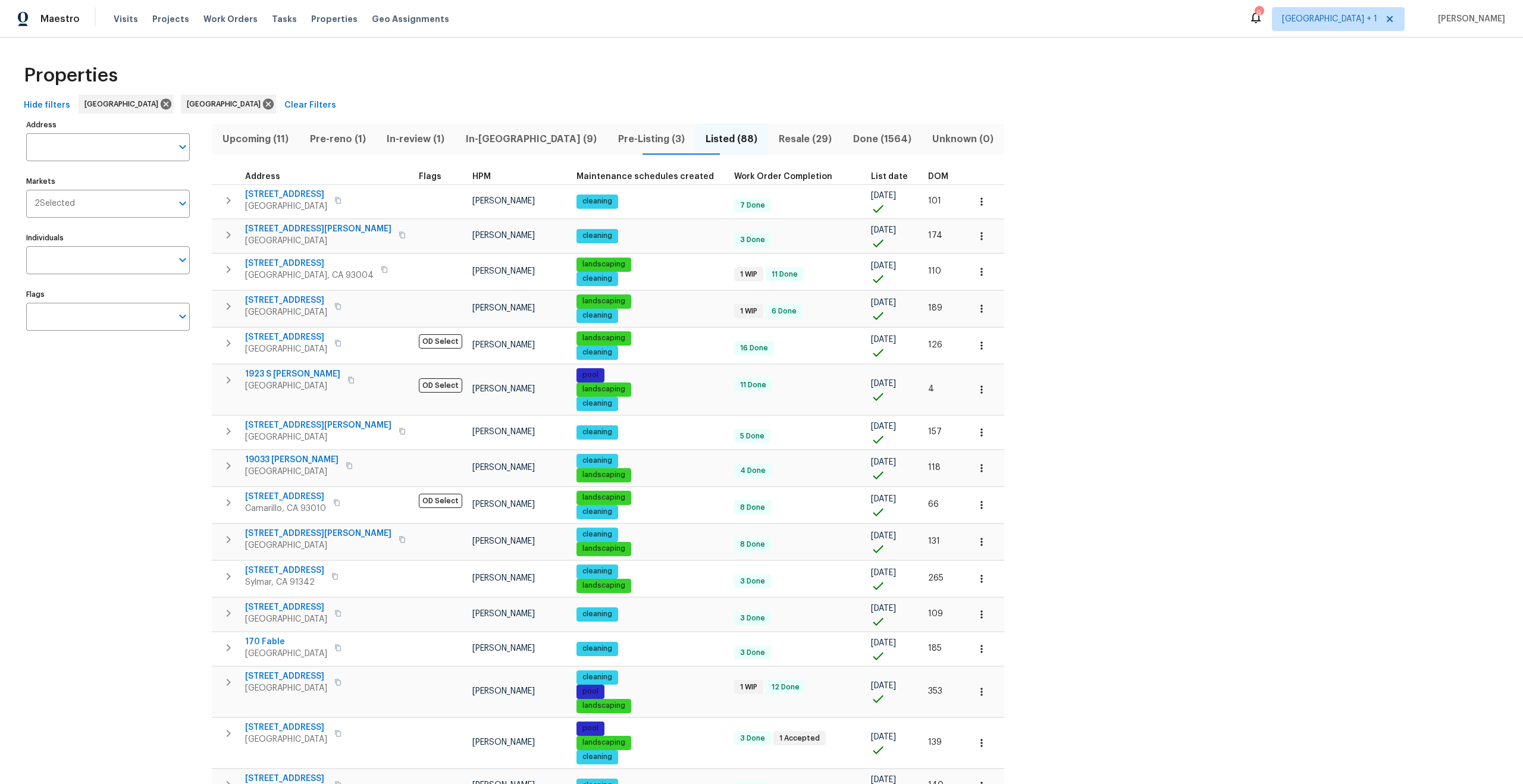
click at [301, 28] on div "Visits Projects Work Orders Tasks Properties Geo Assignments" at bounding box center [288, 19] width 350 height 24
click at [311, 19] on span "Properties" at bounding box center [334, 19] width 47 height 12
click at [318, 22] on span "Properties" at bounding box center [334, 19] width 47 height 12
click at [241, 20] on span "Work Orders" at bounding box center [230, 19] width 54 height 12
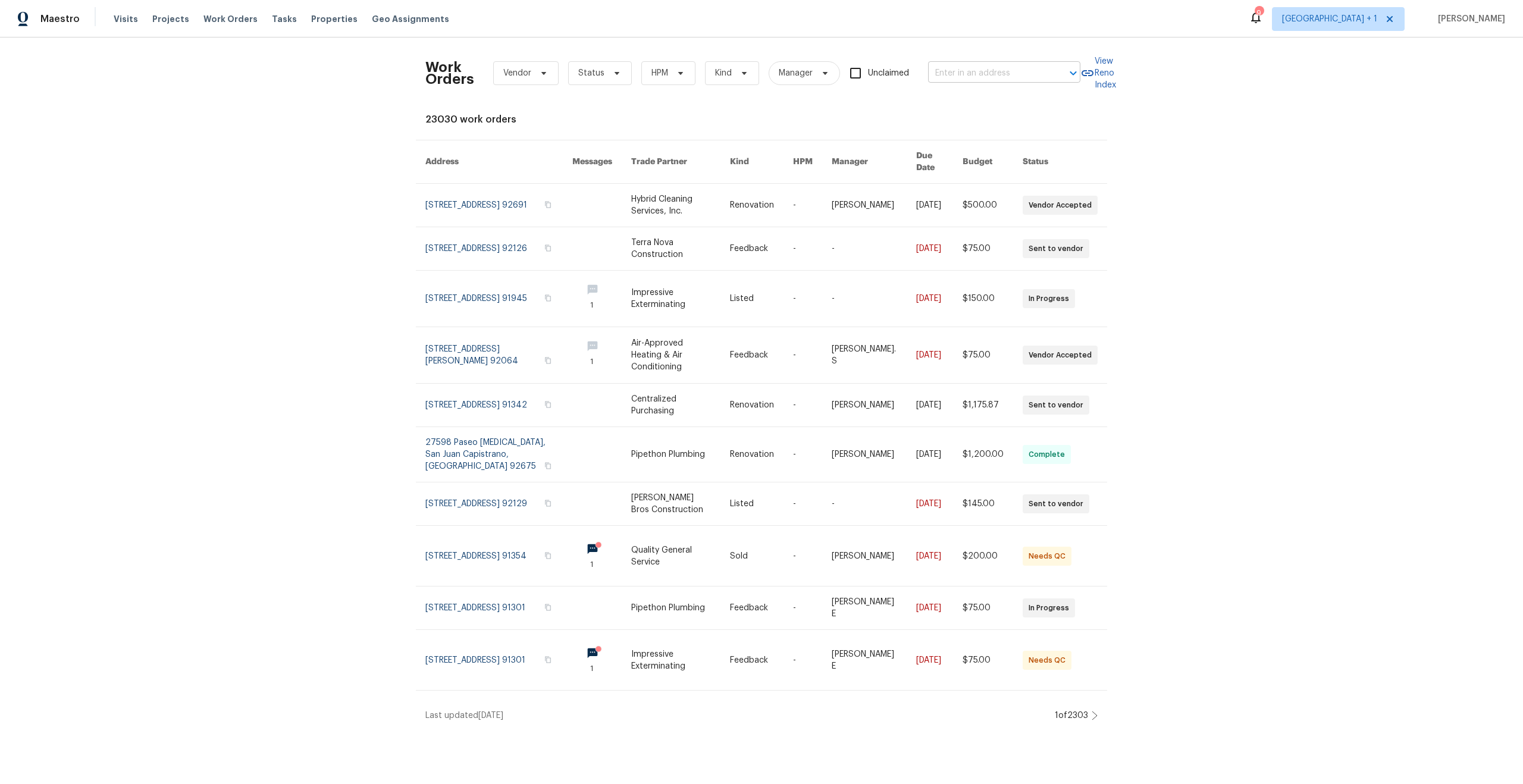
click at [1021, 73] on input "text" at bounding box center [987, 73] width 119 height 18
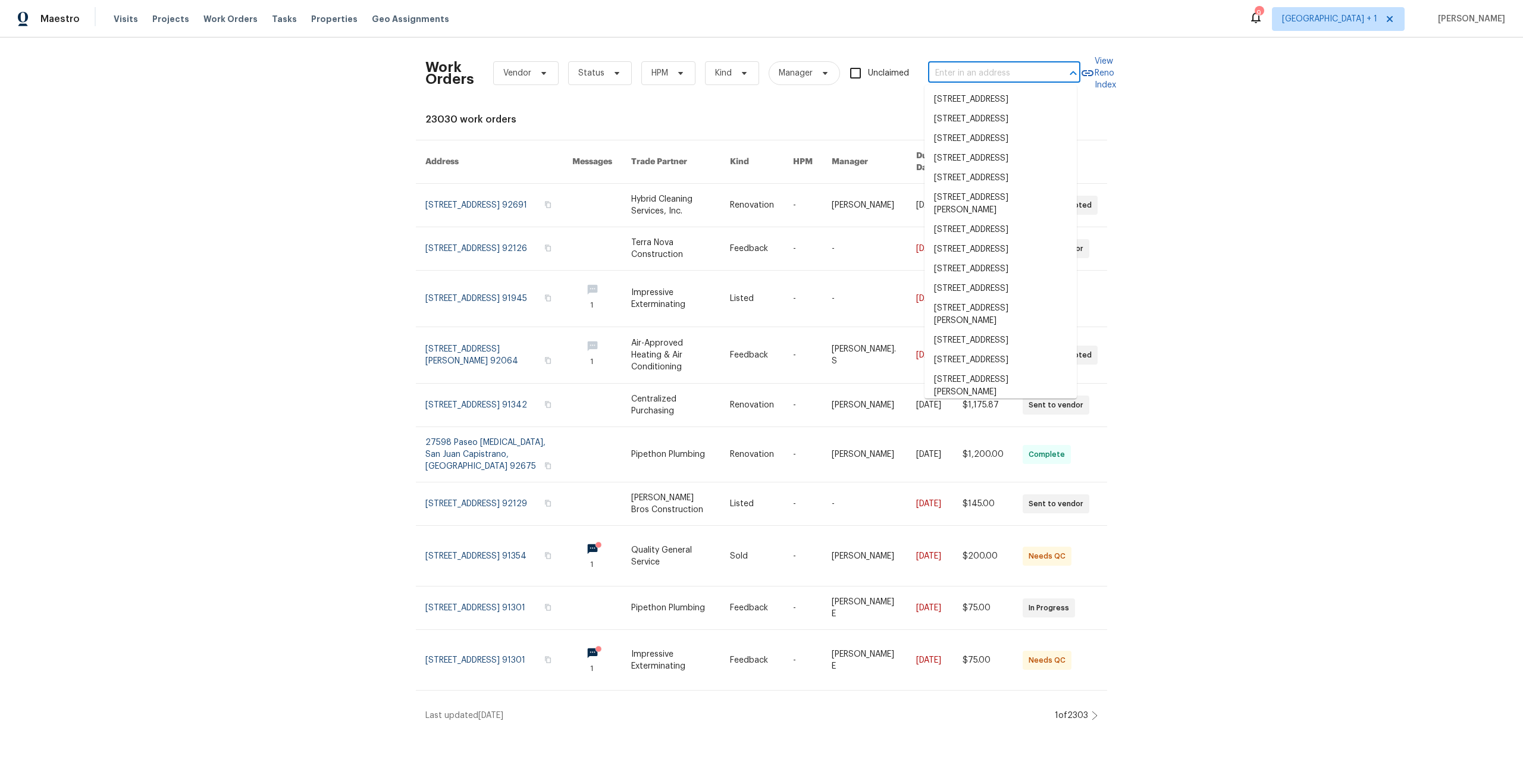
paste input "[STREET_ADDRESS]"
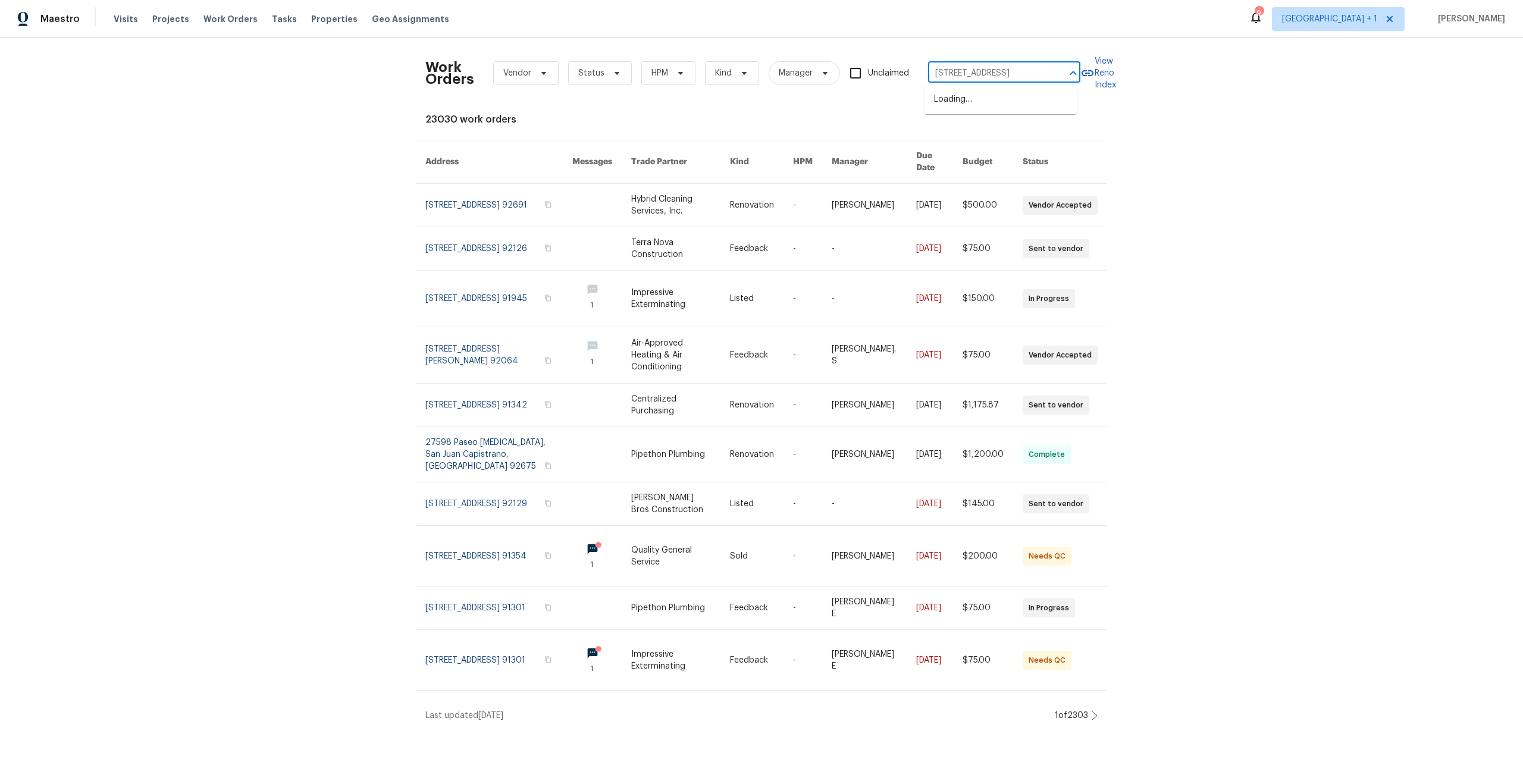
type input "[STREET_ADDRESS]"
click at [1002, 128] on li "[STREET_ADDRESS]" at bounding box center [1001, 119] width 152 height 20
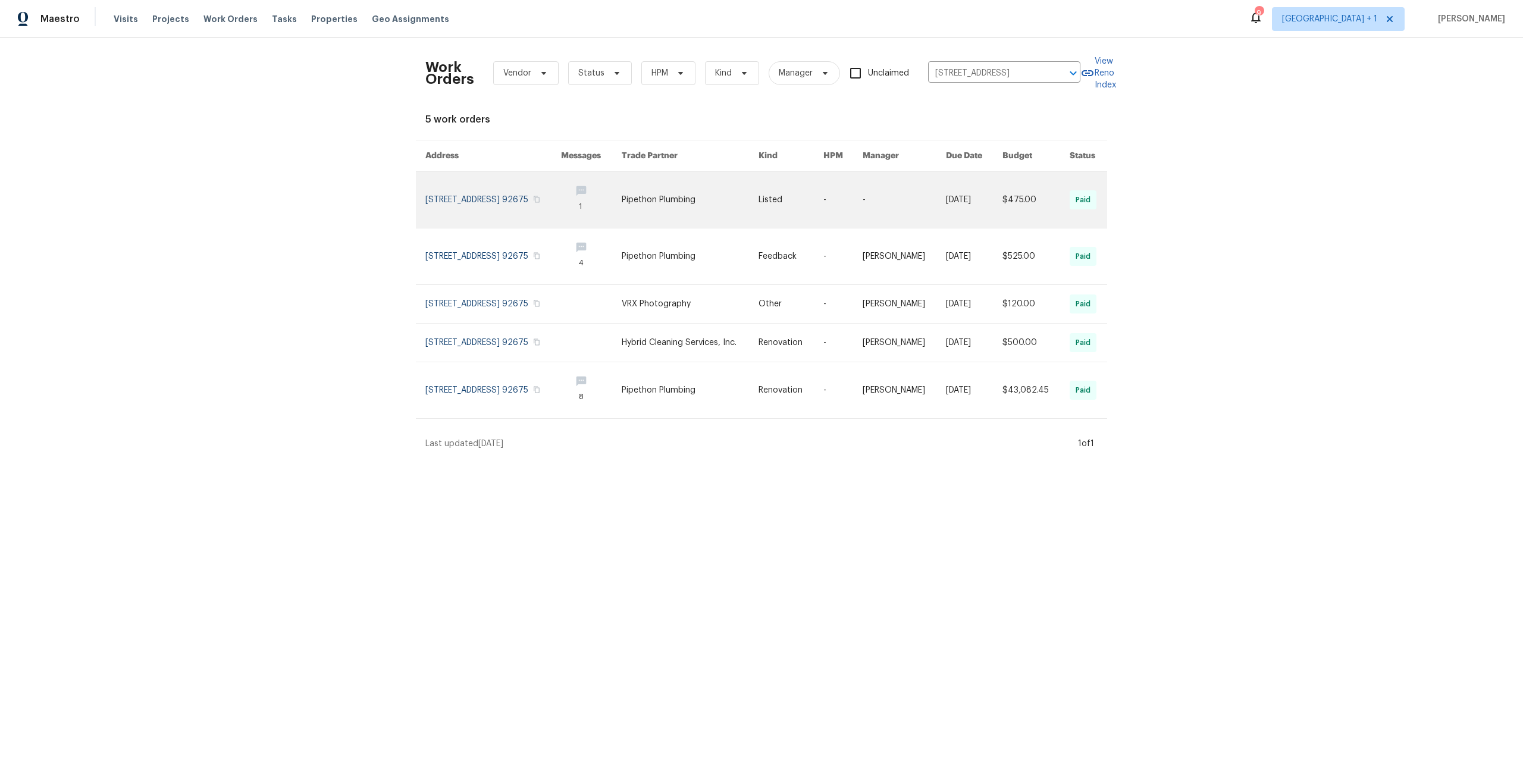
click at [456, 192] on link at bounding box center [493, 199] width 136 height 56
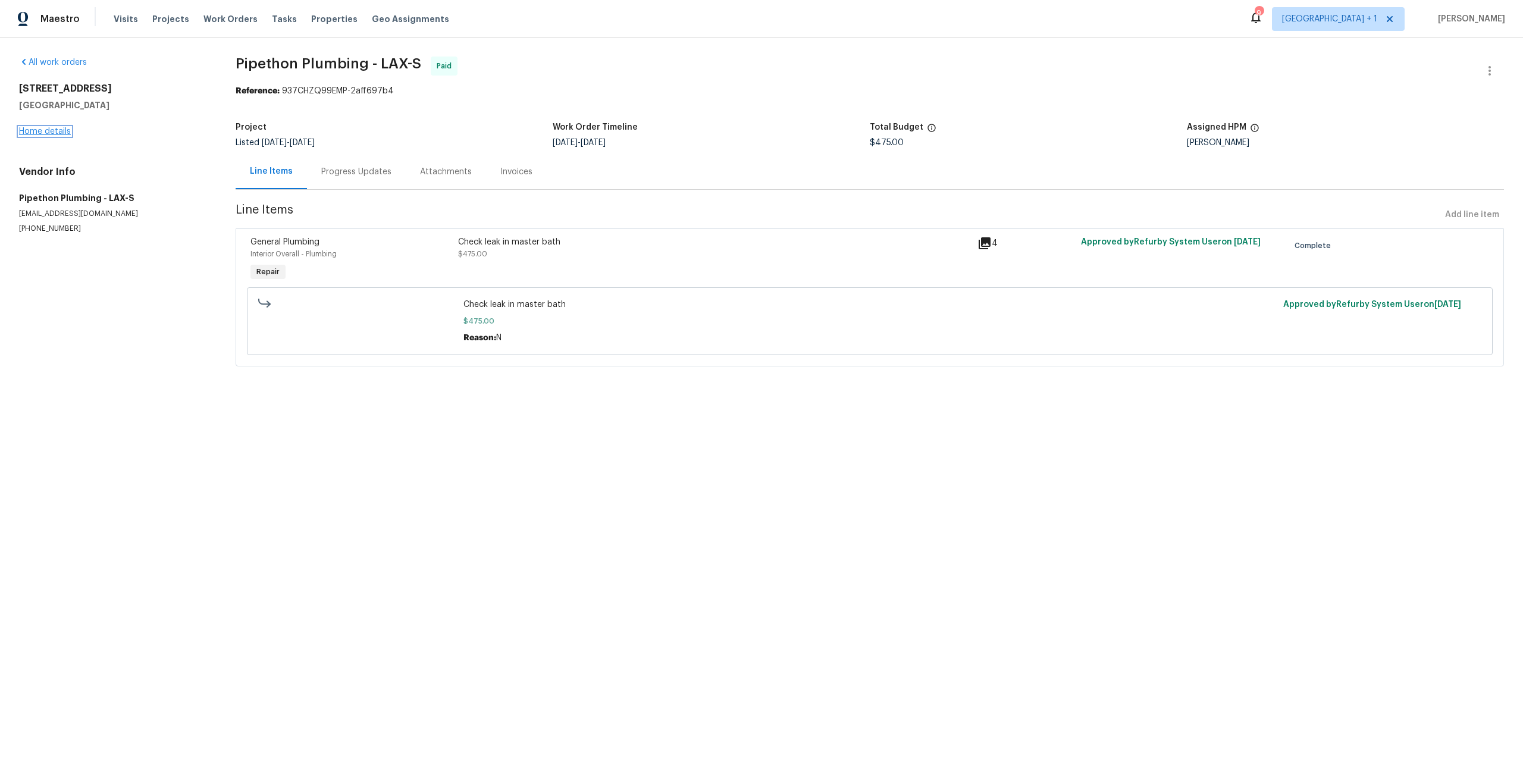
click at [35, 129] on link "Home details" at bounding box center [45, 131] width 52 height 9
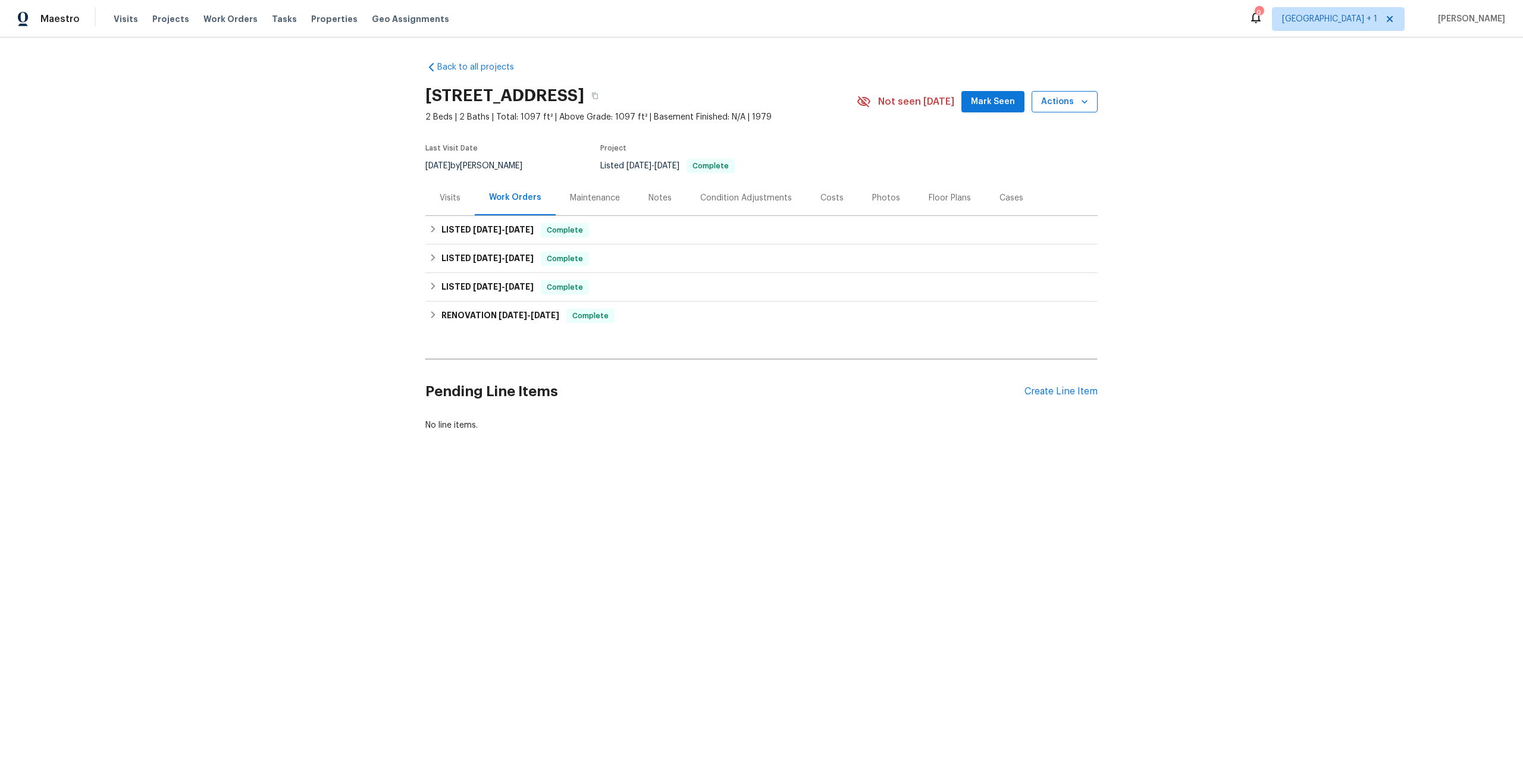
click at [1058, 110] on span "Actions" at bounding box center [1065, 102] width 47 height 15
click at [1007, 156] on p "Schedule a visit" at bounding box center [1016, 152] width 61 height 12
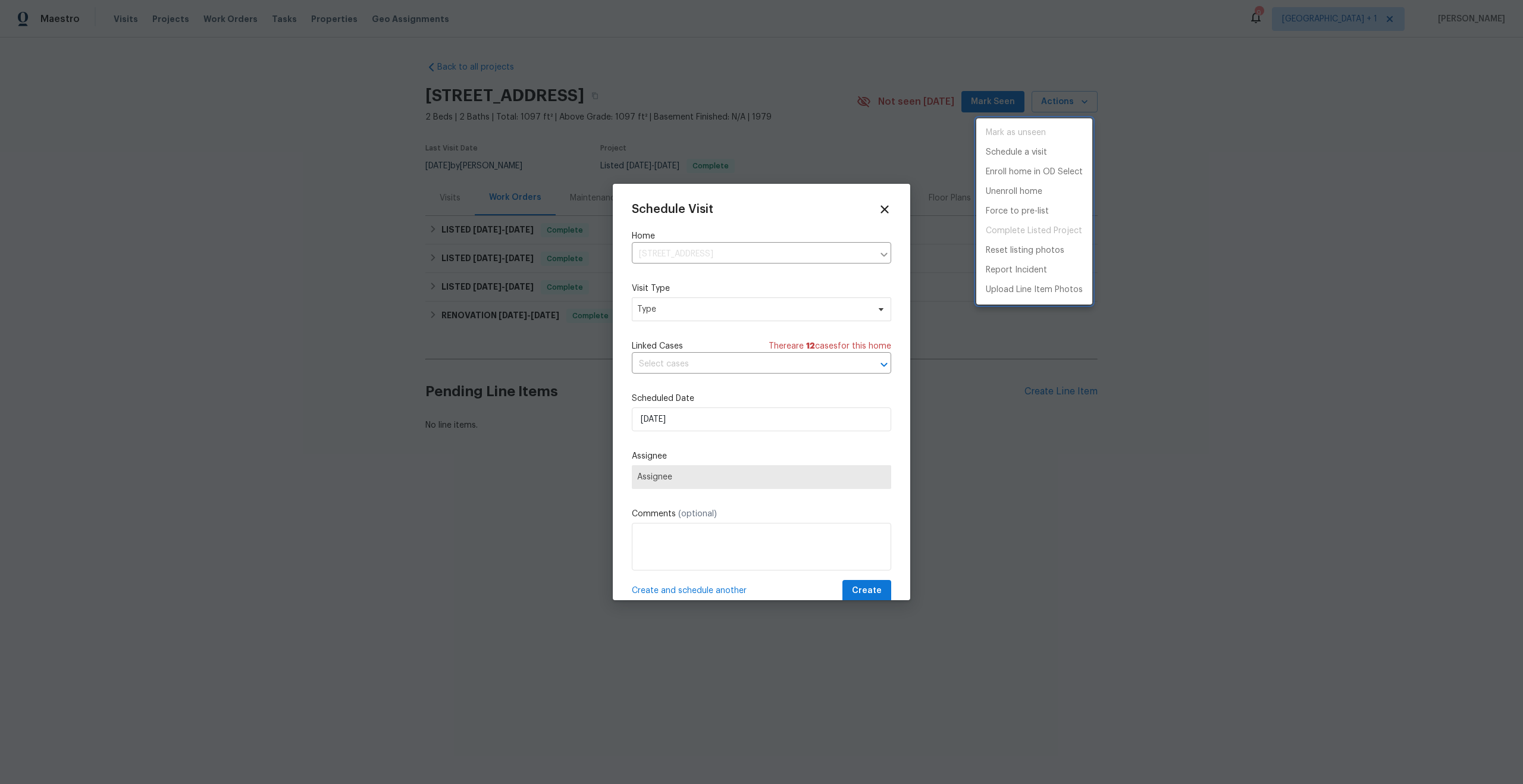
click at [676, 305] on div at bounding box center [761, 392] width 1523 height 784
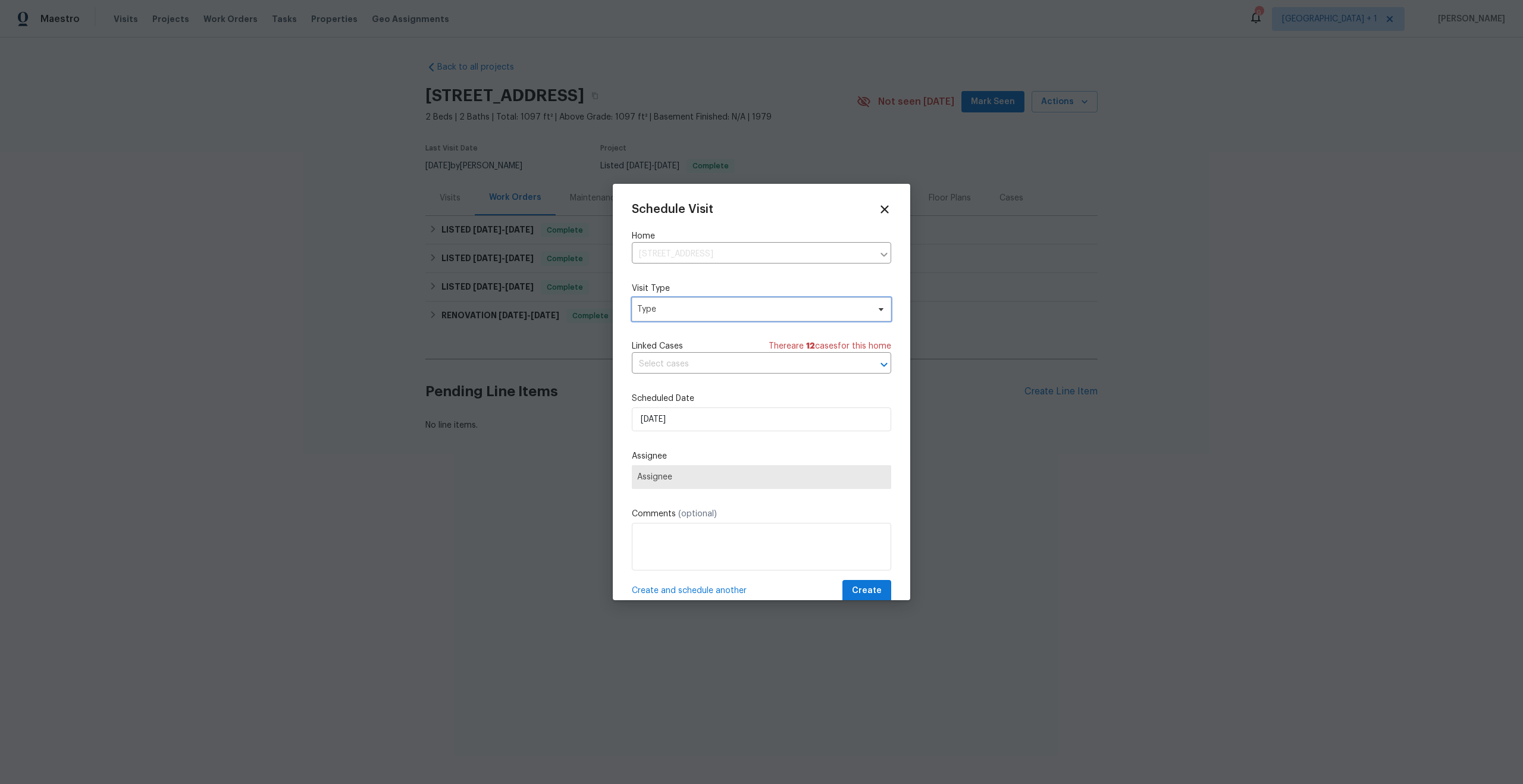
click at [678, 313] on span "Type" at bounding box center [753, 309] width 232 height 12
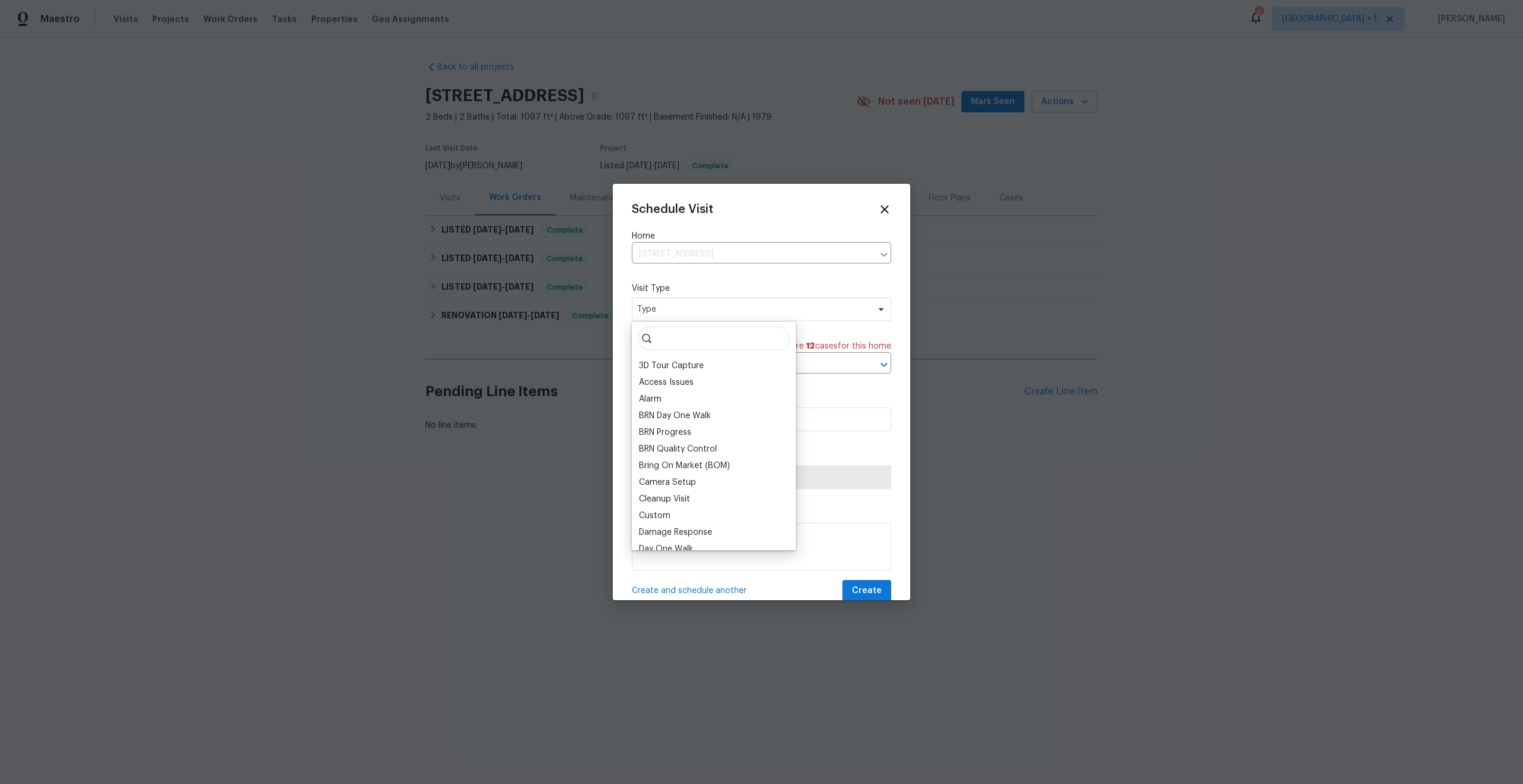
click at [692, 341] on input "search" at bounding box center [714, 339] width 152 height 24
type input "l"
type input "n"
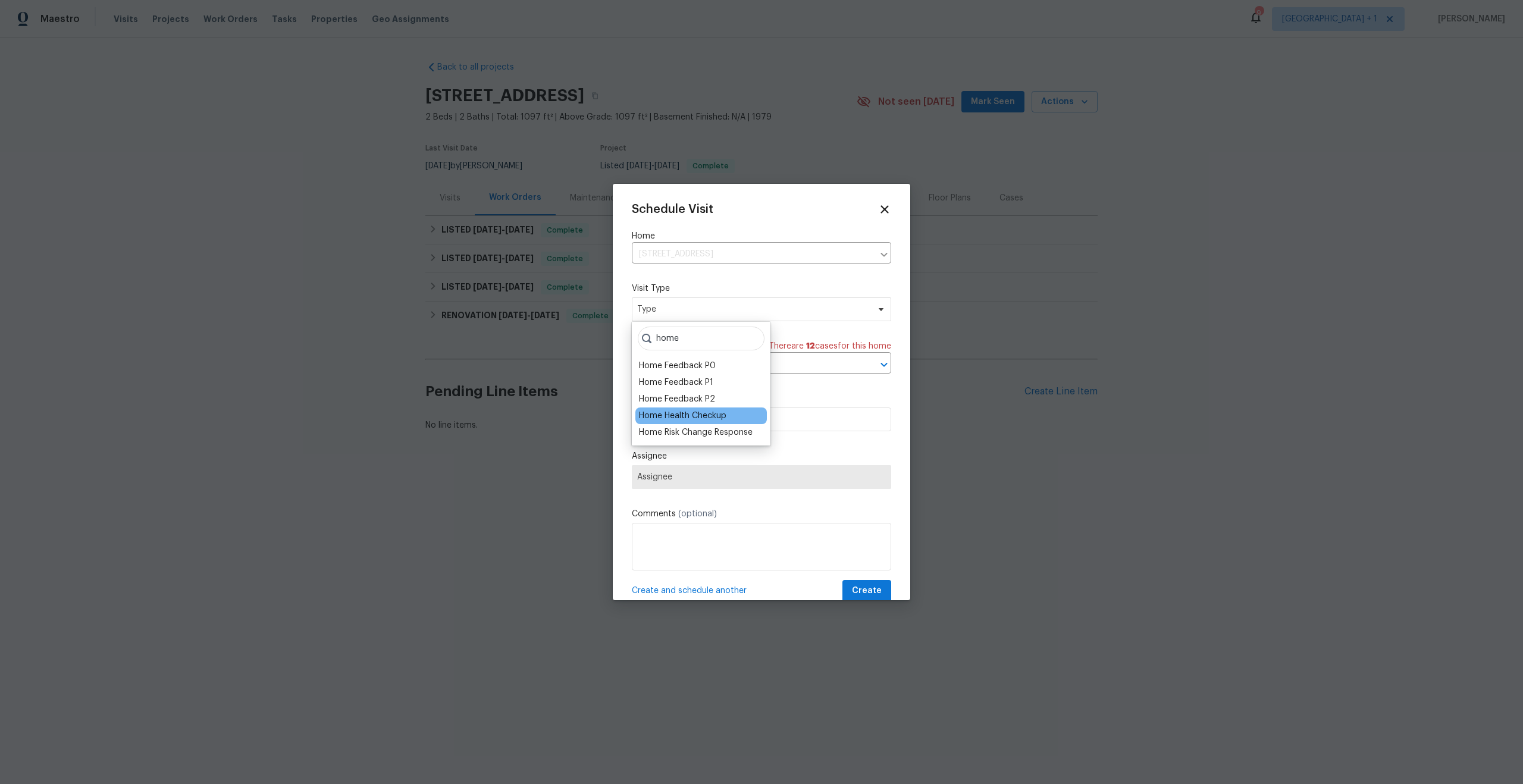
type input "home"
click at [684, 417] on div "Home Health Checkup" at bounding box center [682, 416] width 87 height 12
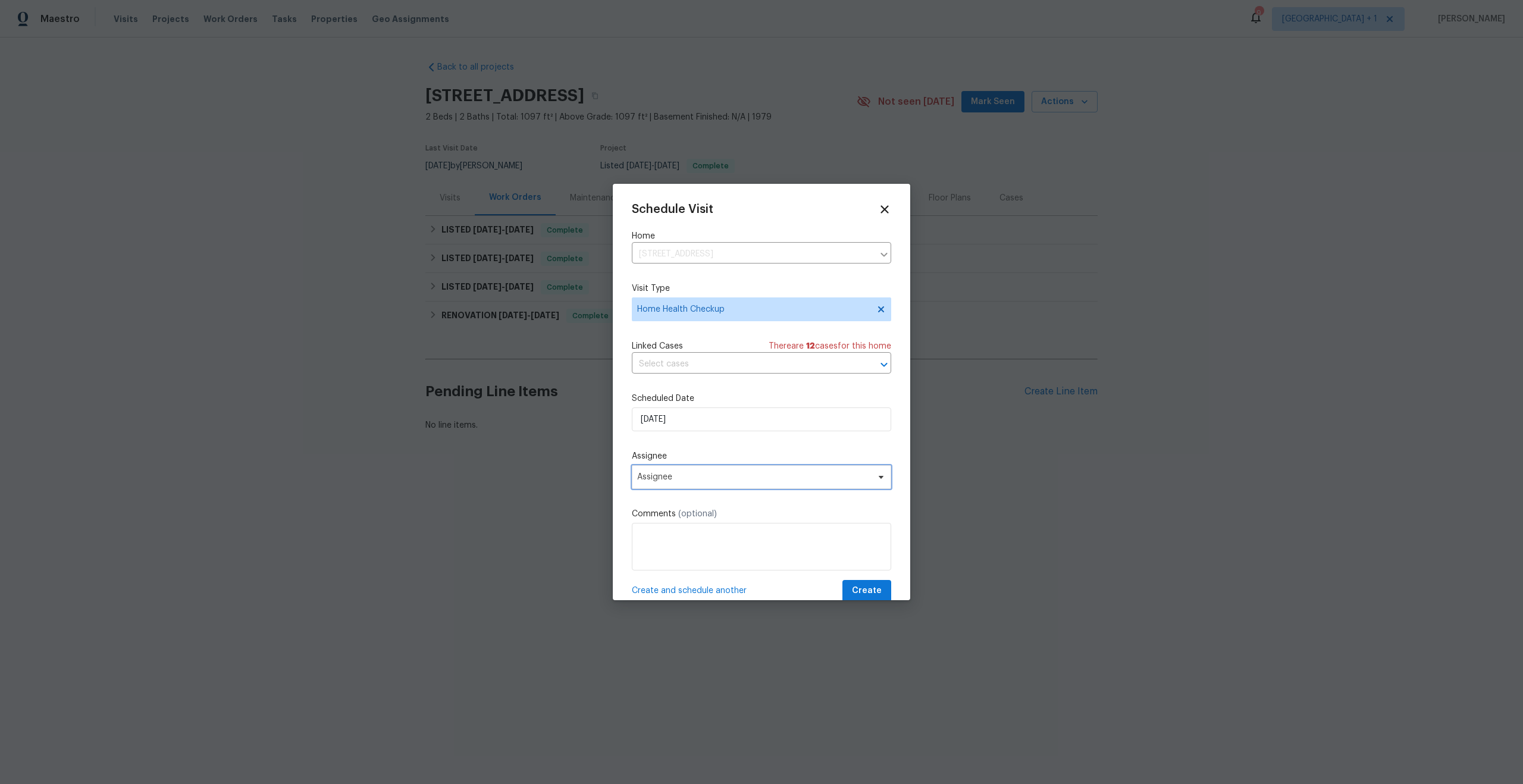
click at [707, 480] on span "Assignee" at bounding box center [753, 477] width 233 height 10
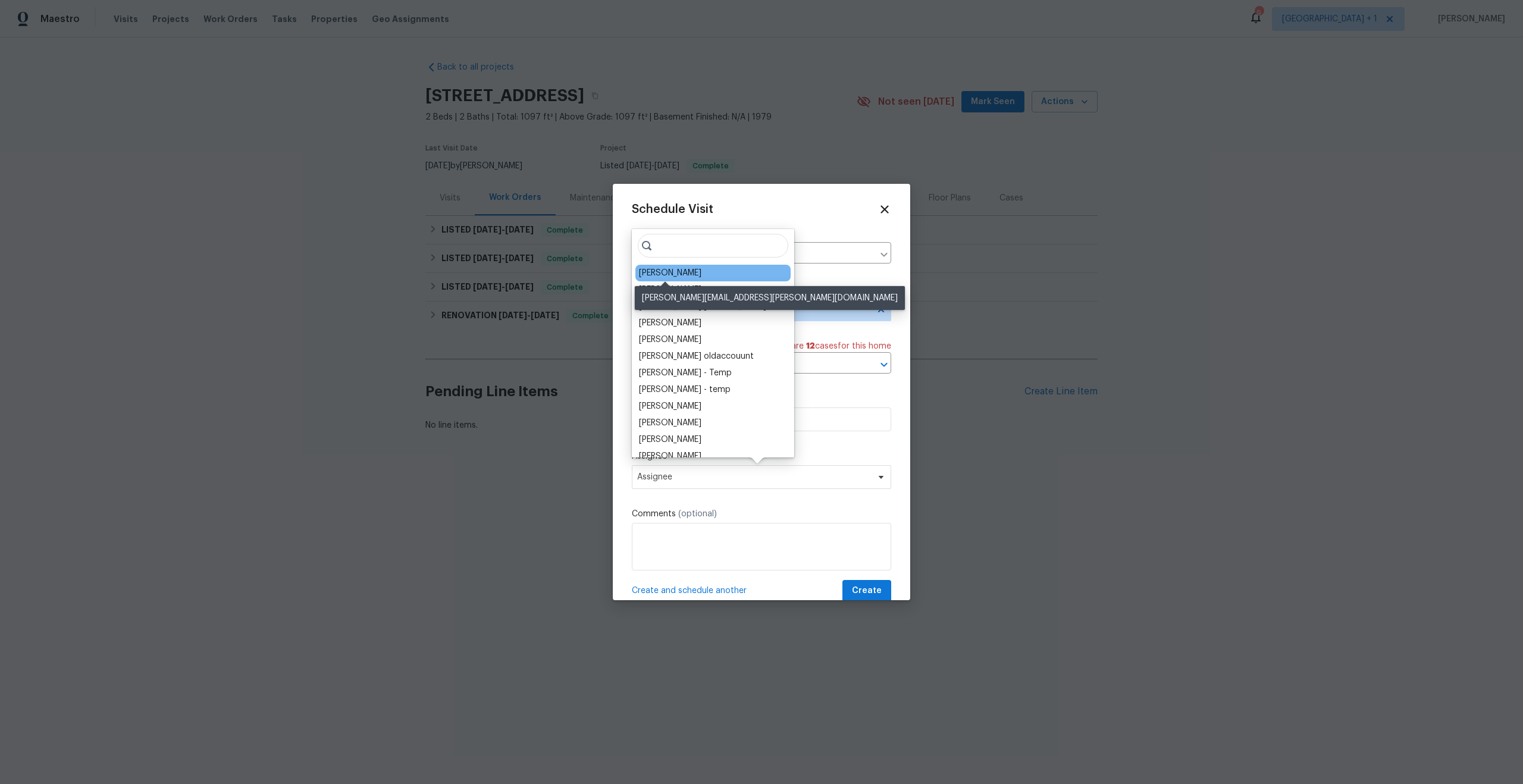
click at [661, 277] on div "[PERSON_NAME]" at bounding box center [670, 273] width 62 height 12
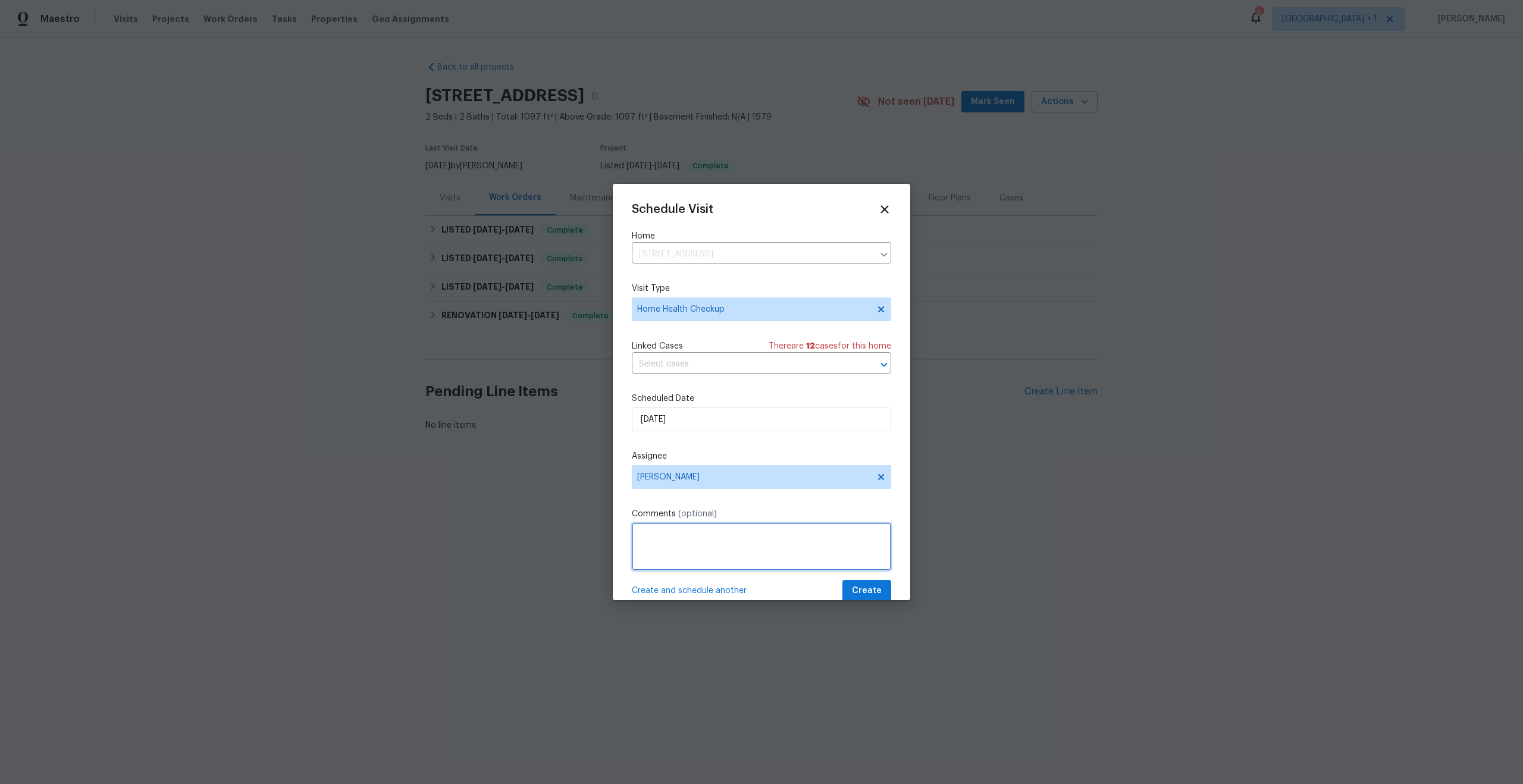
click at [742, 531] on textarea at bounding box center [761, 547] width 259 height 48
type textarea "Home has not been walked over in over 30 days."
click at [863, 591] on span "Create" at bounding box center [866, 590] width 30 height 15
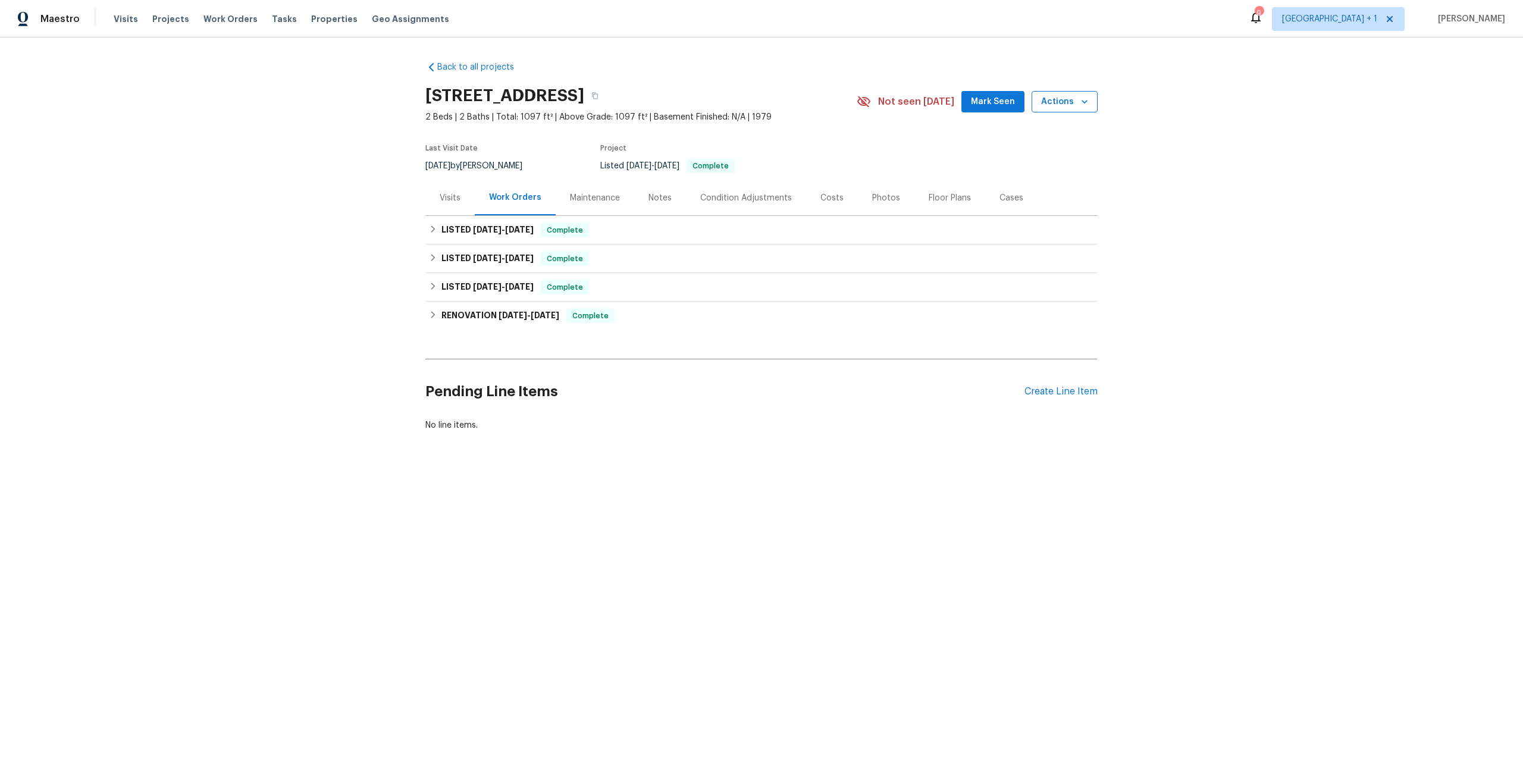
click at [1053, 105] on span "Actions" at bounding box center [1065, 102] width 47 height 15
click at [1053, 105] on div at bounding box center [761, 392] width 1523 height 784
click at [1053, 108] on span "Actions" at bounding box center [1065, 102] width 47 height 15
click at [1014, 154] on p "Schedule a visit" at bounding box center [1016, 152] width 61 height 12
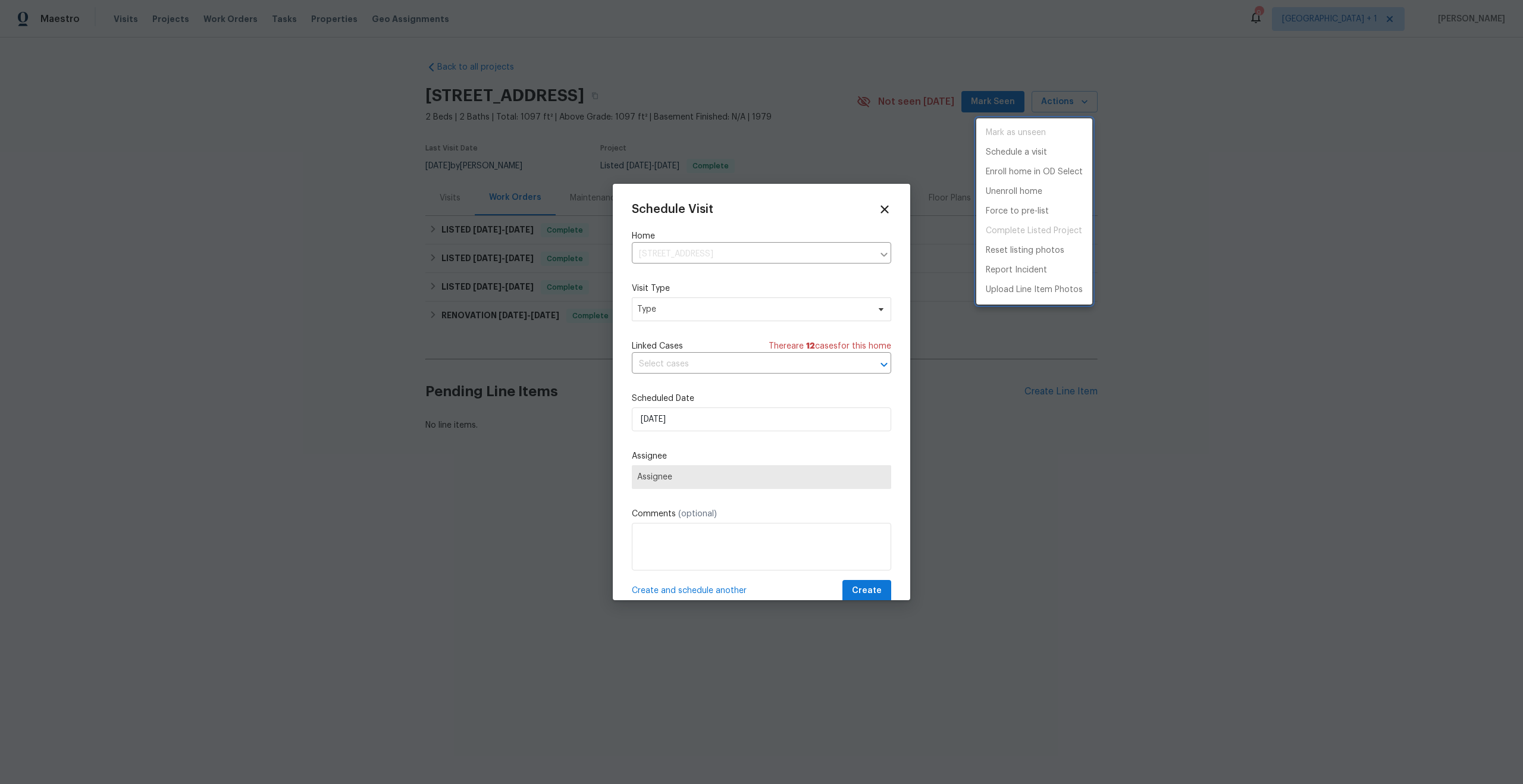
click at [715, 309] on div at bounding box center [761, 392] width 1523 height 784
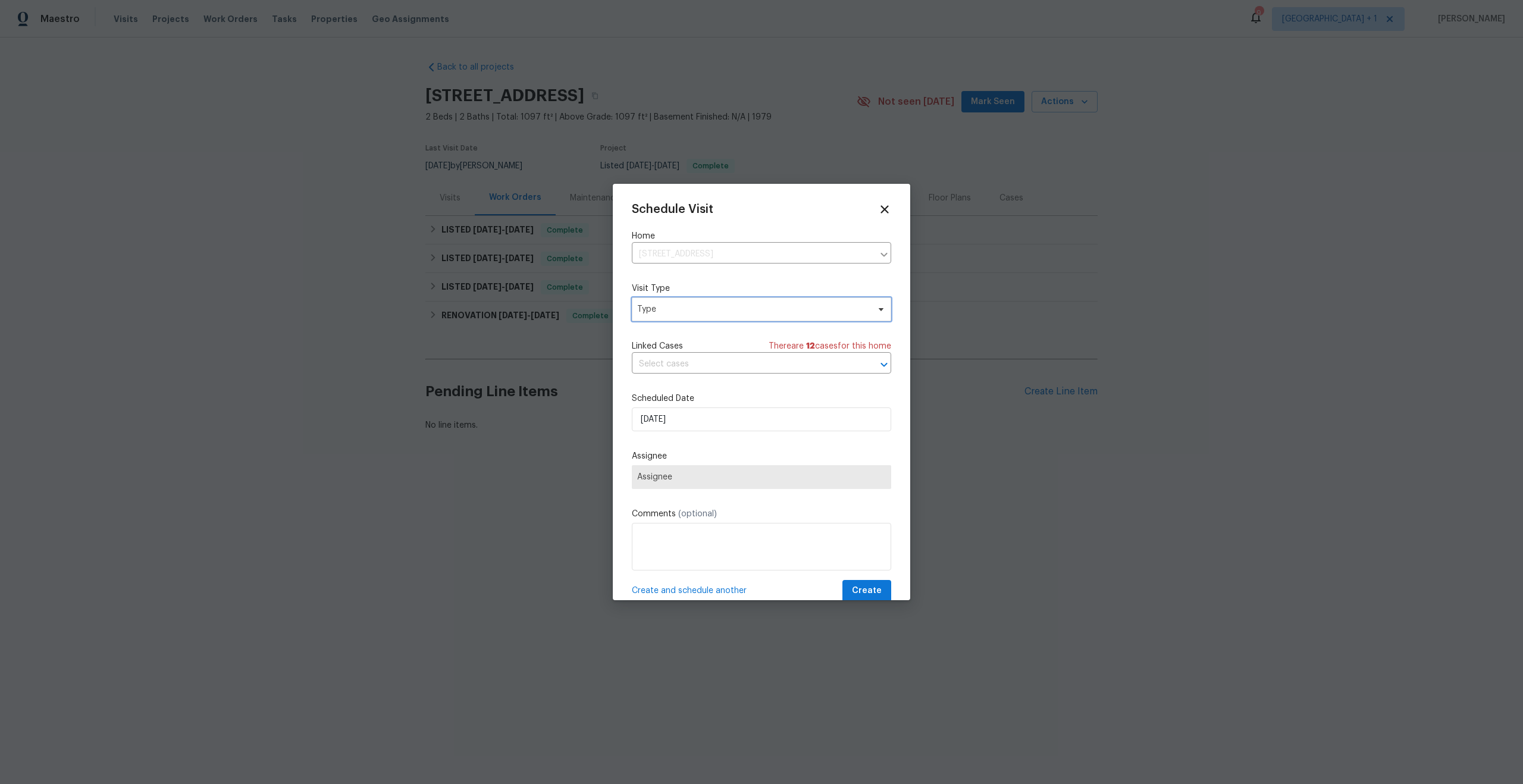
click at [713, 310] on span "Type" at bounding box center [753, 309] width 232 height 12
click at [887, 207] on div "Schedule Visit Home [STREET_ADDRESS] ​ Visit Type Type Linked Cases There are 1…" at bounding box center [761, 392] width 297 height 417
click at [882, 211] on div "Schedule Visit" at bounding box center [761, 209] width 259 height 13
click at [882, 211] on icon at bounding box center [884, 209] width 14 height 14
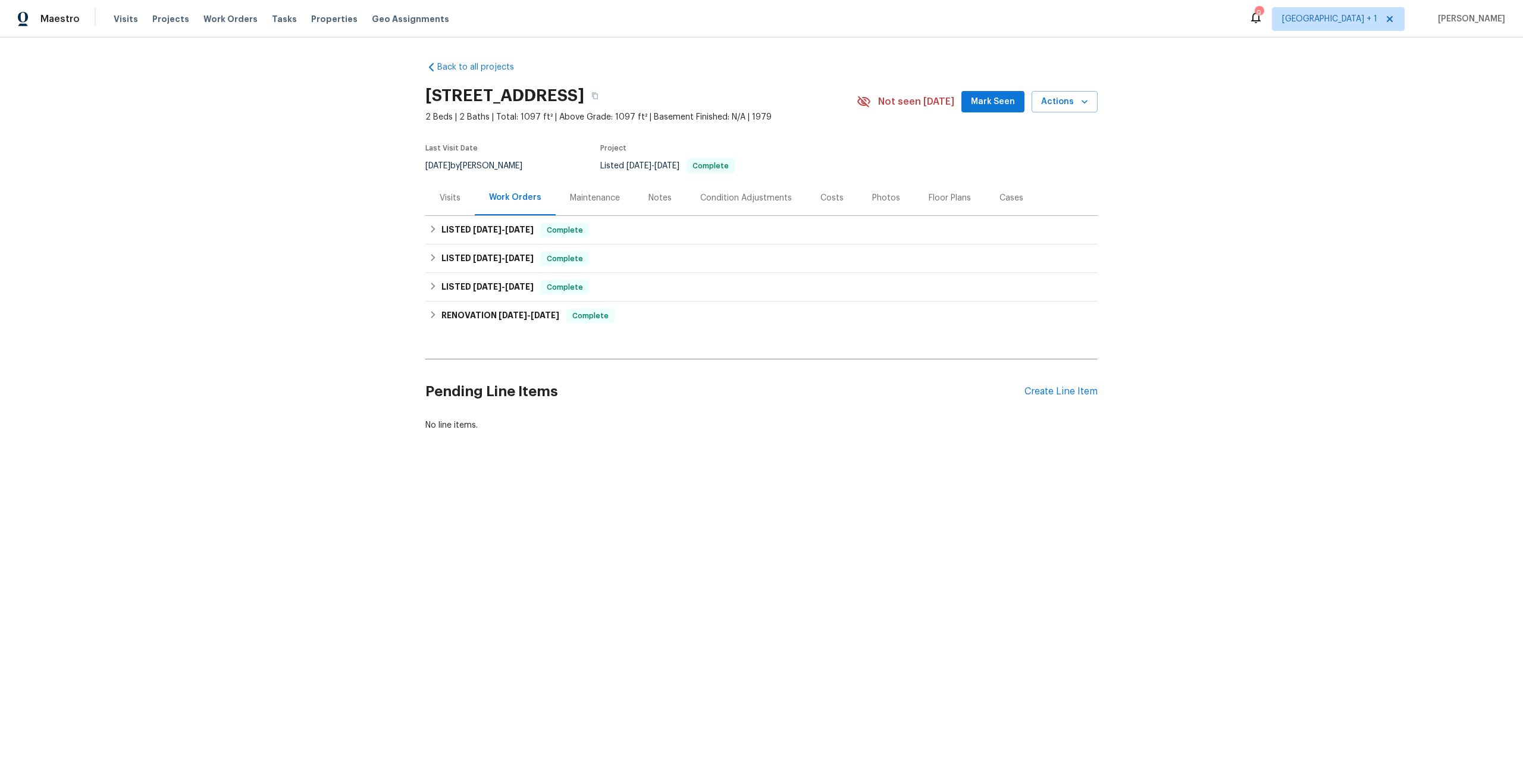
click at [135, 18] on div "Visits Projects Work Orders Tasks Properties Geo Assignments" at bounding box center [288, 19] width 350 height 24
click at [125, 19] on span "Visits" at bounding box center [125, 19] width 24 height 12
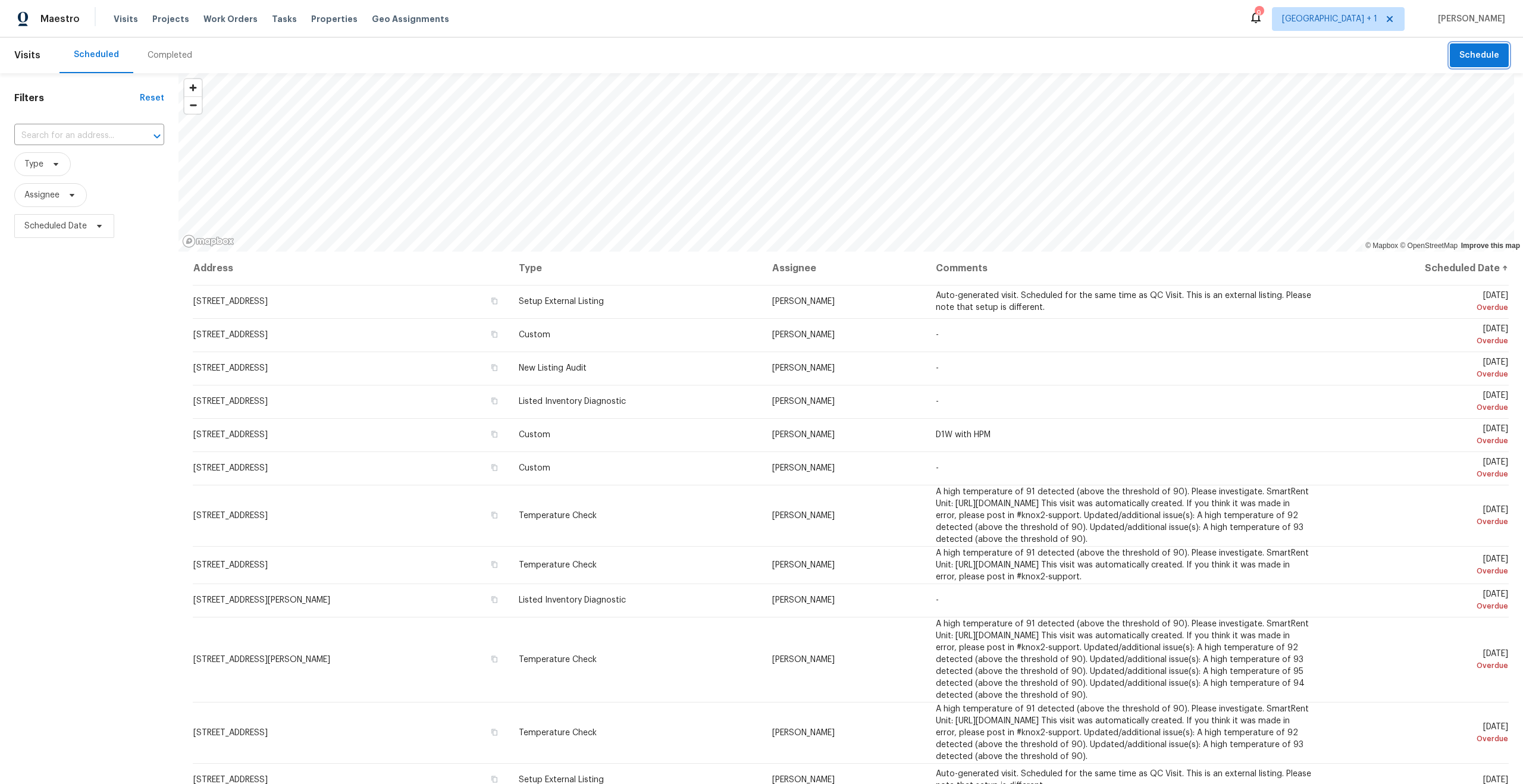
click at [1465, 62] on span "Schedule" at bounding box center [1479, 55] width 40 height 15
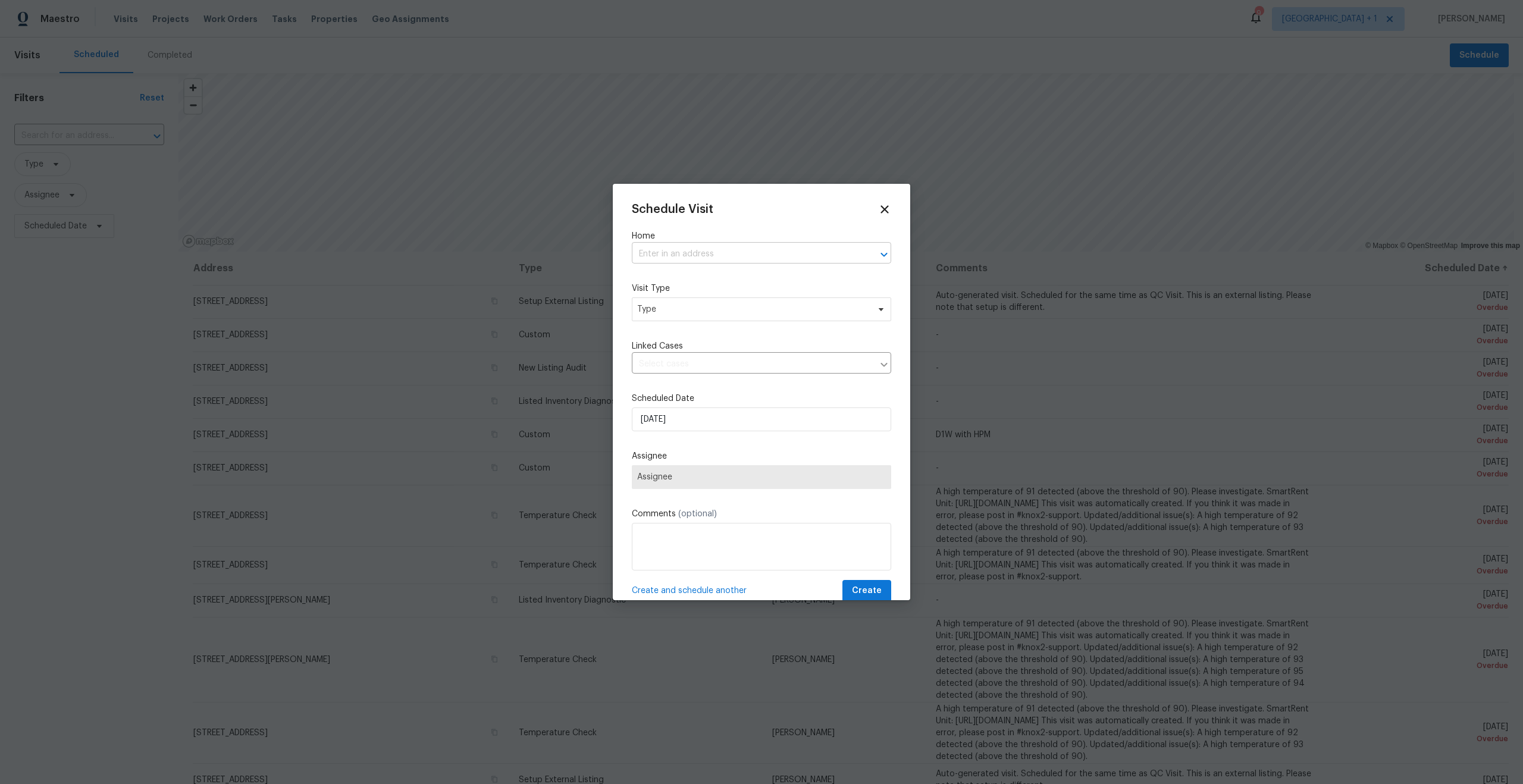
click at [772, 254] on input "text" at bounding box center [745, 255] width 226 height 18
paste input "[STREET_ADDRESS][PERSON_NAME]"
type input "[STREET_ADDRESS][PERSON_NAME]"
click at [768, 286] on li "[STREET_ADDRESS][PERSON_NAME]" at bounding box center [757, 281] width 251 height 20
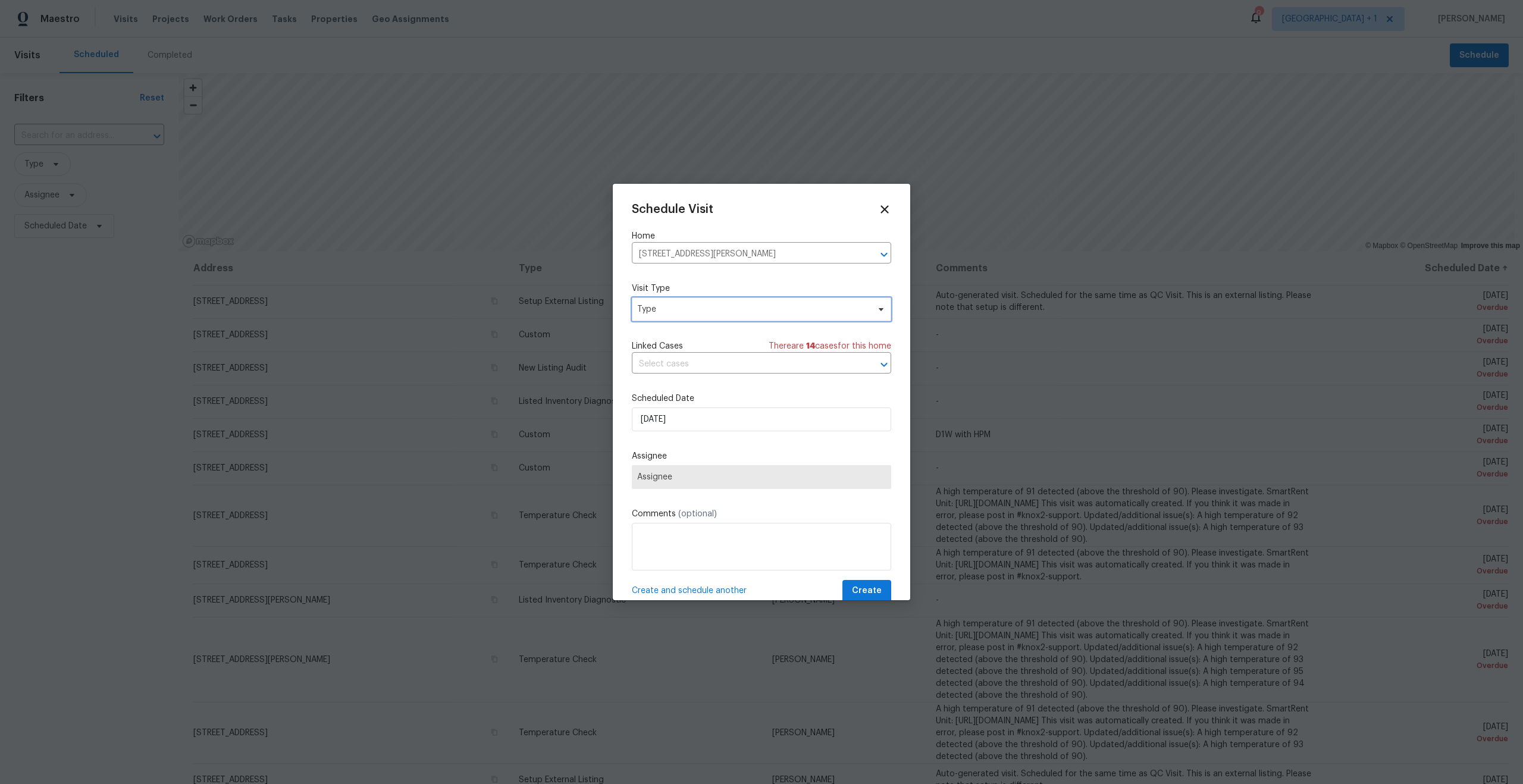
click at [736, 309] on span "Type" at bounding box center [753, 309] width 232 height 12
type input "home heal"
click at [714, 369] on div "Home Health Checkup" at bounding box center [682, 366] width 87 height 12
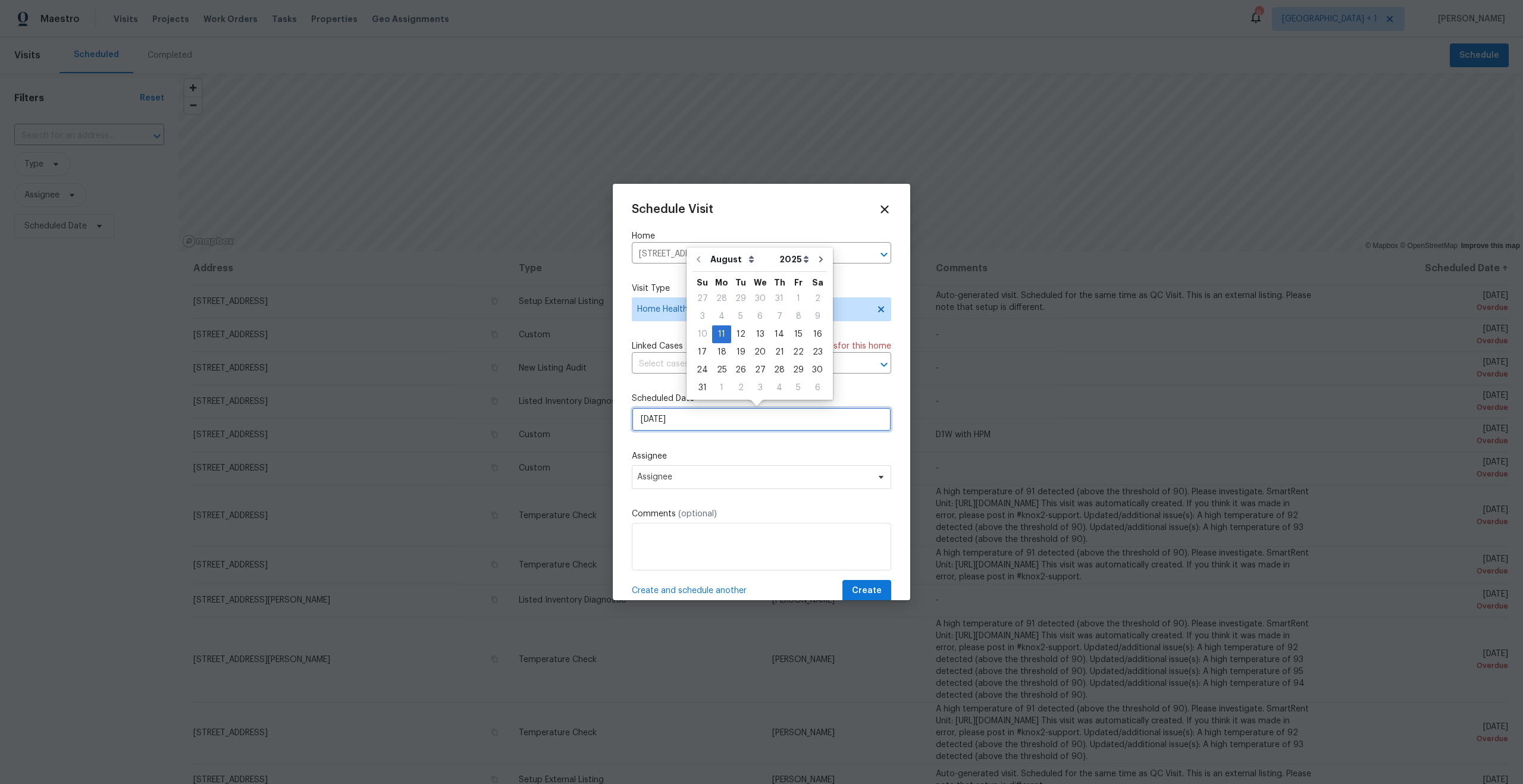
click at [717, 418] on input "[DATE]" at bounding box center [761, 419] width 259 height 24
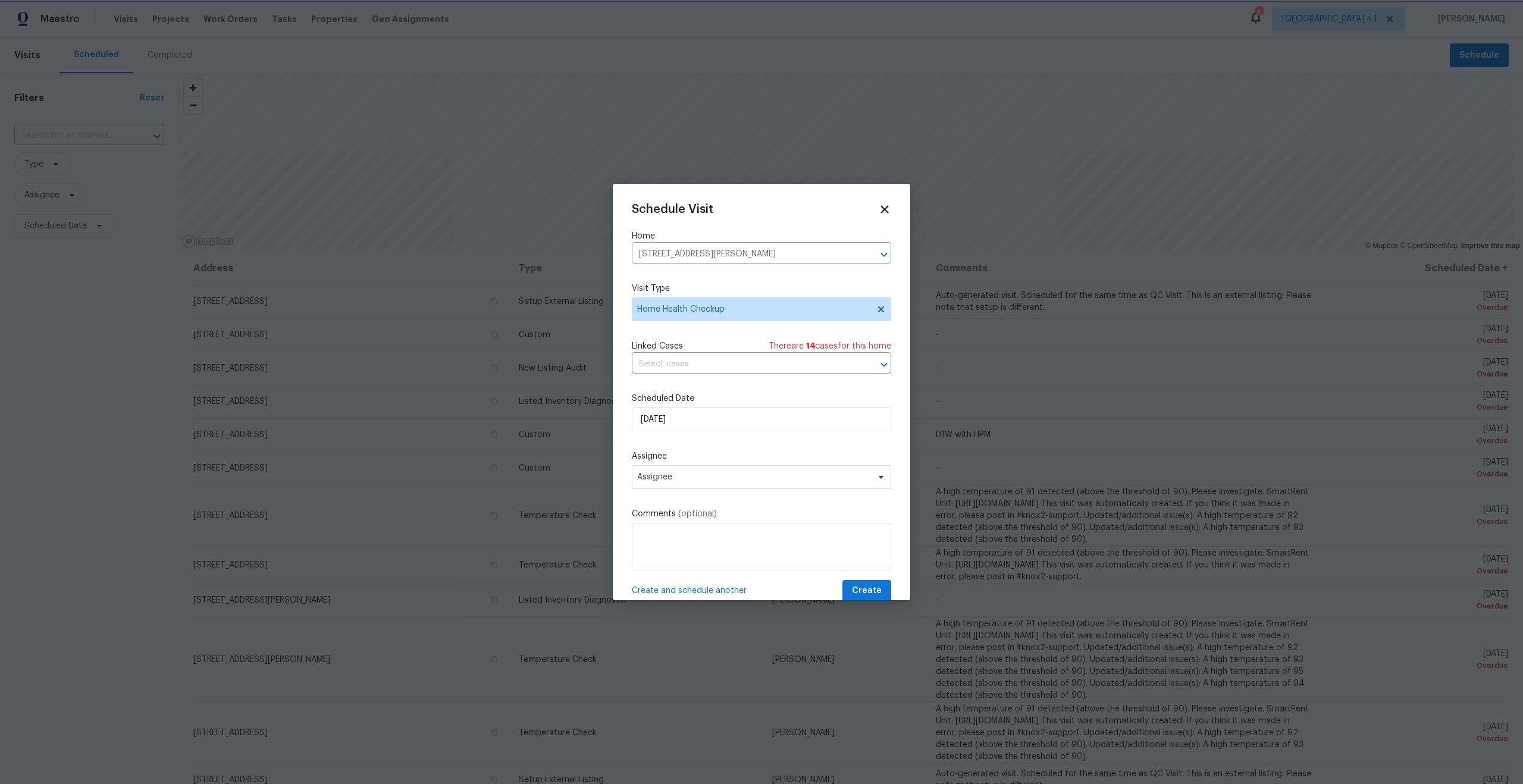
click at [709, 459] on label "Assignee" at bounding box center [761, 456] width 259 height 12
click at [701, 479] on span "Assignee" at bounding box center [753, 477] width 233 height 10
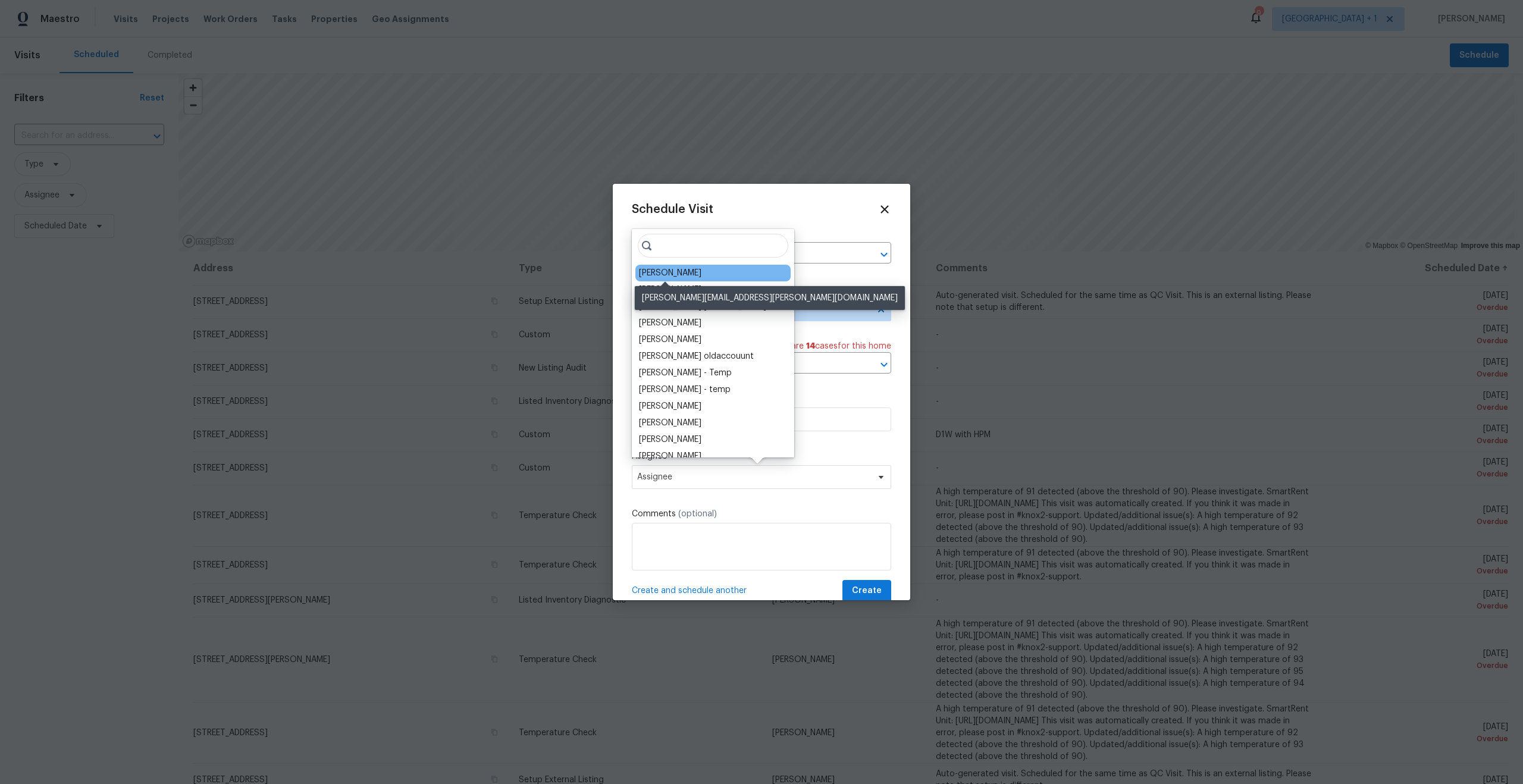
click at [682, 270] on div "[PERSON_NAME]" at bounding box center [670, 273] width 62 height 12
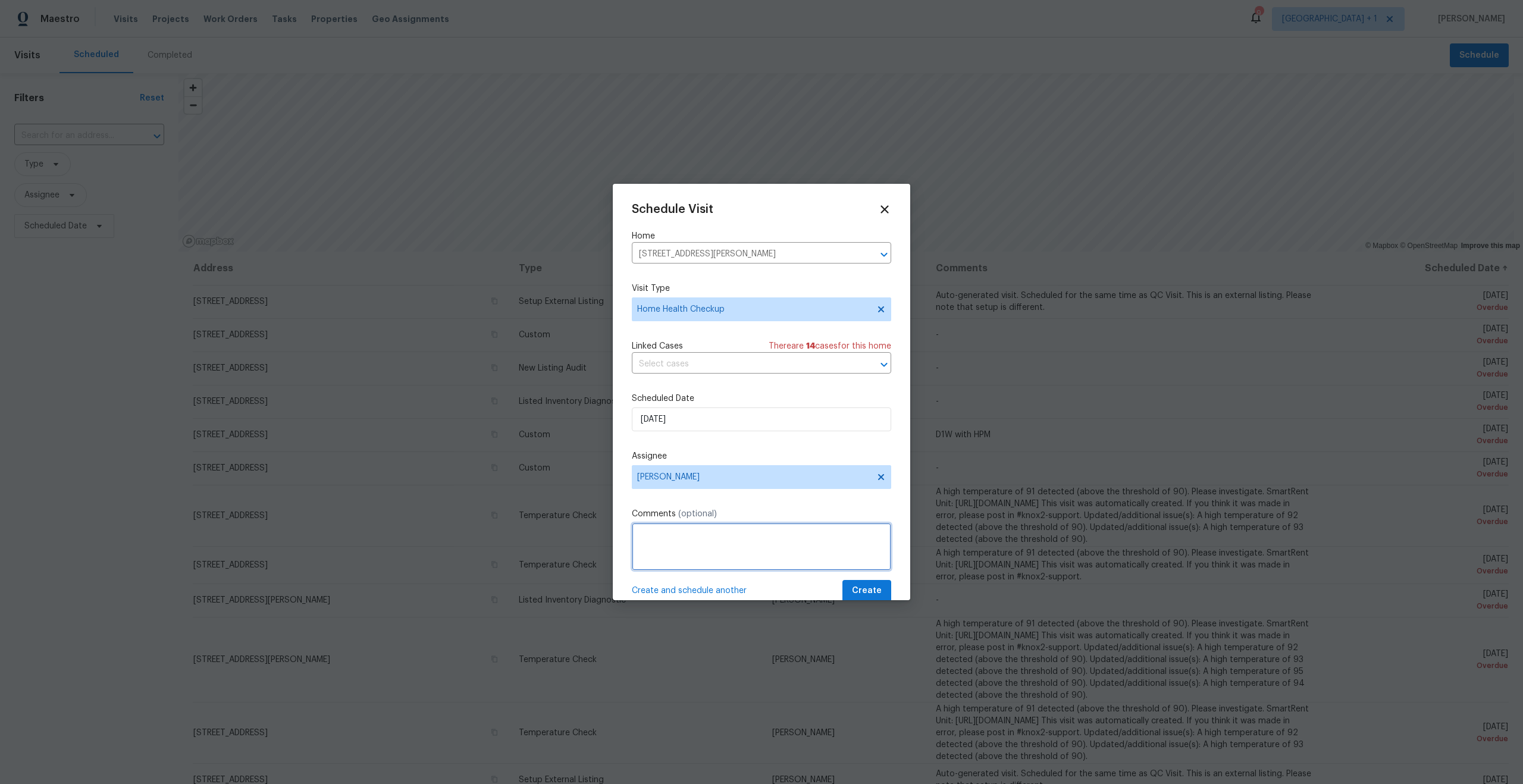
click at [697, 553] on textarea at bounding box center [761, 547] width 259 height 48
type textarea "Home has not been walked in over 30 days."
click at [869, 588] on span "Create" at bounding box center [866, 590] width 30 height 15
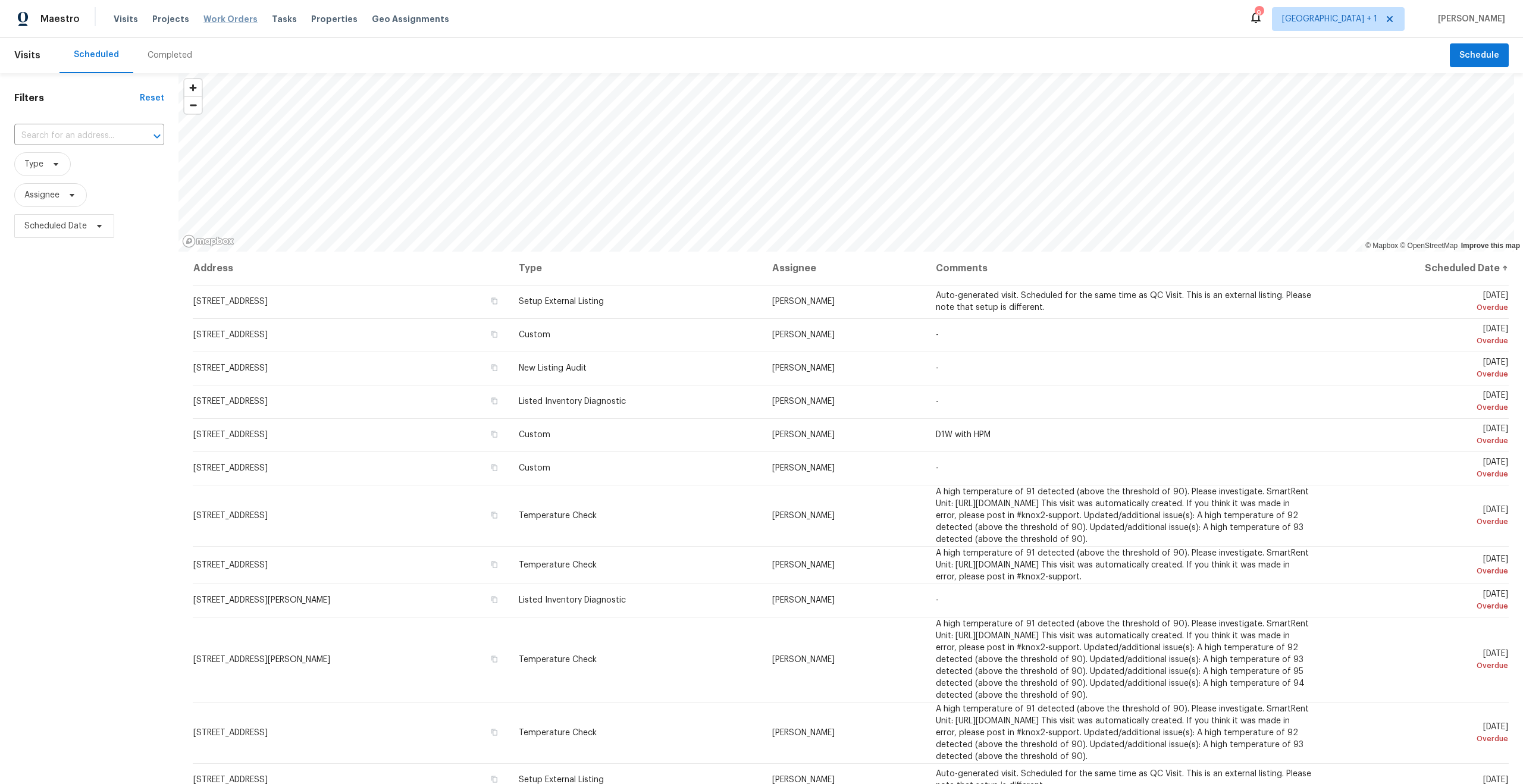
click at [217, 21] on span "Work Orders" at bounding box center [230, 19] width 54 height 12
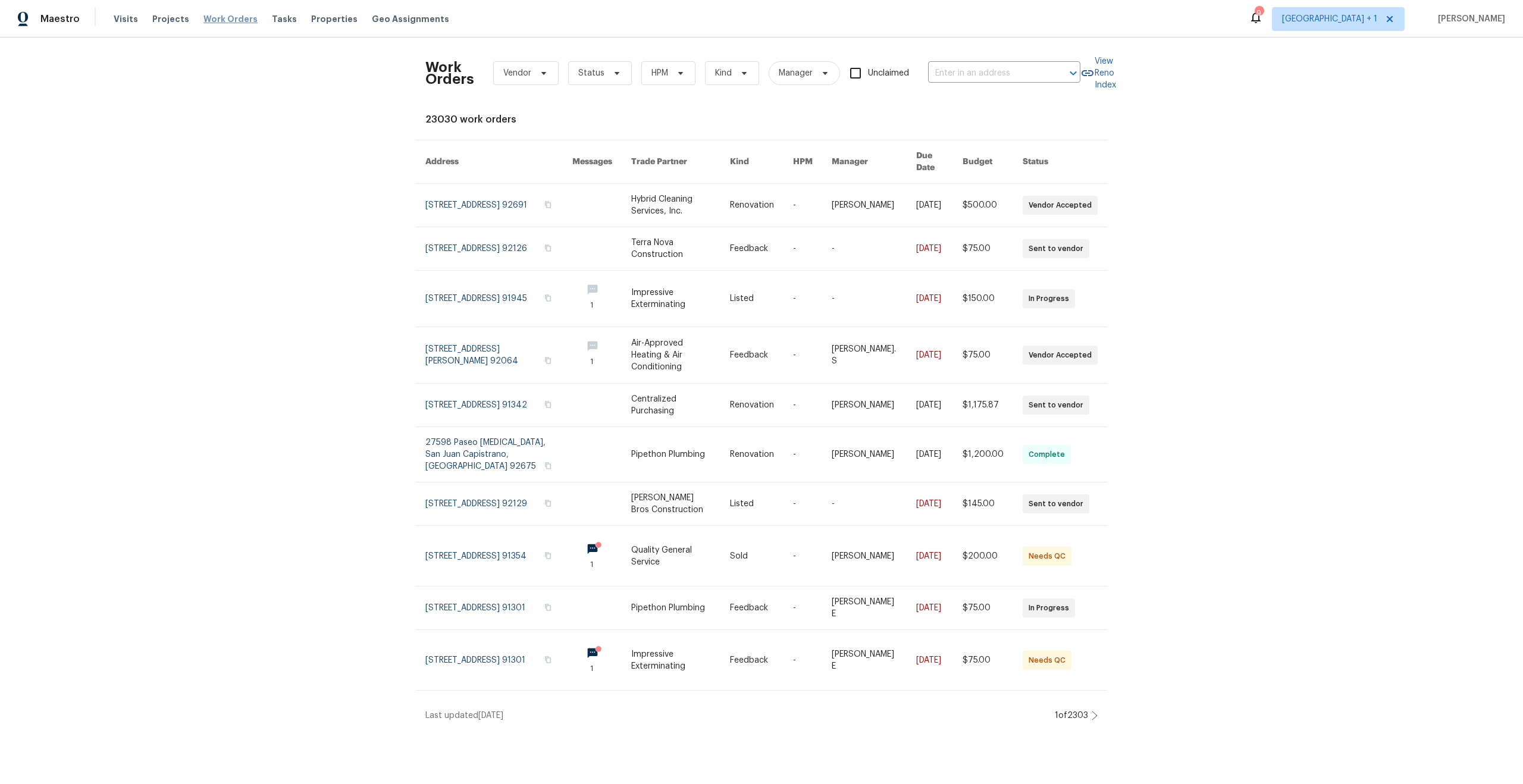
click at [217, 21] on span "Work Orders" at bounding box center [230, 19] width 54 height 12
click at [1043, 66] on div "​" at bounding box center [1004, 73] width 152 height 18
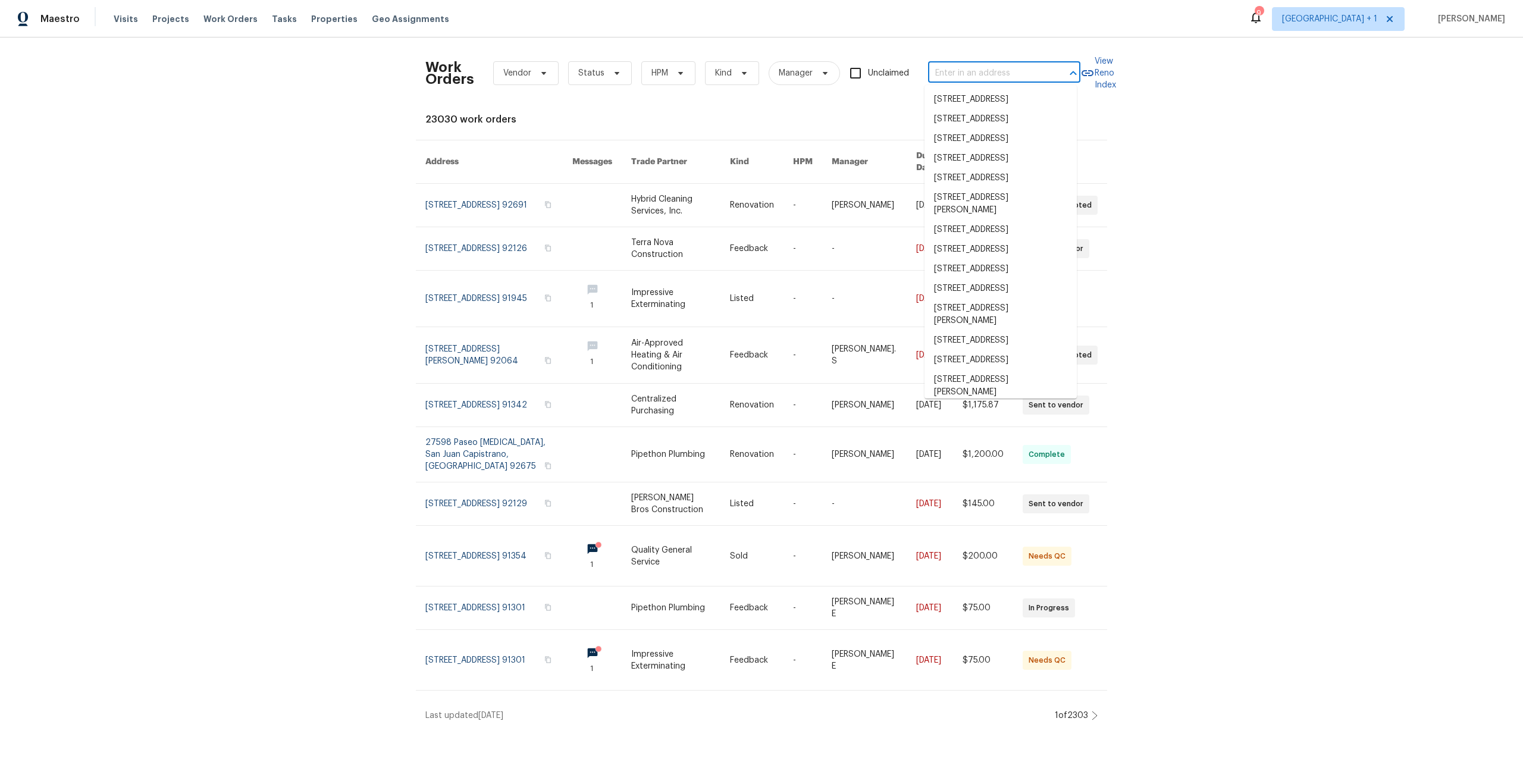
paste input "[STREET_ADDRESS][PERSON_NAME]"
type input "[STREET_ADDRESS][PERSON_NAME]"
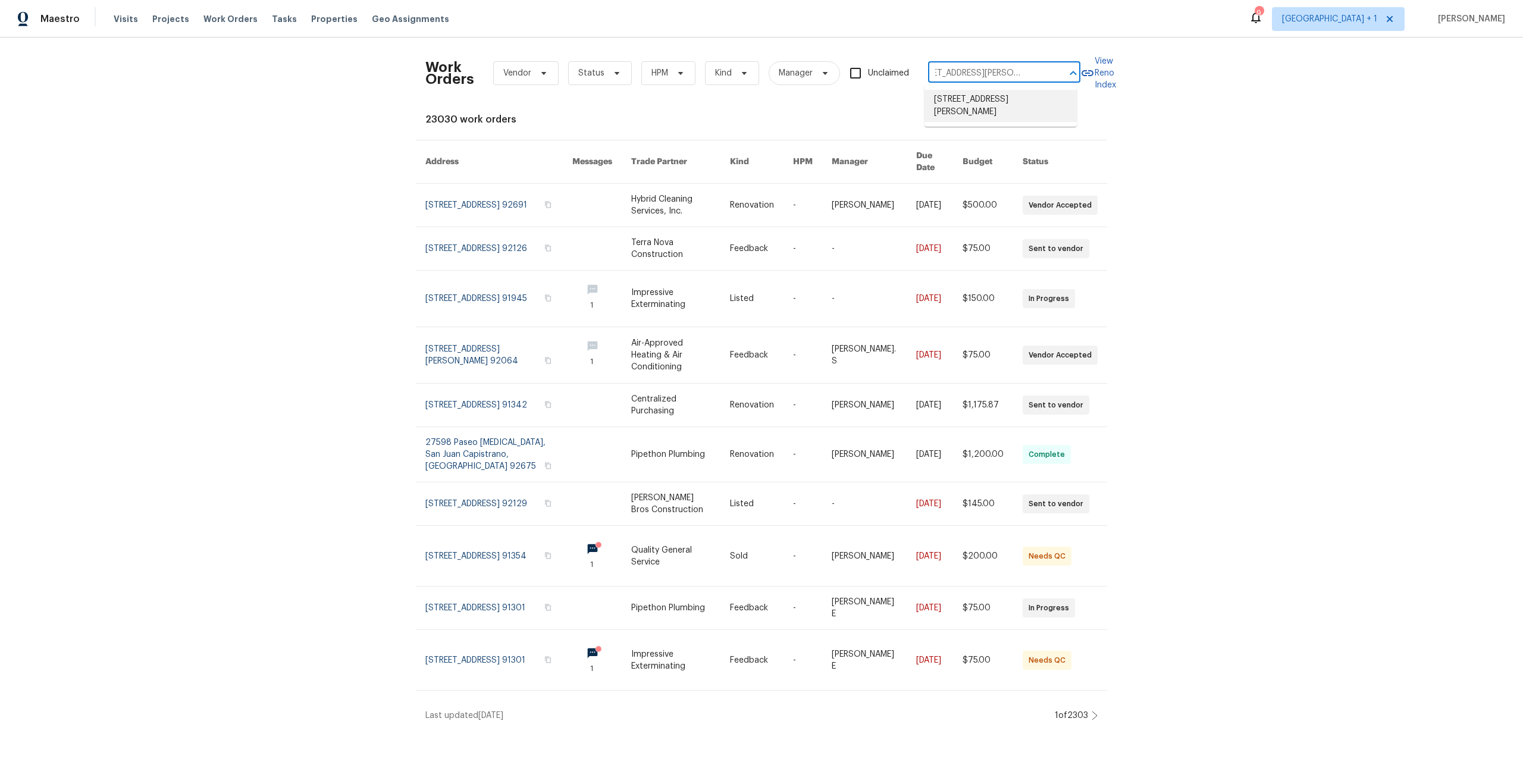
click at [972, 106] on li "[STREET_ADDRESS][PERSON_NAME]" at bounding box center [1001, 106] width 152 height 32
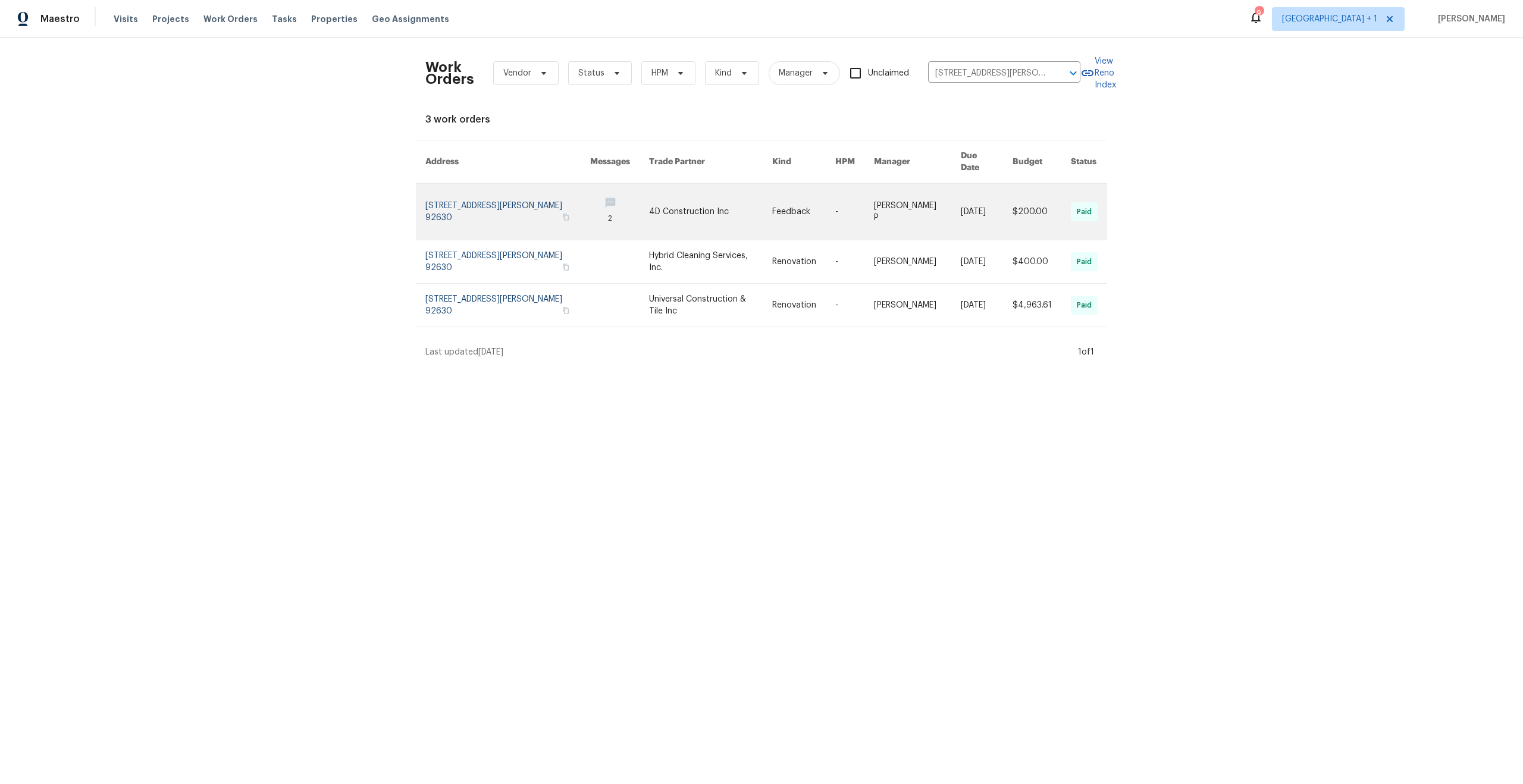
click at [482, 184] on link at bounding box center [507, 211] width 165 height 56
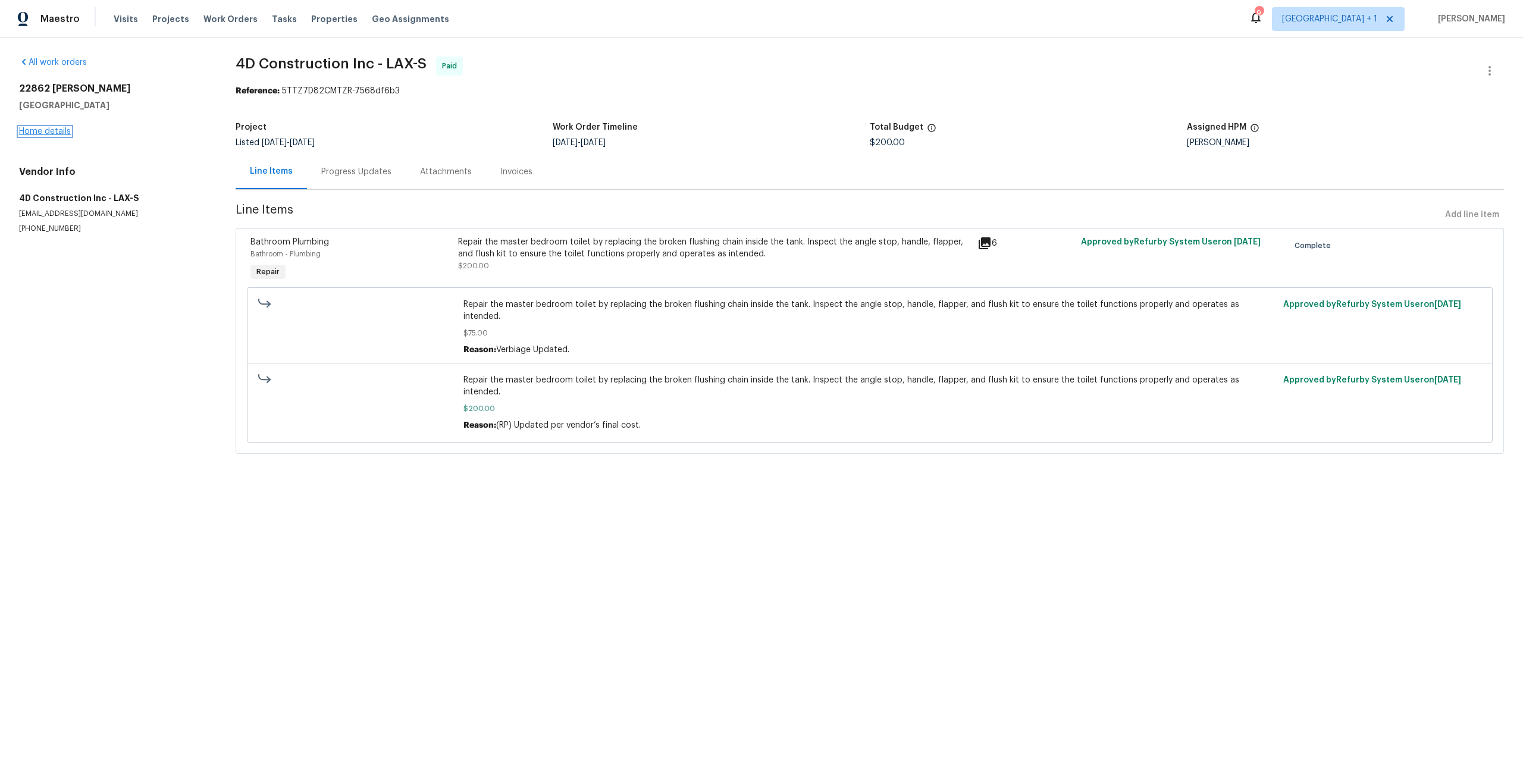
click at [52, 127] on link "Home details" at bounding box center [45, 131] width 52 height 9
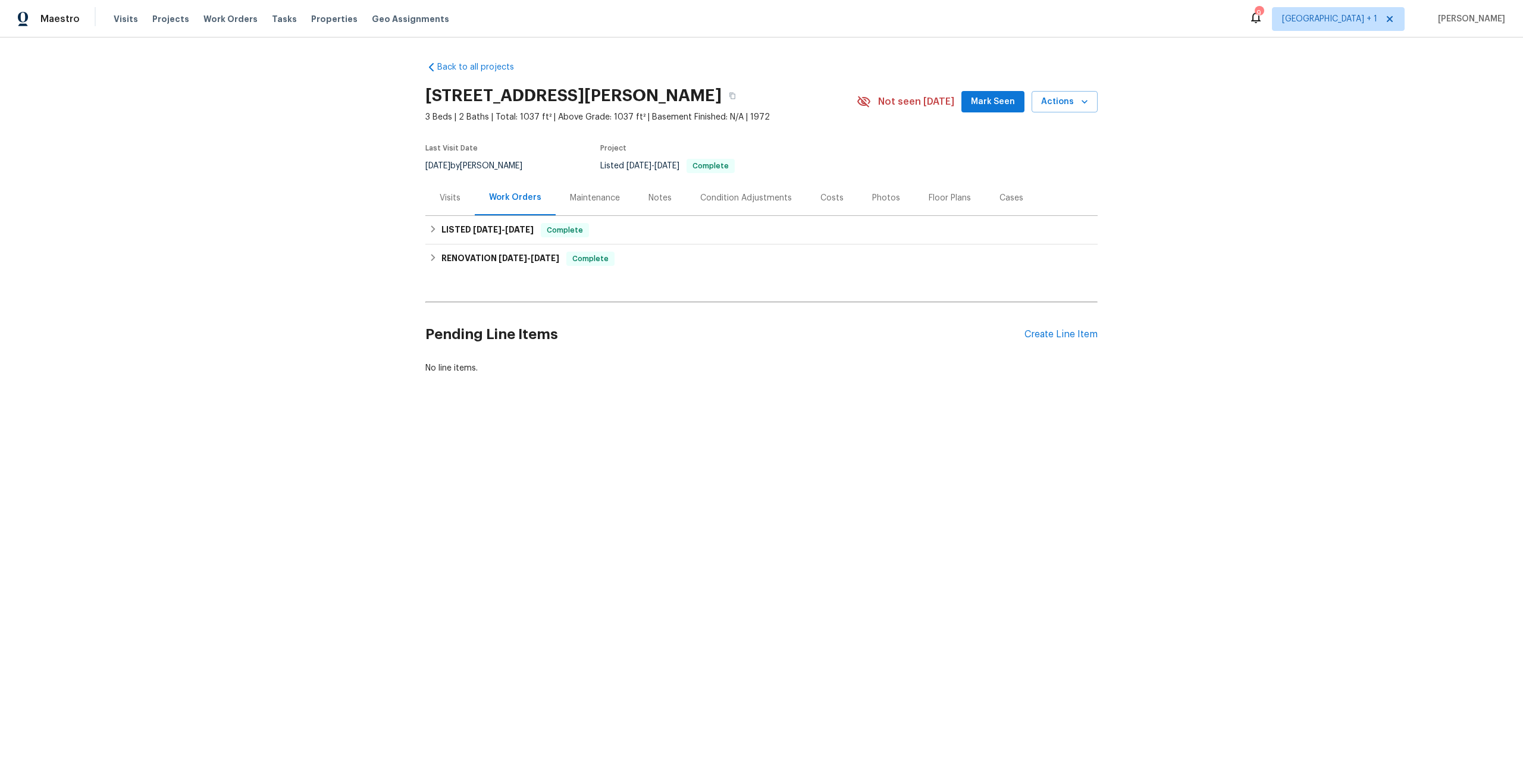
click at [448, 201] on div "Visits" at bounding box center [450, 198] width 21 height 12
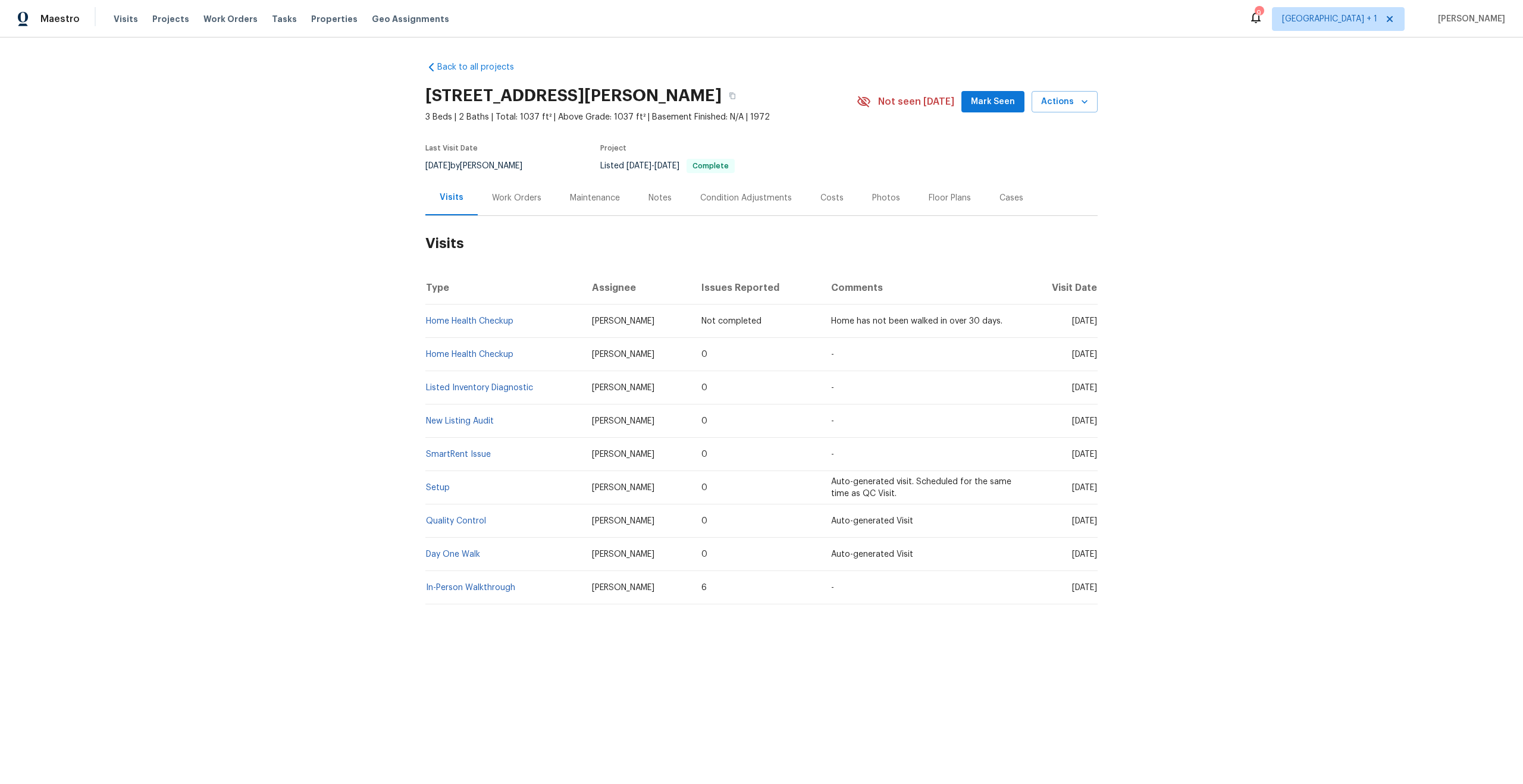
click at [1325, 316] on div "Back to all projects [STREET_ADDRESS][PERSON_NAME] 3 Beds | 2 Baths | Total: 10…" at bounding box center [761, 361] width 1523 height 648
click at [224, 25] on div "Visits Projects Work Orders Tasks Properties Geo Assignments" at bounding box center [288, 19] width 350 height 24
click at [226, 20] on span "Work Orders" at bounding box center [230, 19] width 54 height 12
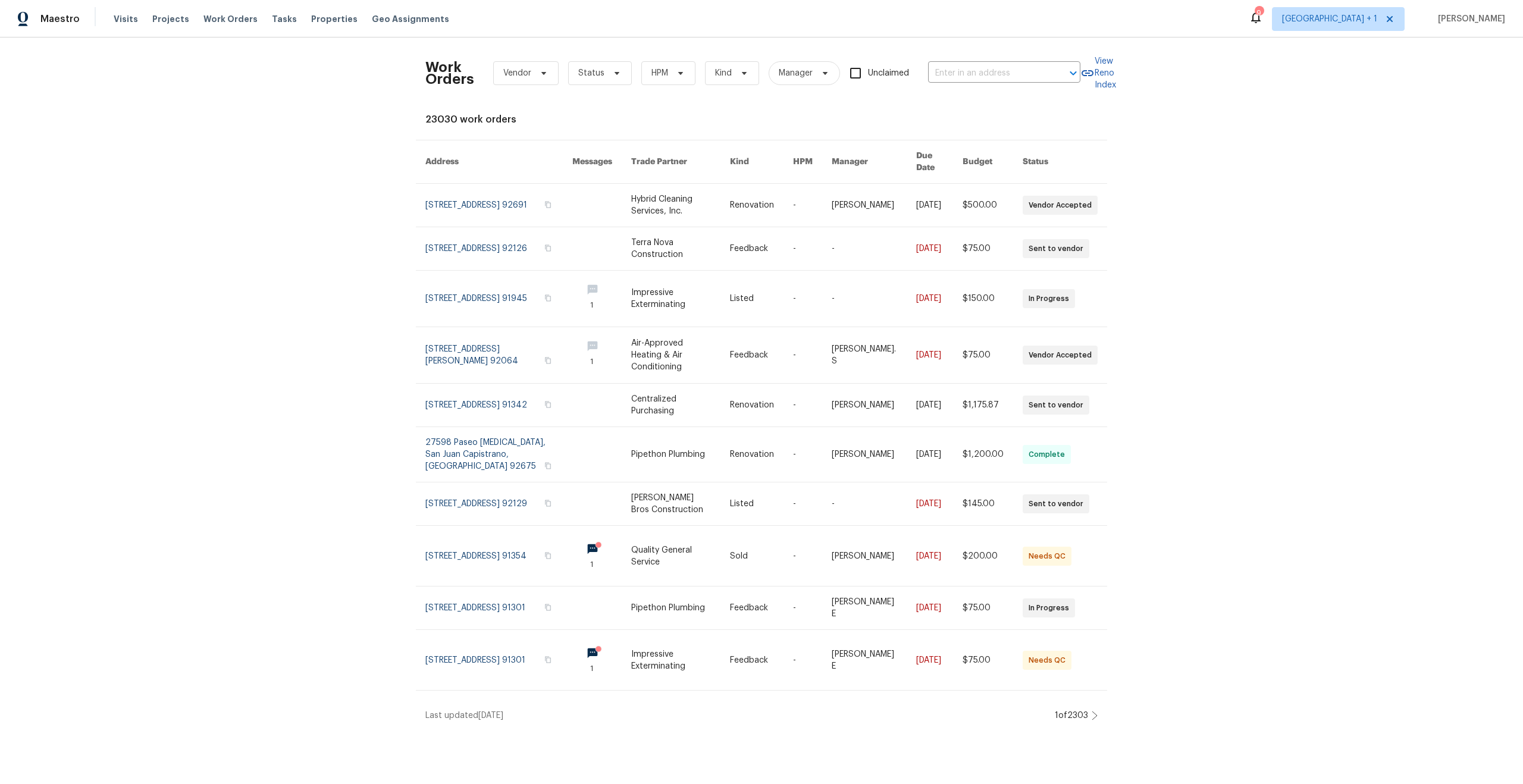
click at [983, 60] on div "Work Orders Vendor Status HPM Kind Manager Unclaimed ​" at bounding box center [753, 73] width 655 height 52
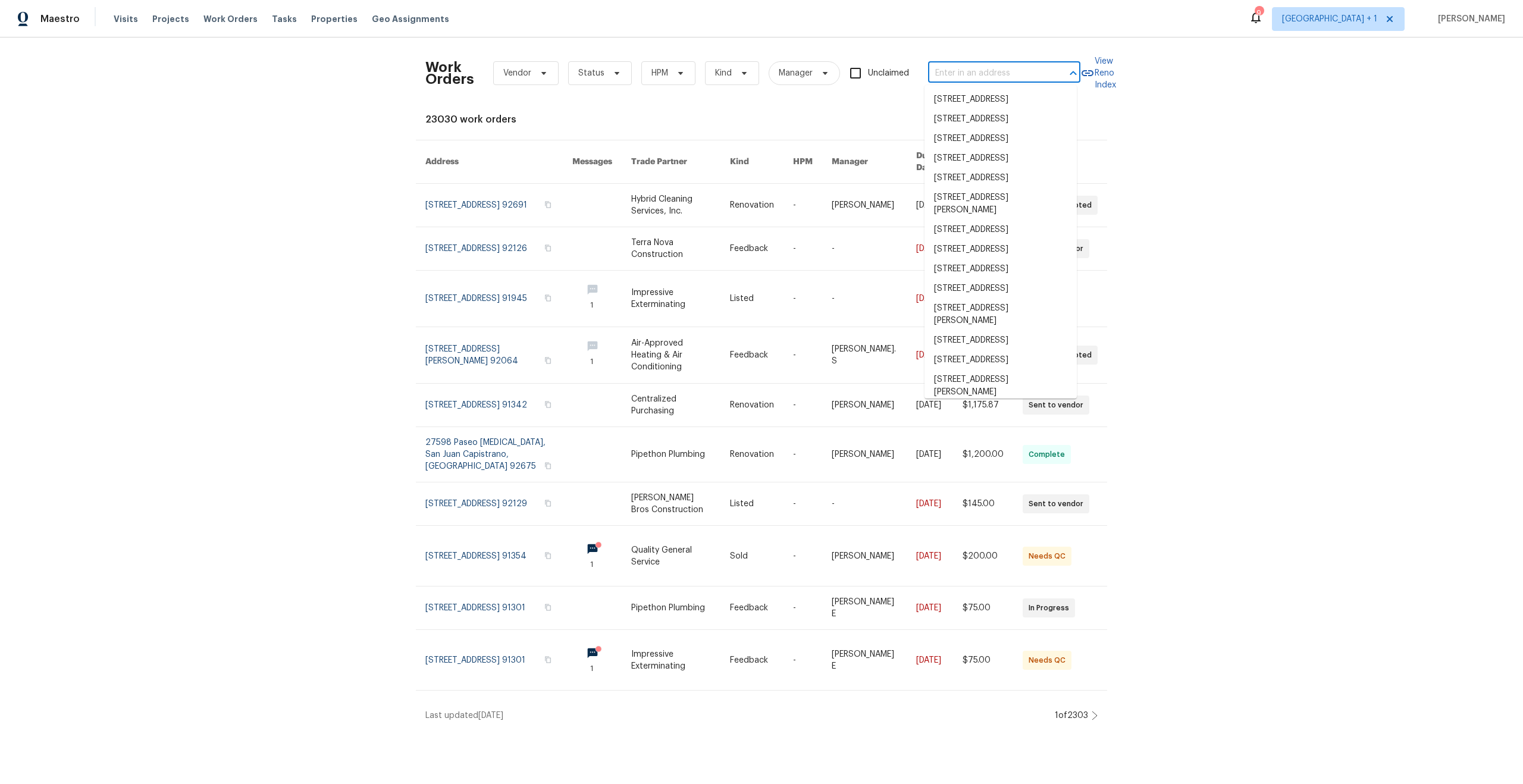
click at [978, 69] on input "text" at bounding box center [987, 73] width 119 height 18
paste input "[STREET_ADDRESS]"
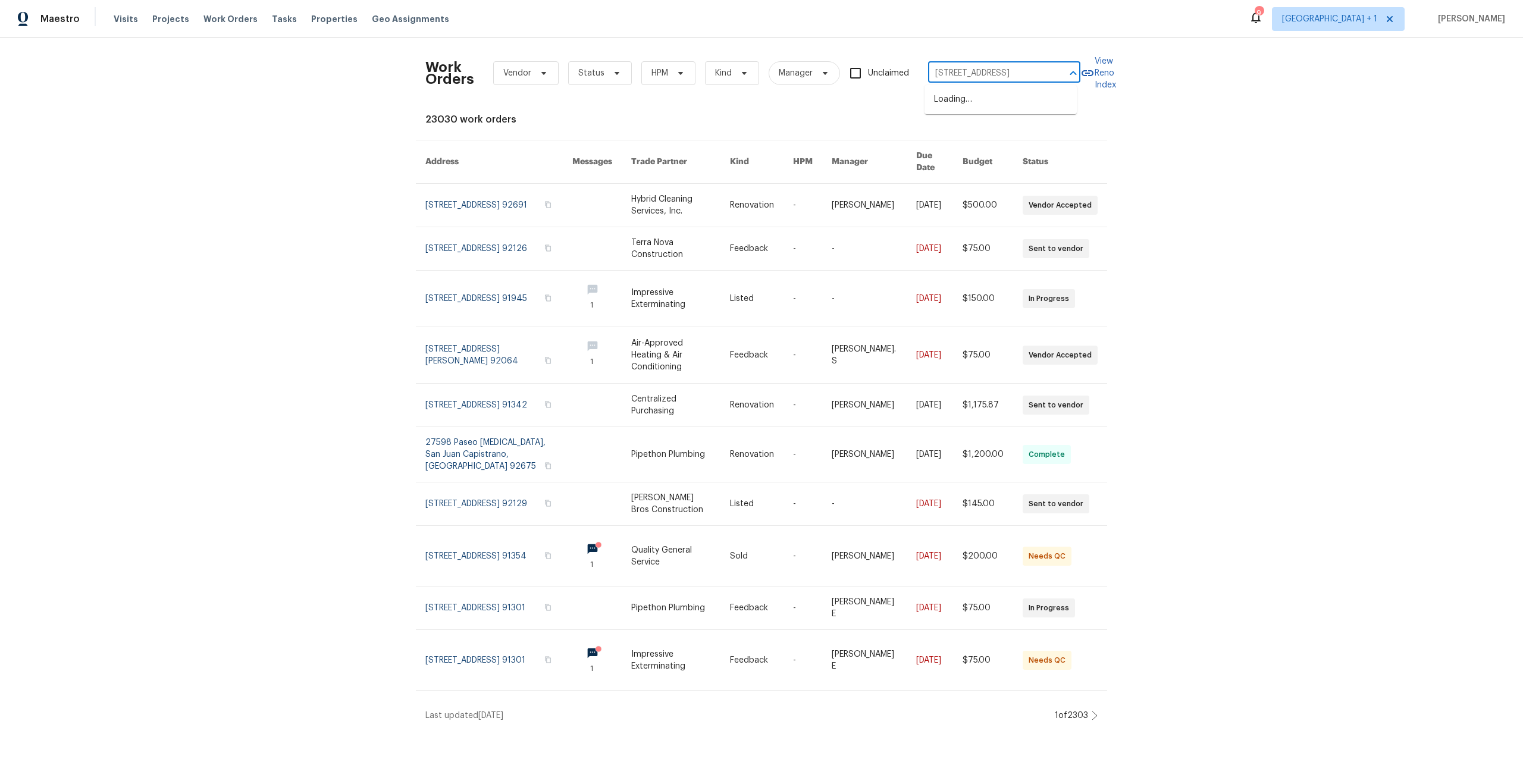
type input "[STREET_ADDRESS]"
click at [973, 100] on li "[STREET_ADDRESS]" at bounding box center [1001, 100] width 152 height 20
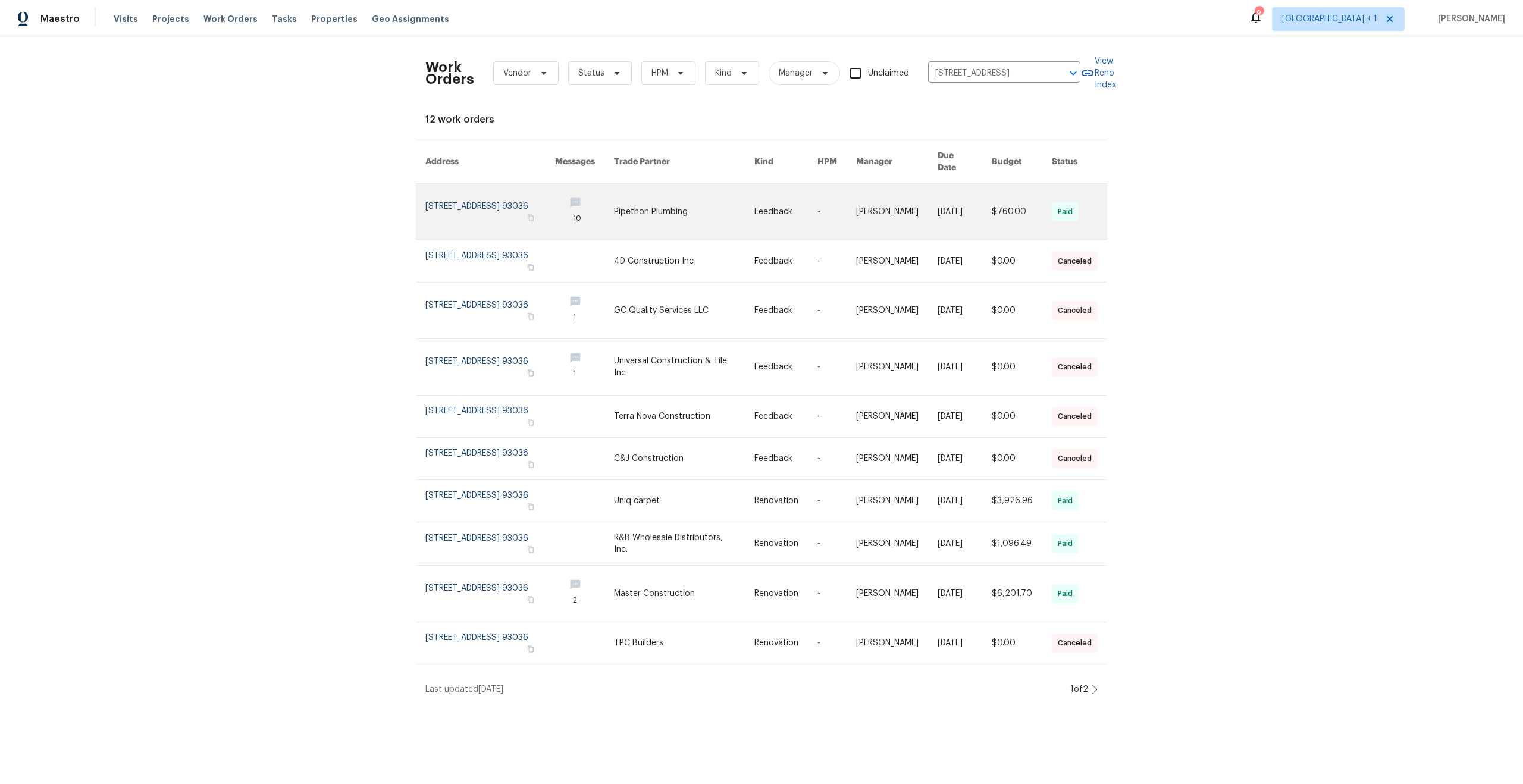
click at [493, 193] on link at bounding box center [490, 211] width 130 height 56
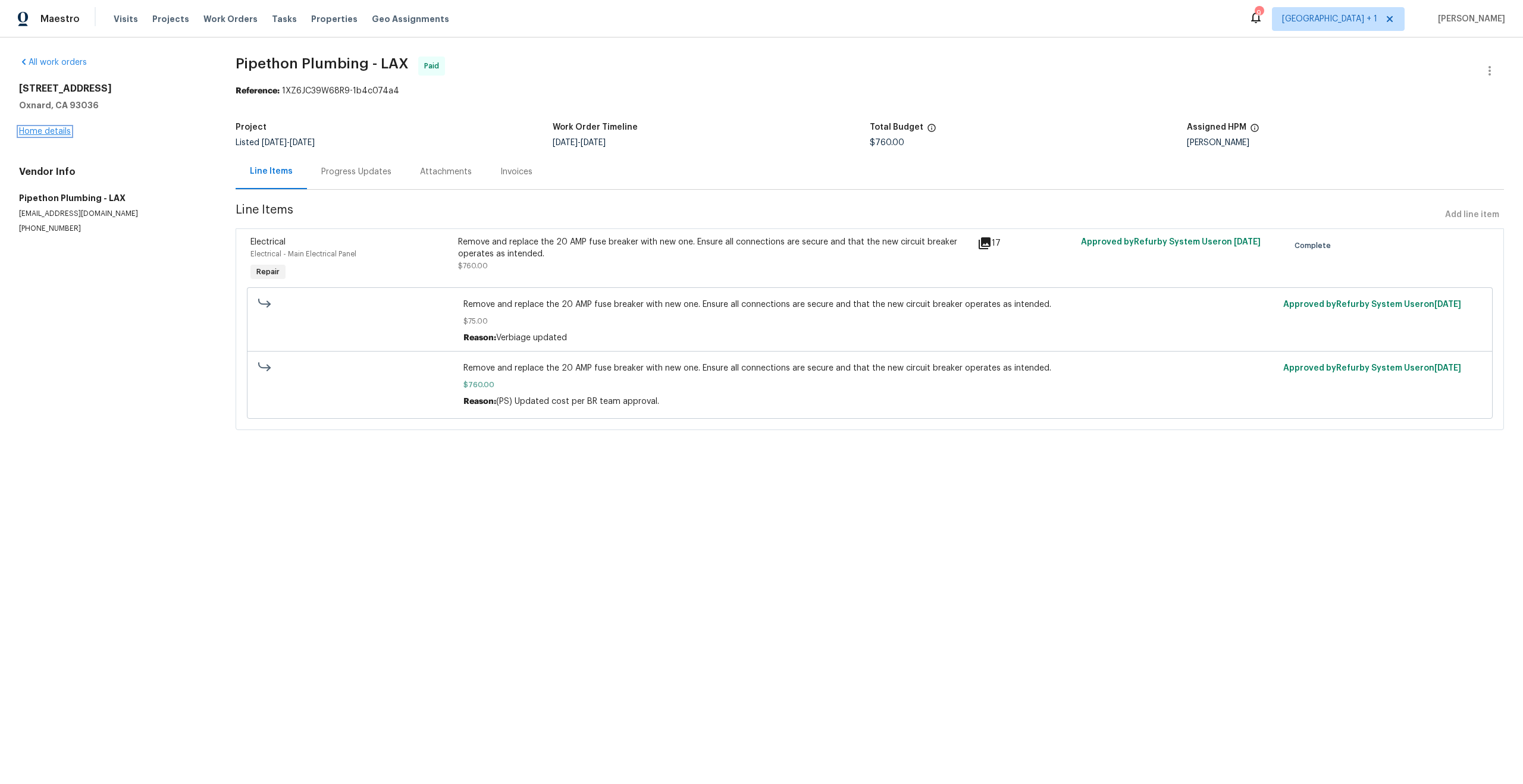
click at [64, 130] on link "Home details" at bounding box center [45, 131] width 52 height 9
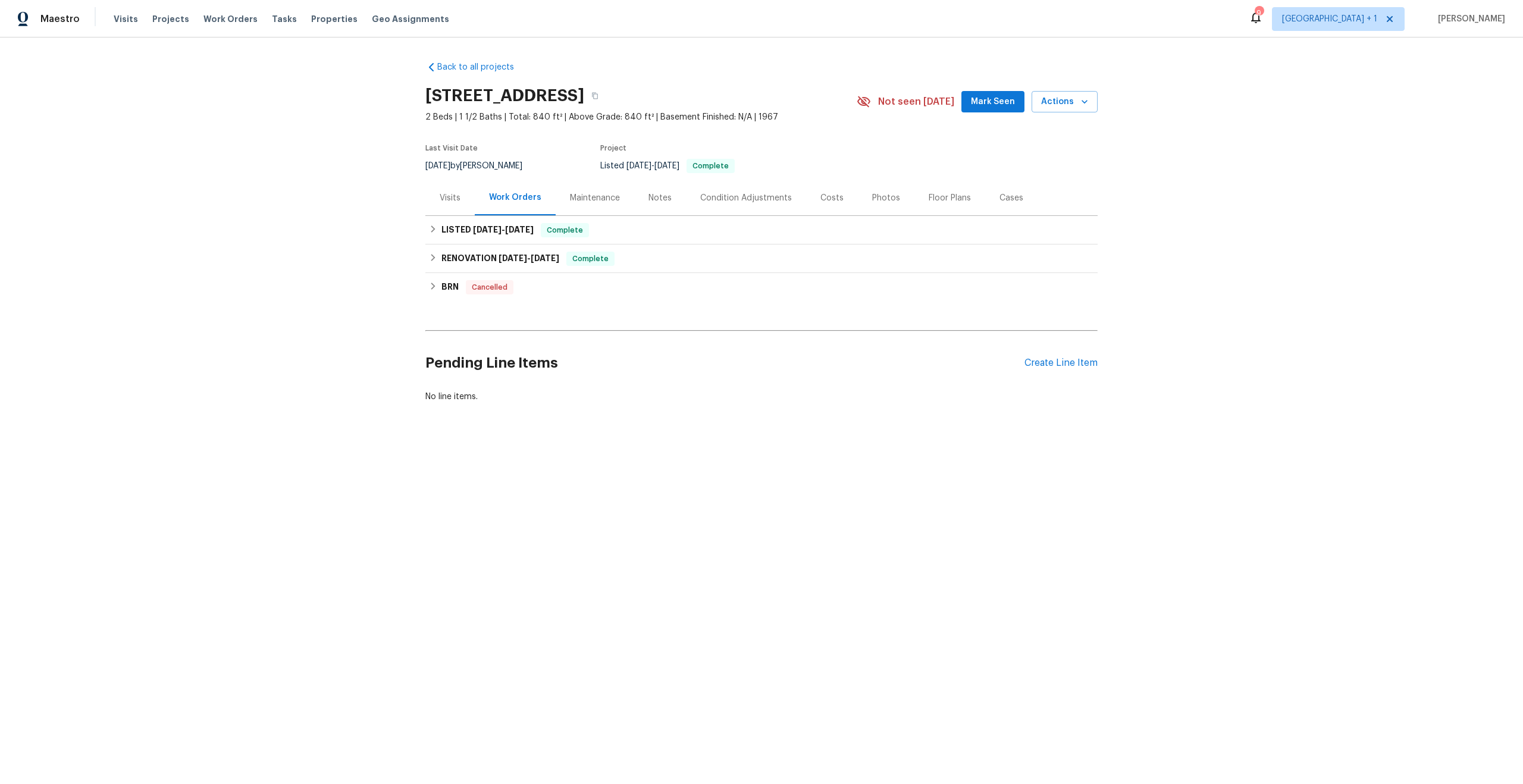
click at [452, 204] on div "Visits" at bounding box center [450, 198] width 21 height 12
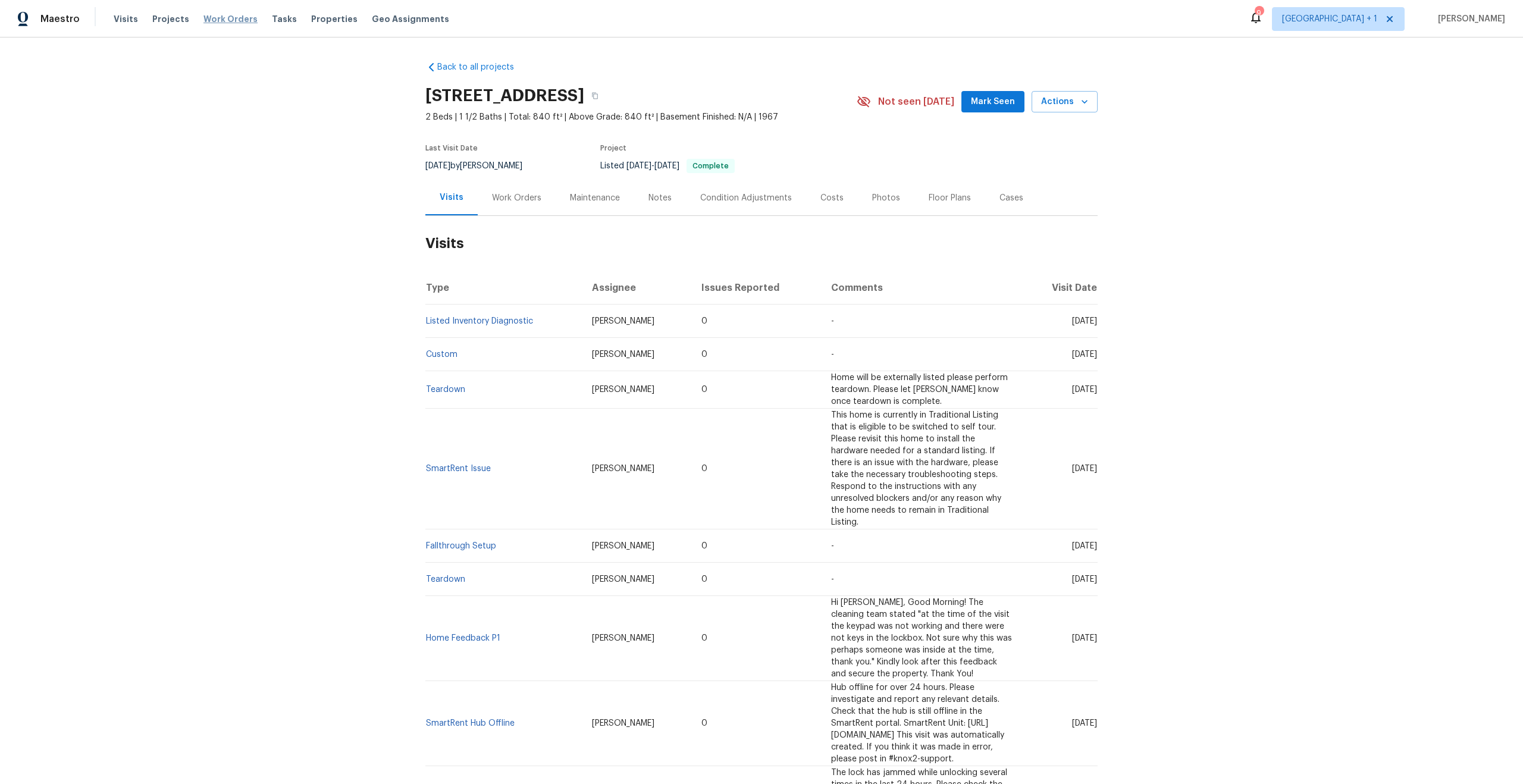
click at [225, 15] on span "Work Orders" at bounding box center [230, 19] width 54 height 12
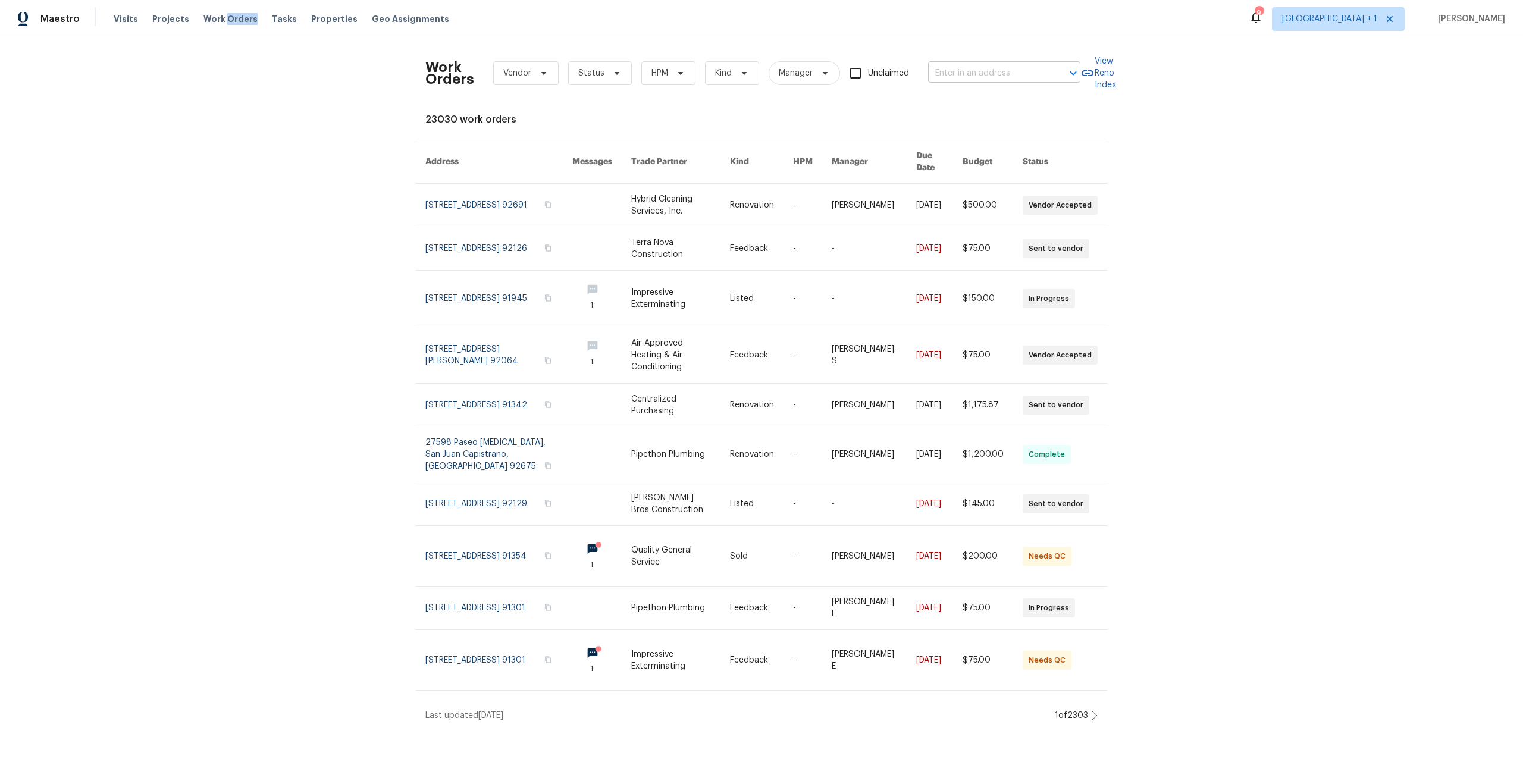
click at [1033, 78] on input "text" at bounding box center [987, 73] width 119 height 18
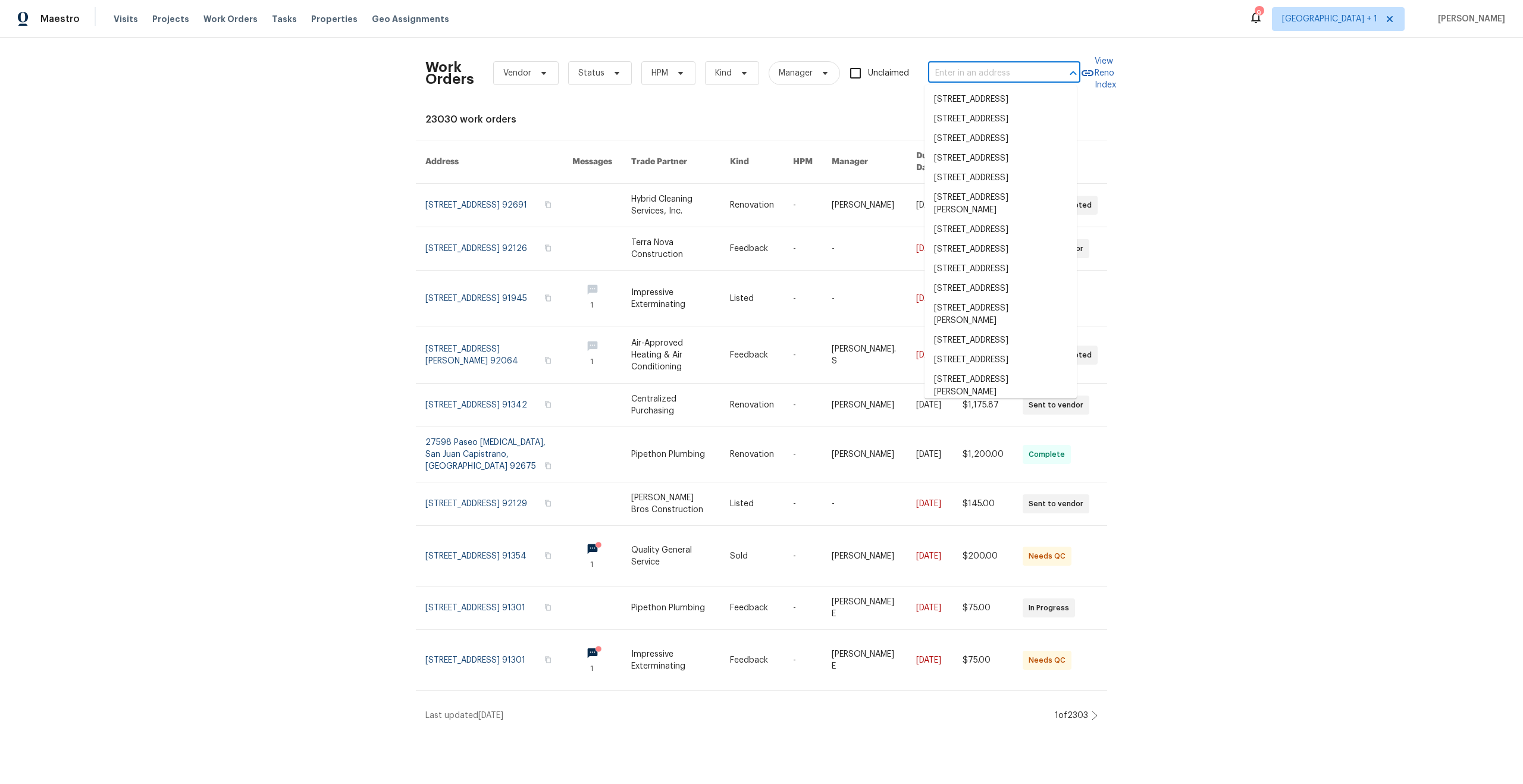
paste input "[STREET_ADDRESS]"
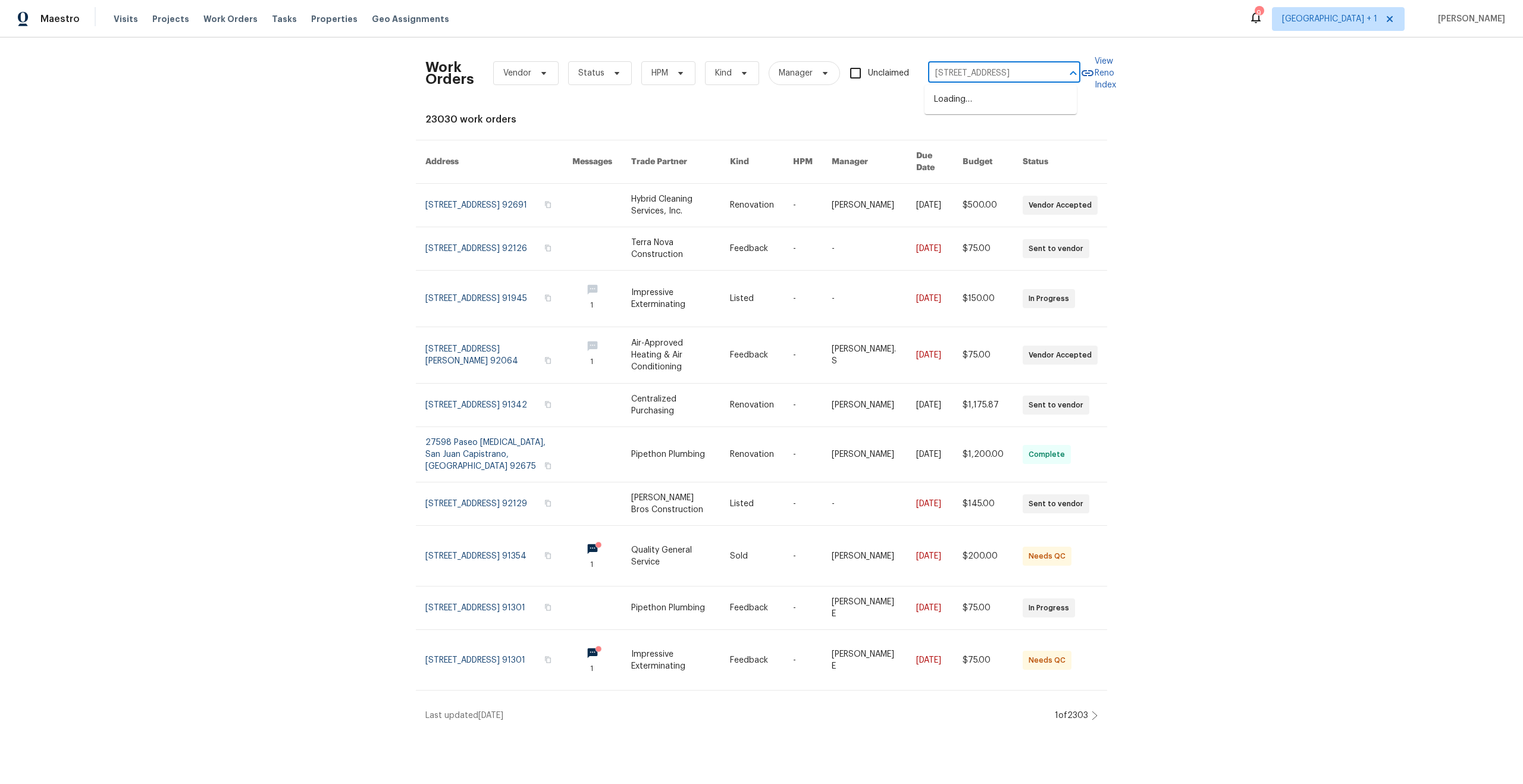
scroll to position [0, 56]
type input "[STREET_ADDRESS]"
click at [997, 98] on li "[STREET_ADDRESS]" at bounding box center [1001, 100] width 152 height 20
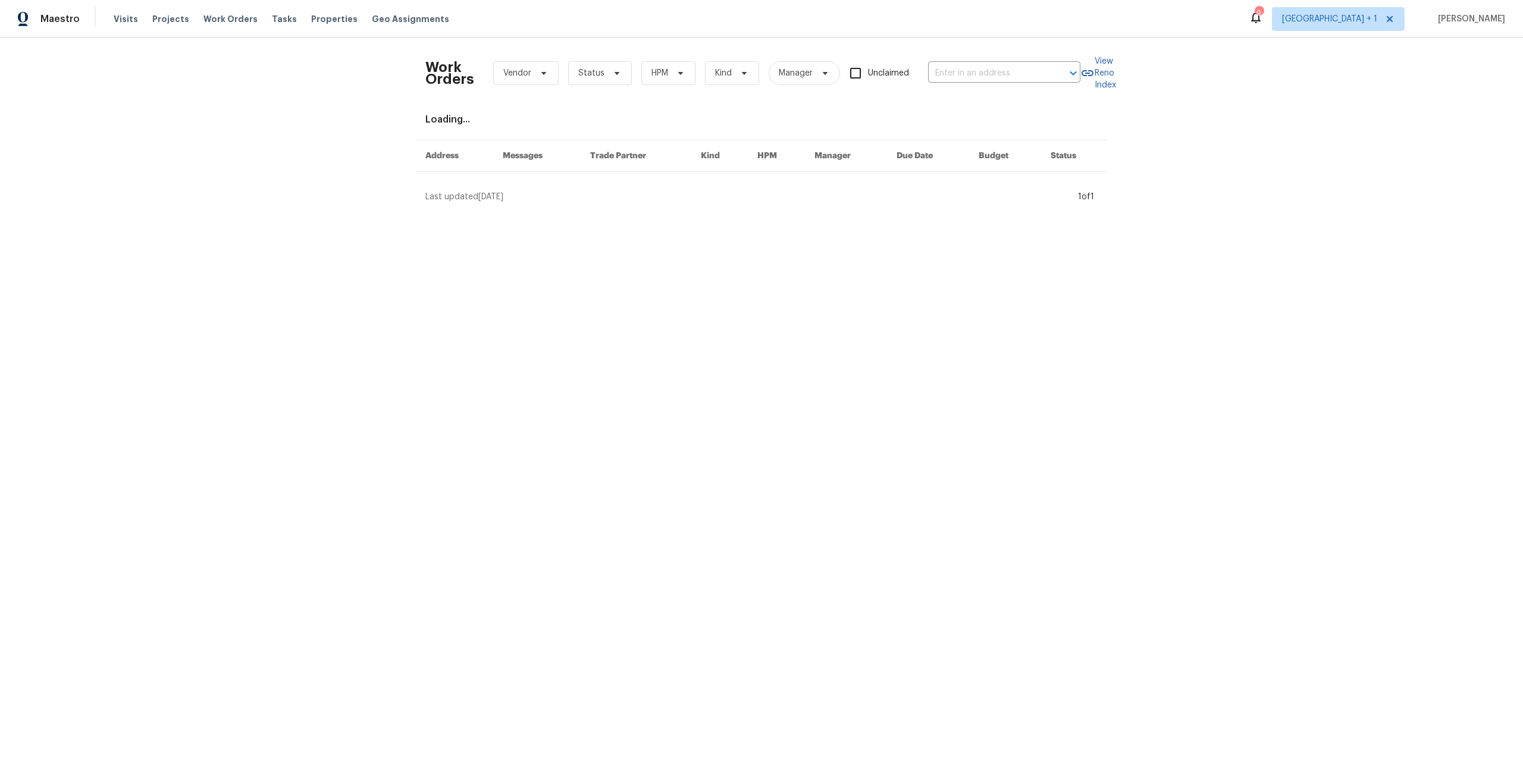
type input "[STREET_ADDRESS]"
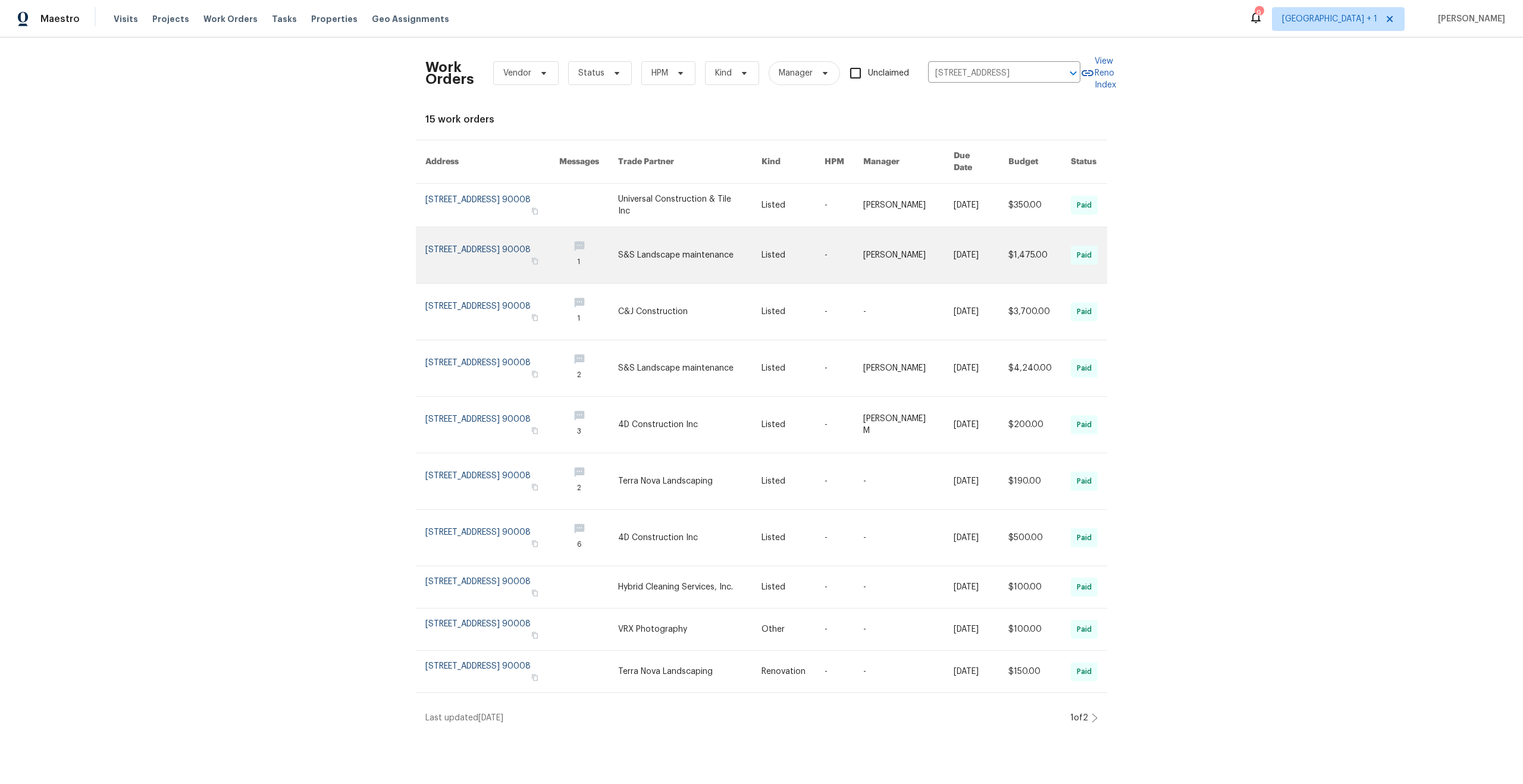
click at [511, 230] on link at bounding box center [492, 255] width 134 height 56
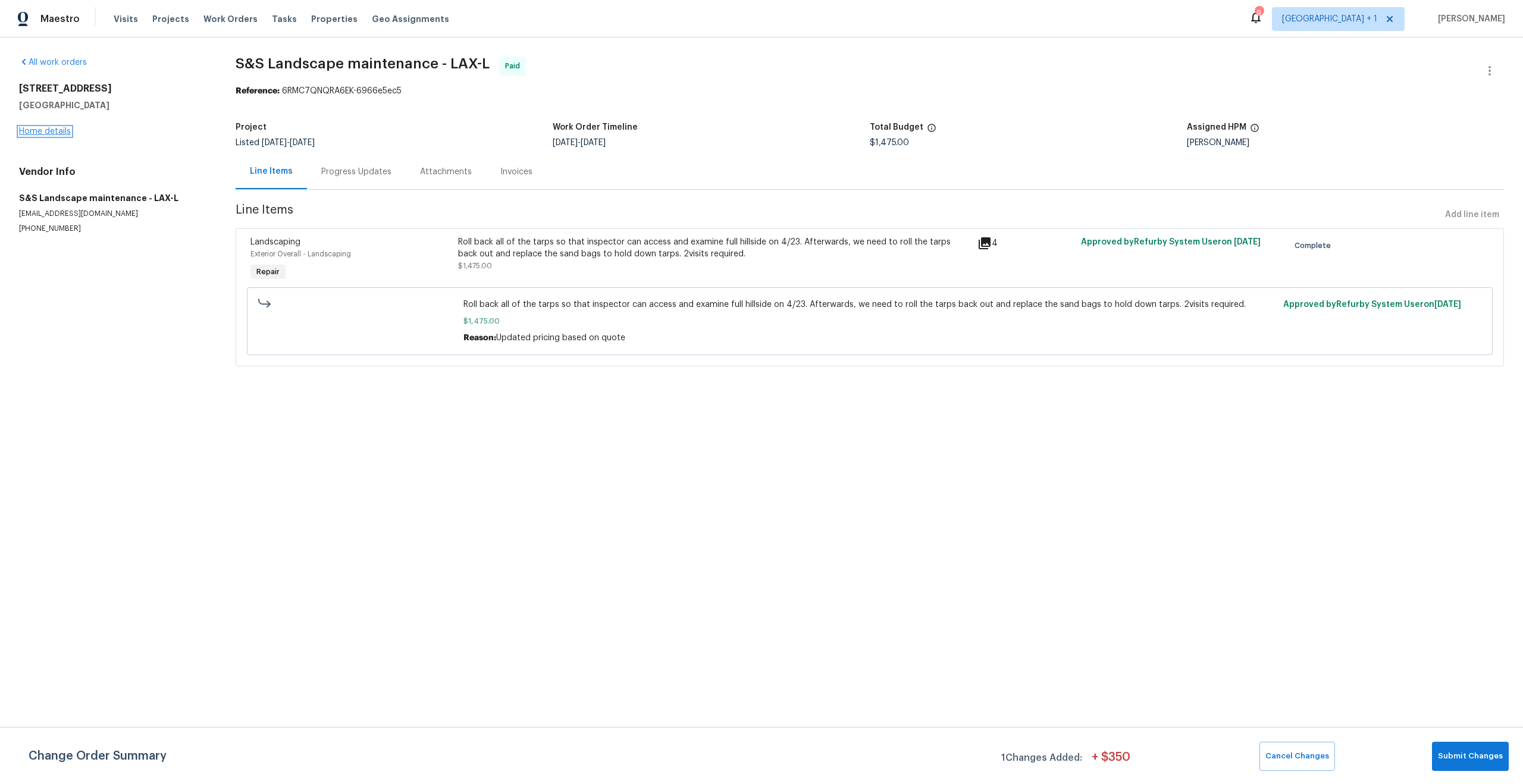
click at [47, 130] on link "Home details" at bounding box center [45, 131] width 52 height 9
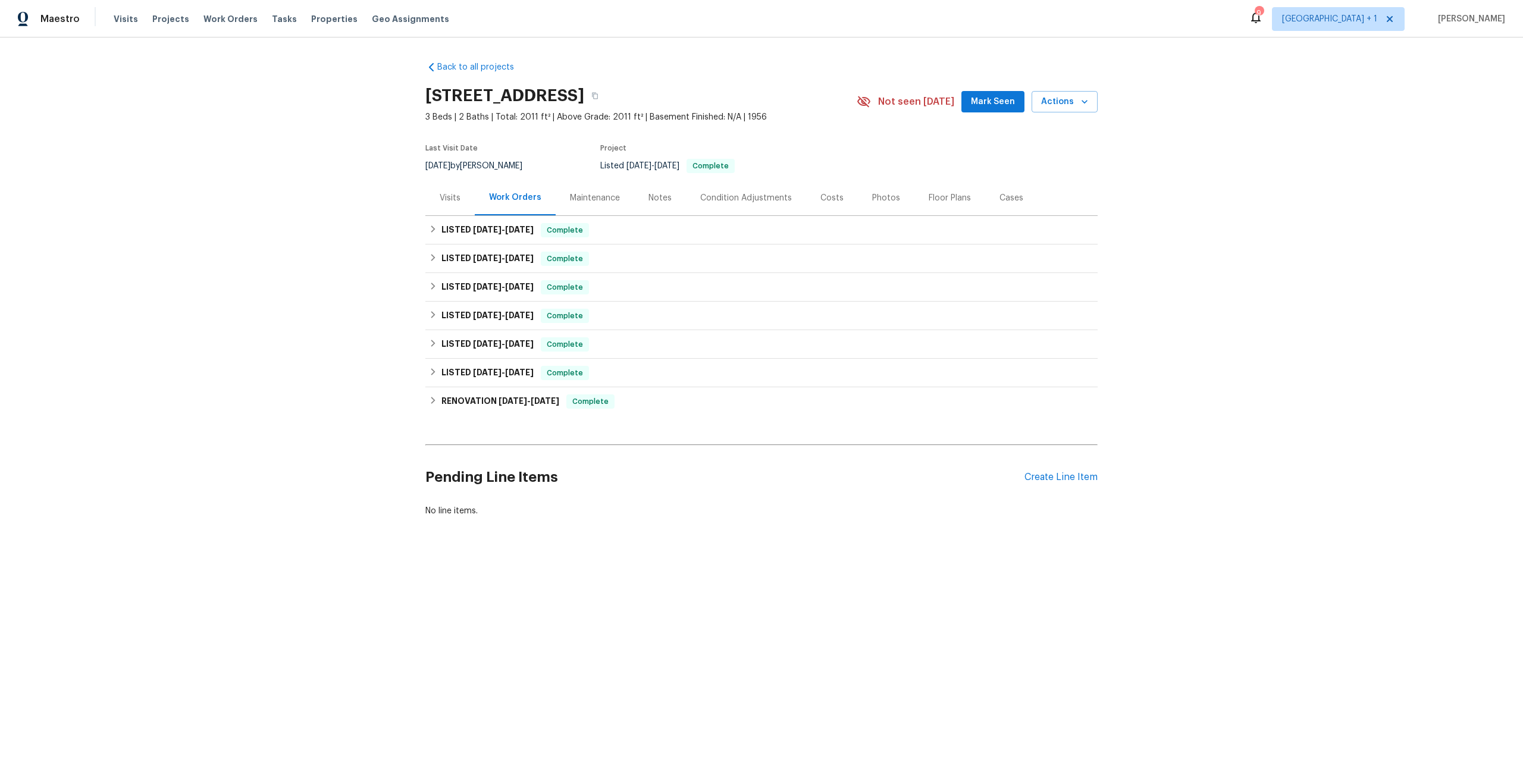
click at [442, 192] on div "Visits" at bounding box center [450, 198] width 21 height 12
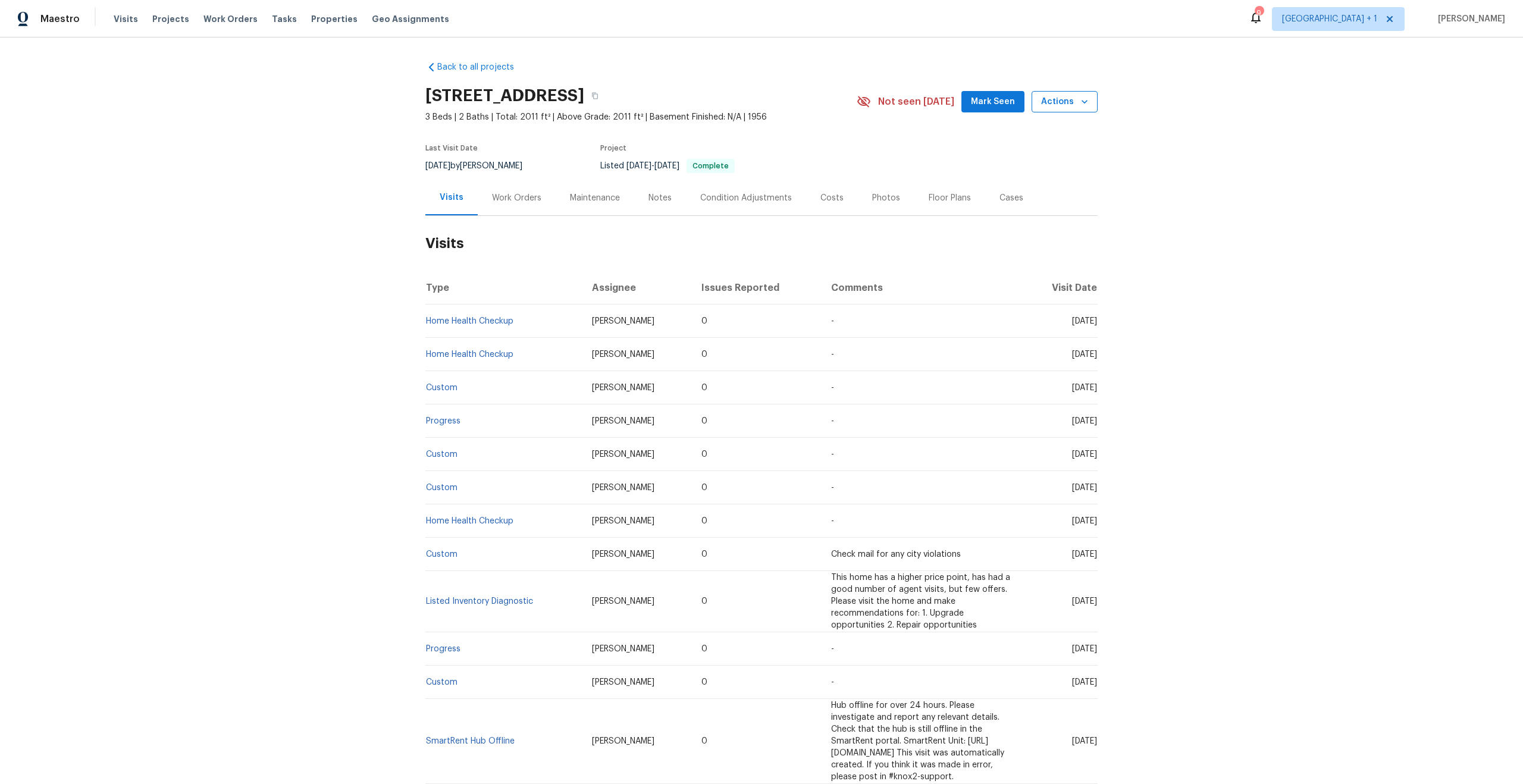
click at [1047, 103] on span "Actions" at bounding box center [1065, 102] width 47 height 15
click at [1012, 150] on p "Schedule a visit" at bounding box center [1016, 146] width 61 height 12
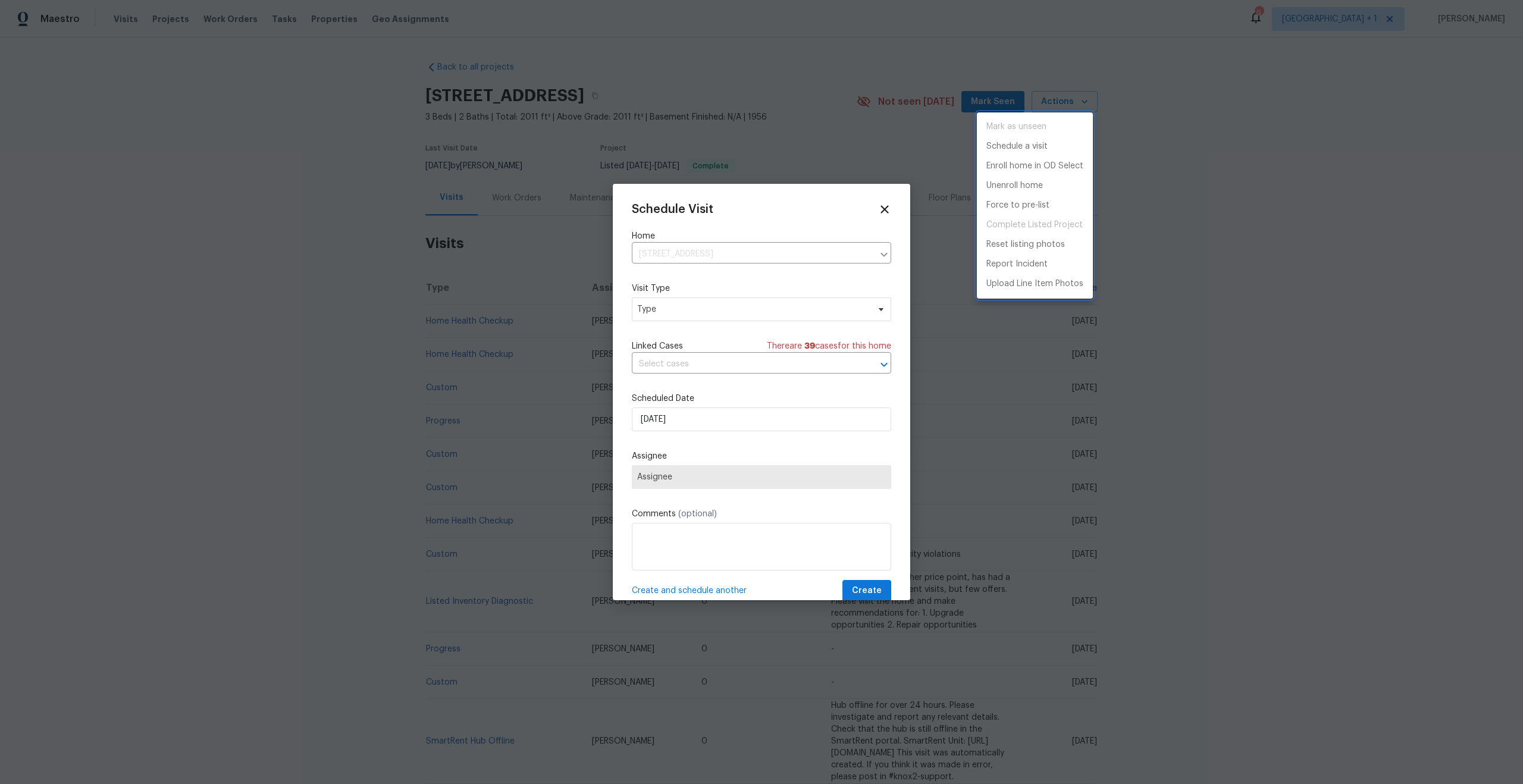
click at [653, 316] on div at bounding box center [761, 392] width 1523 height 784
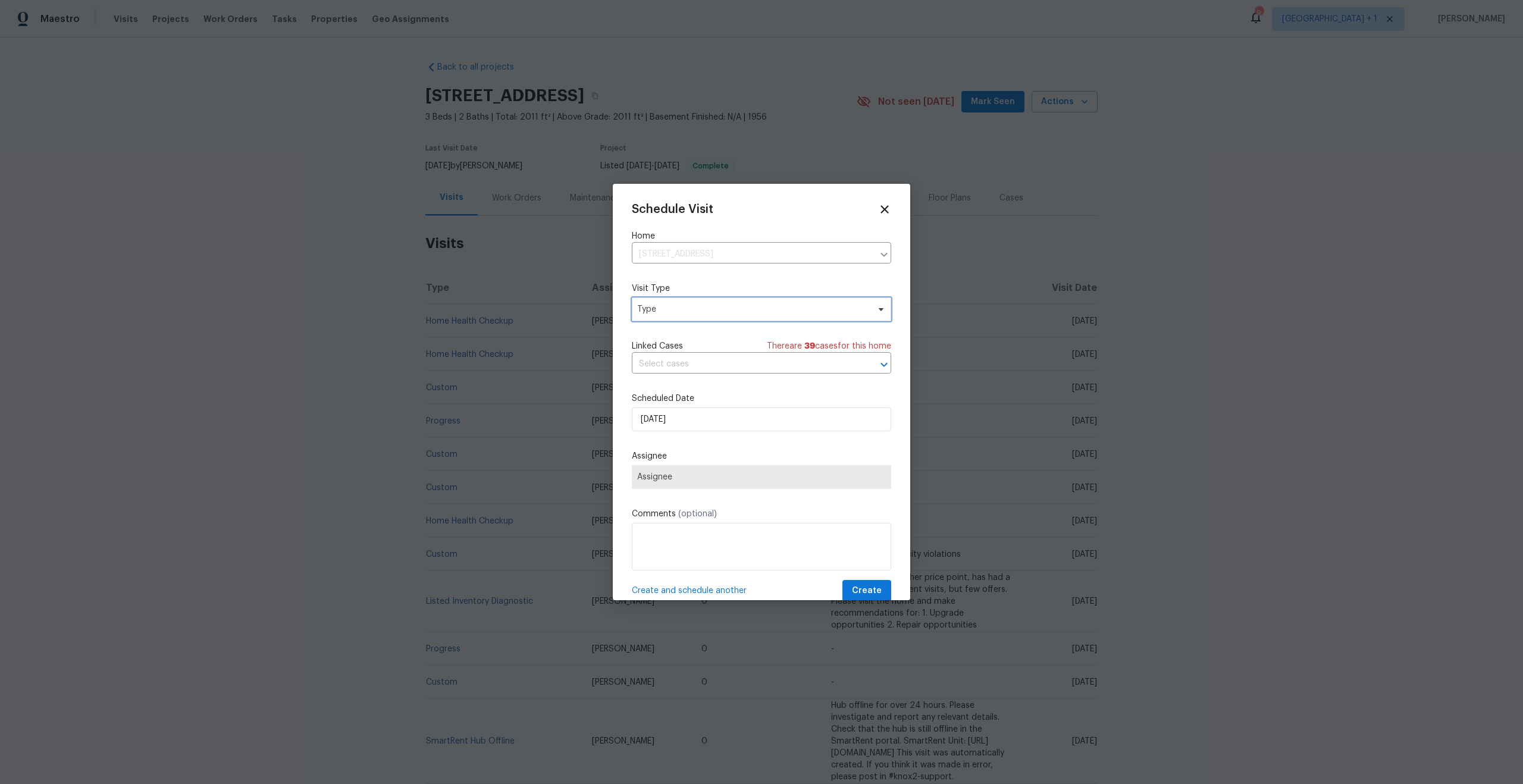
click at [682, 315] on span "Type" at bounding box center [753, 309] width 232 height 12
type input "home"
click at [692, 415] on div "Home Health Checkup" at bounding box center [682, 416] width 87 height 12
click at [724, 474] on span "Assignee" at bounding box center [753, 477] width 233 height 10
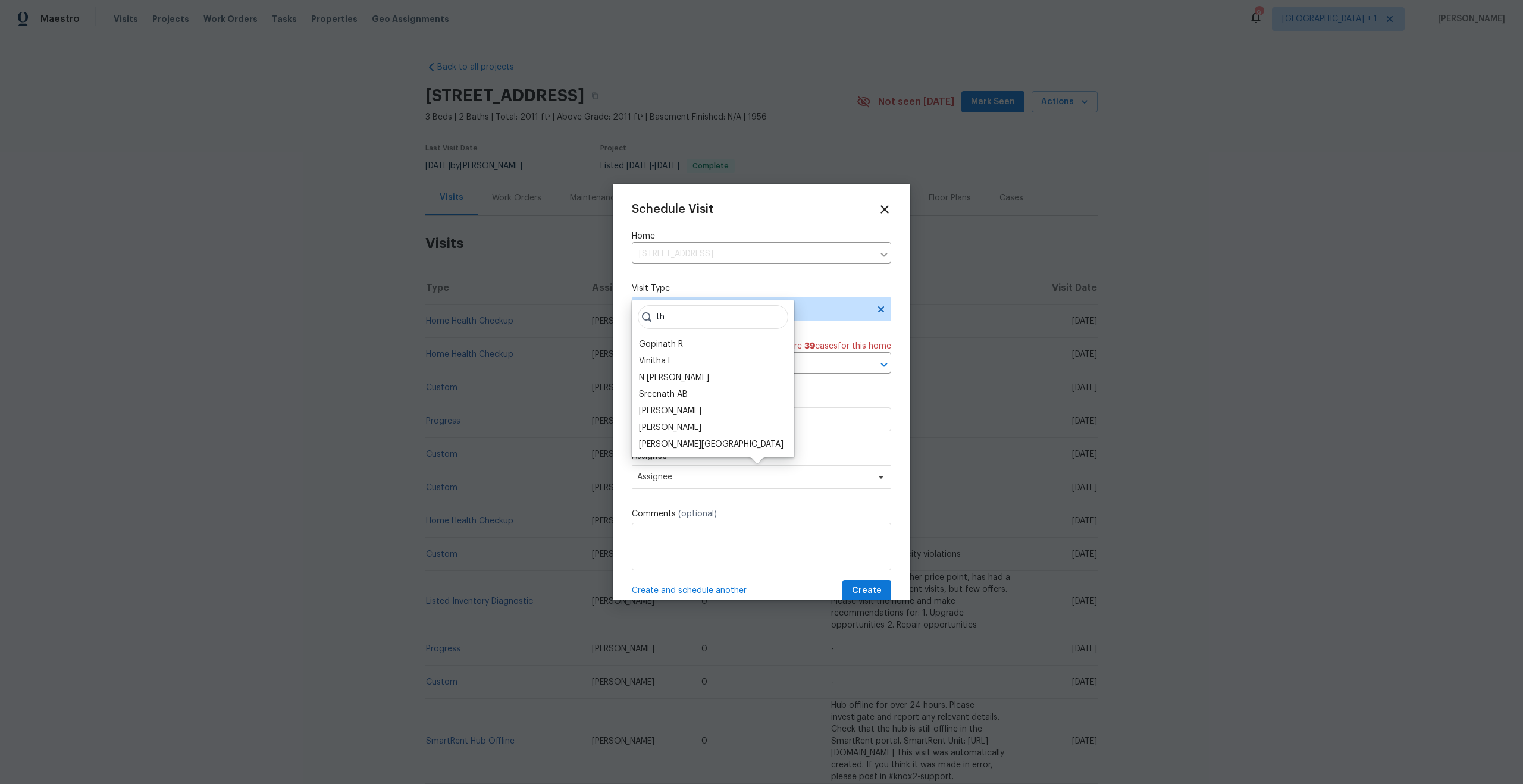
type input "t"
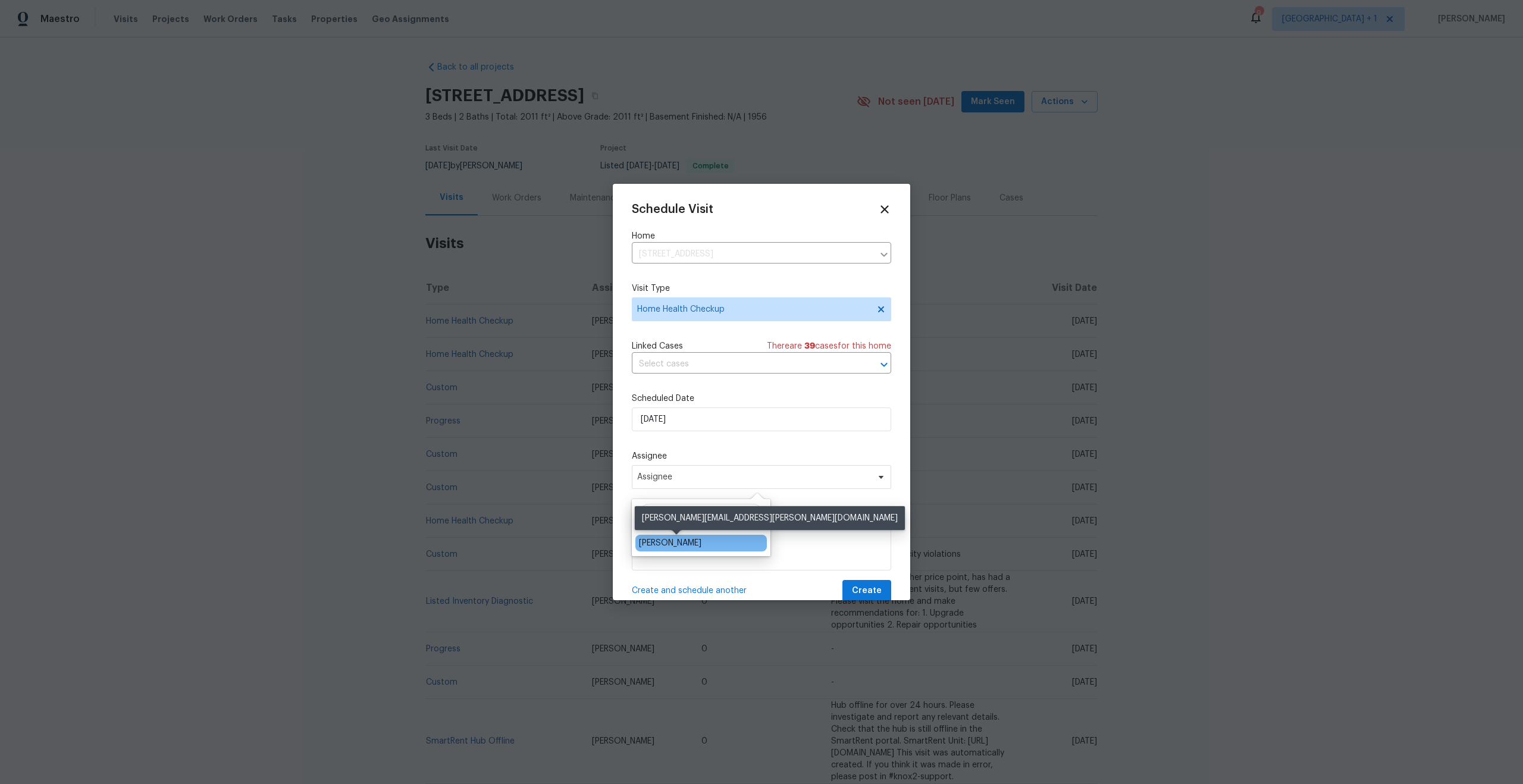
type input "theo"
click at [687, 547] on div "[PERSON_NAME]" at bounding box center [670, 543] width 62 height 12
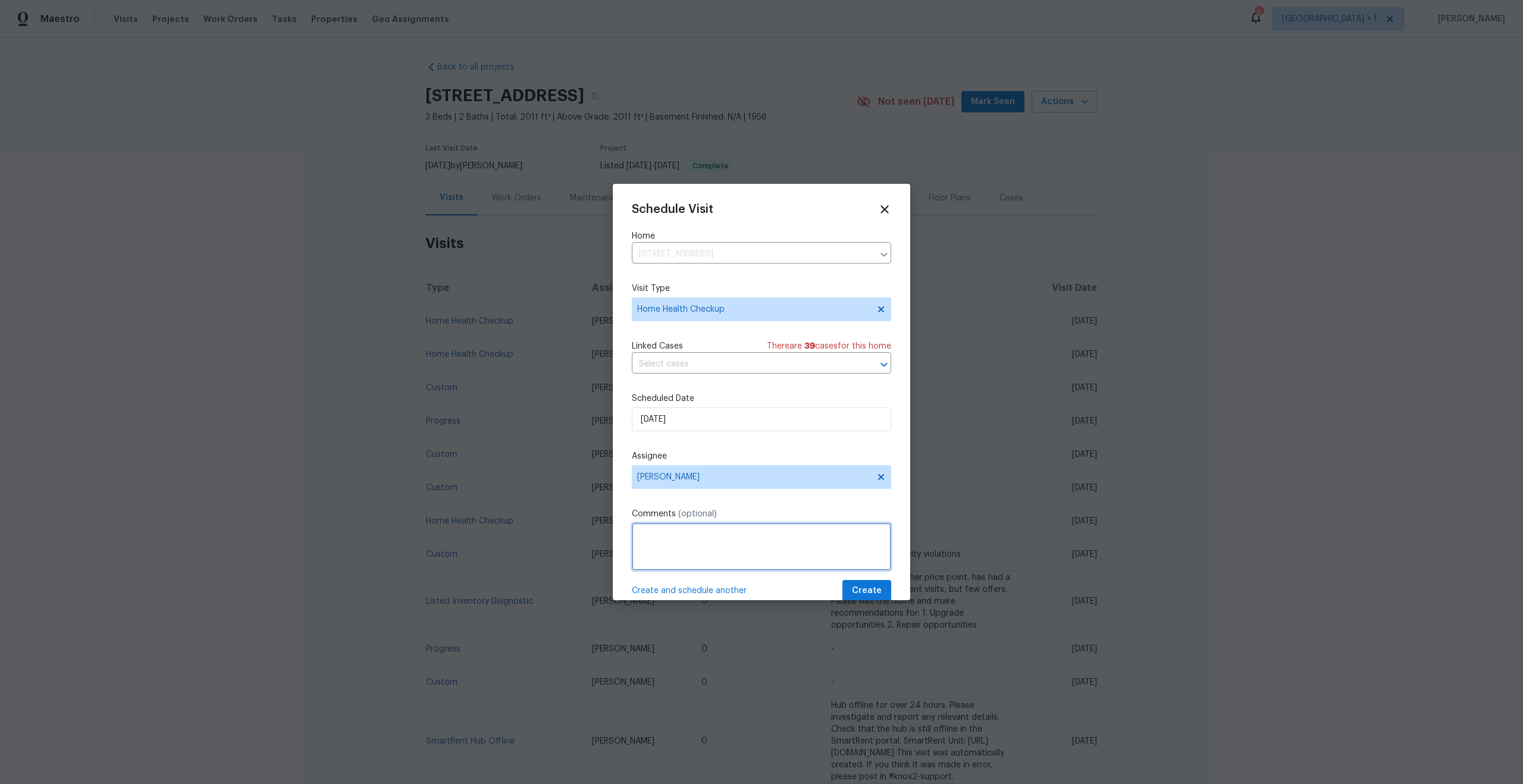
click at [776, 535] on textarea at bounding box center [761, 547] width 259 height 48
click at [735, 536] on textarea "Home has not been walkde in over 30 days." at bounding box center [761, 547] width 259 height 48
click at [741, 536] on textarea "Home has not been walkde in over 30 days." at bounding box center [761, 547] width 259 height 48
type textarea "Home has not been walked in over 30 days."
click at [873, 592] on button "Create" at bounding box center [867, 591] width 49 height 22
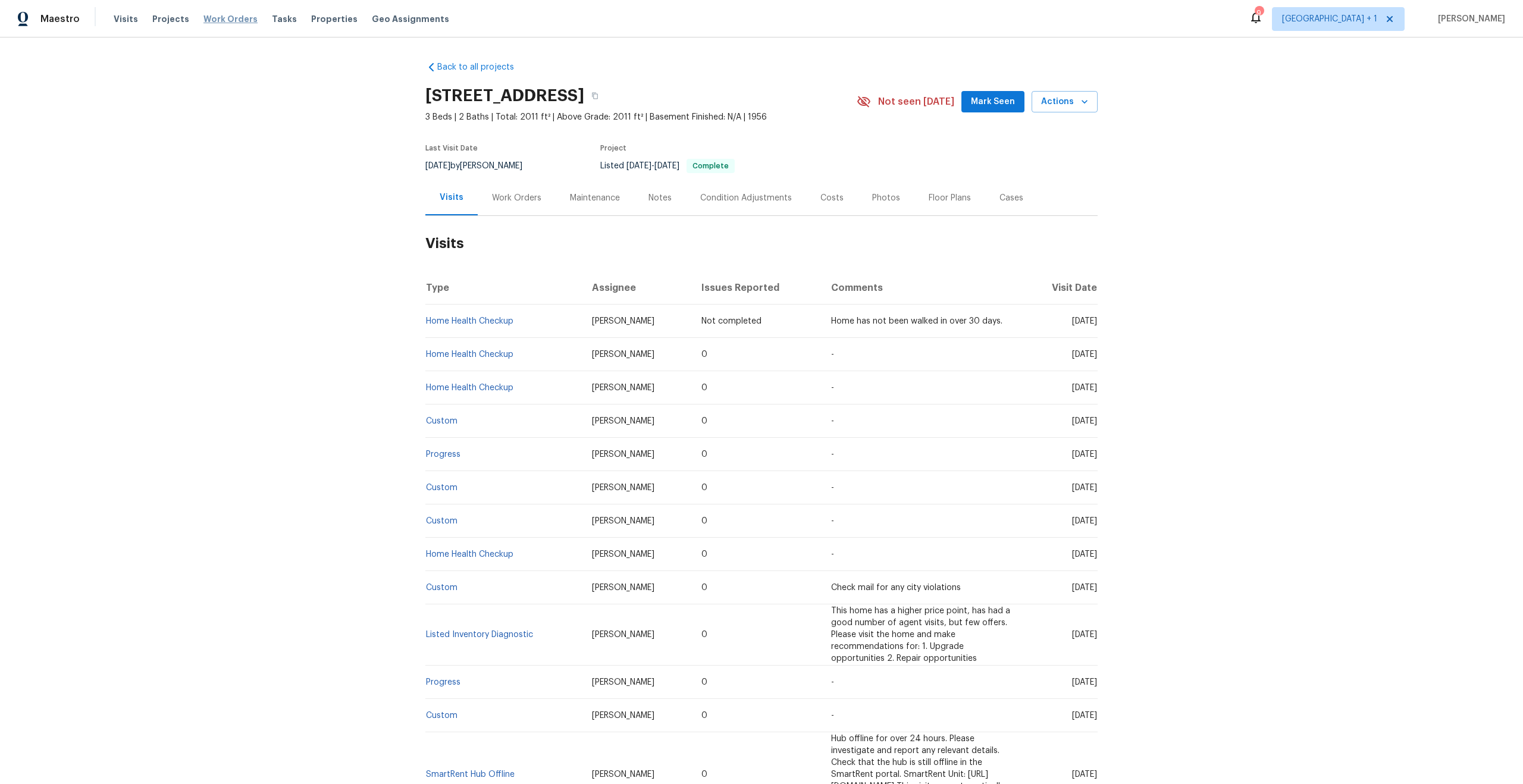
click at [237, 18] on span "Work Orders" at bounding box center [230, 19] width 54 height 12
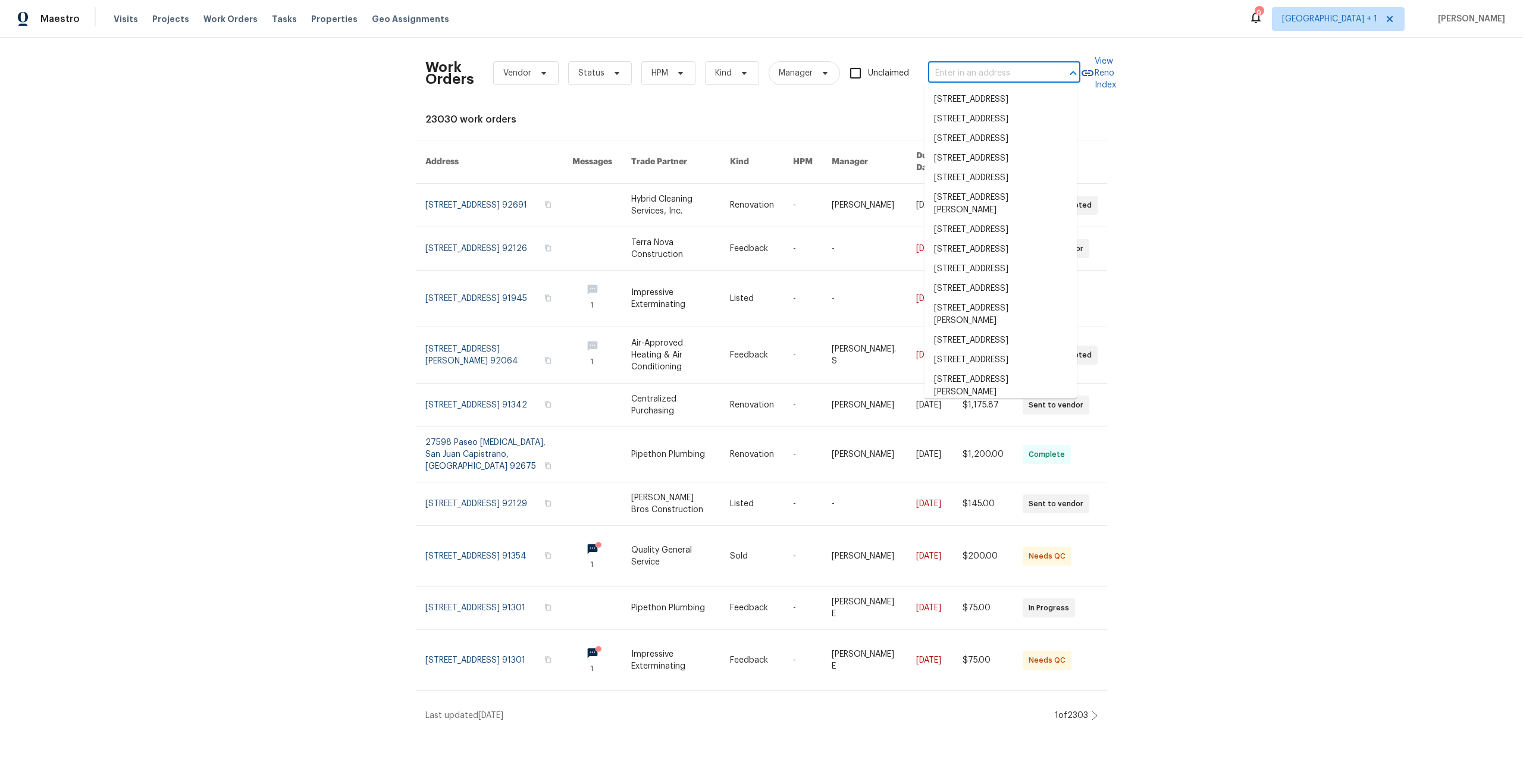
click at [998, 77] on input "text" at bounding box center [987, 73] width 119 height 18
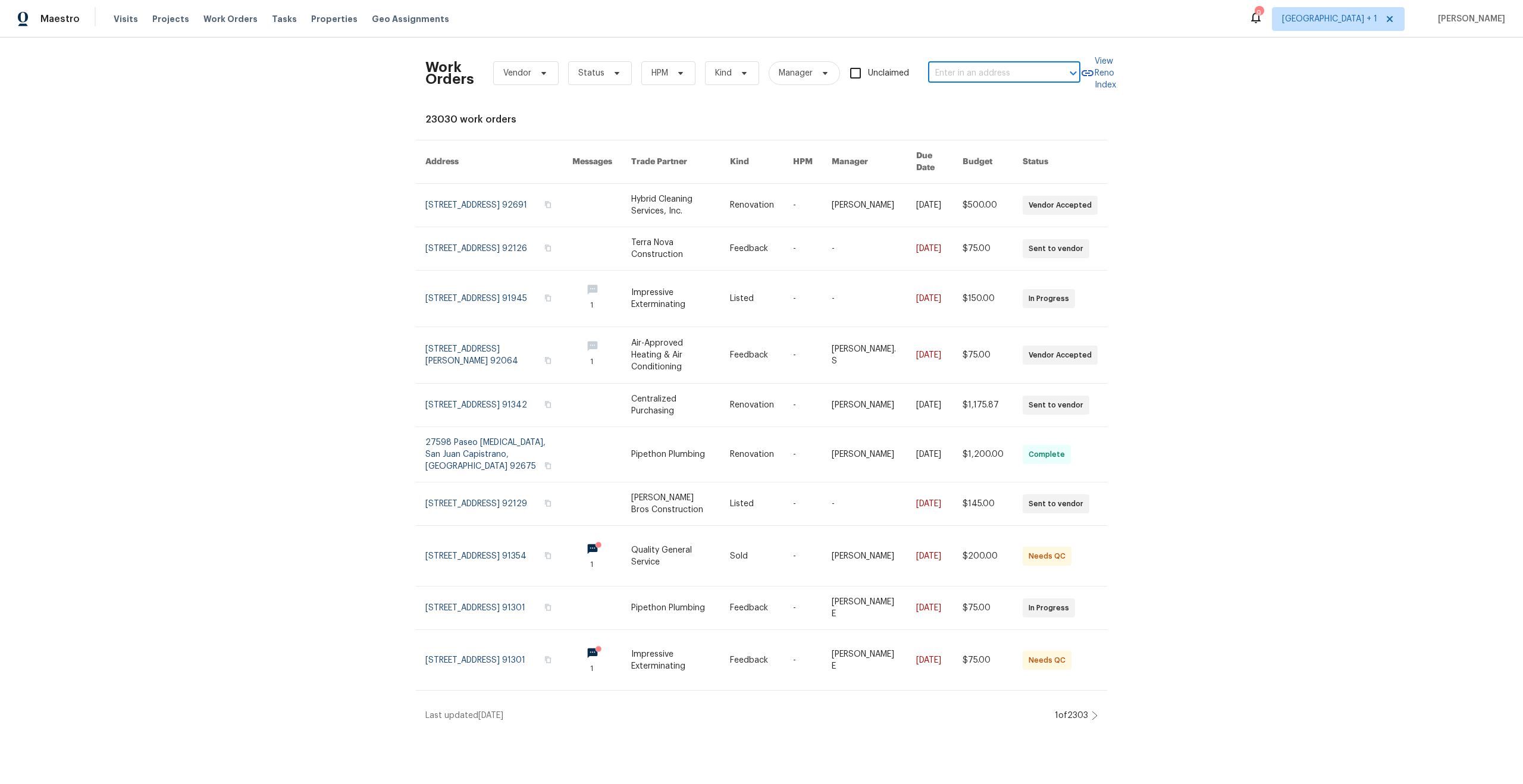
paste input "[STREET_ADDRESS]"
type input "[STREET_ADDRESS]"
click at [997, 129] on li "[STREET_ADDRESS]" at bounding box center [1001, 119] width 152 height 20
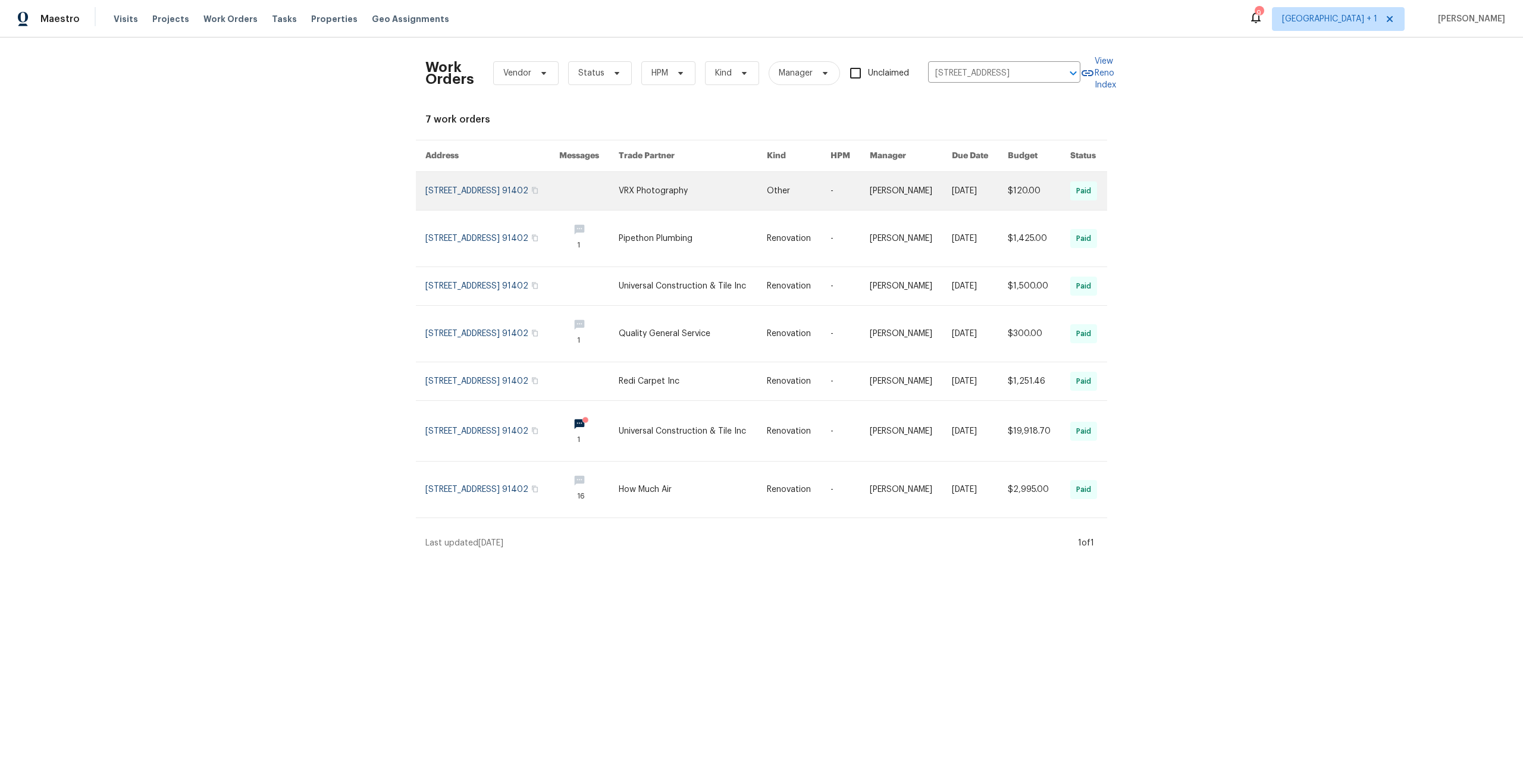
click at [455, 197] on link at bounding box center [492, 191] width 134 height 38
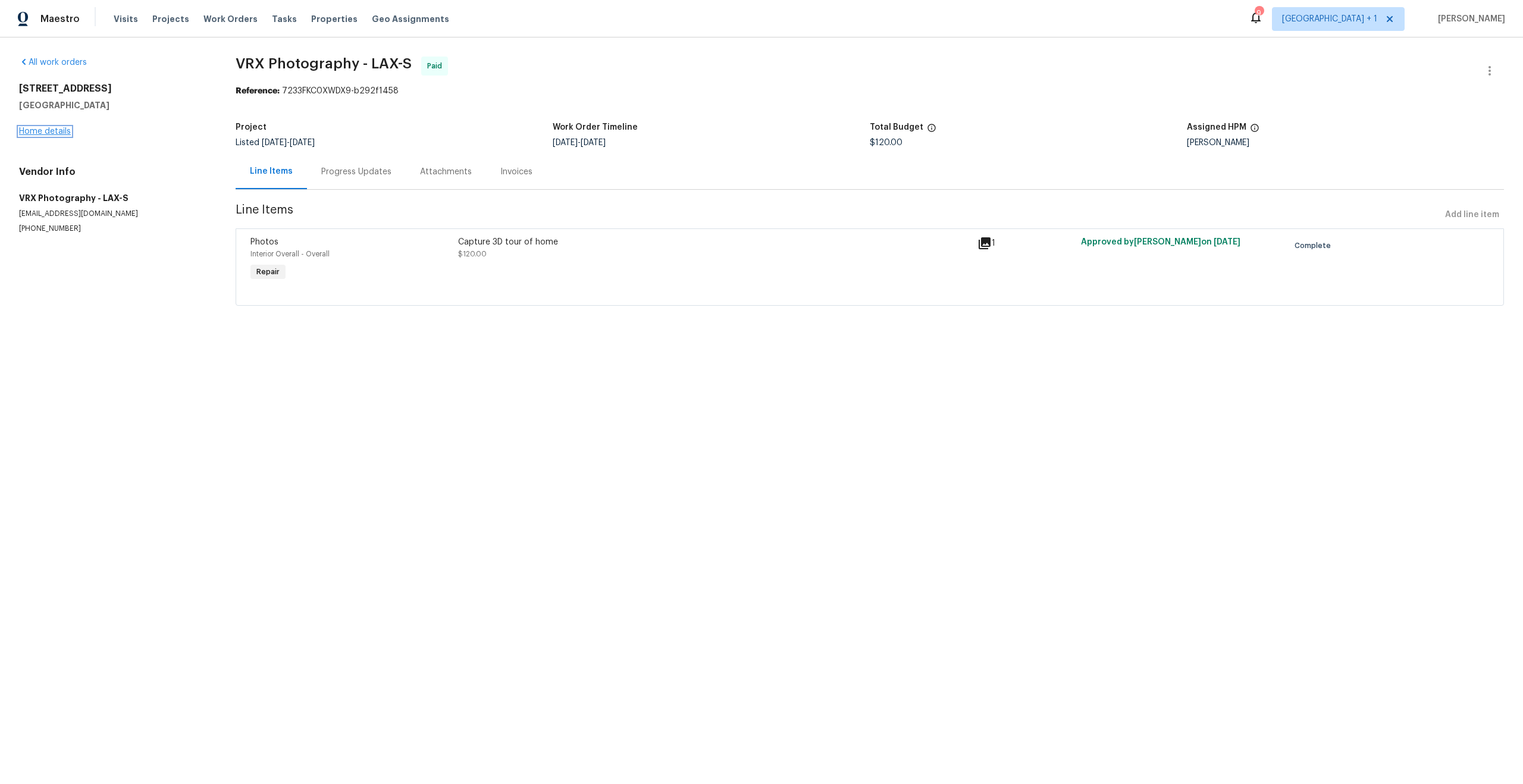
click at [52, 129] on link "Home details" at bounding box center [45, 131] width 52 height 9
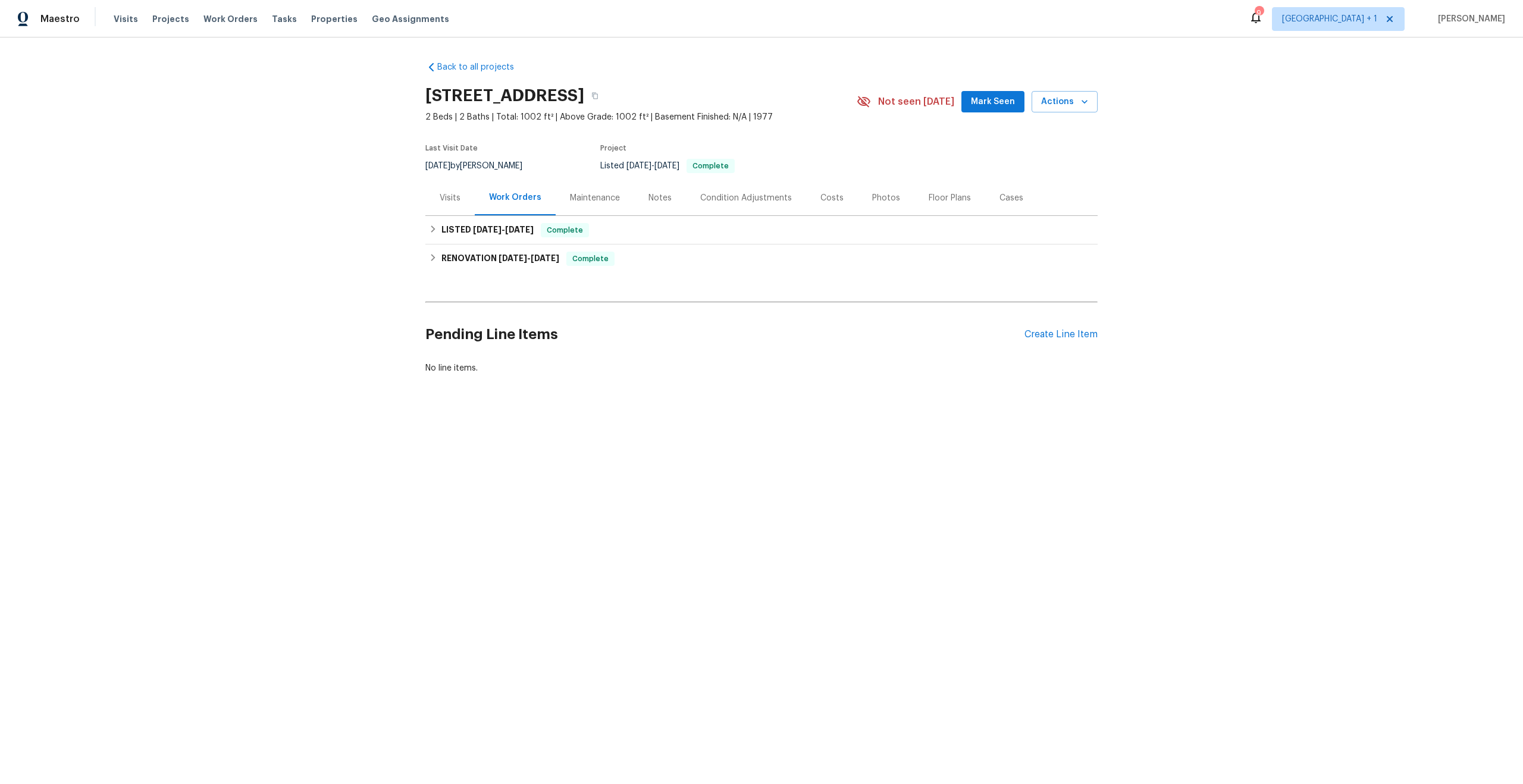
click at [440, 195] on div "Visits" at bounding box center [450, 198] width 21 height 12
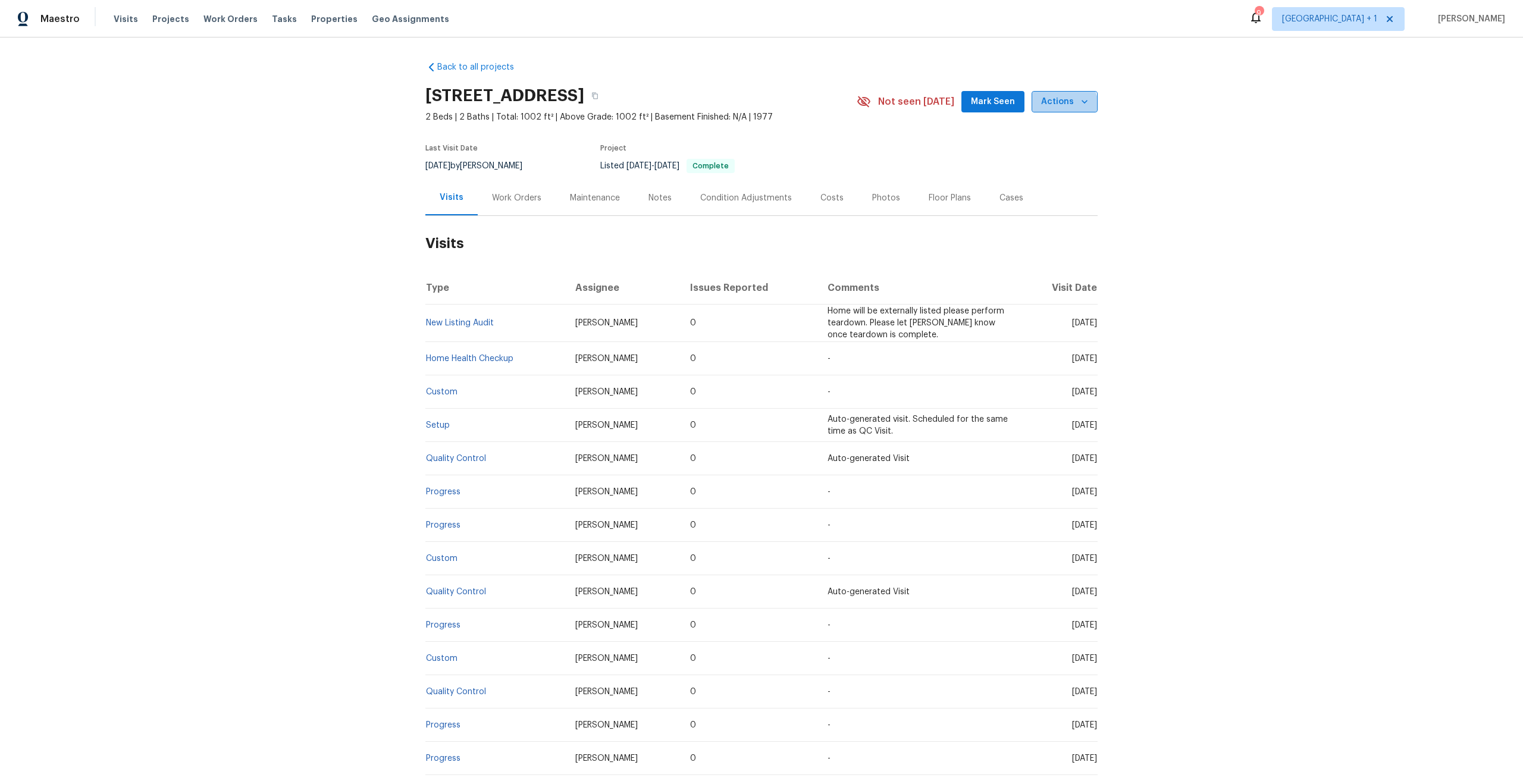
click at [1057, 106] on span "Actions" at bounding box center [1065, 102] width 47 height 15
click at [1032, 151] on p "Schedule a visit" at bounding box center [1016, 146] width 61 height 12
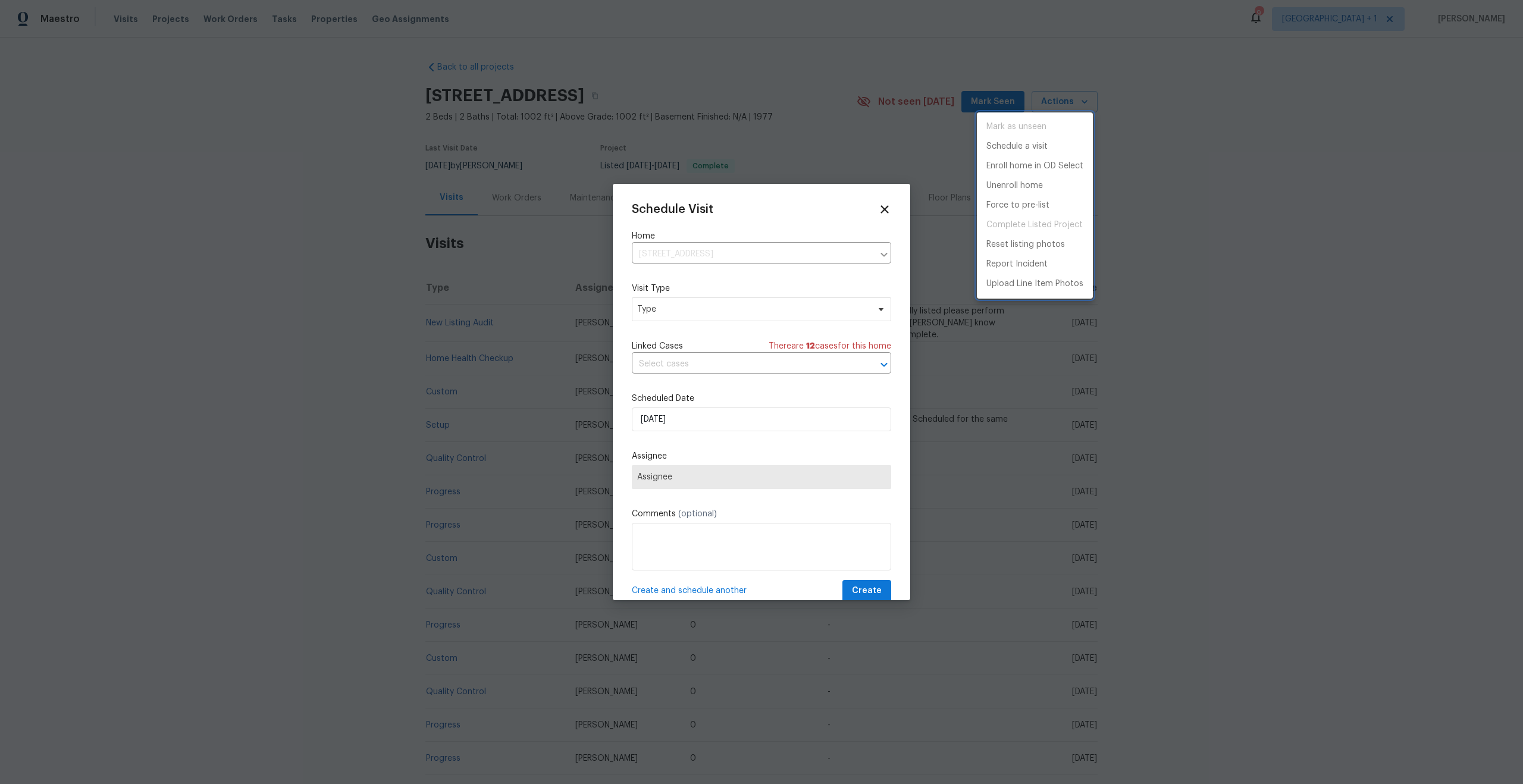
click at [741, 317] on div at bounding box center [761, 392] width 1523 height 784
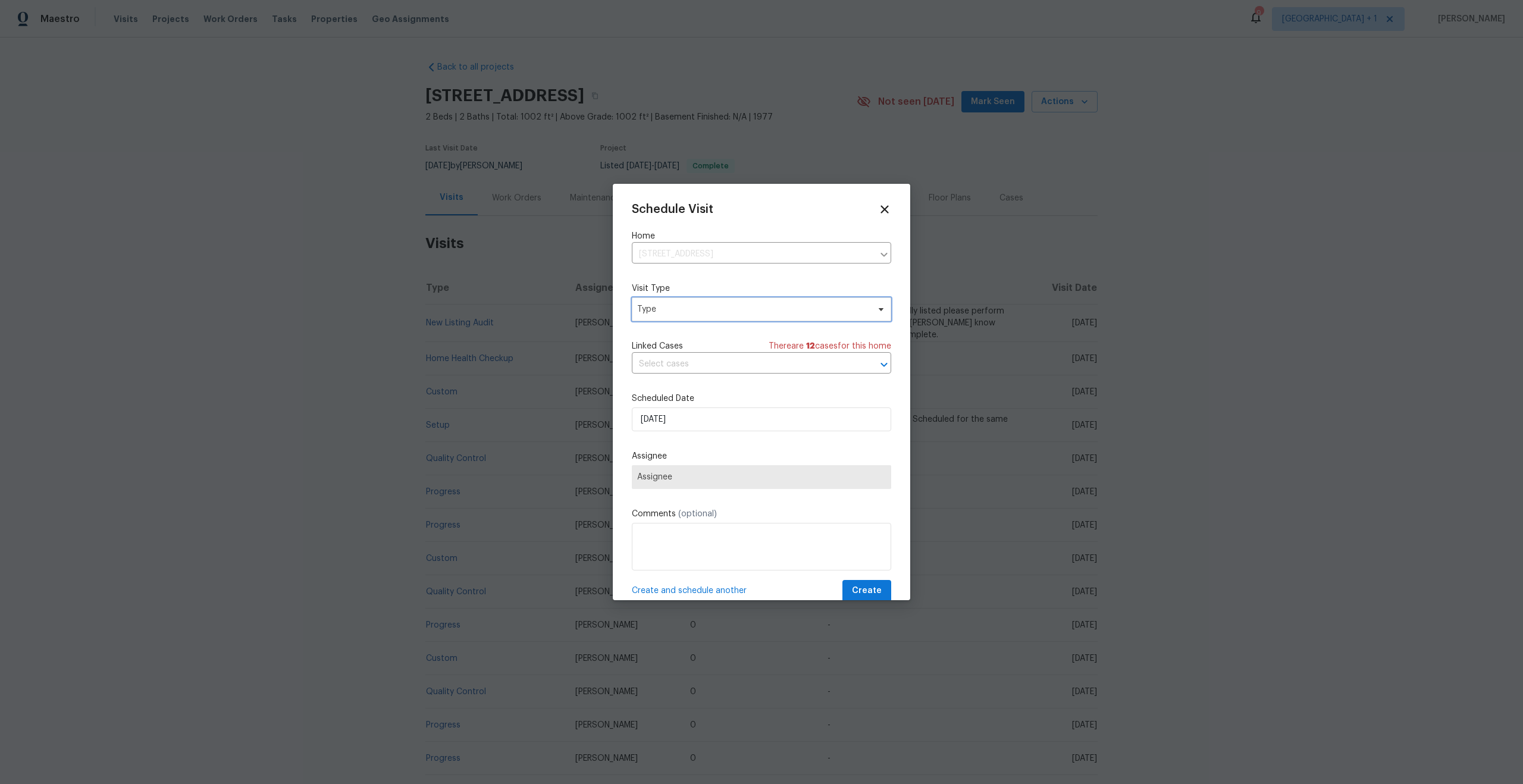
click at [740, 315] on span "Type" at bounding box center [753, 309] width 232 height 12
type input "home"
click at [717, 411] on div "Home Health Checkup" at bounding box center [682, 416] width 87 height 12
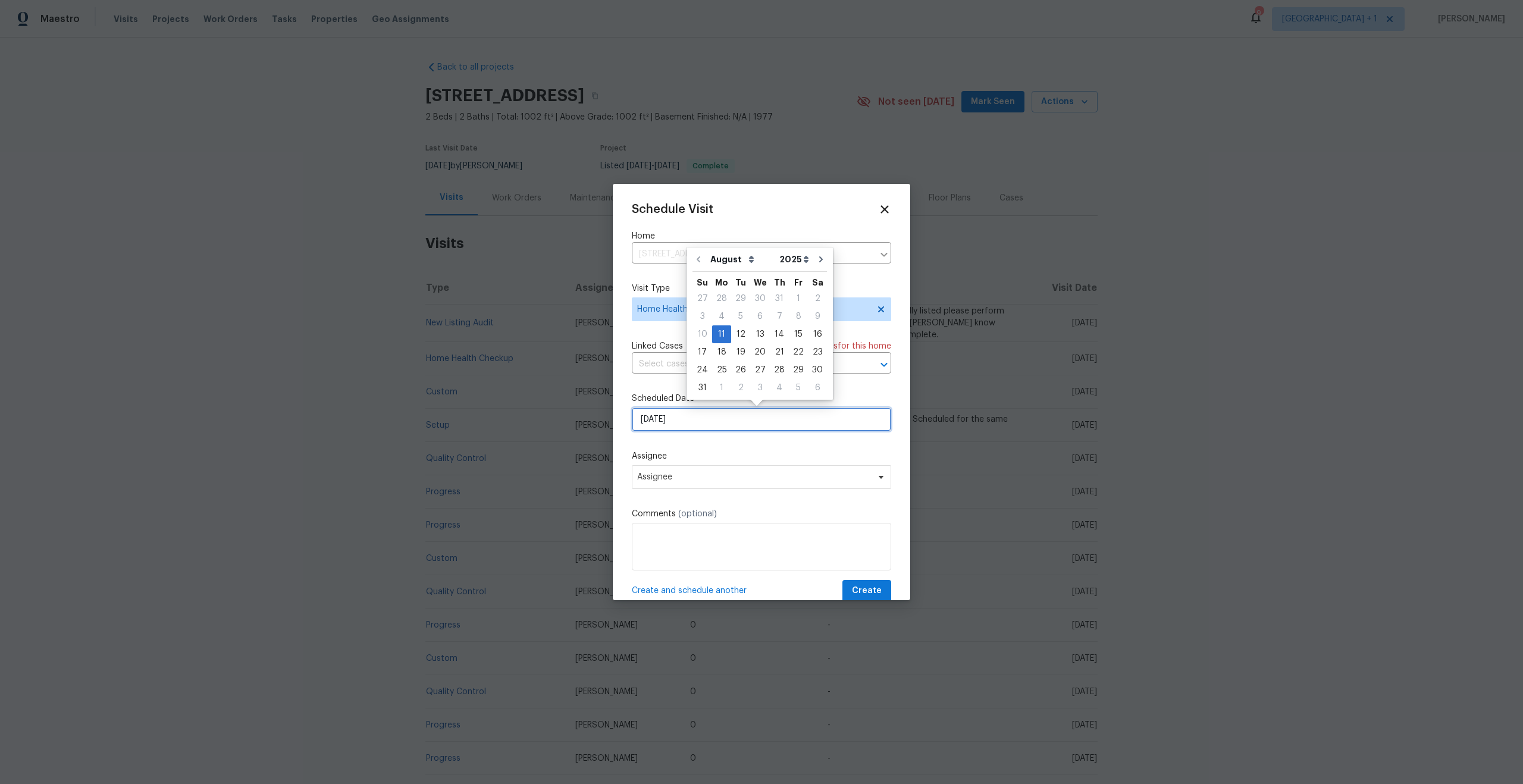
click at [707, 427] on input "[DATE]" at bounding box center [761, 419] width 259 height 24
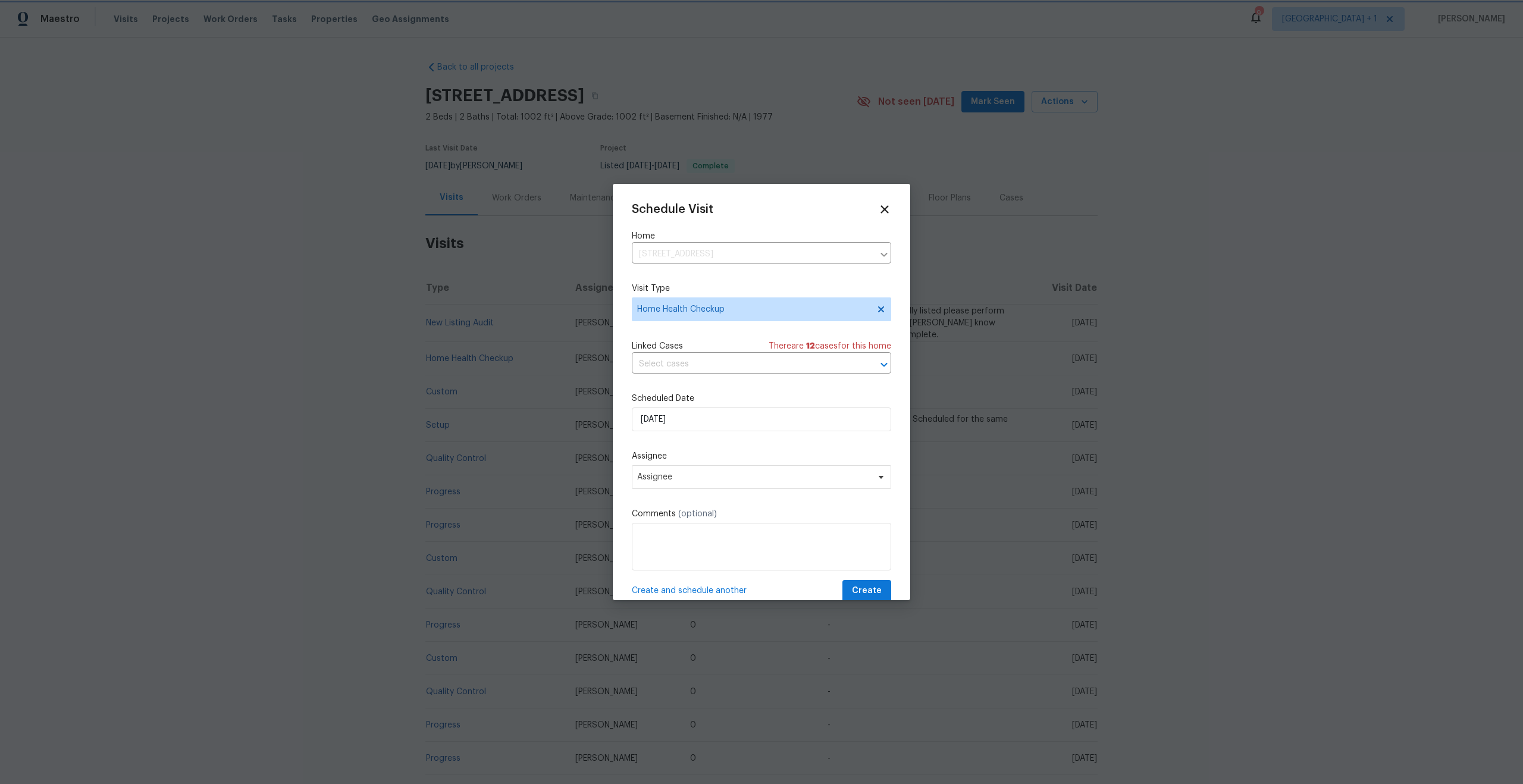
click at [712, 448] on div "Schedule Visit Home [STREET_ADDRESS] ​ Visit Type Home Health Checkup Linked Ca…" at bounding box center [761, 402] width 259 height 399
click at [698, 470] on span "Assignee" at bounding box center [761, 477] width 259 height 24
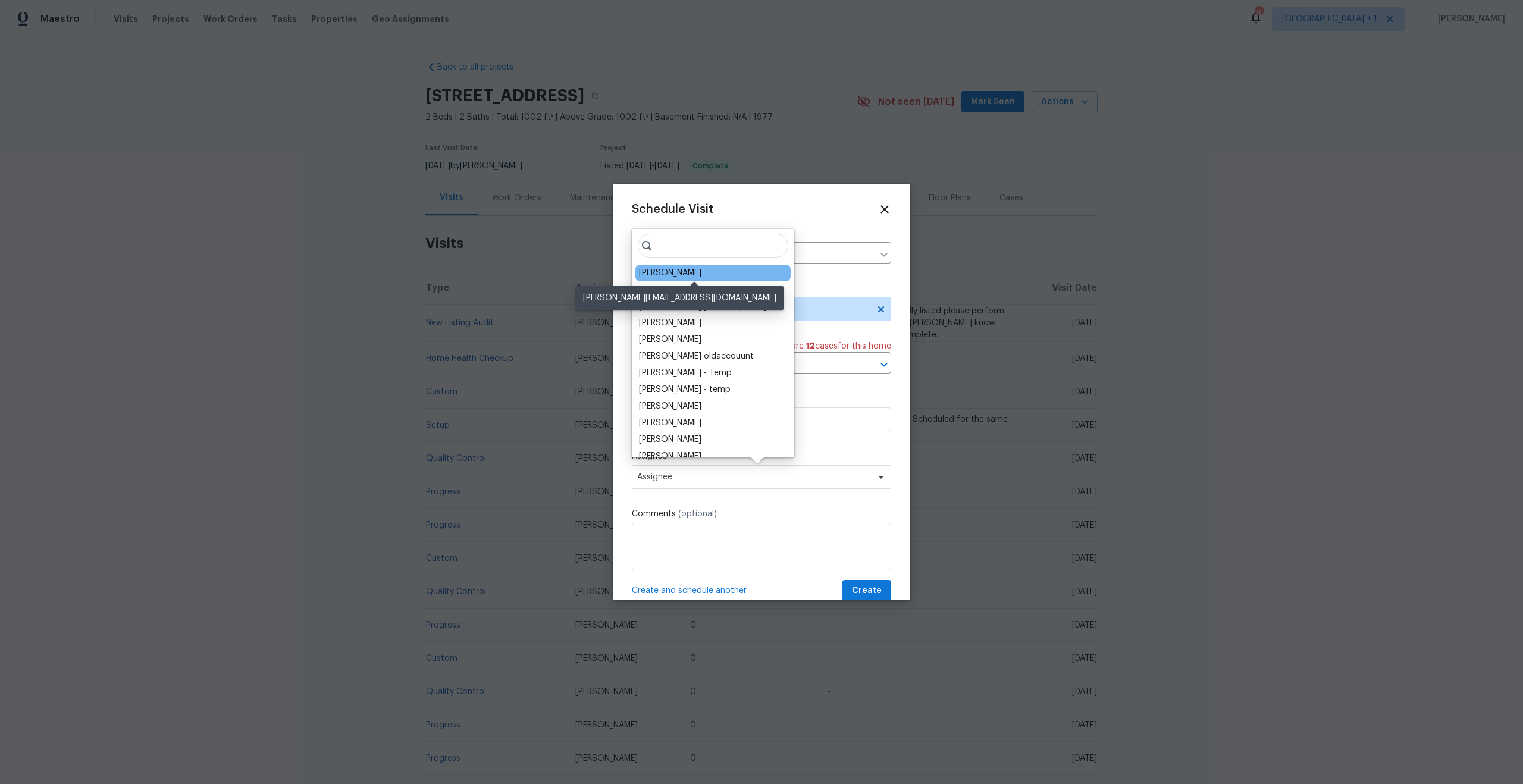
click at [679, 272] on div "[PERSON_NAME]" at bounding box center [670, 273] width 62 height 12
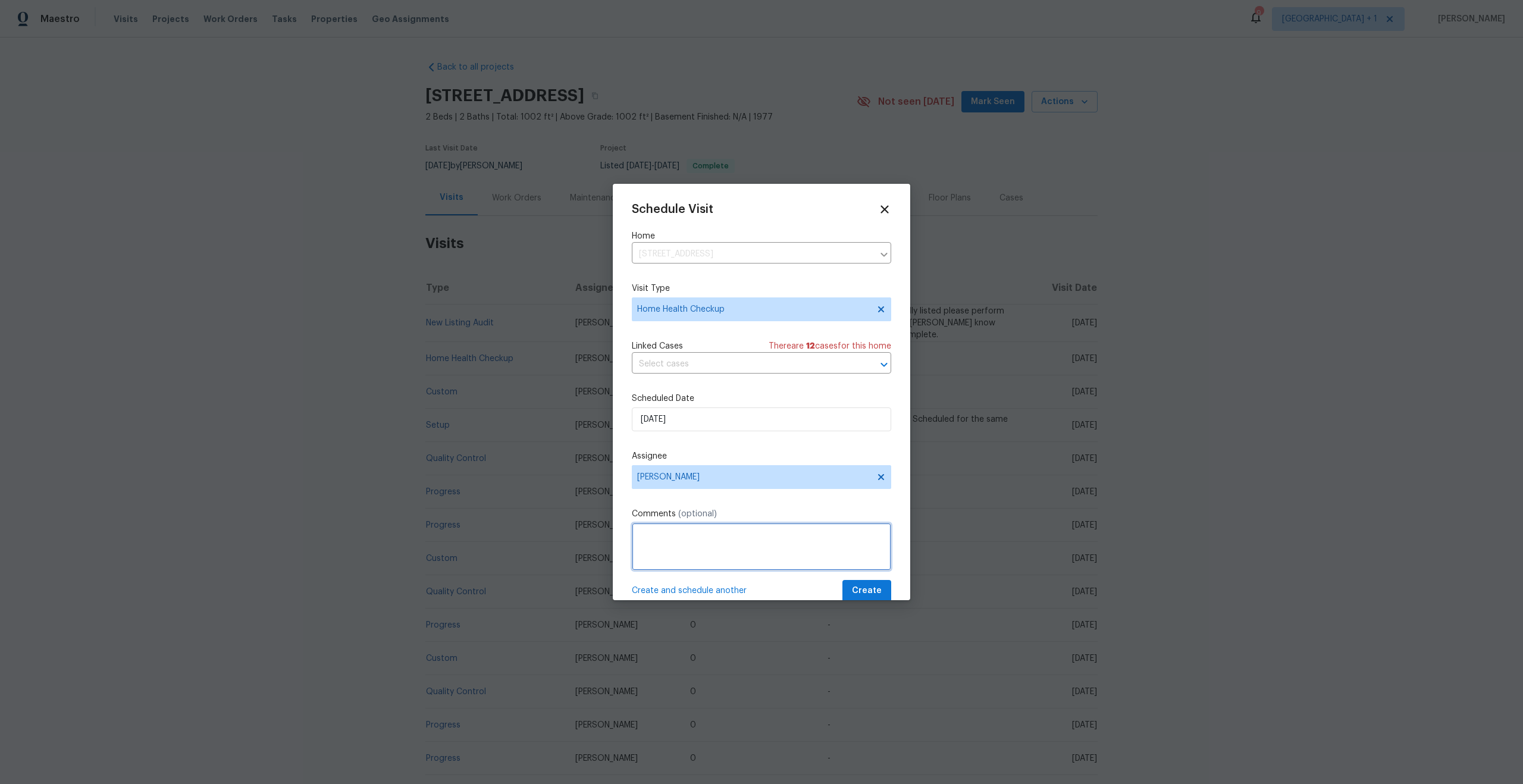
click at [690, 551] on textarea at bounding box center [761, 547] width 259 height 48
type textarea "Home has not been walked [DATE]."
click at [866, 585] on span "Create" at bounding box center [866, 590] width 30 height 15
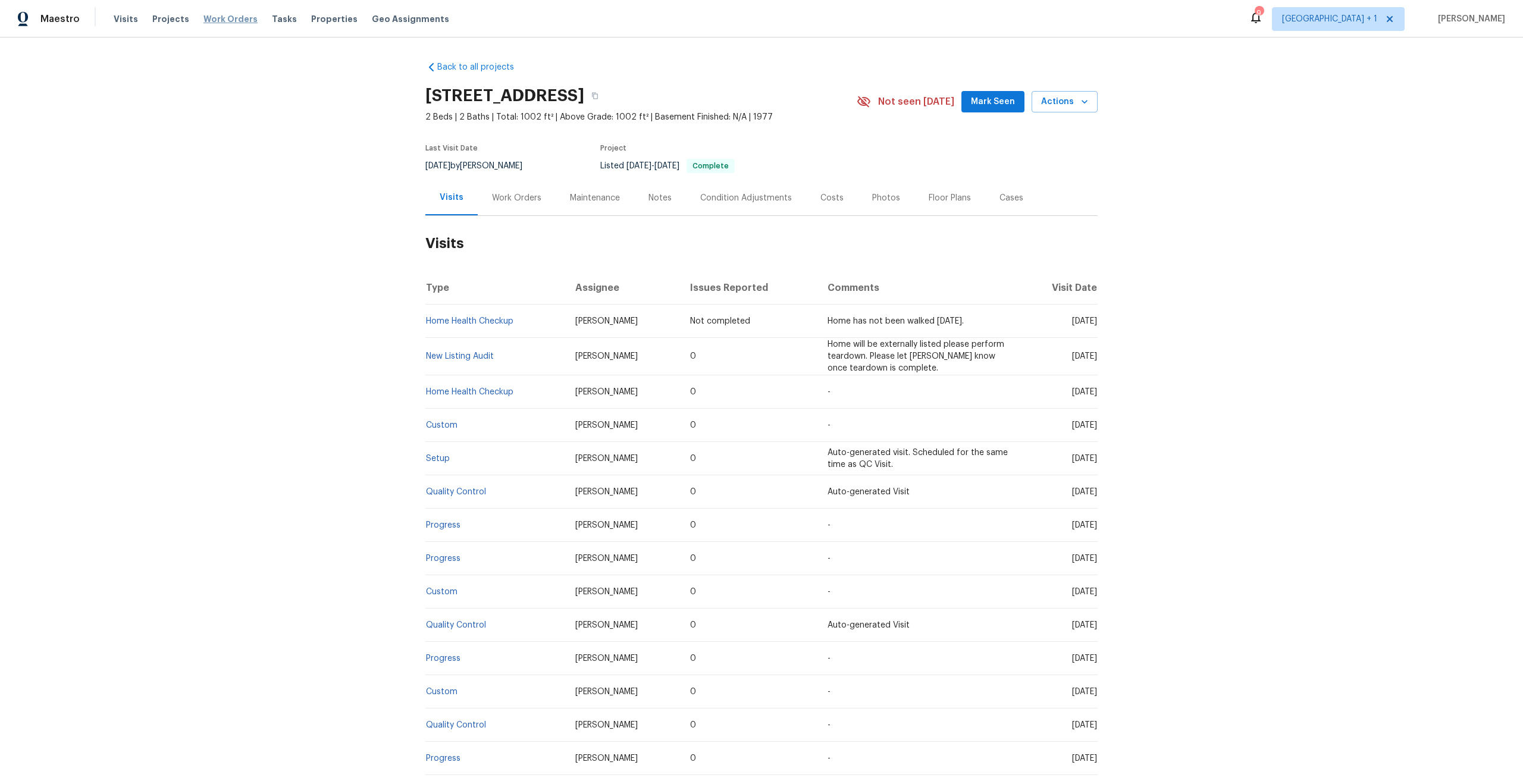
click at [228, 22] on span "Work Orders" at bounding box center [230, 19] width 54 height 12
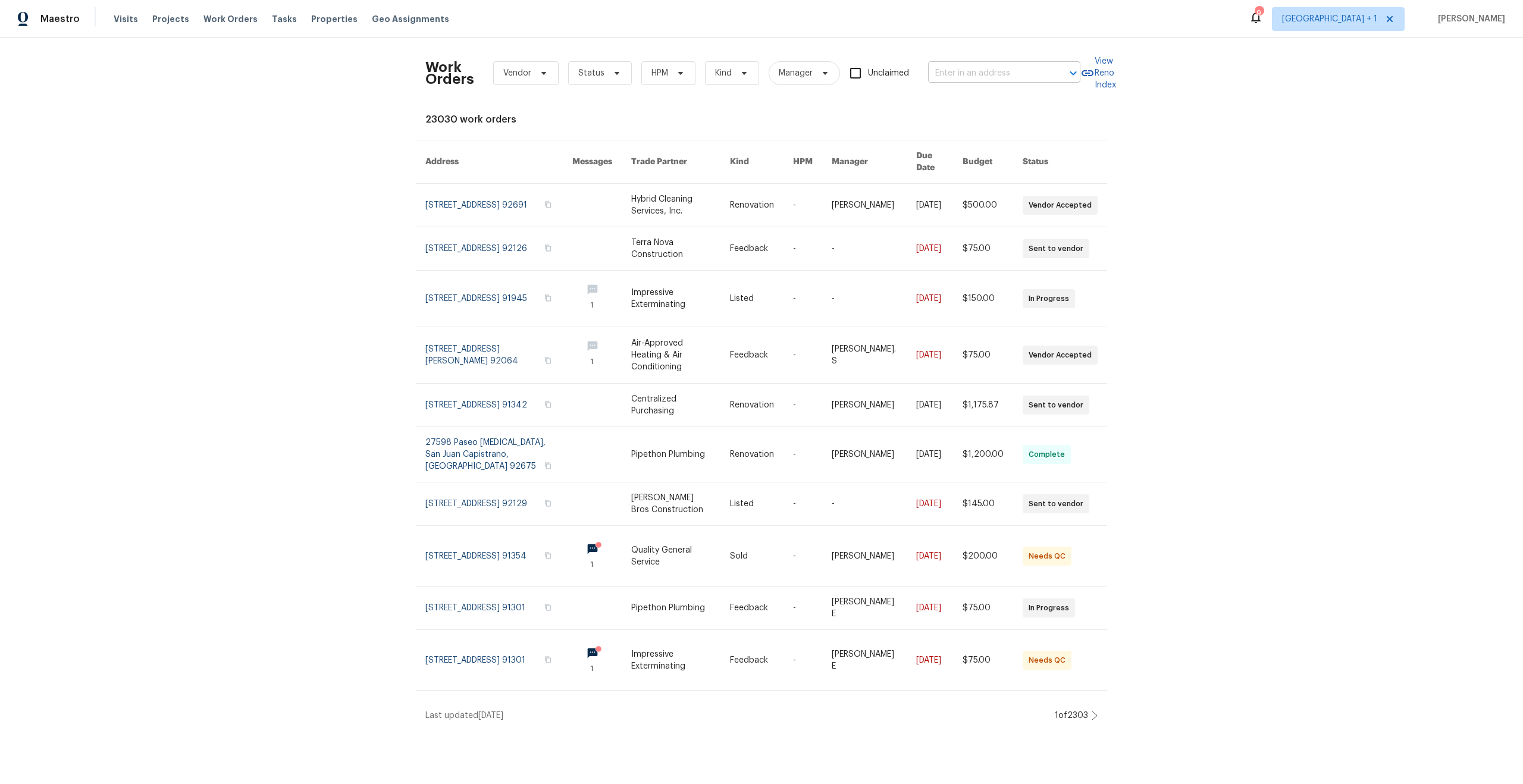
click at [1030, 70] on input "text" at bounding box center [987, 73] width 119 height 18
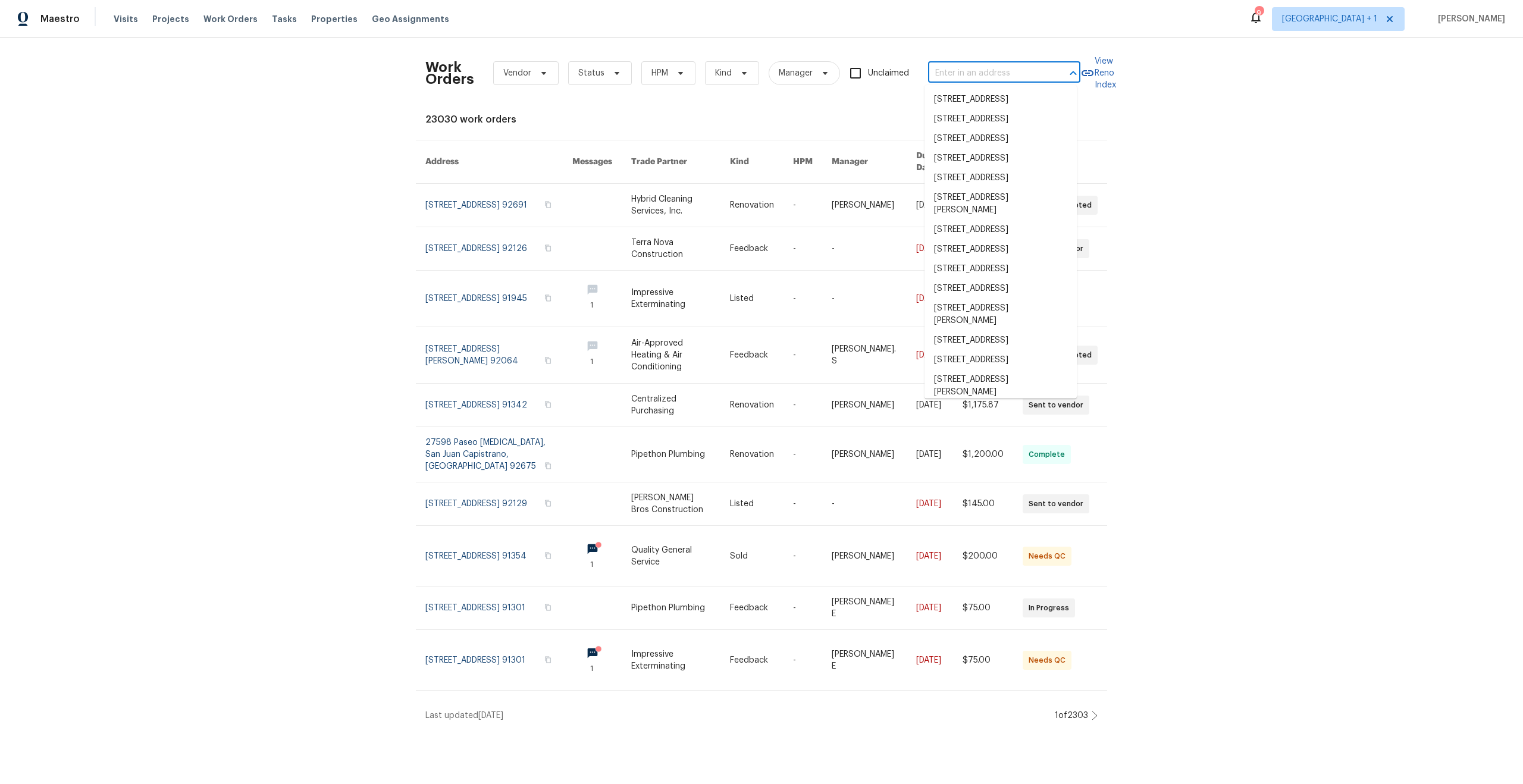
paste input "[STREET_ADDRESS][PERSON_NAME]"
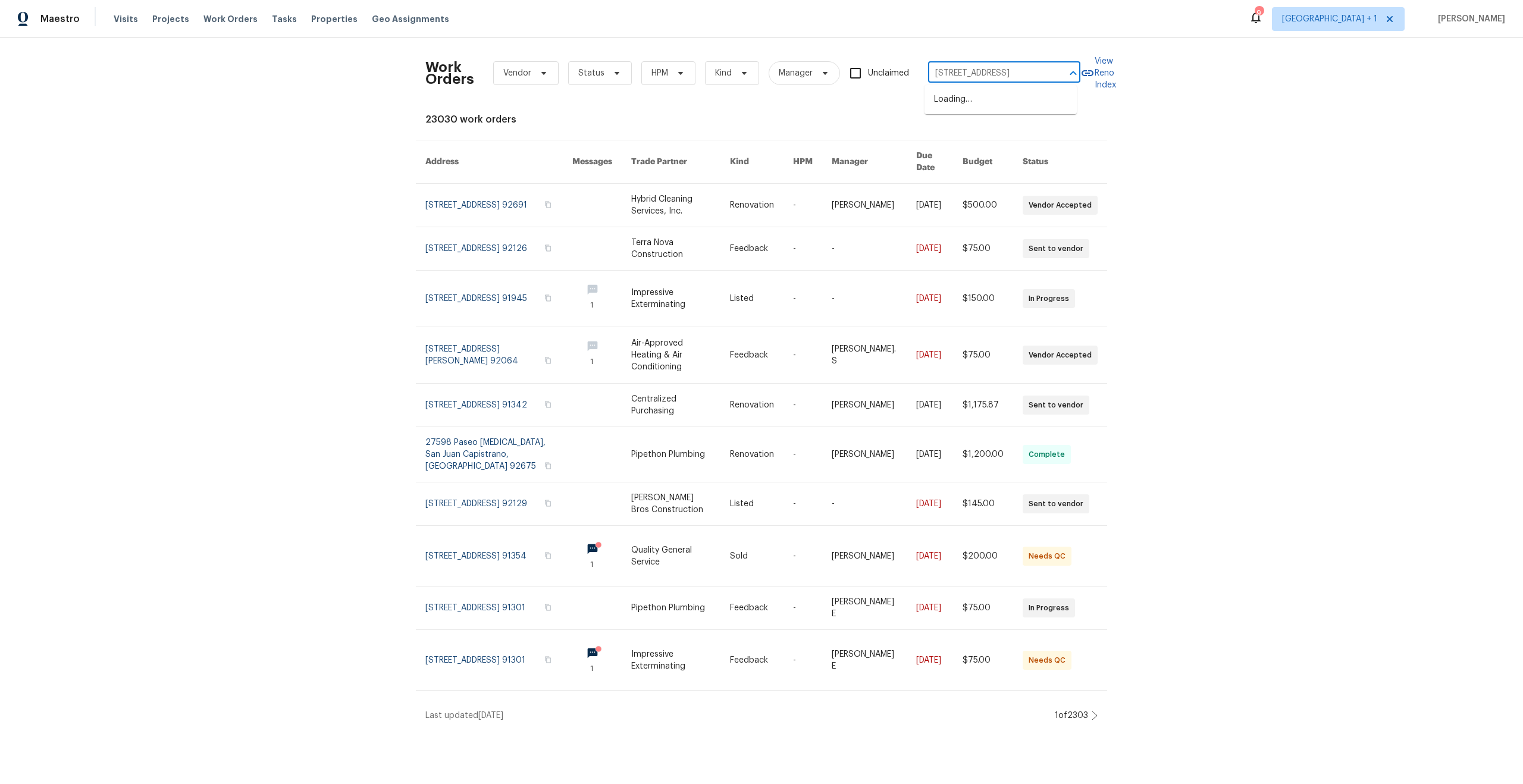
type input "[STREET_ADDRESS]"
click at [1024, 96] on li "[STREET_ADDRESS][PERSON_NAME]" at bounding box center [1001, 106] width 152 height 32
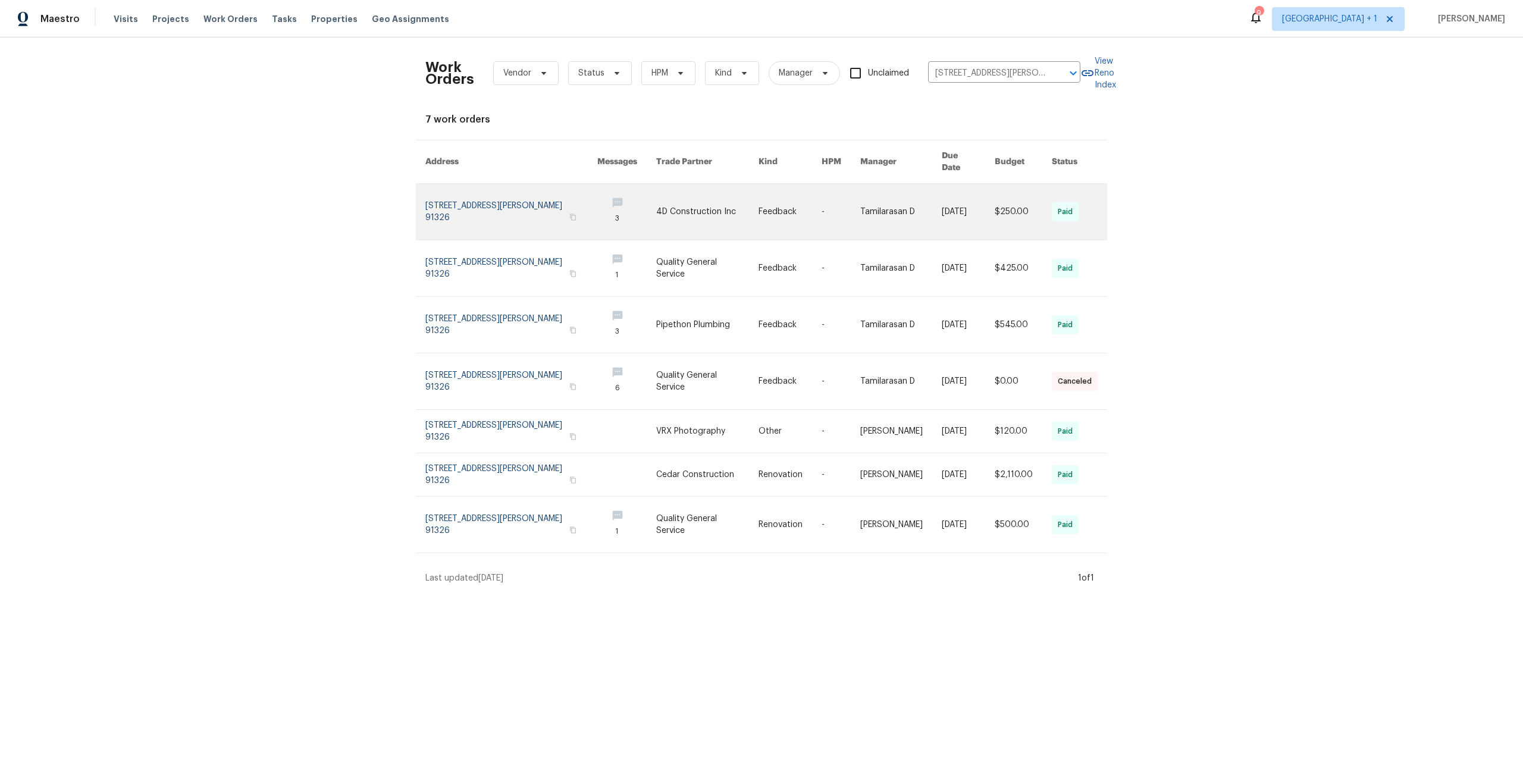
click at [464, 213] on link at bounding box center [511, 211] width 172 height 56
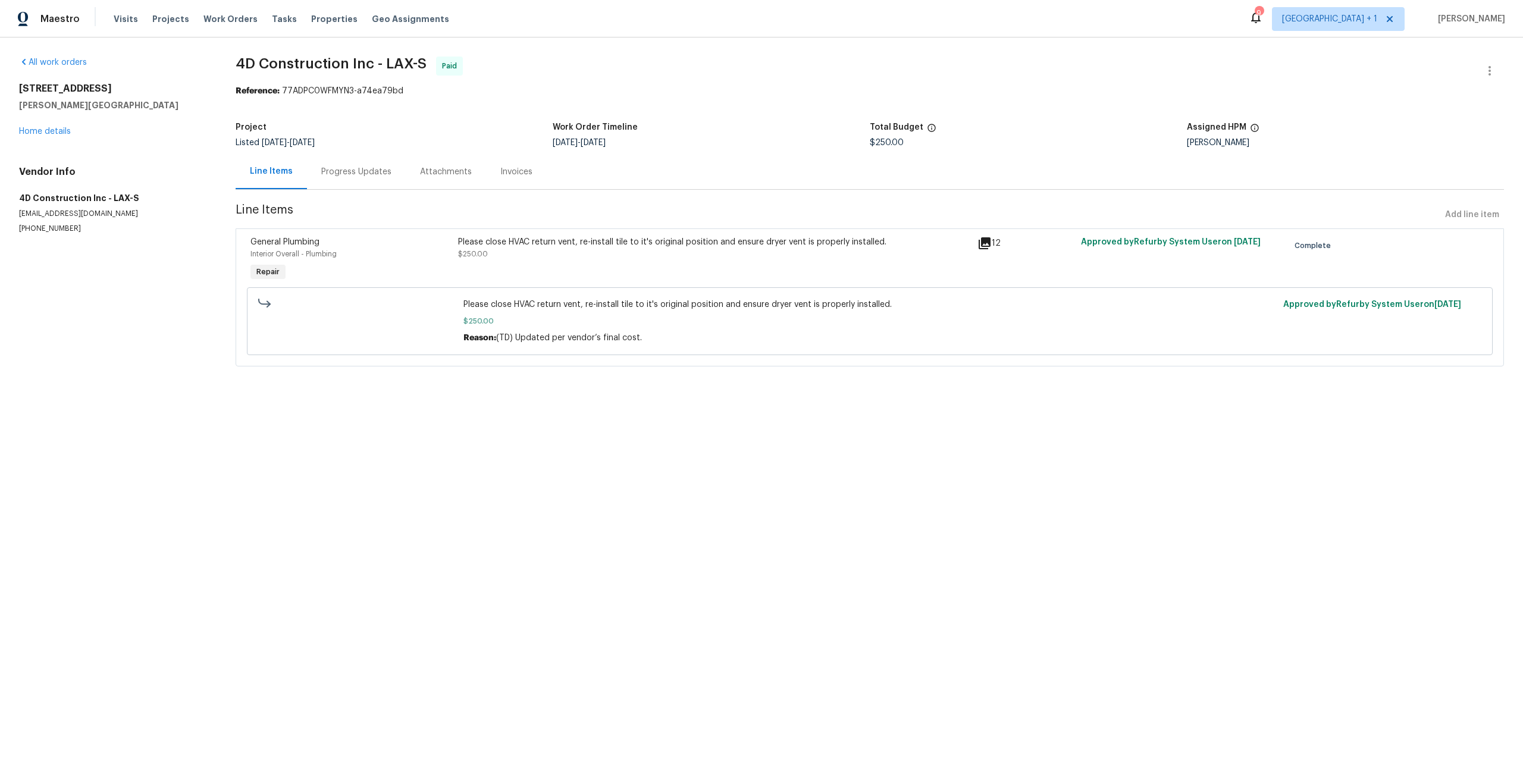
click at [71, 129] on div "[STREET_ADDRESS][PERSON_NAME] Home details" at bounding box center [113, 110] width 188 height 54
click at [58, 131] on link "Home details" at bounding box center [45, 131] width 52 height 9
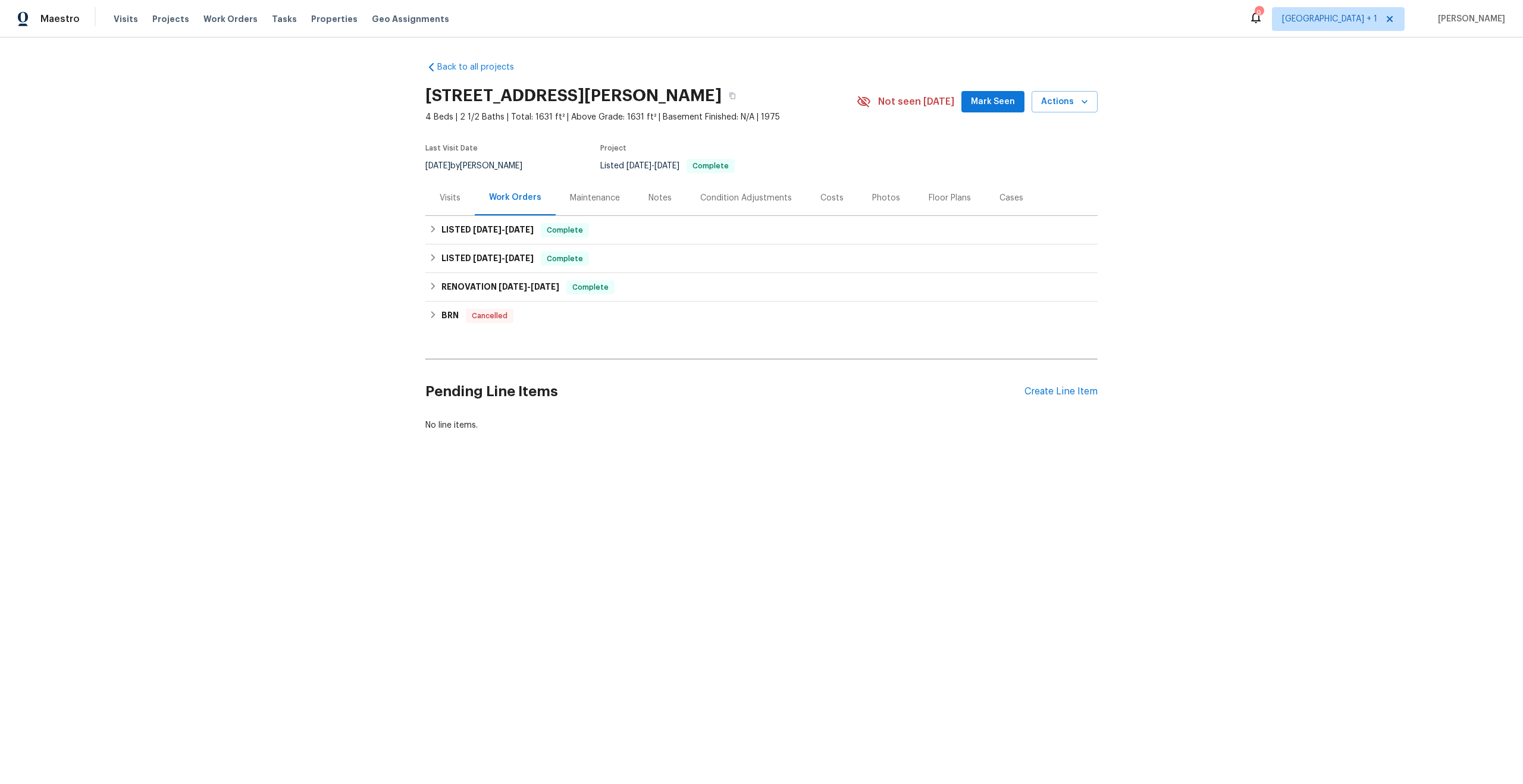
click at [453, 199] on div "Visits" at bounding box center [450, 198] width 21 height 12
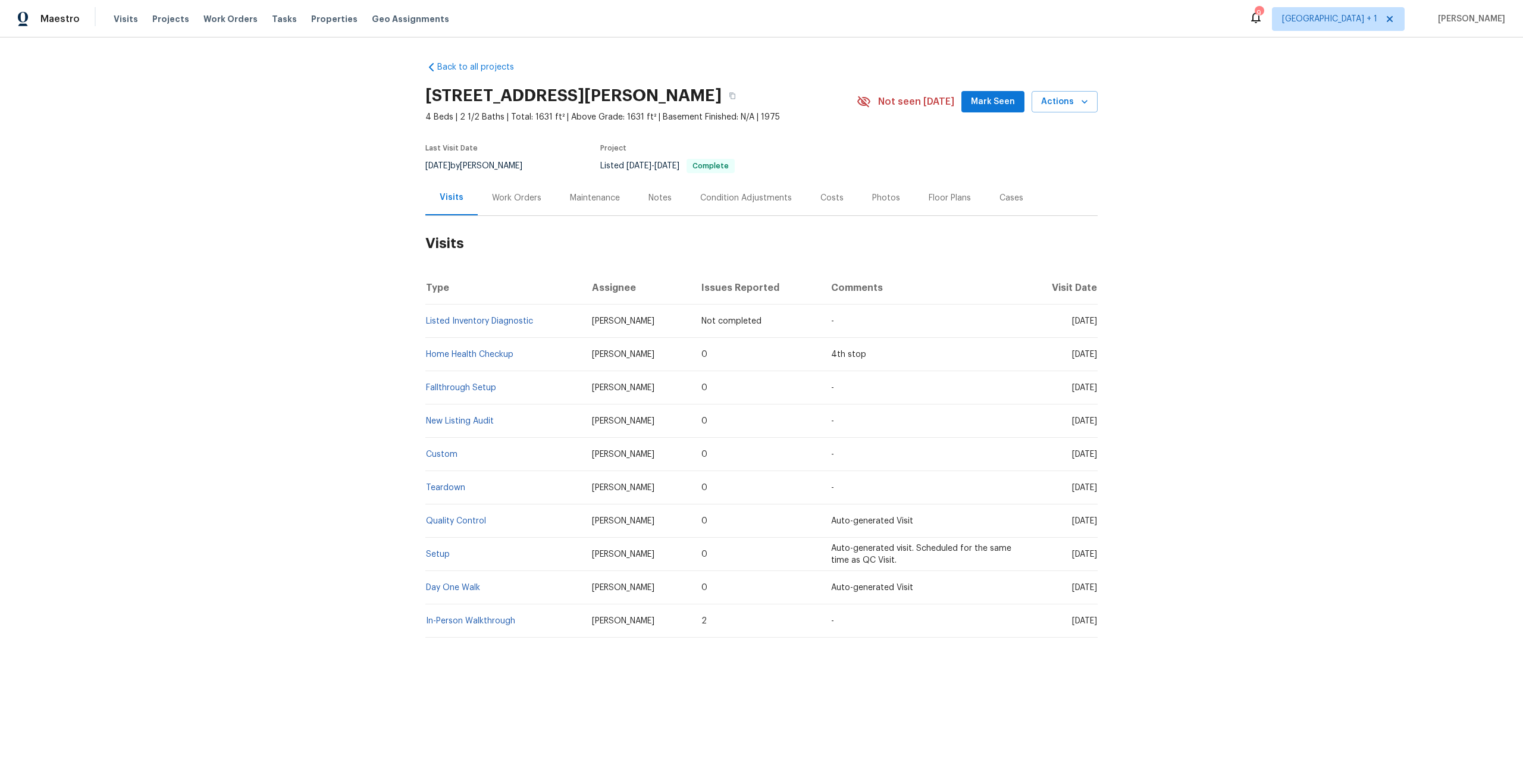
click at [1039, 245] on h2 "Visits" at bounding box center [761, 243] width 672 height 55
click at [224, 15] on span "Work Orders" at bounding box center [230, 19] width 54 height 12
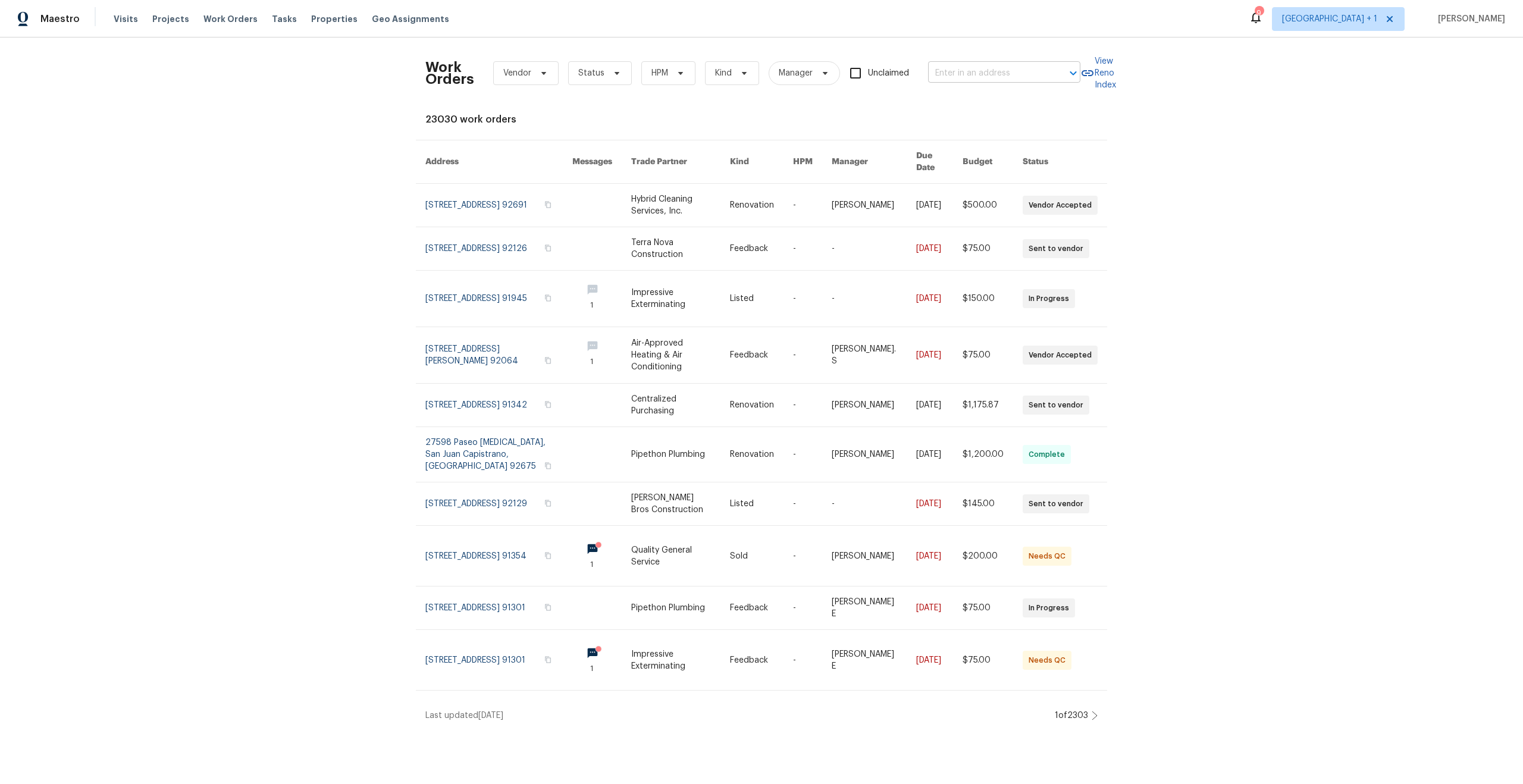
click at [990, 68] on input "text" at bounding box center [987, 73] width 119 height 18
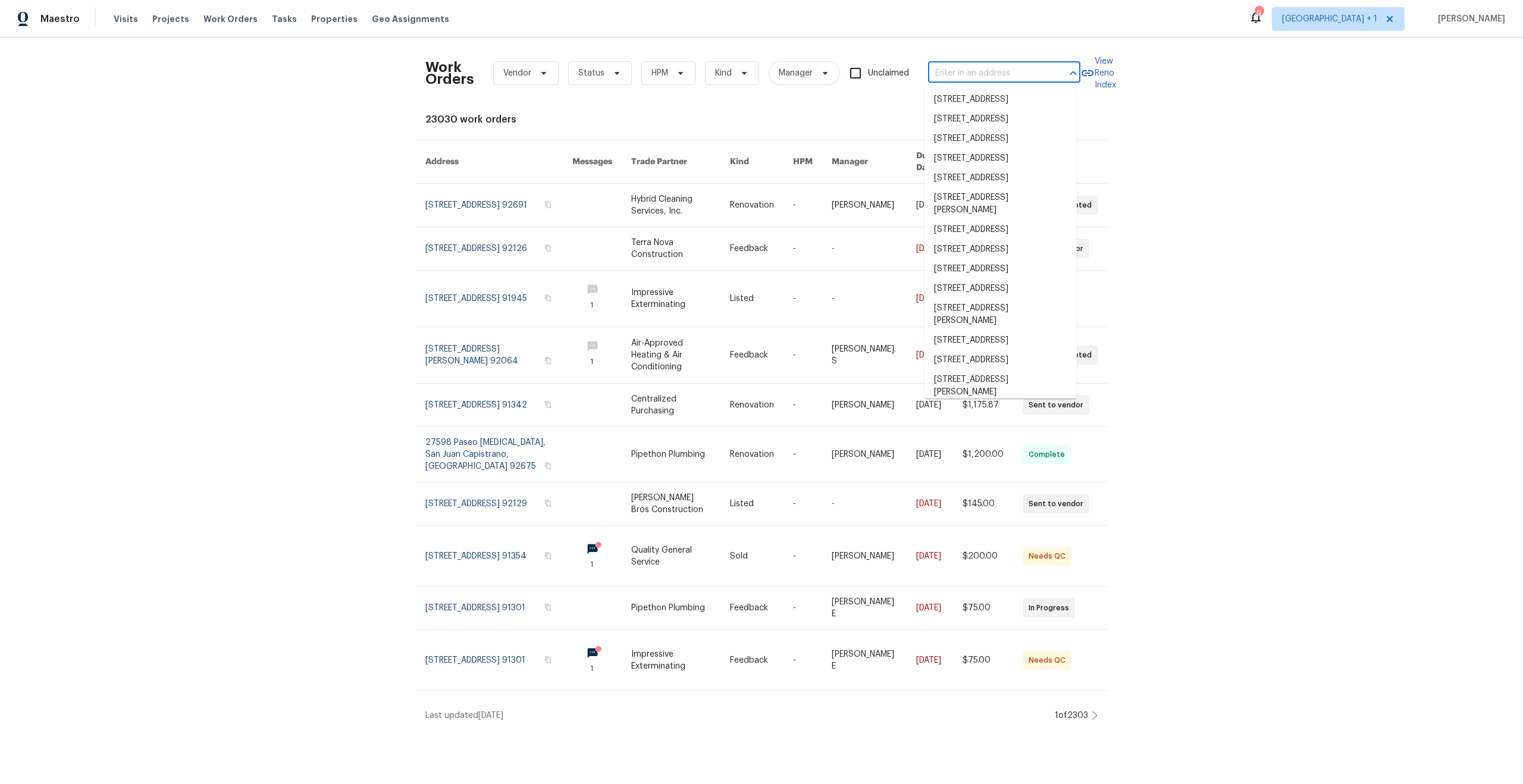
paste input "[STREET_ADDRESS]"
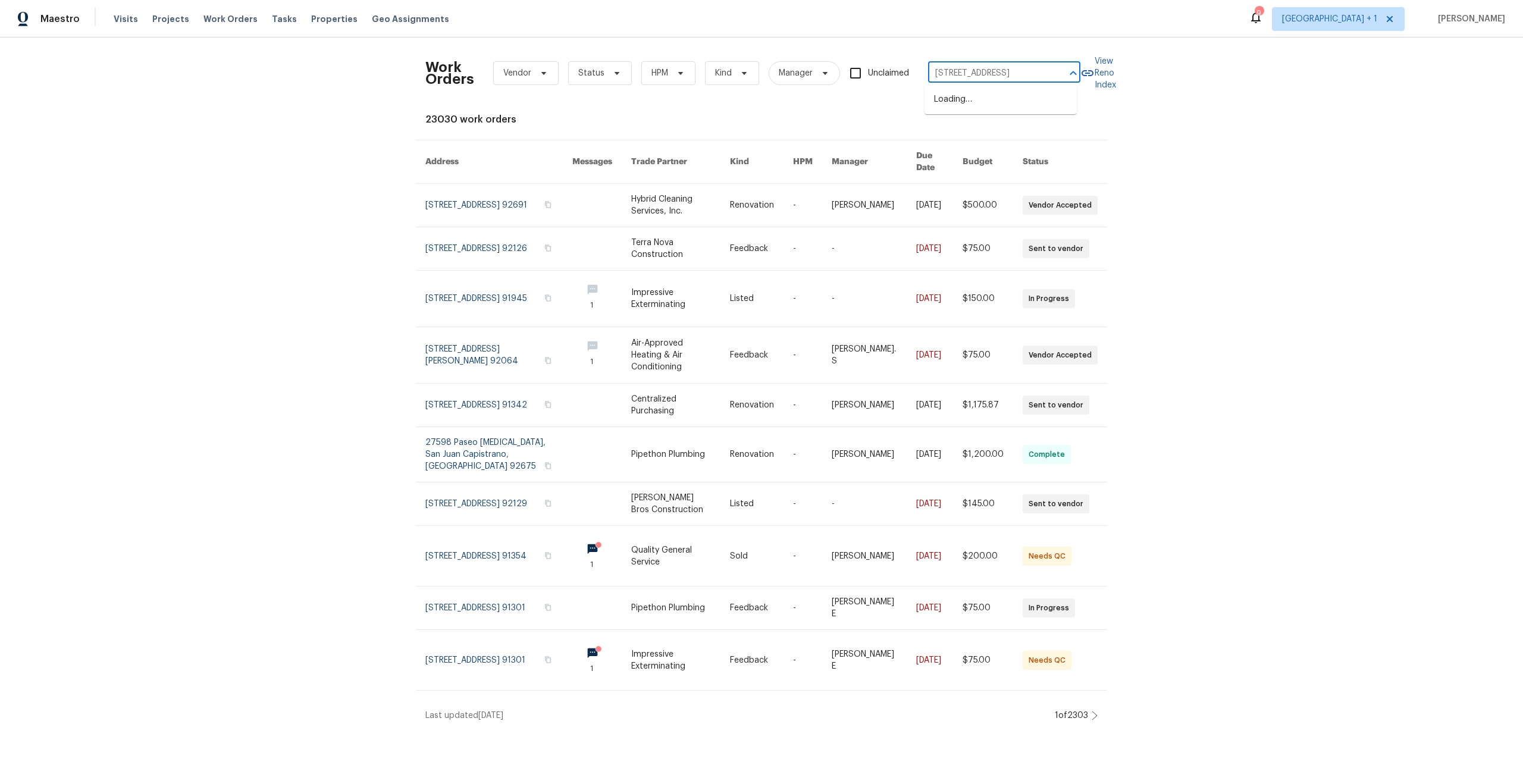
type input "[STREET_ADDRESS]"
click at [1029, 101] on li "[STREET_ADDRESS]" at bounding box center [1001, 100] width 152 height 20
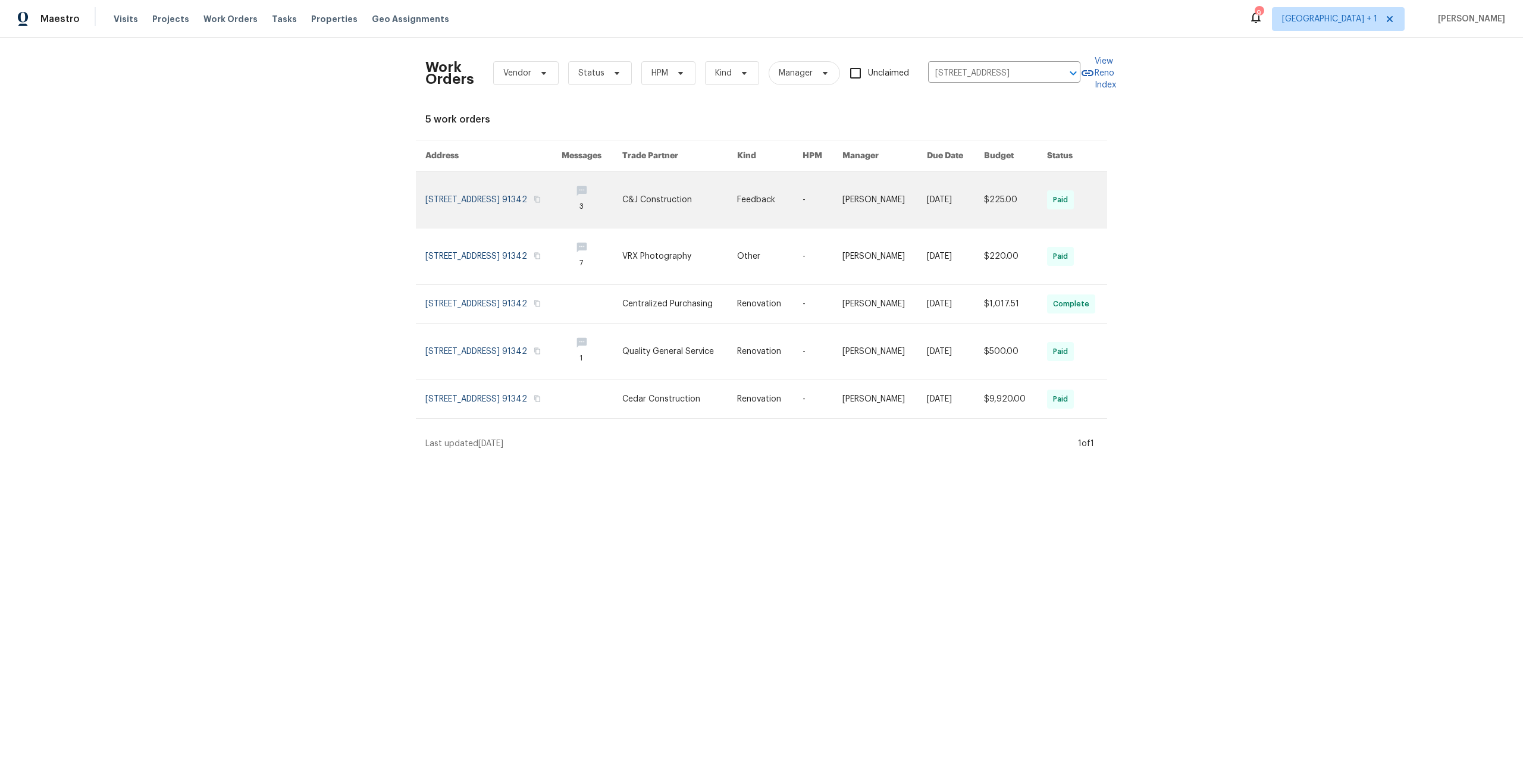
click at [449, 190] on link at bounding box center [493, 199] width 136 height 56
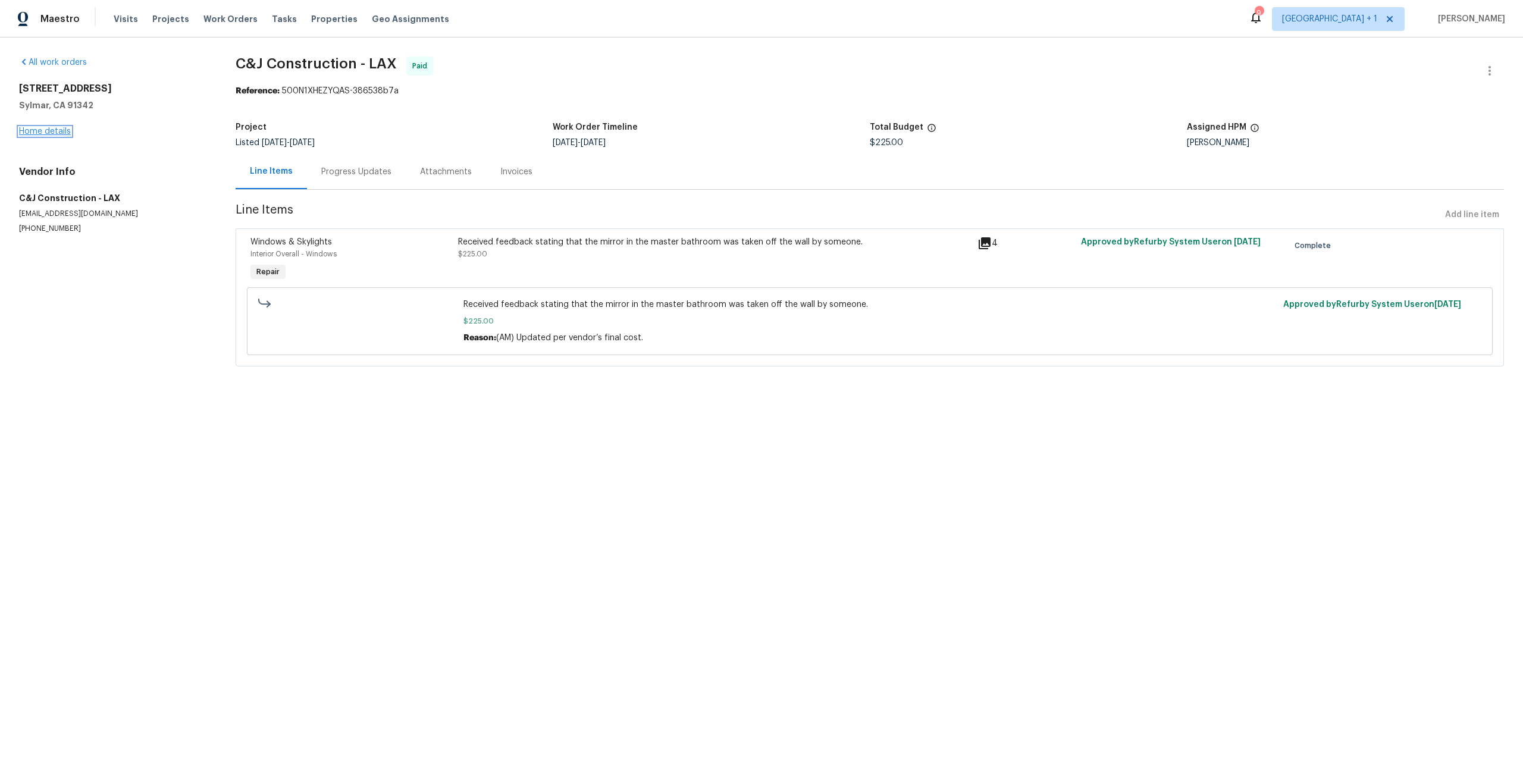
click at [36, 131] on link "Home details" at bounding box center [45, 131] width 52 height 9
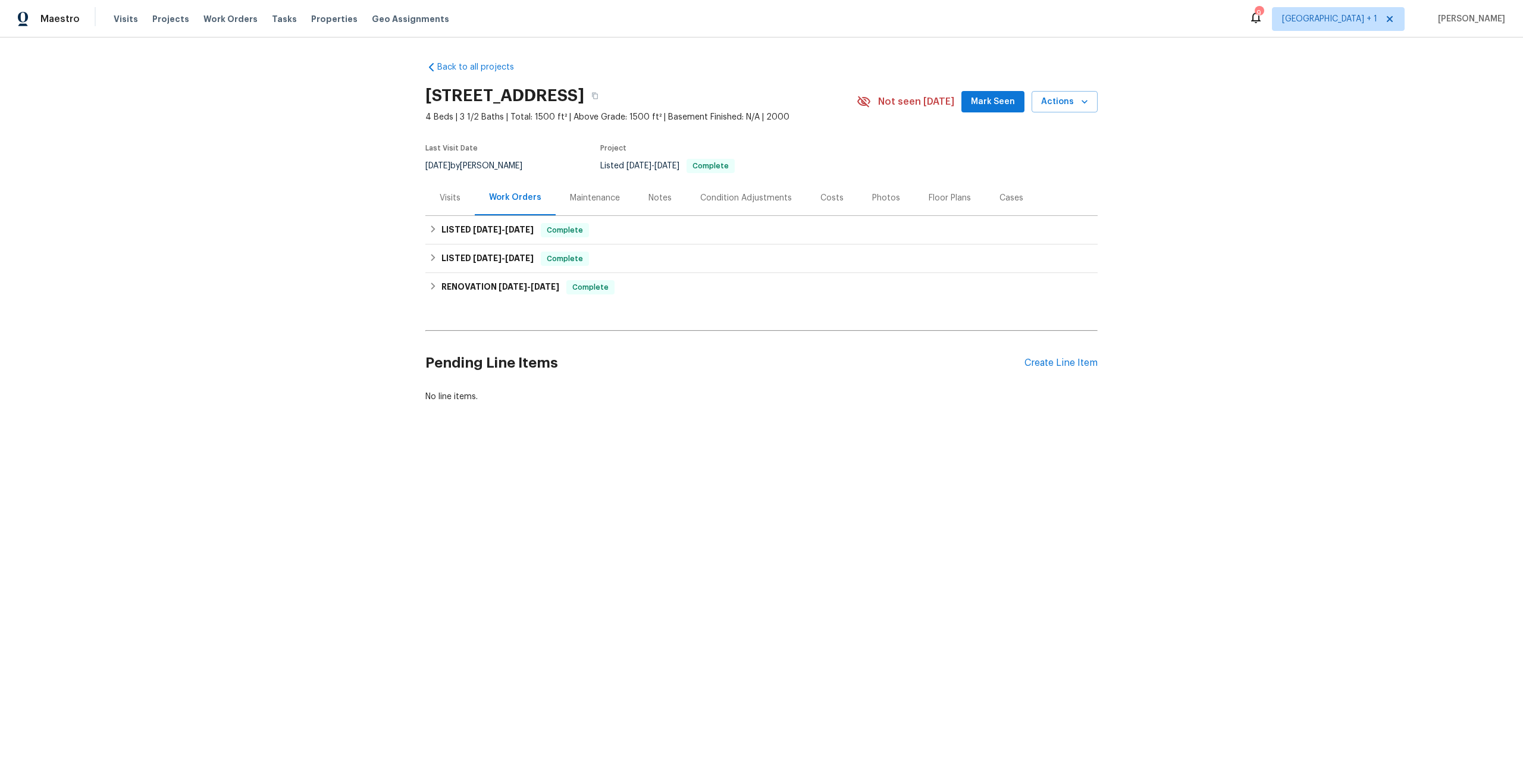
click at [458, 196] on div "Visits" at bounding box center [449, 197] width 49 height 35
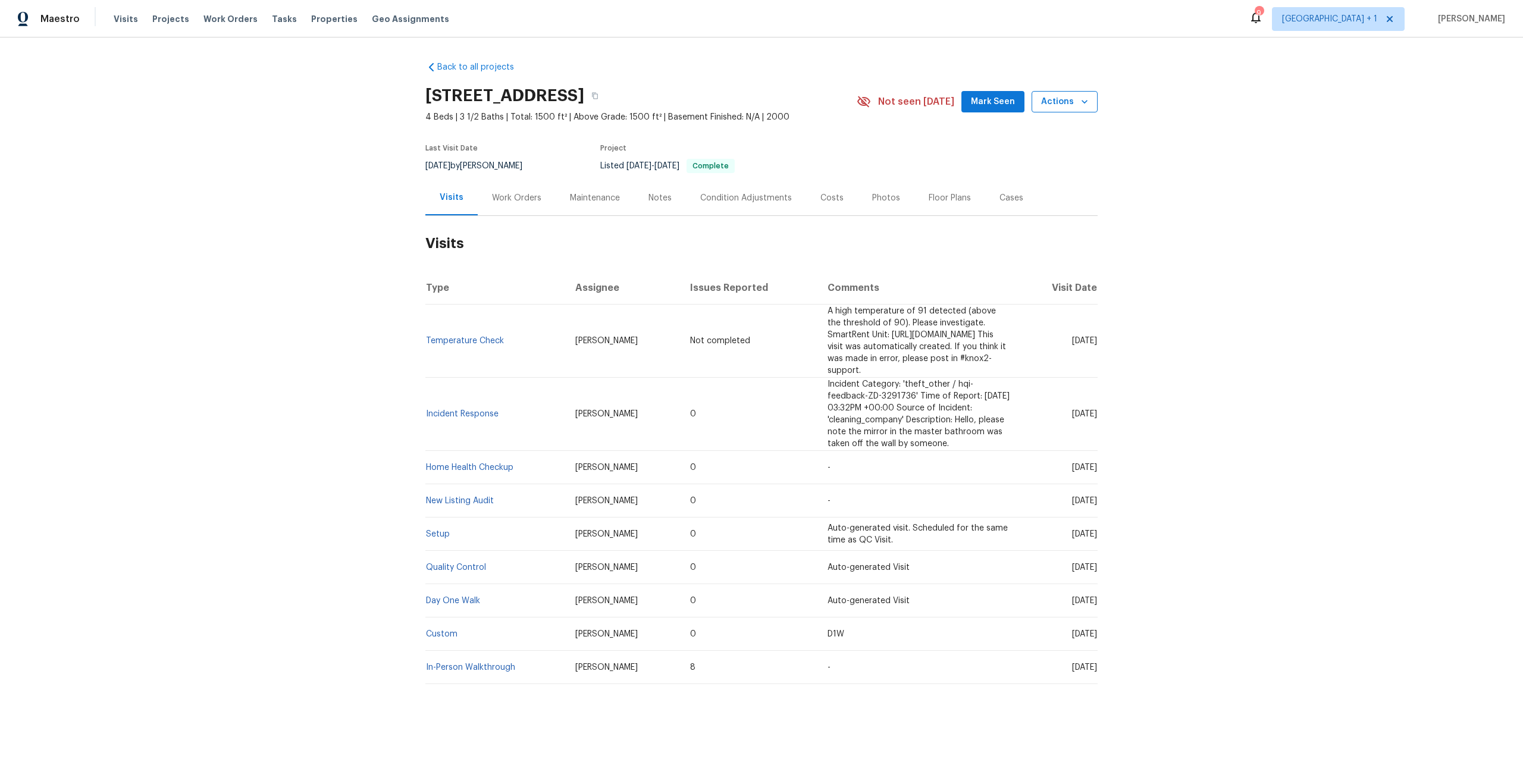
click at [1064, 103] on span "Actions" at bounding box center [1065, 102] width 47 height 15
click at [1041, 148] on p "Schedule a visit" at bounding box center [1016, 146] width 61 height 12
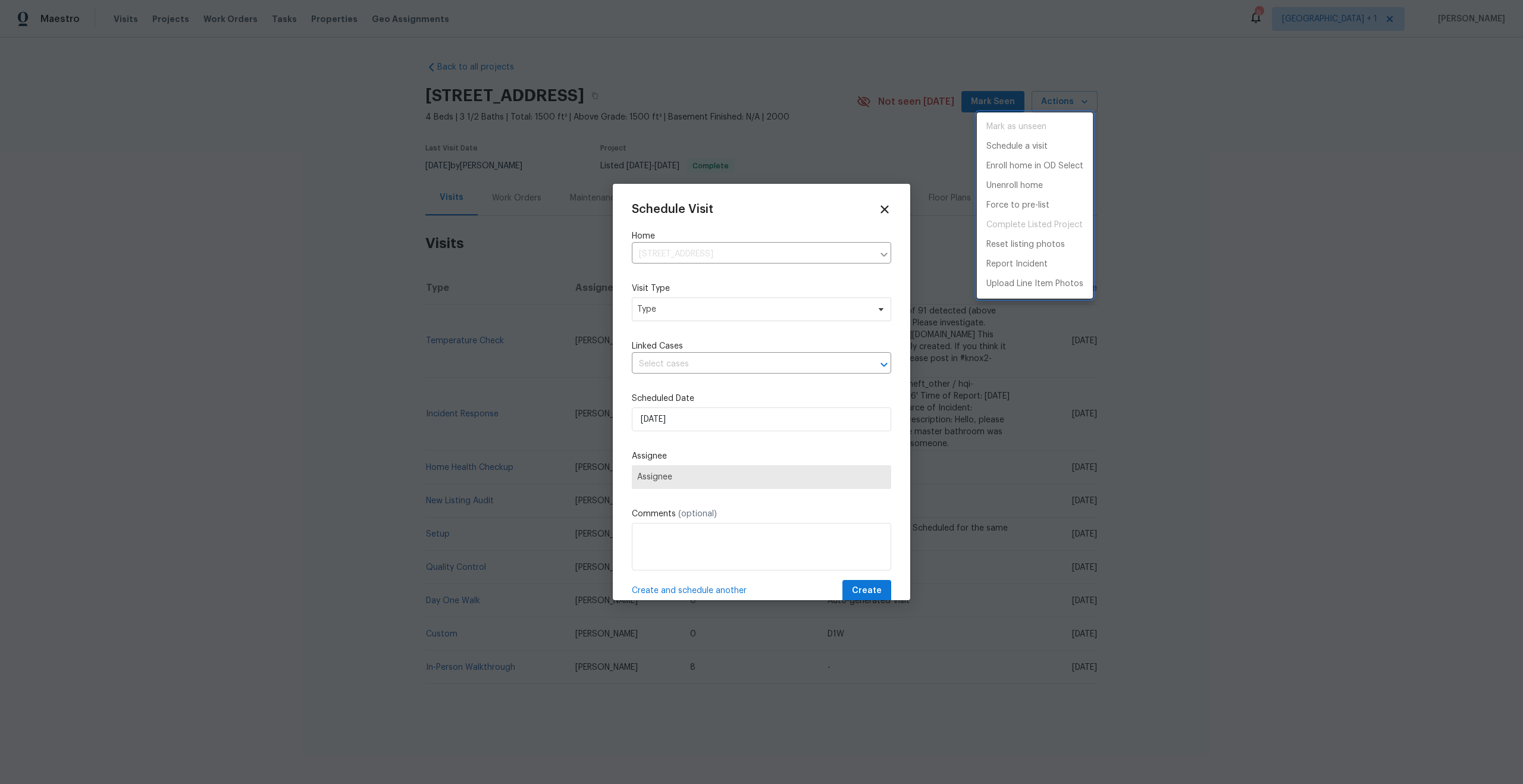
click at [726, 314] on div at bounding box center [761, 392] width 1523 height 784
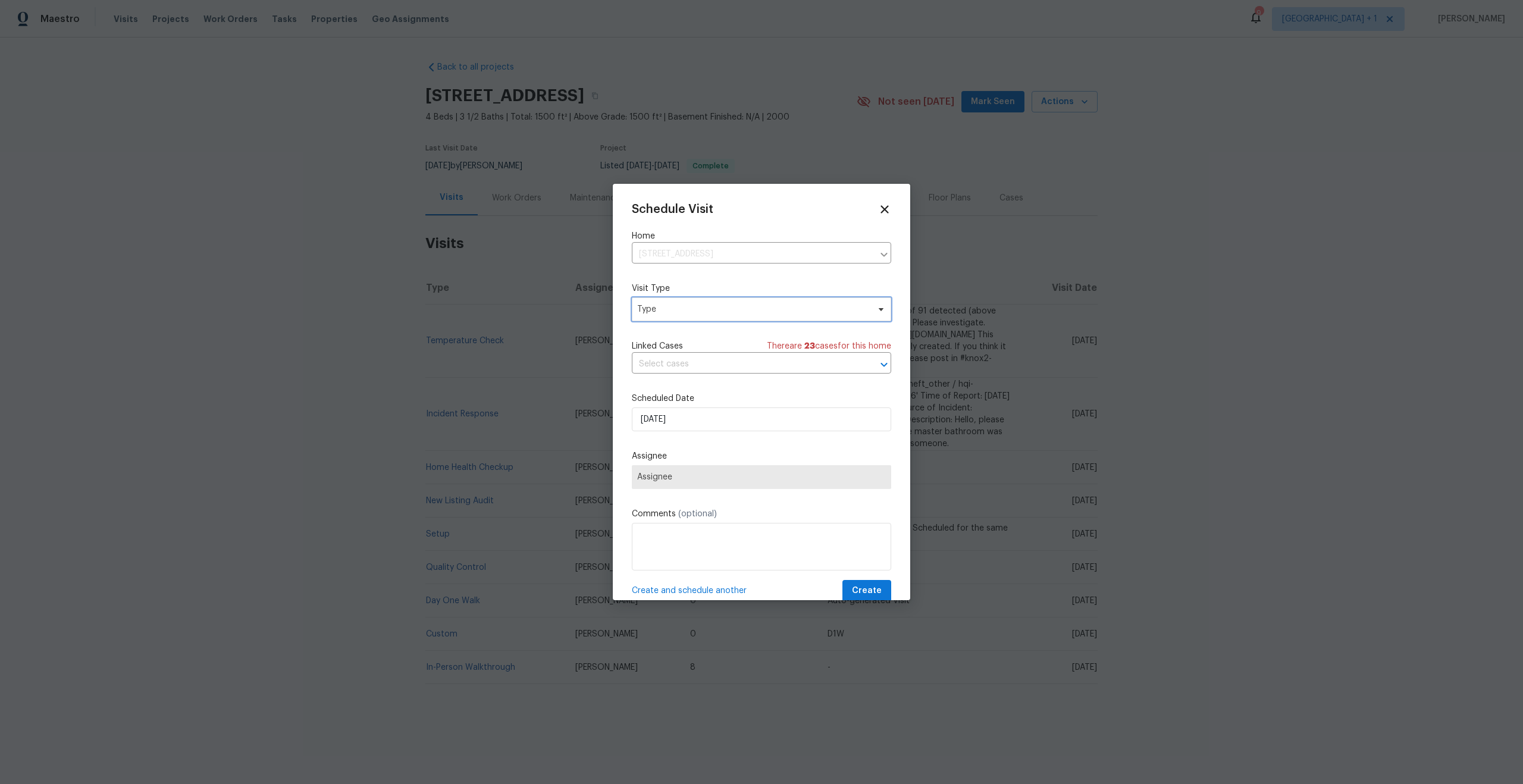
click at [726, 314] on span "Type" at bounding box center [753, 309] width 232 height 12
type input "home"
click at [671, 413] on div "Home Health Checkup" at bounding box center [682, 416] width 87 height 12
click at [741, 480] on span "Assignee" at bounding box center [753, 477] width 233 height 10
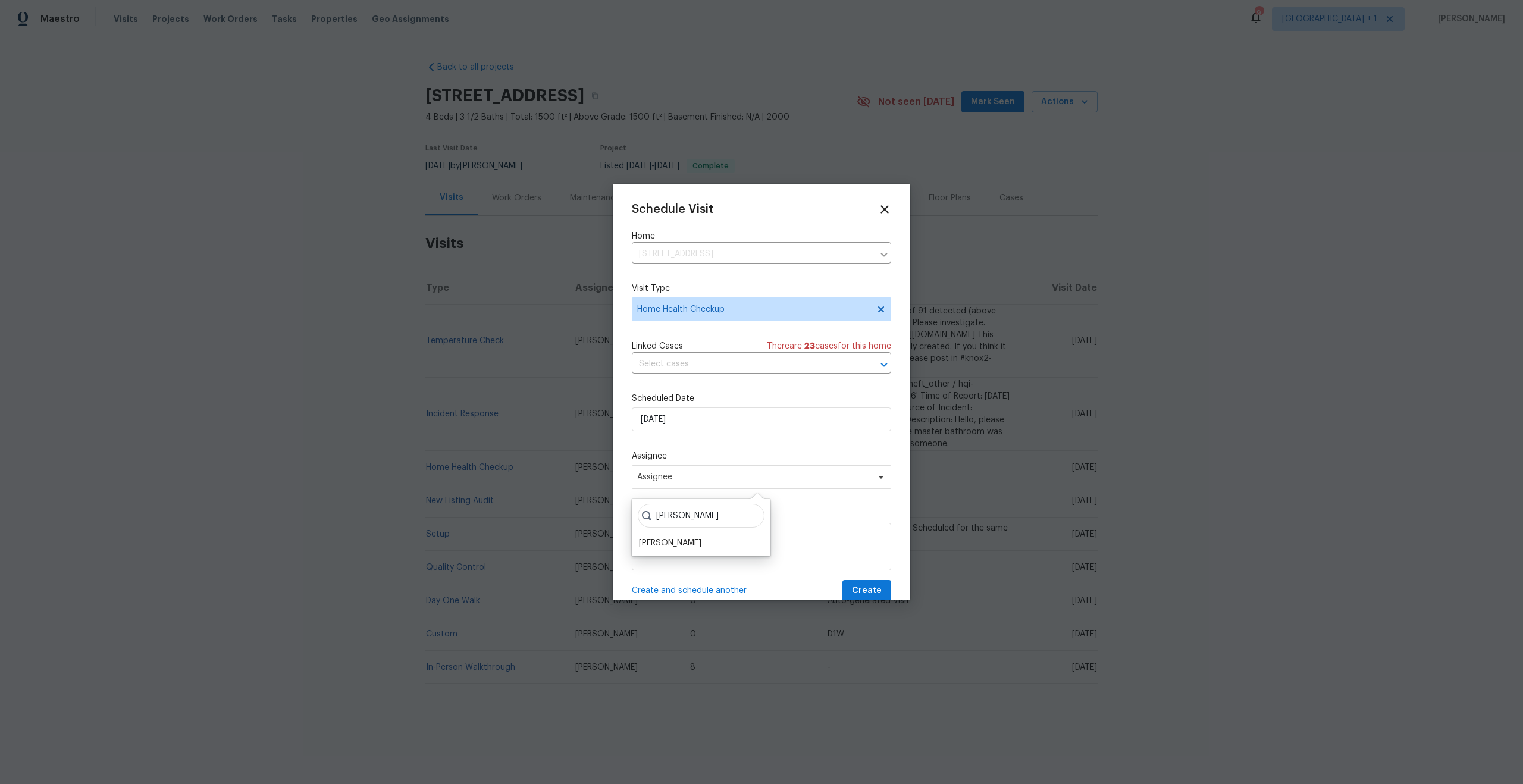
type input "[PERSON_NAME]"
click at [685, 533] on div "[PERSON_NAME] [PERSON_NAME] Alvizuris" at bounding box center [701, 527] width 138 height 57
click at [683, 535] on div "[PERSON_NAME]" at bounding box center [701, 543] width 131 height 16
click at [679, 540] on div "[PERSON_NAME]" at bounding box center [670, 543] width 62 height 12
click at [682, 538] on textarea at bounding box center [761, 547] width 259 height 48
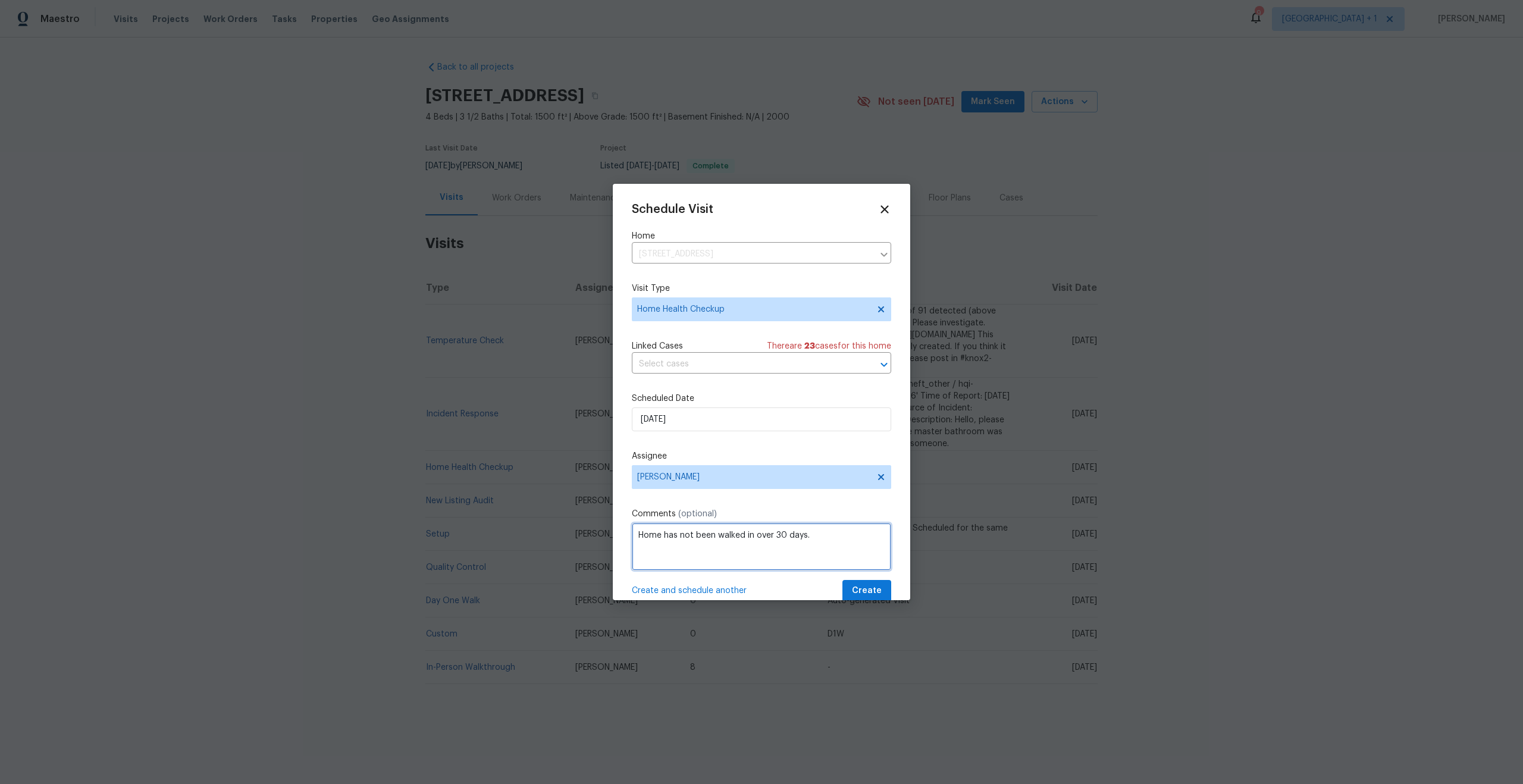
type textarea "Home has not been walked in over 30 days."
click at [861, 587] on span "Create" at bounding box center [866, 590] width 30 height 15
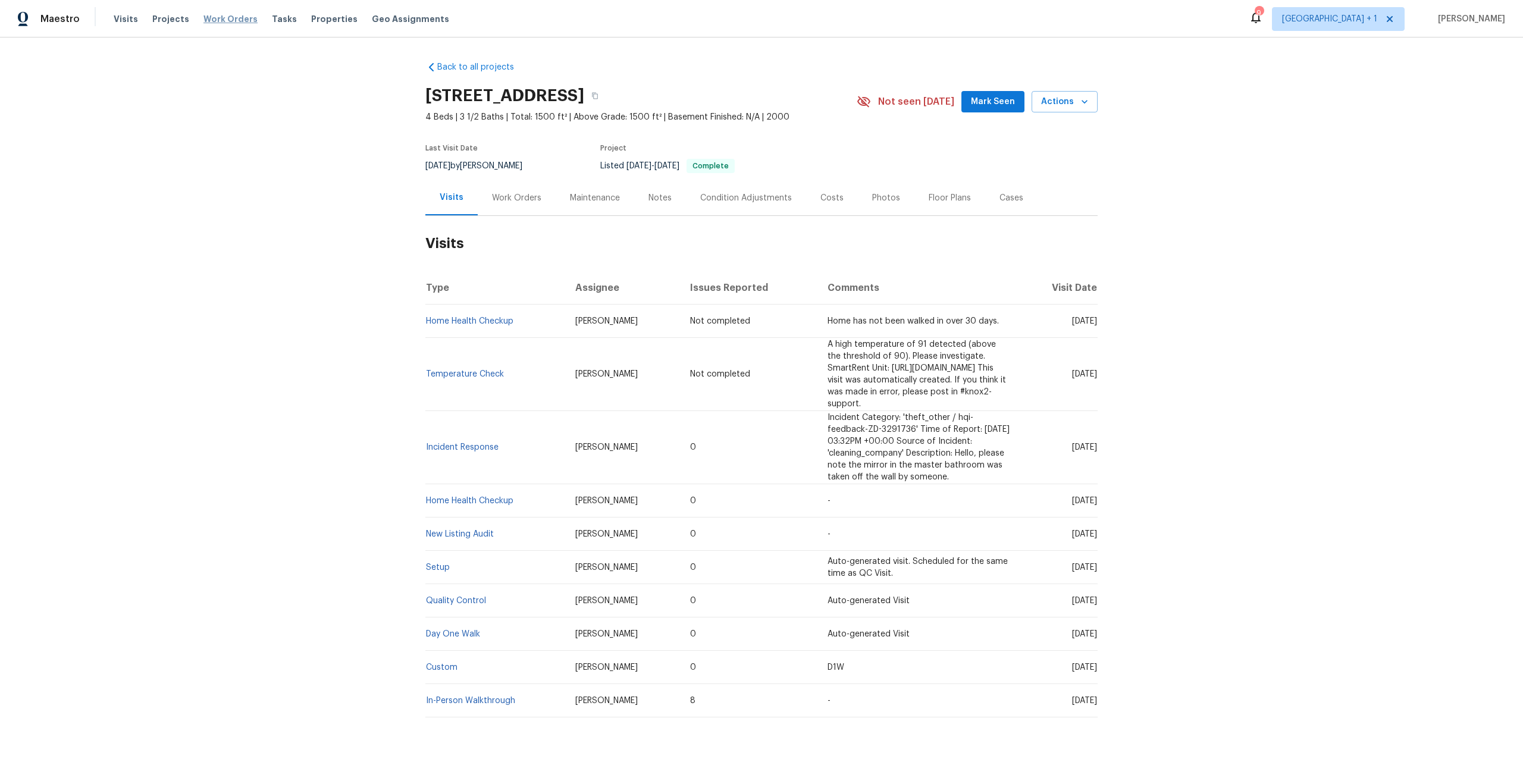
click at [210, 21] on span "Work Orders" at bounding box center [230, 19] width 54 height 12
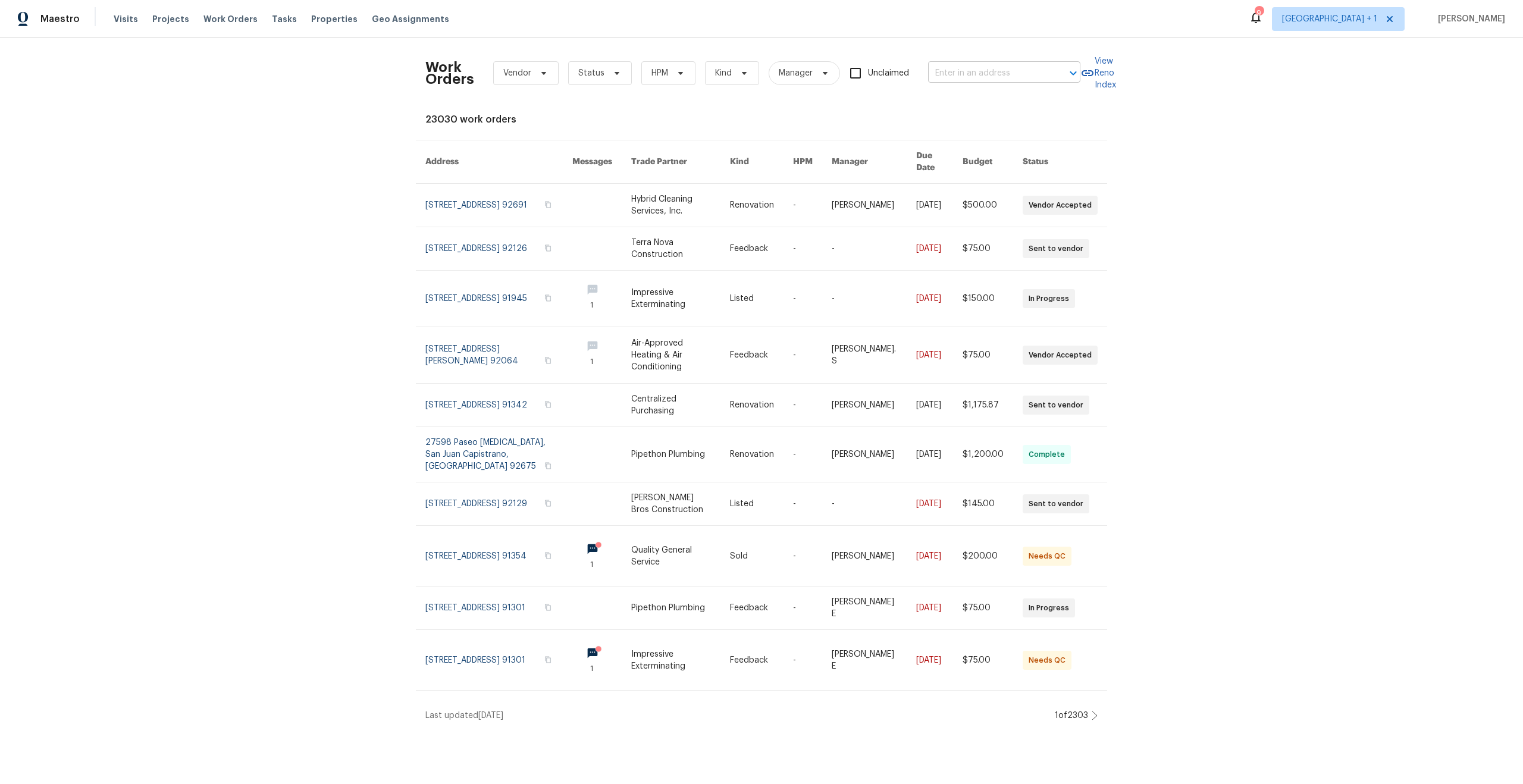
click at [996, 76] on input "text" at bounding box center [987, 73] width 119 height 18
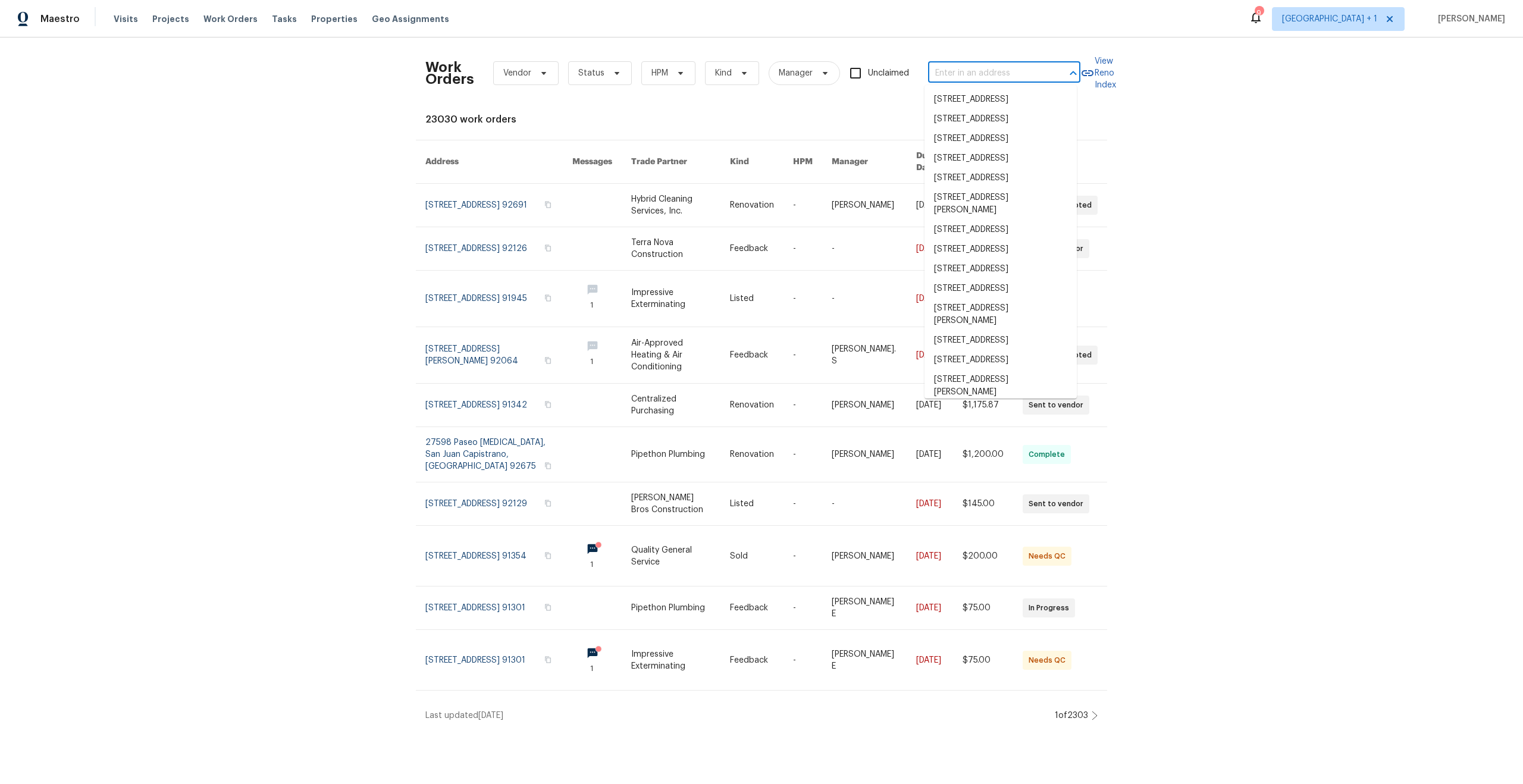
paste input "[STREET_ADDRESS]"
type input "[STREET_ADDRESS]"
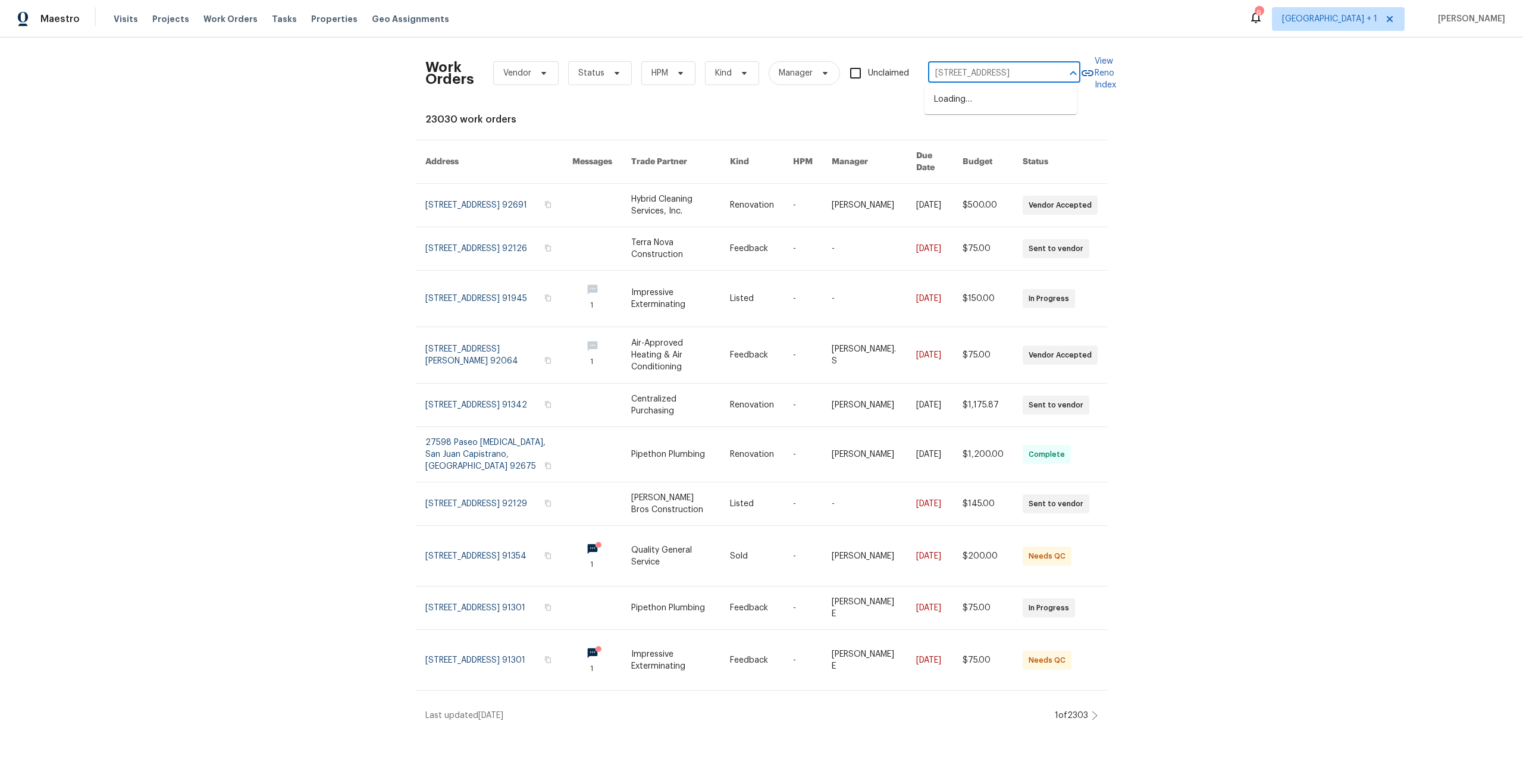
scroll to position [0, 51]
click at [997, 96] on li "[STREET_ADDRESS]" at bounding box center [1001, 100] width 152 height 20
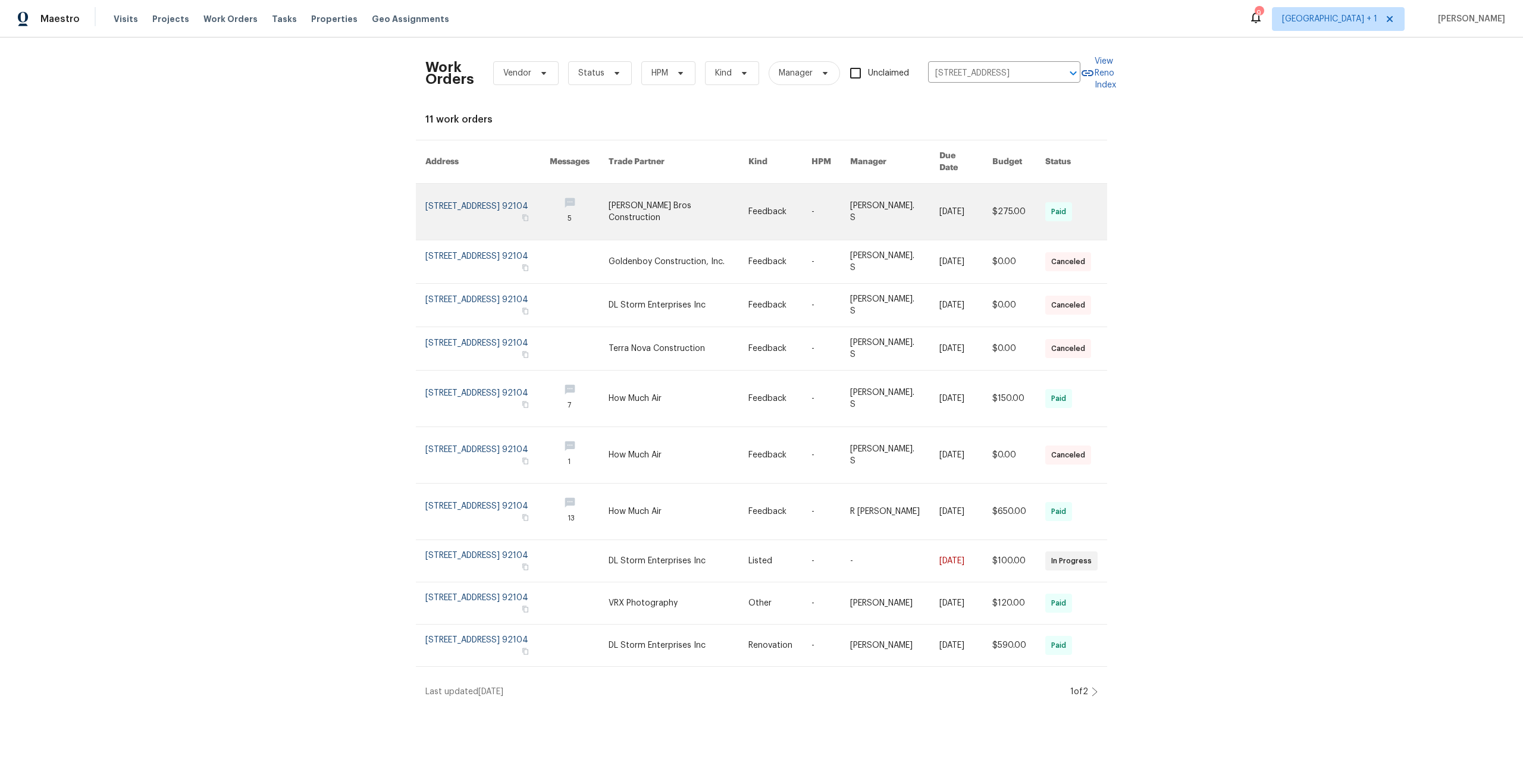
click at [449, 188] on link at bounding box center [487, 211] width 124 height 56
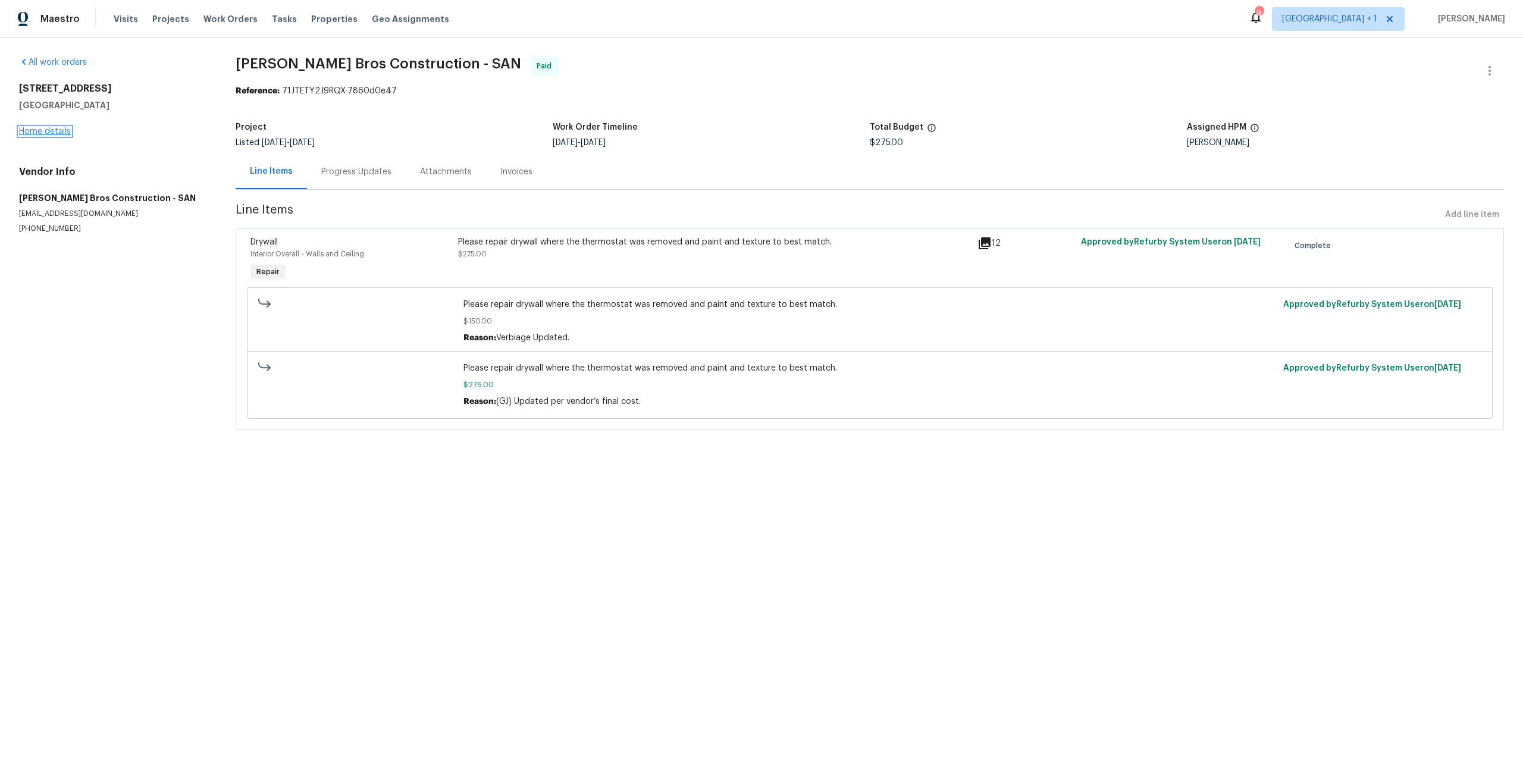
click at [67, 131] on link "Home details" at bounding box center [45, 131] width 52 height 9
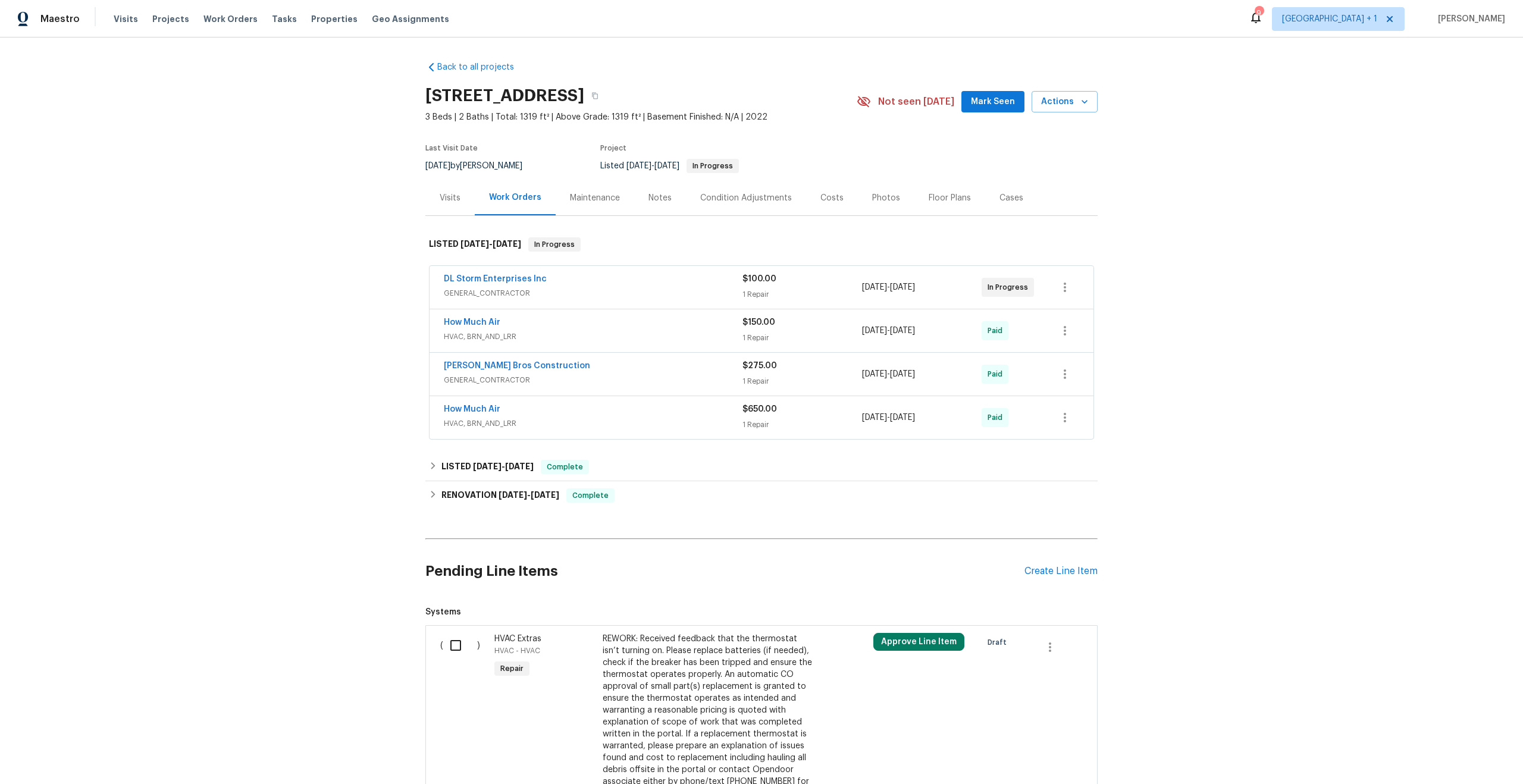
click at [446, 201] on div "Visits" at bounding box center [450, 198] width 21 height 12
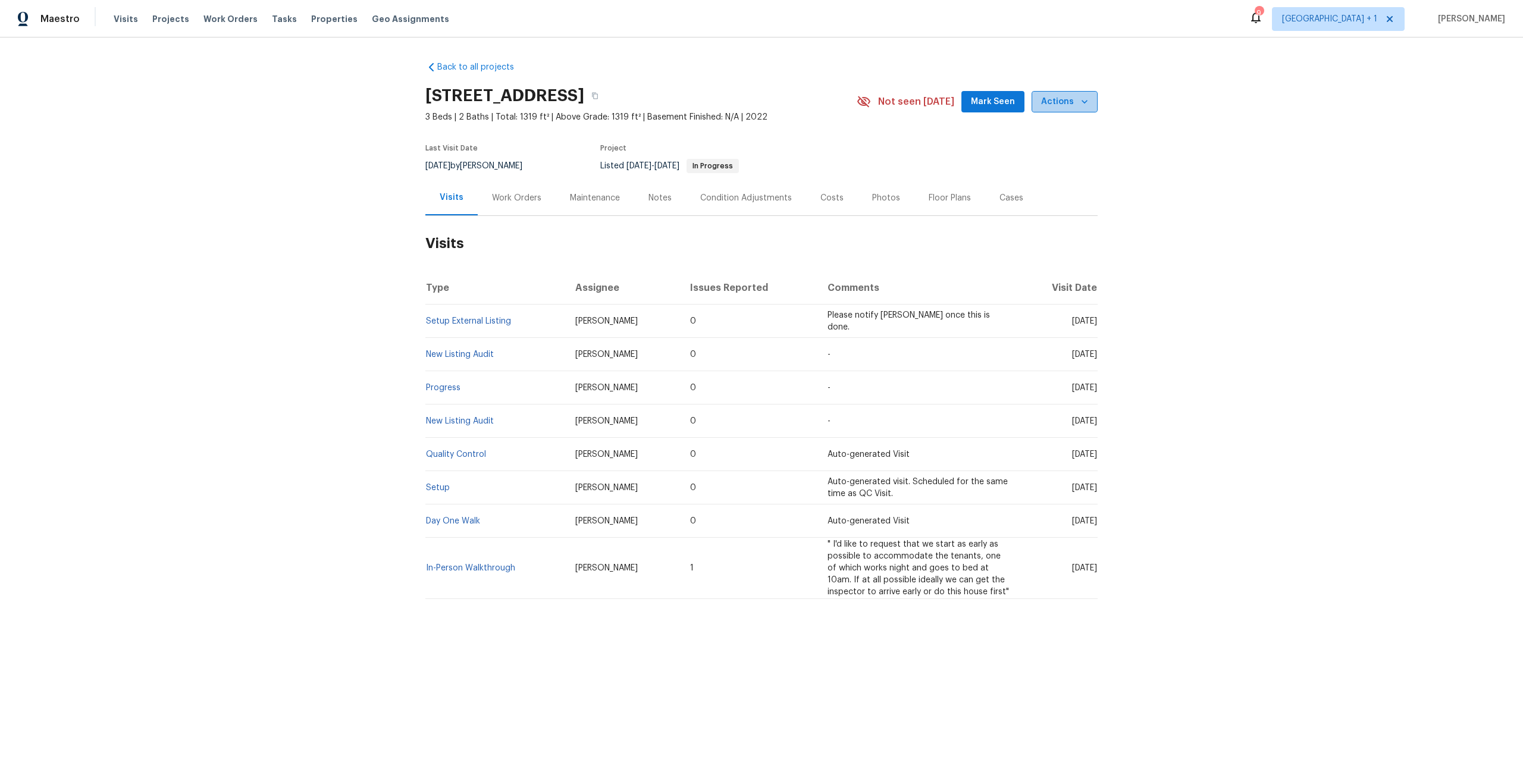
click at [1064, 91] on button "Actions" at bounding box center [1064, 102] width 66 height 22
click at [1016, 150] on p "Schedule a visit" at bounding box center [1016, 146] width 61 height 12
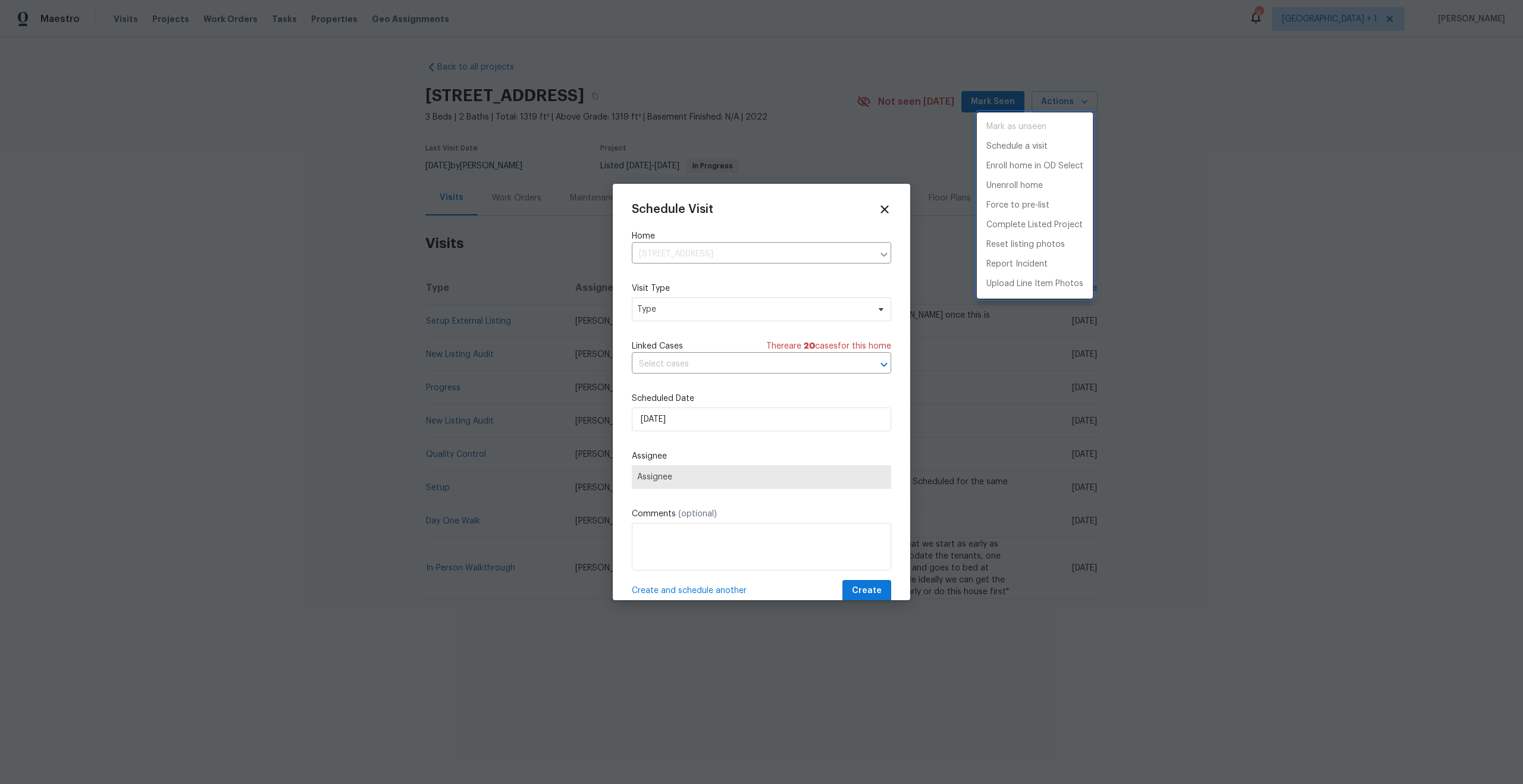
click at [705, 317] on div at bounding box center [761, 392] width 1523 height 784
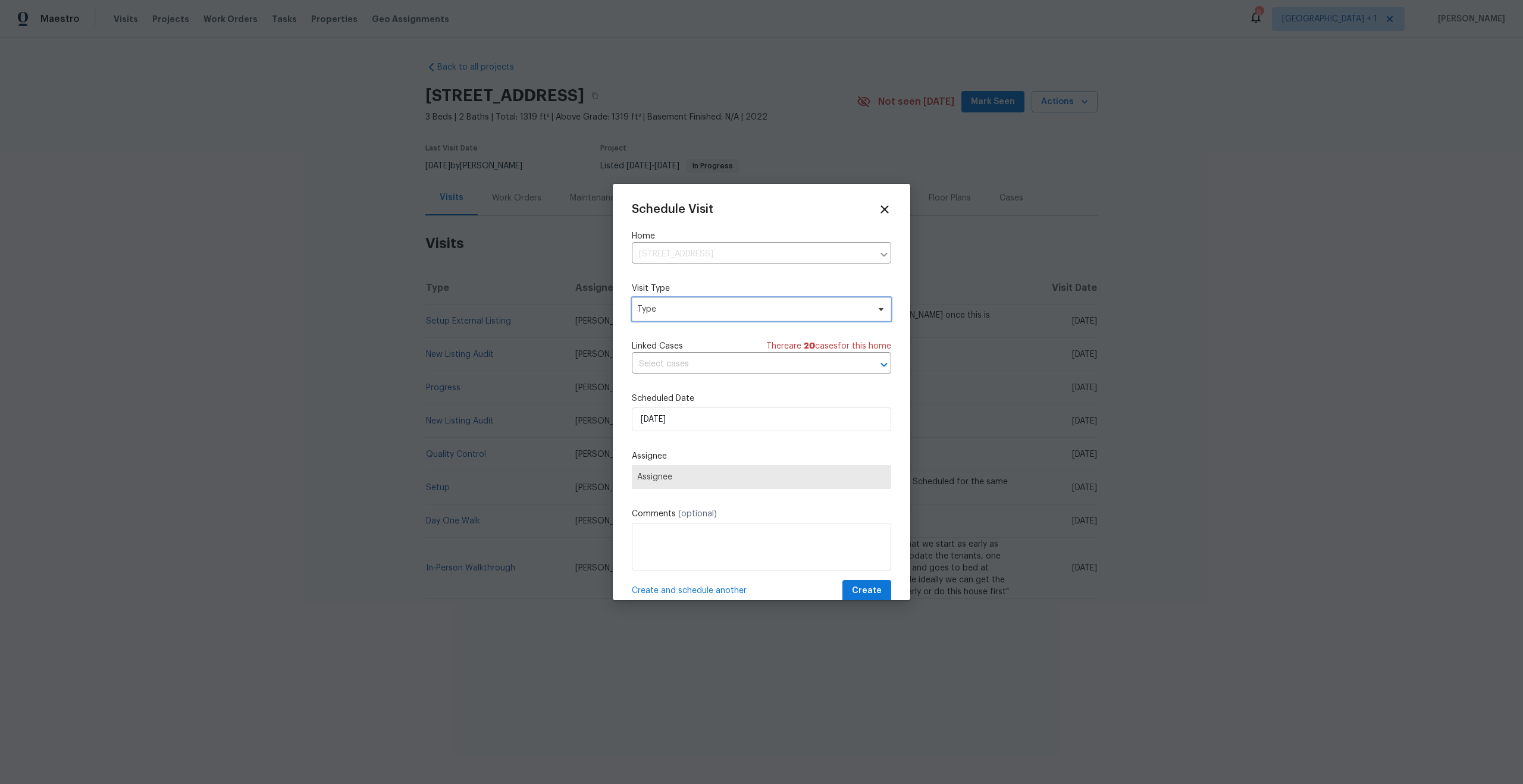
click at [704, 313] on span "Type" at bounding box center [753, 309] width 232 height 12
type input "home"
click at [681, 415] on div "Home Health Checkup" at bounding box center [682, 416] width 87 height 12
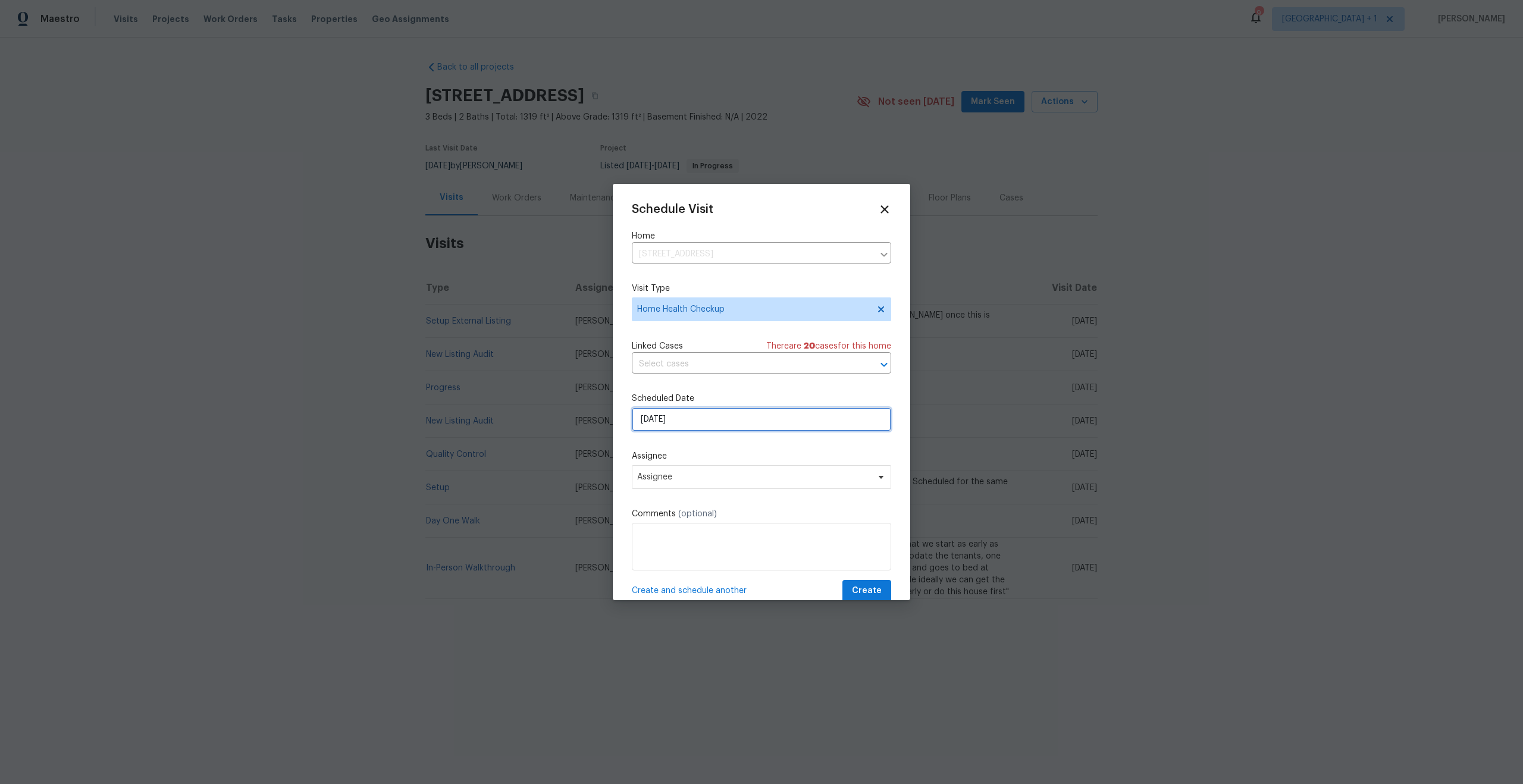
click at [706, 428] on input "[DATE]" at bounding box center [761, 419] width 259 height 24
click at [706, 475] on span "Assignee" at bounding box center [753, 477] width 233 height 10
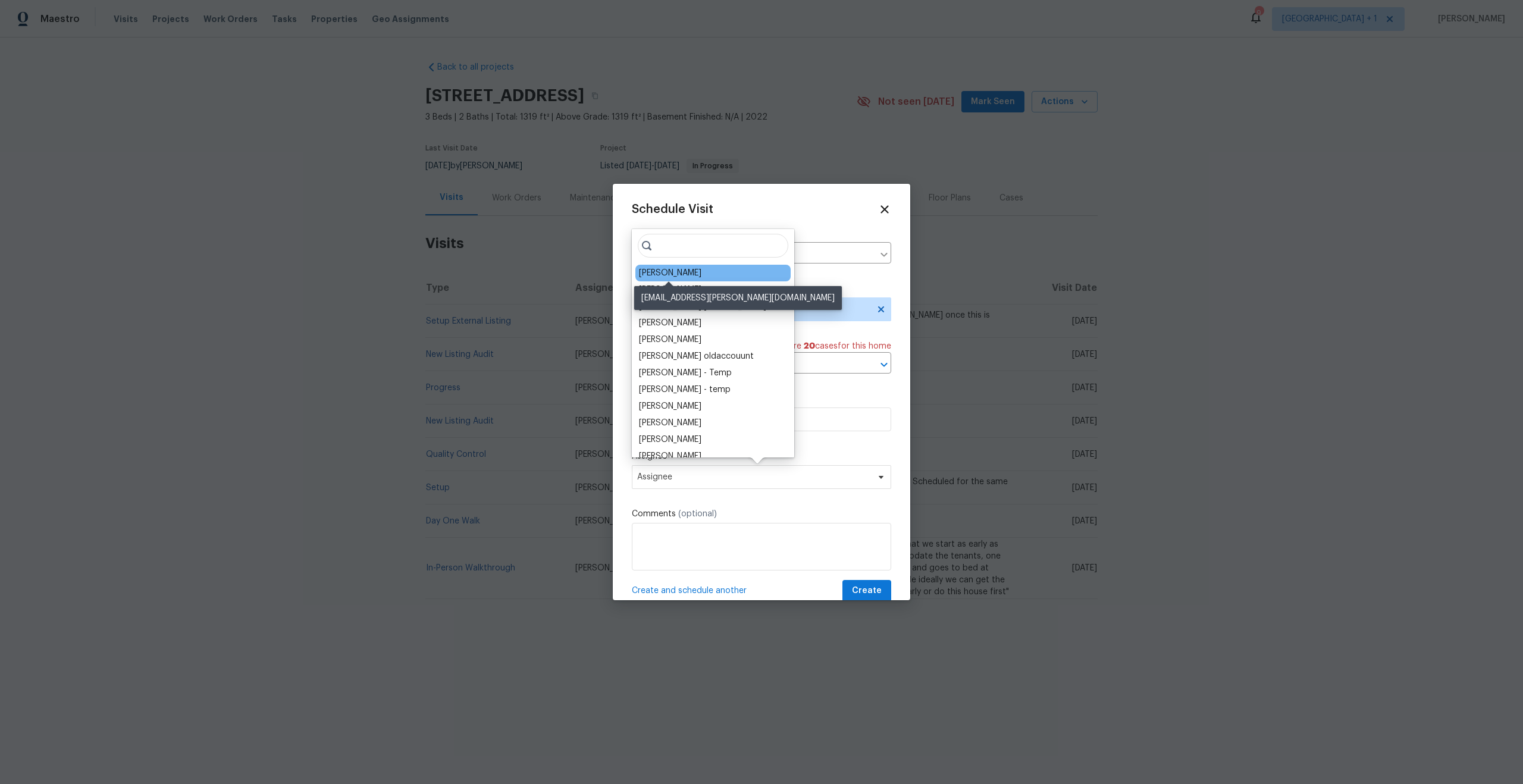
click at [680, 276] on div "[PERSON_NAME]" at bounding box center [670, 273] width 62 height 12
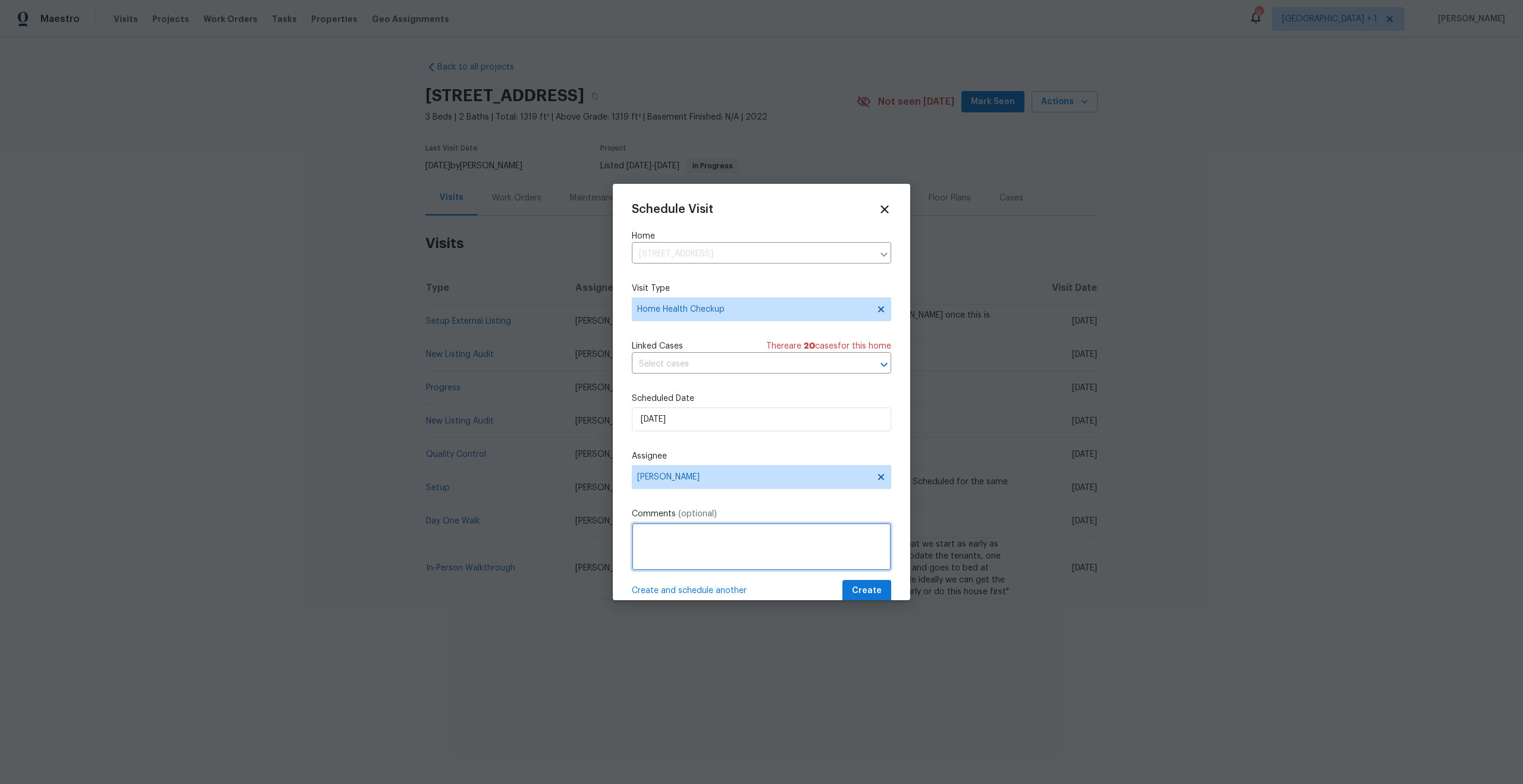
click at [782, 558] on textarea at bounding box center [761, 547] width 259 height 48
paste textarea "Home has not been walked in over 30 days."
type textarea "Home has not been walked in over 30 days."
click at [873, 590] on button "Create" at bounding box center [867, 591] width 49 height 22
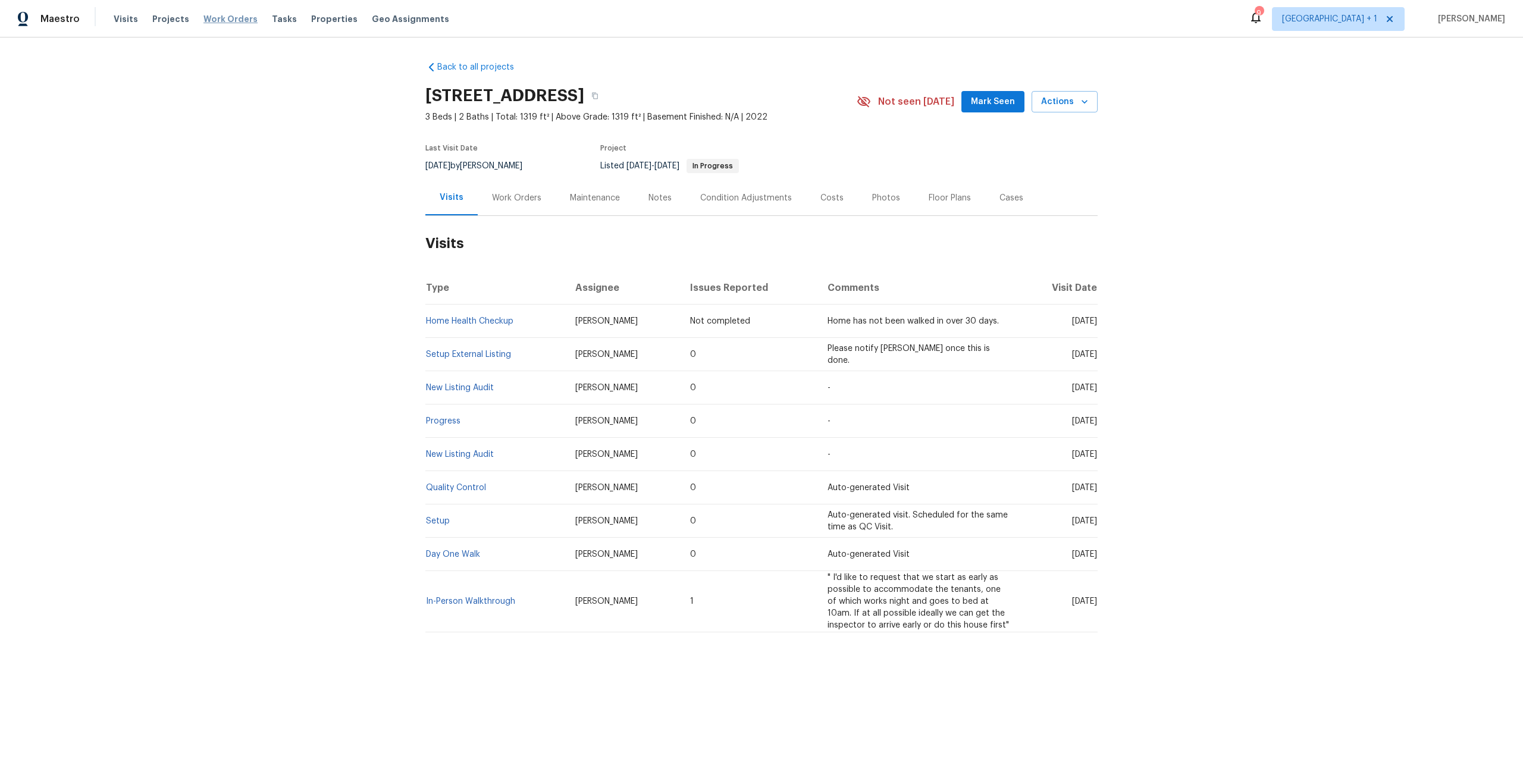
click at [228, 19] on span "Work Orders" at bounding box center [230, 19] width 54 height 12
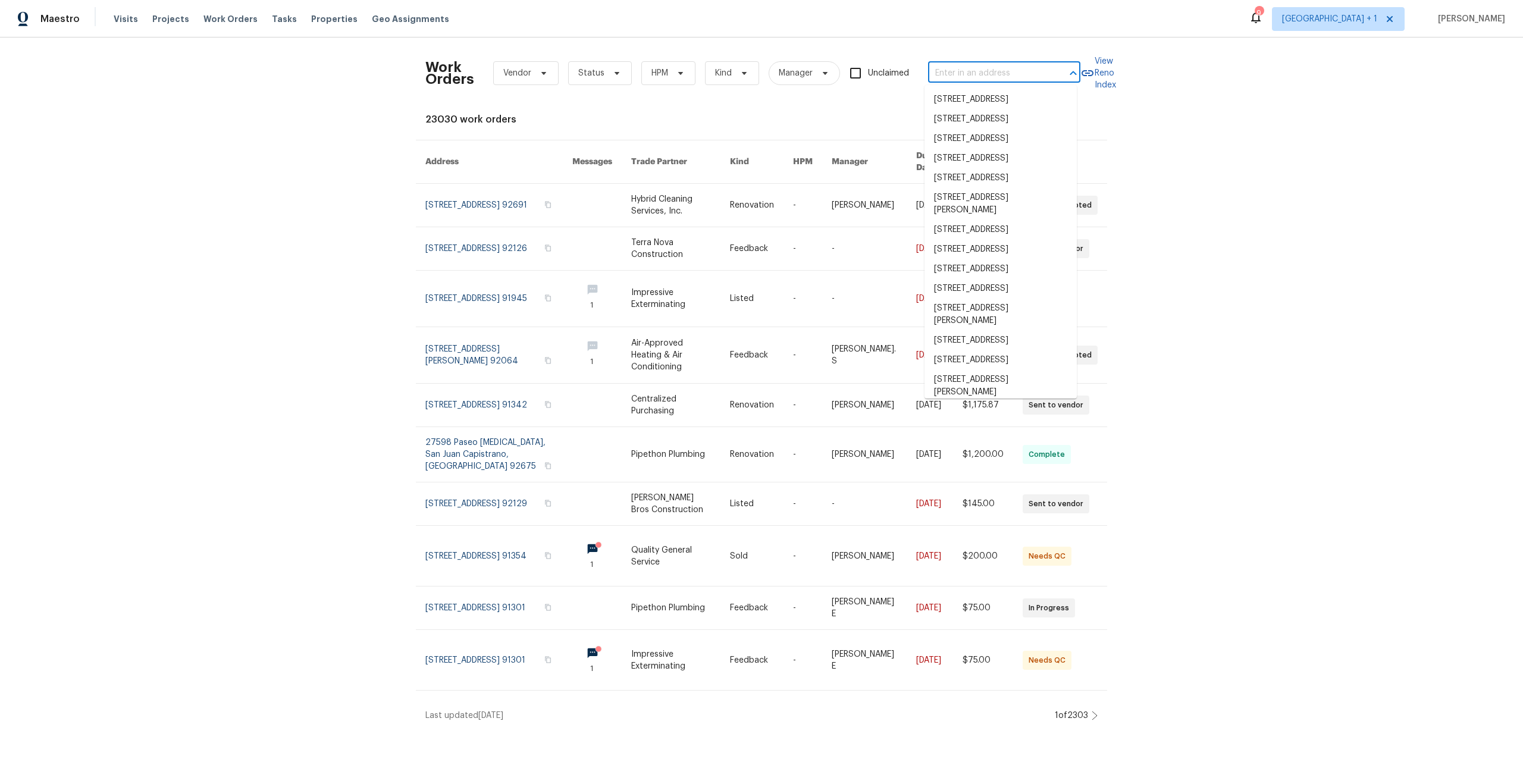
click at [1010, 73] on input "text" at bounding box center [987, 73] width 119 height 18
paste input "[STREET_ADDRESS][PERSON_NAME]"
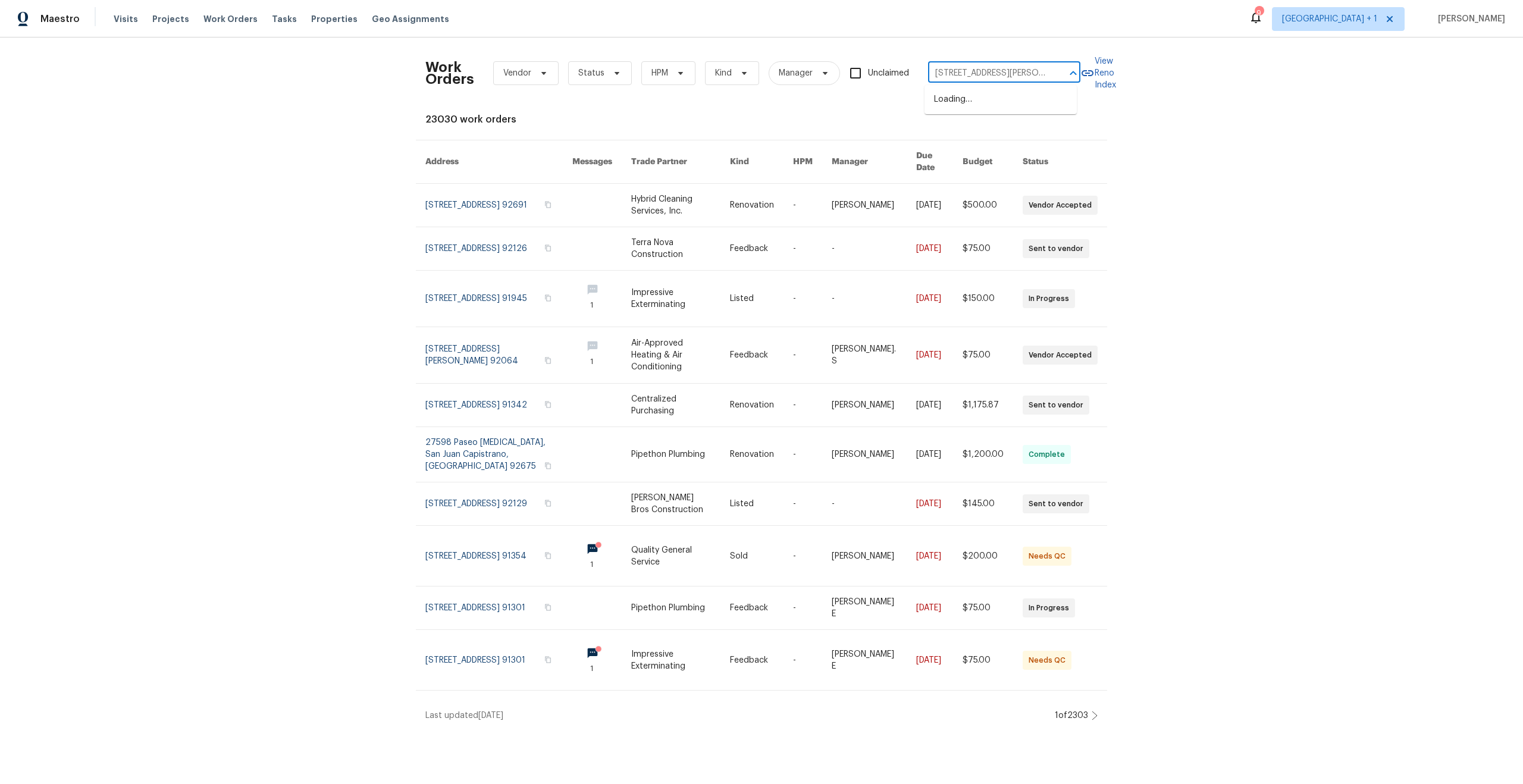
type input "[STREET_ADDRESS][PERSON_NAME]"
click at [1022, 110] on li "[STREET_ADDRESS][PERSON_NAME]" at bounding box center [1001, 106] width 152 height 32
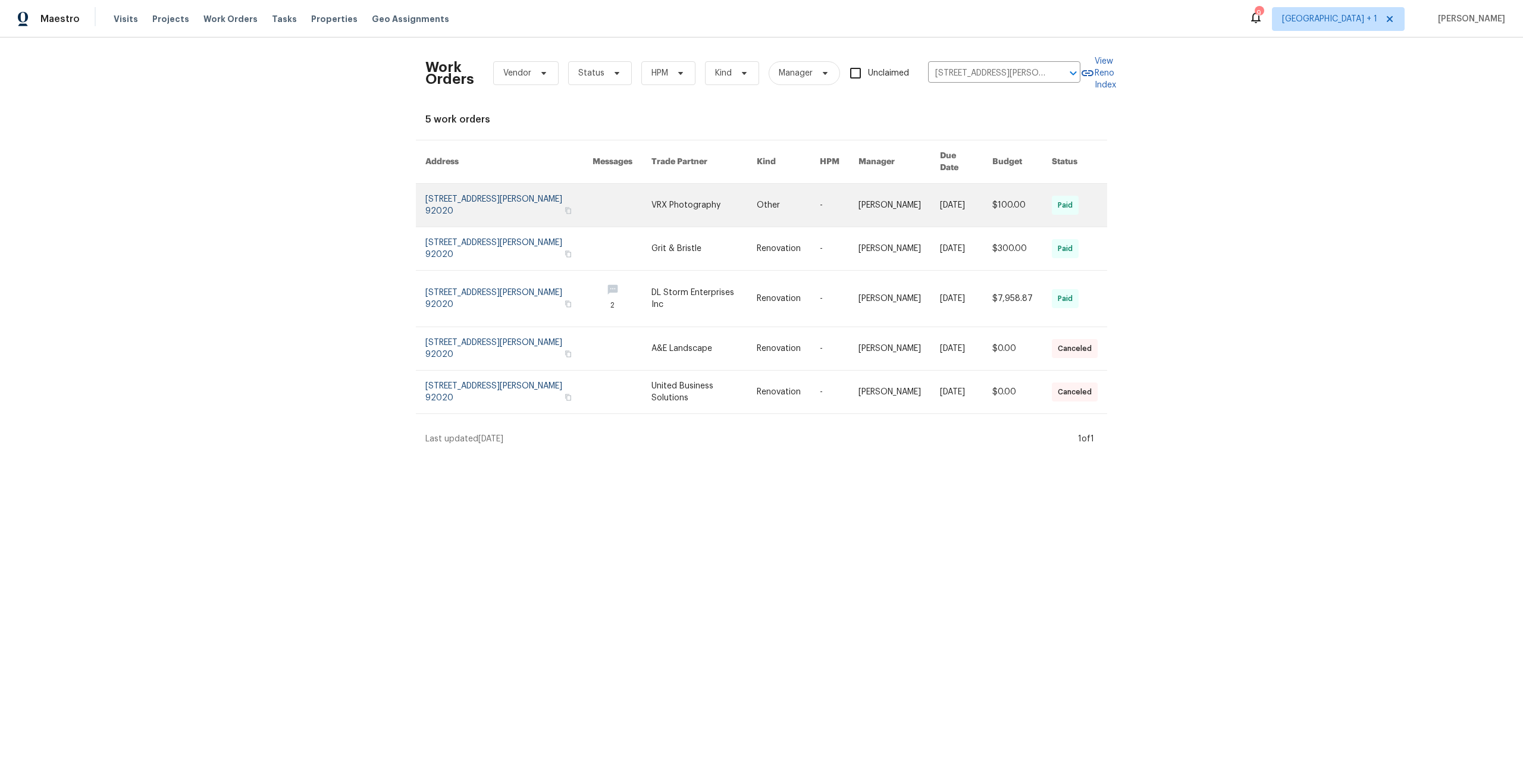
click at [459, 189] on link at bounding box center [509, 205] width 167 height 43
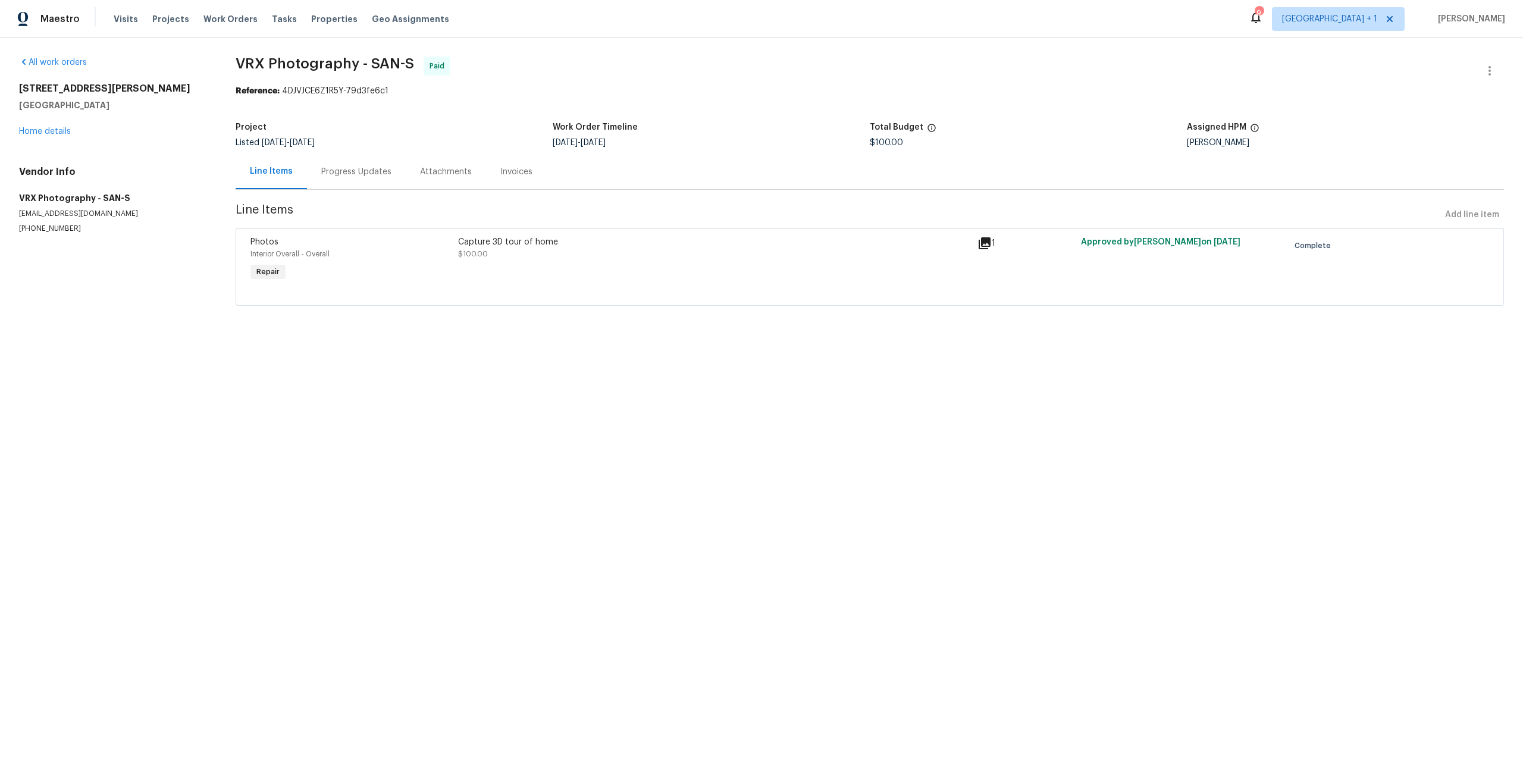
click at [49, 127] on div "[STREET_ADDRESS][PERSON_NAME] Home details" at bounding box center [113, 110] width 188 height 54
click at [53, 131] on link "Home details" at bounding box center [45, 131] width 52 height 9
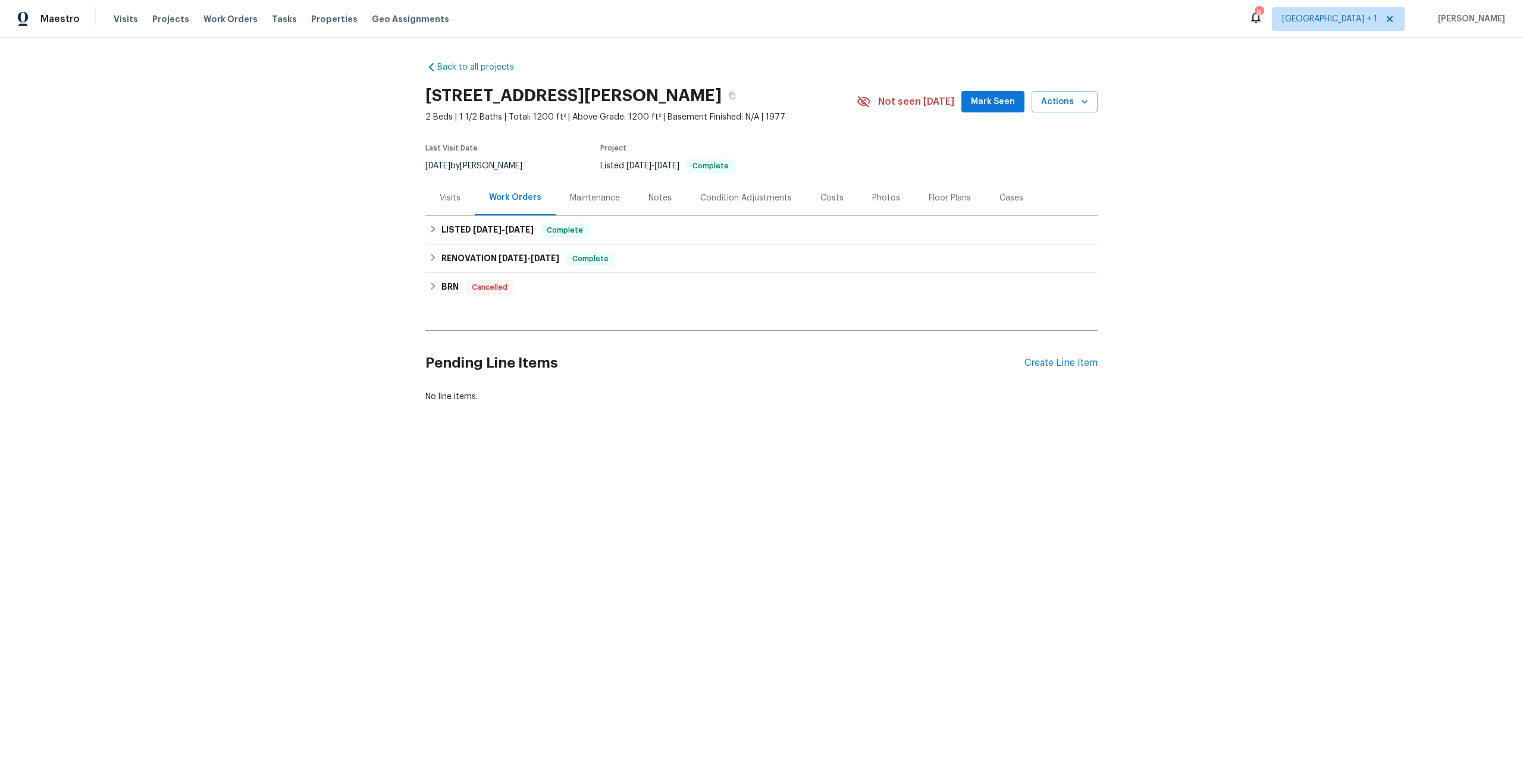
click at [438, 191] on div "Visits" at bounding box center [449, 197] width 49 height 35
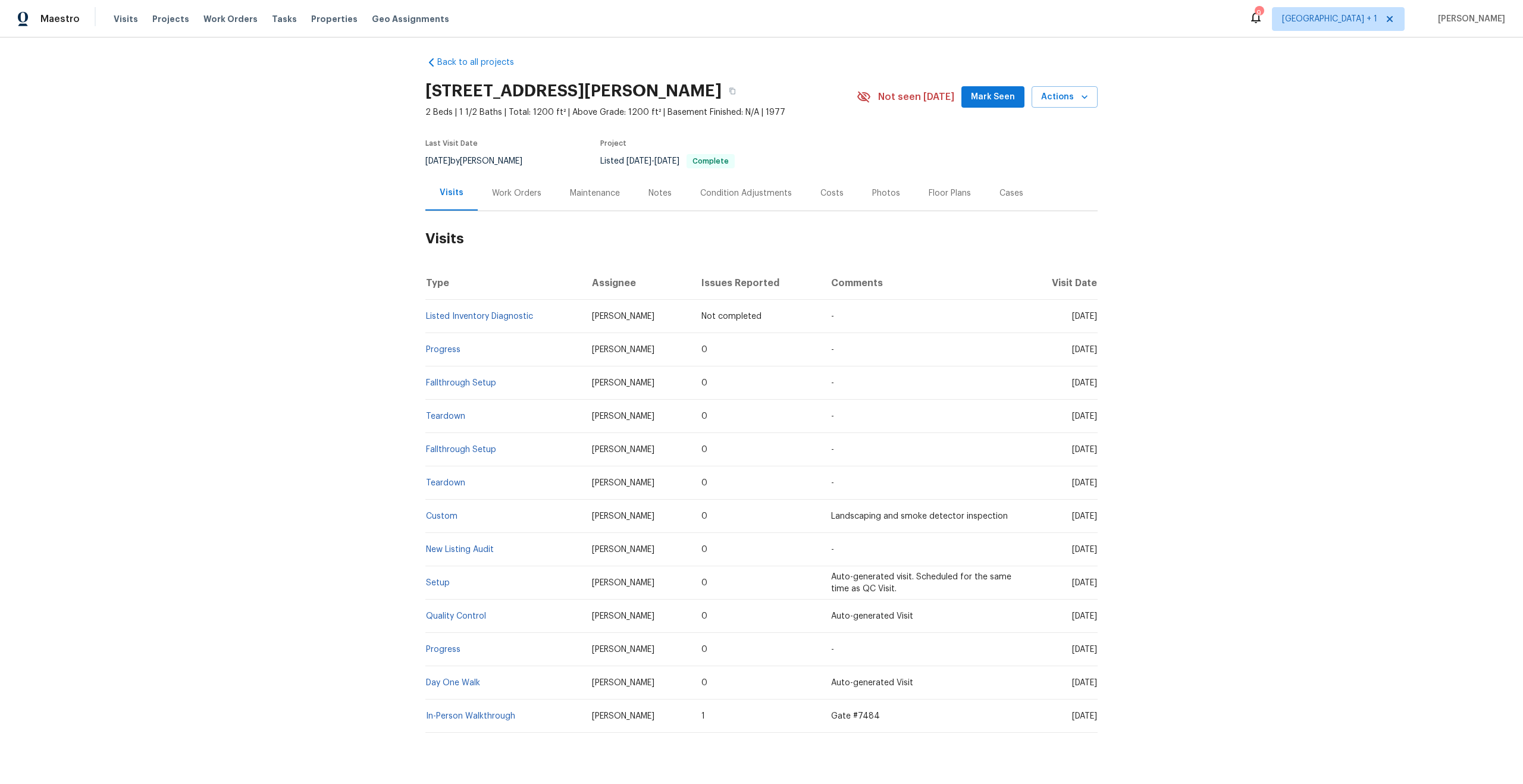
scroll to position [3, 0]
click at [239, 16] on span "Work Orders" at bounding box center [230, 19] width 54 height 12
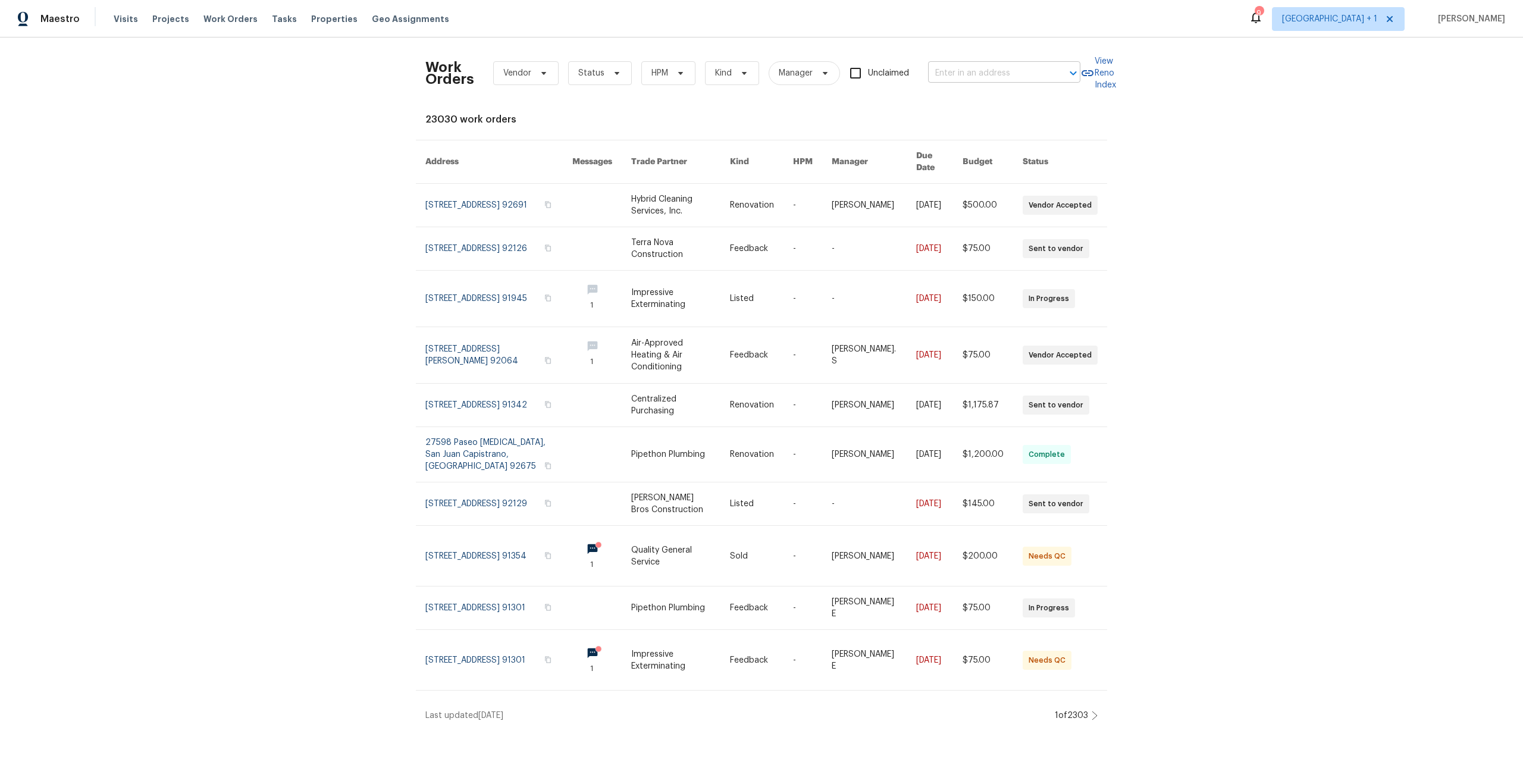
click at [984, 74] on input "text" at bounding box center [987, 73] width 119 height 18
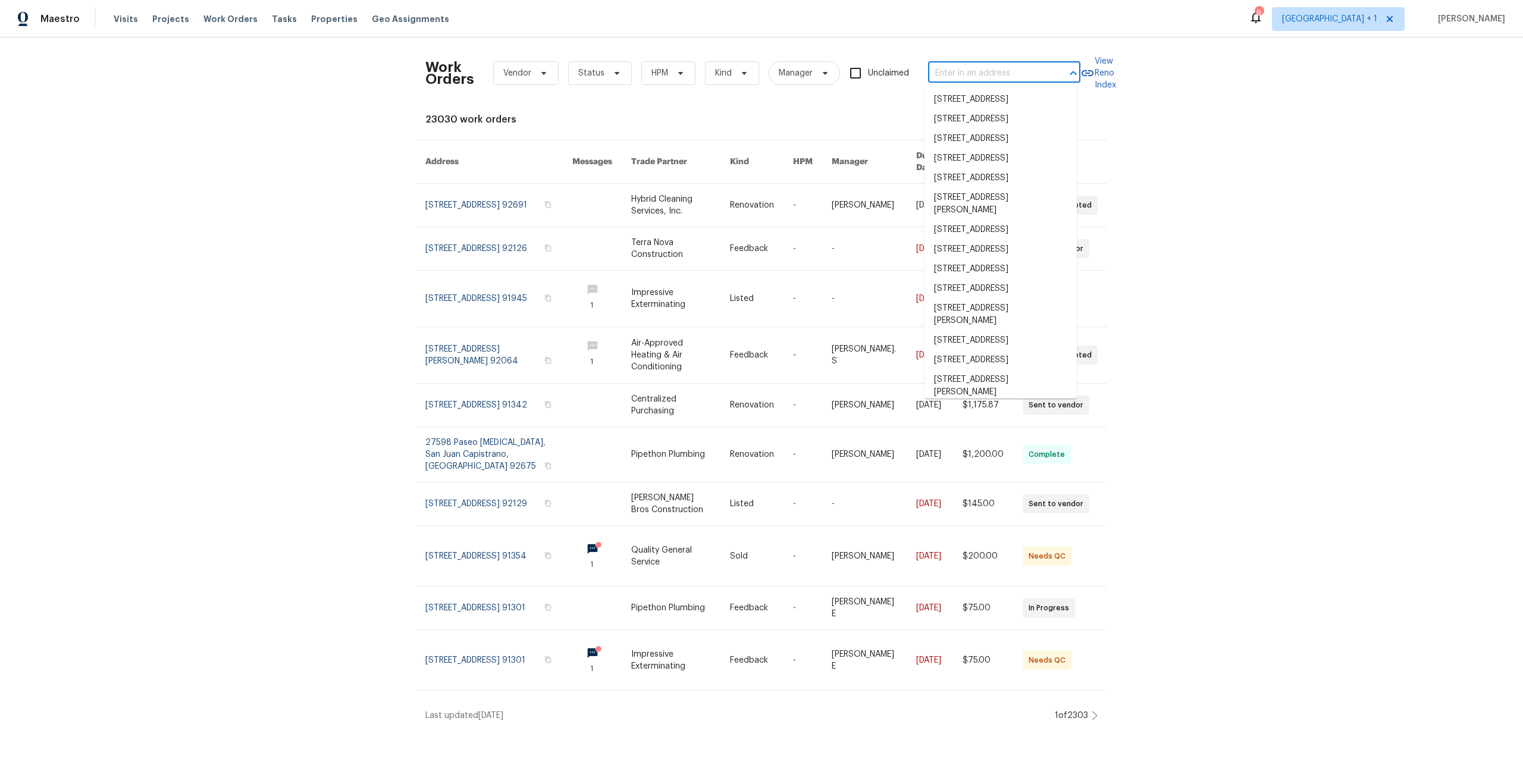
paste input "[STREET_ADDRESS]"
type input "[STREET_ADDRESS]"
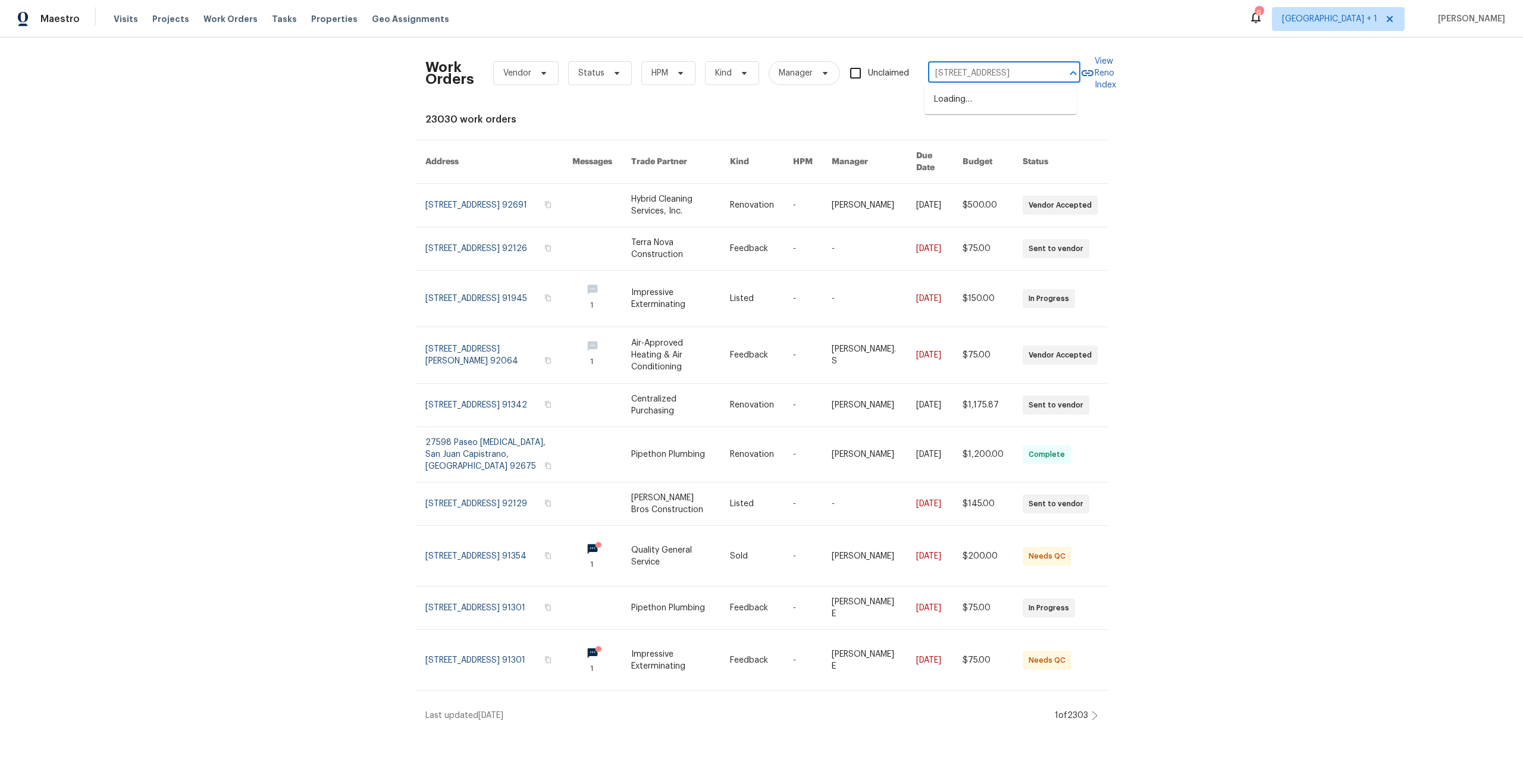
scroll to position [0, 47]
click at [958, 104] on li "[STREET_ADDRESS]" at bounding box center [1001, 100] width 152 height 20
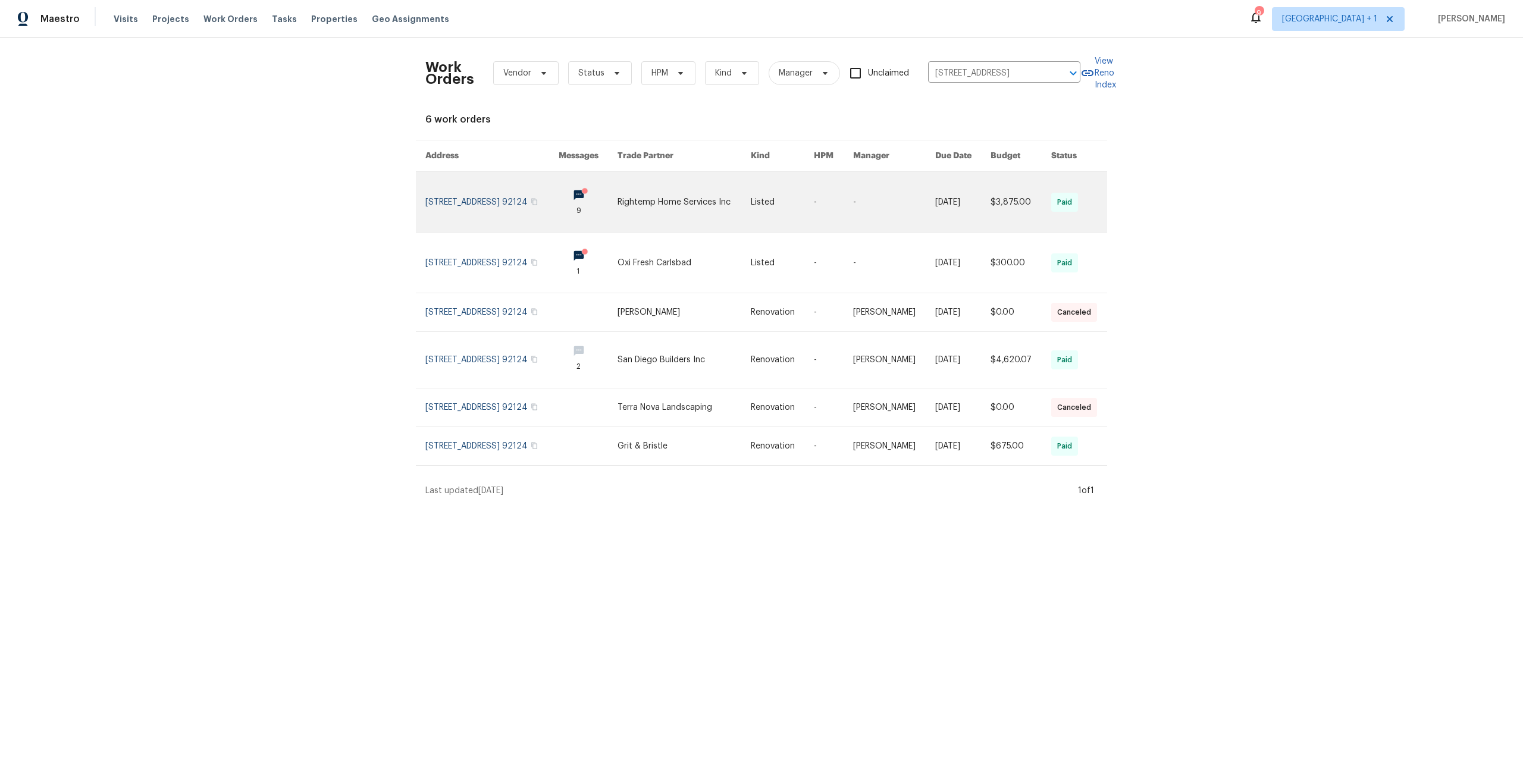
click at [461, 202] on link at bounding box center [491, 202] width 133 height 60
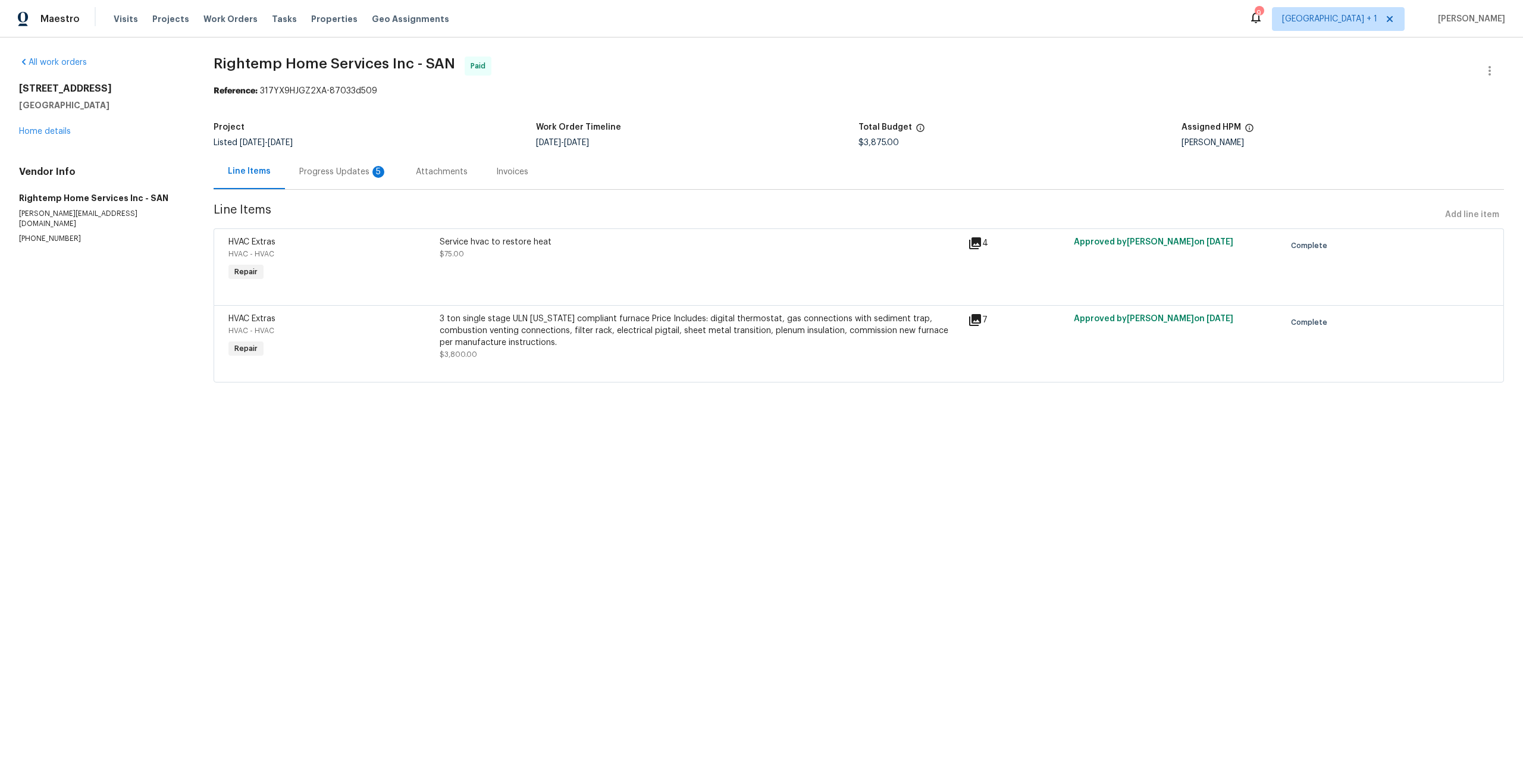
click at [350, 173] on div "Progress Updates 5" at bounding box center [343, 172] width 88 height 12
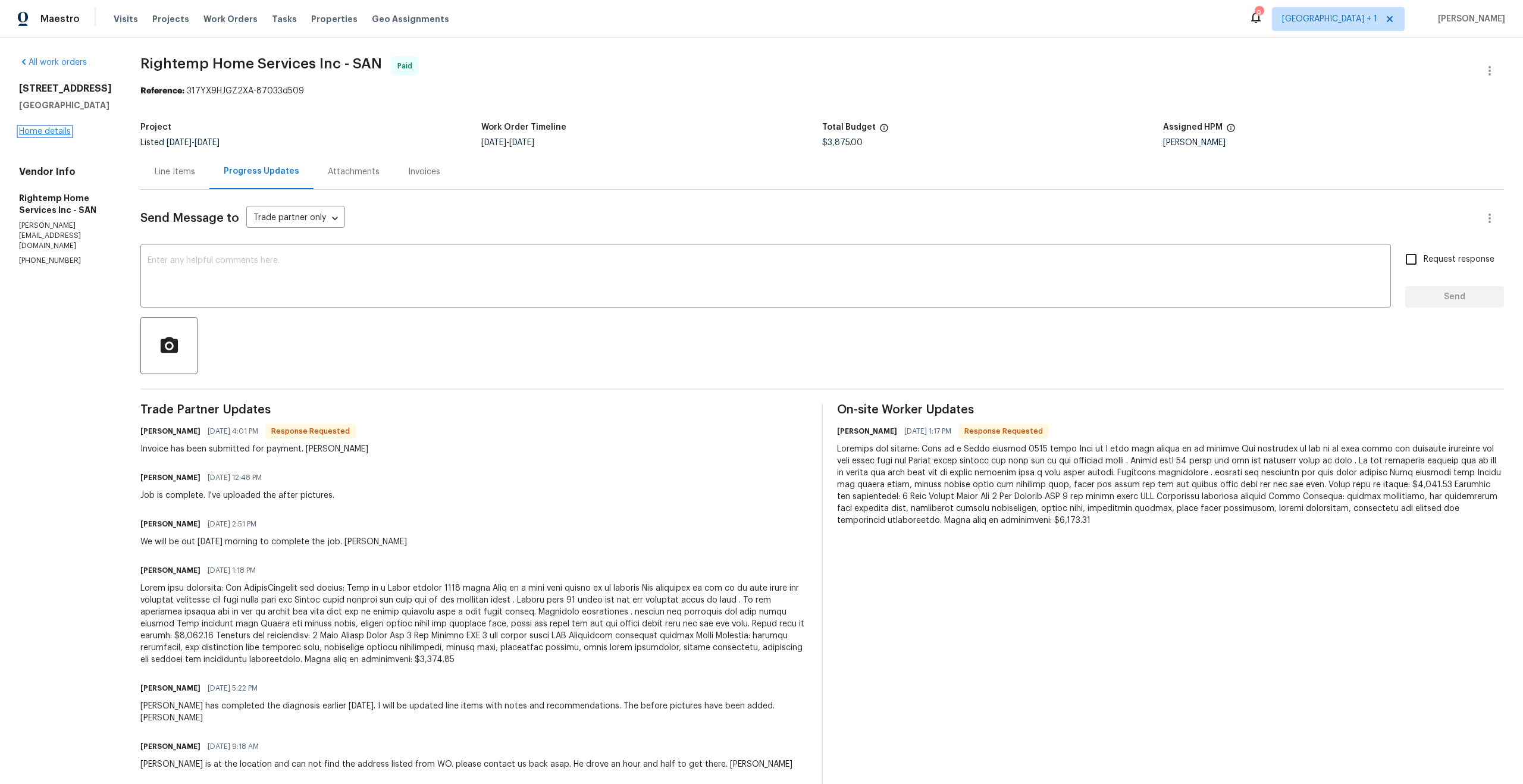
click at [22, 134] on link "Home details" at bounding box center [45, 131] width 52 height 9
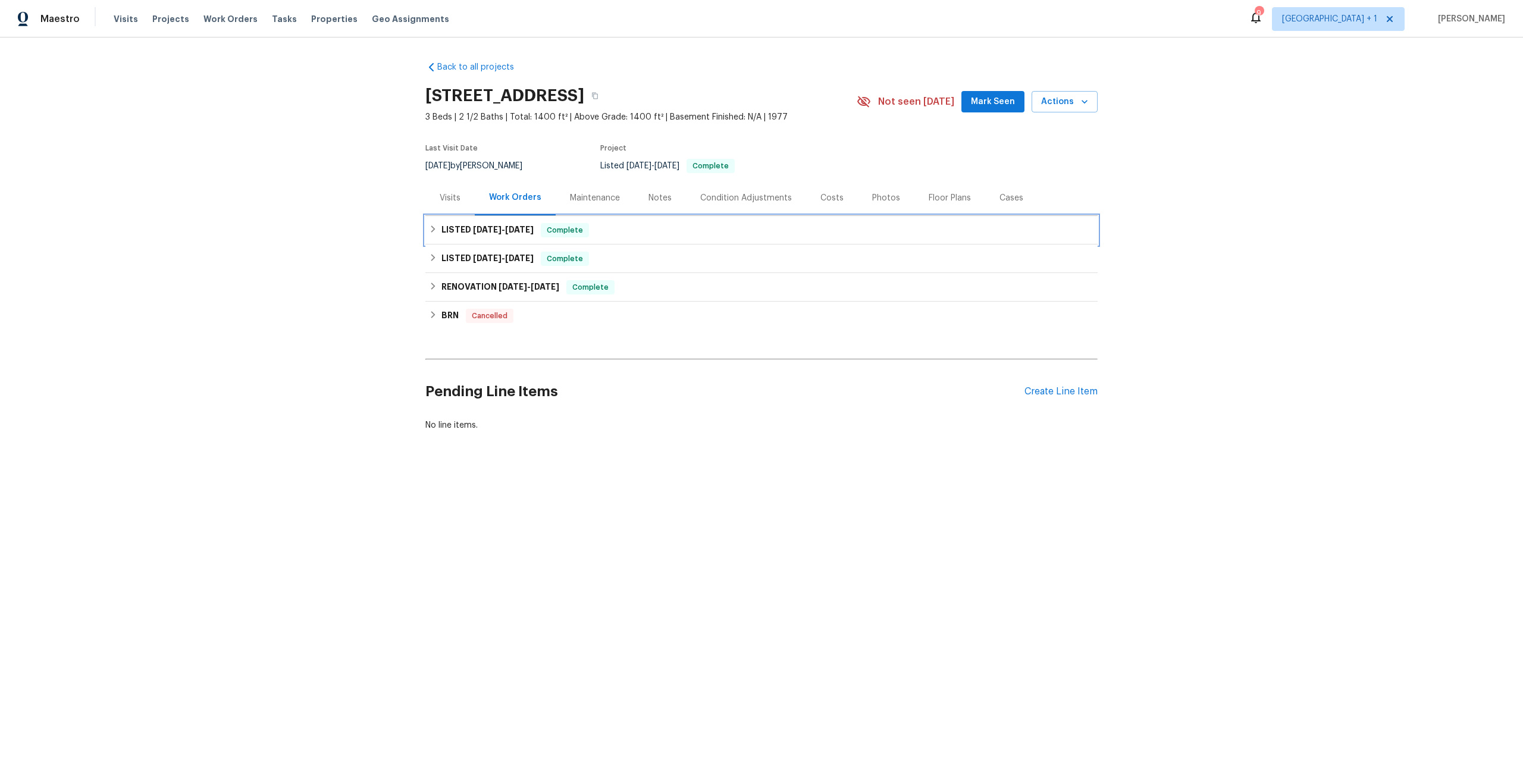
click at [498, 230] on span "[DATE]" at bounding box center [488, 230] width 29 height 9
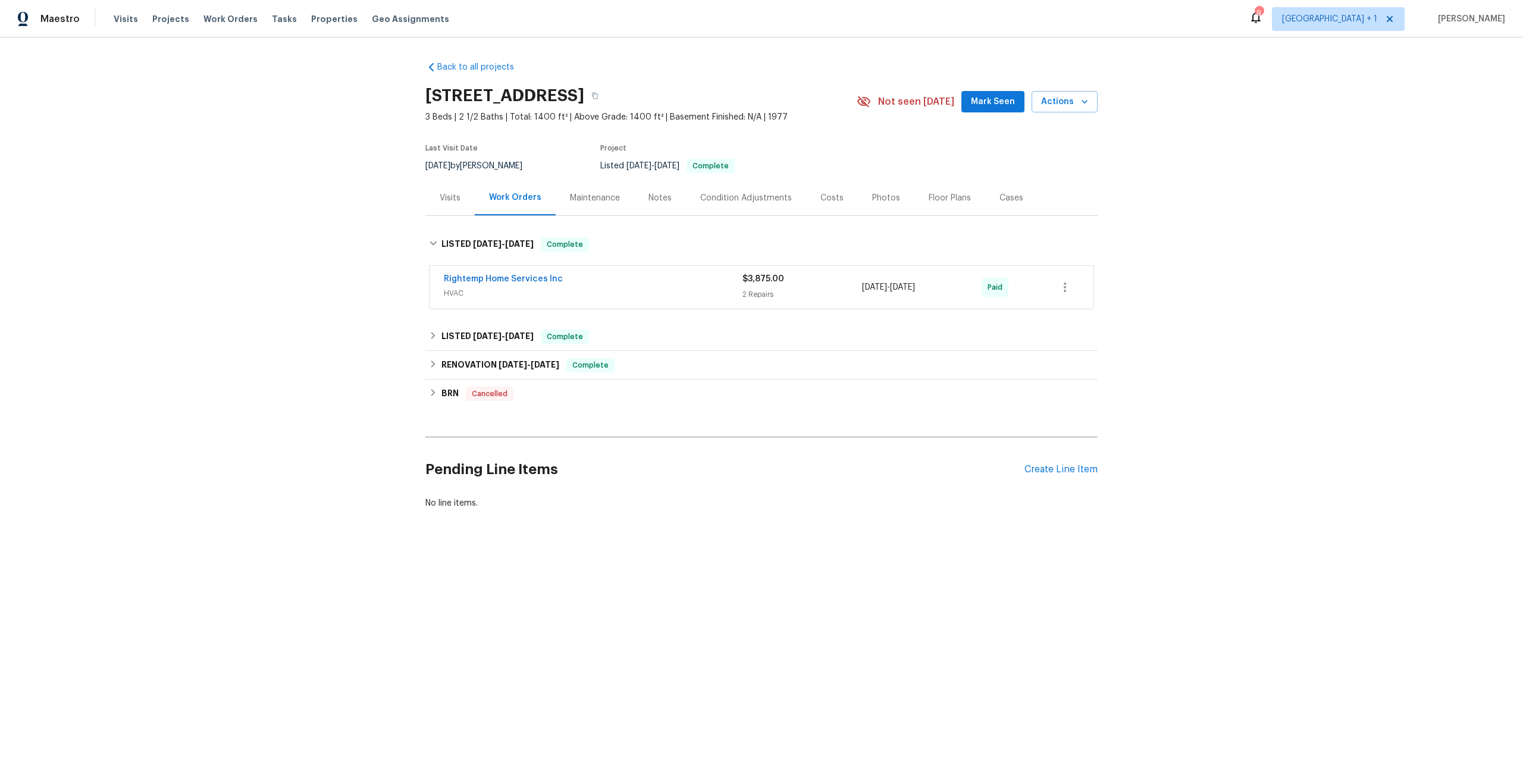
click at [568, 280] on div "Rightemp Home Services Inc" at bounding box center [593, 280] width 299 height 14
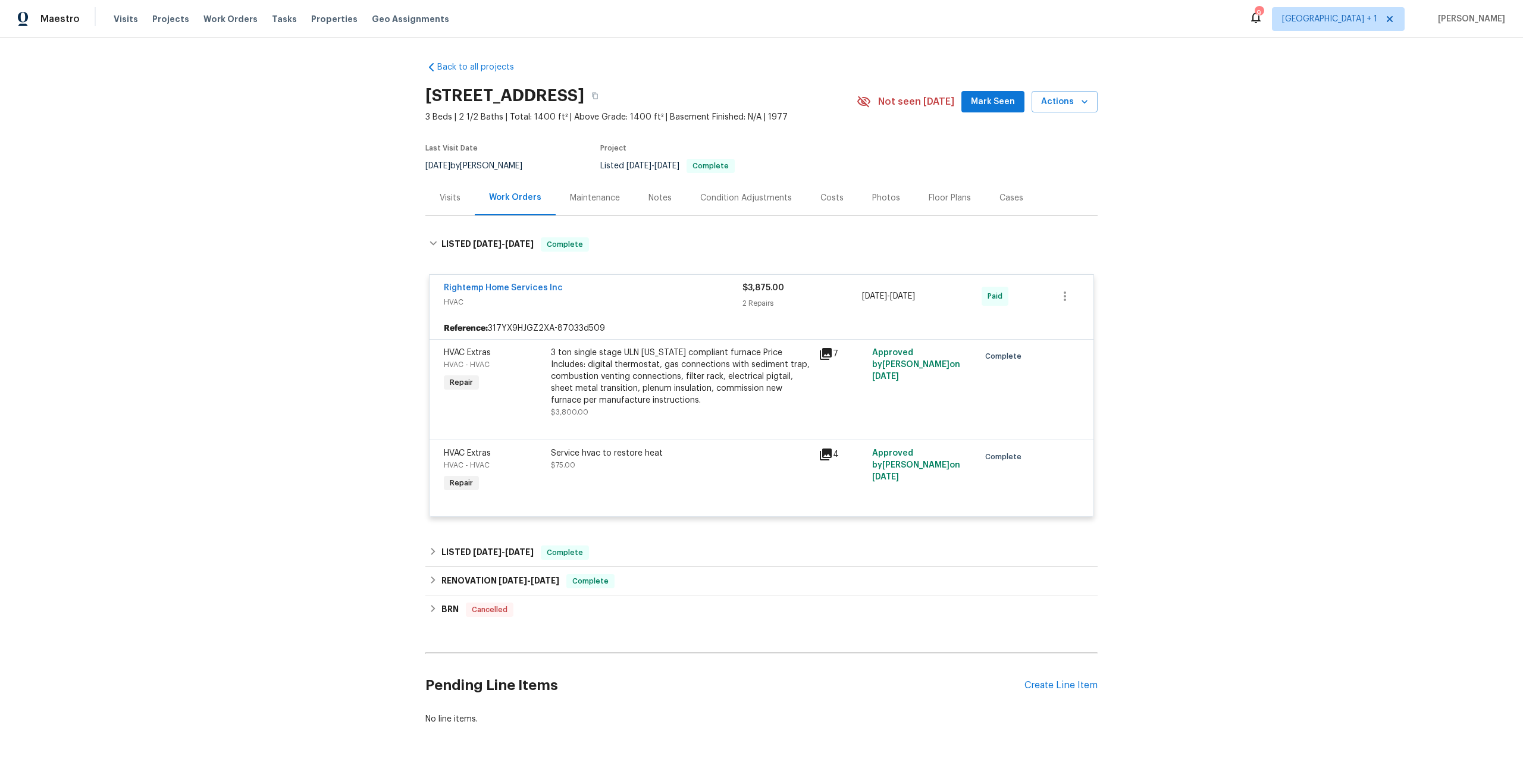
click at [659, 295] on div "Rightemp Home Services Inc" at bounding box center [593, 289] width 299 height 14
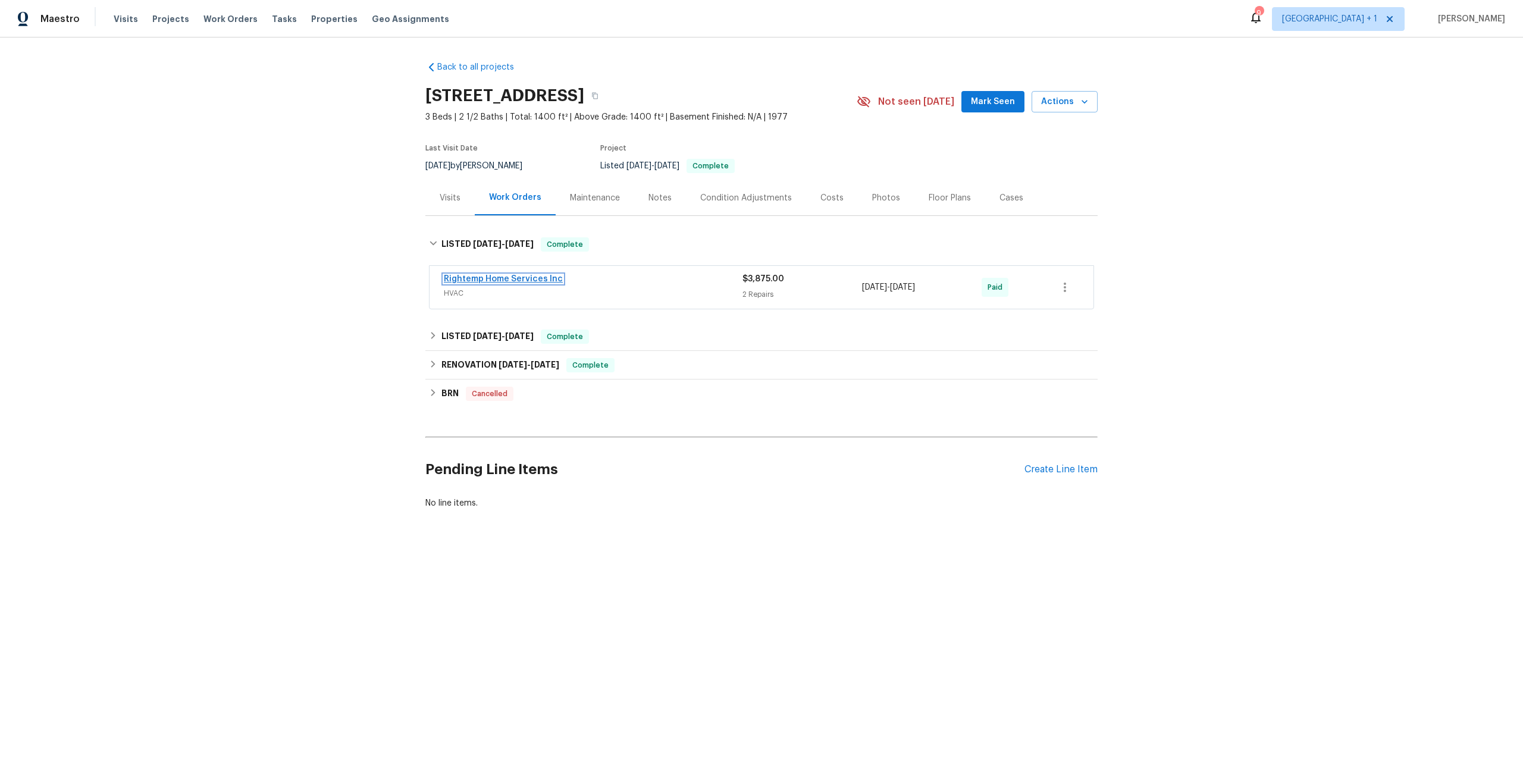
click at [507, 281] on link "Rightemp Home Services Inc" at bounding box center [503, 279] width 119 height 9
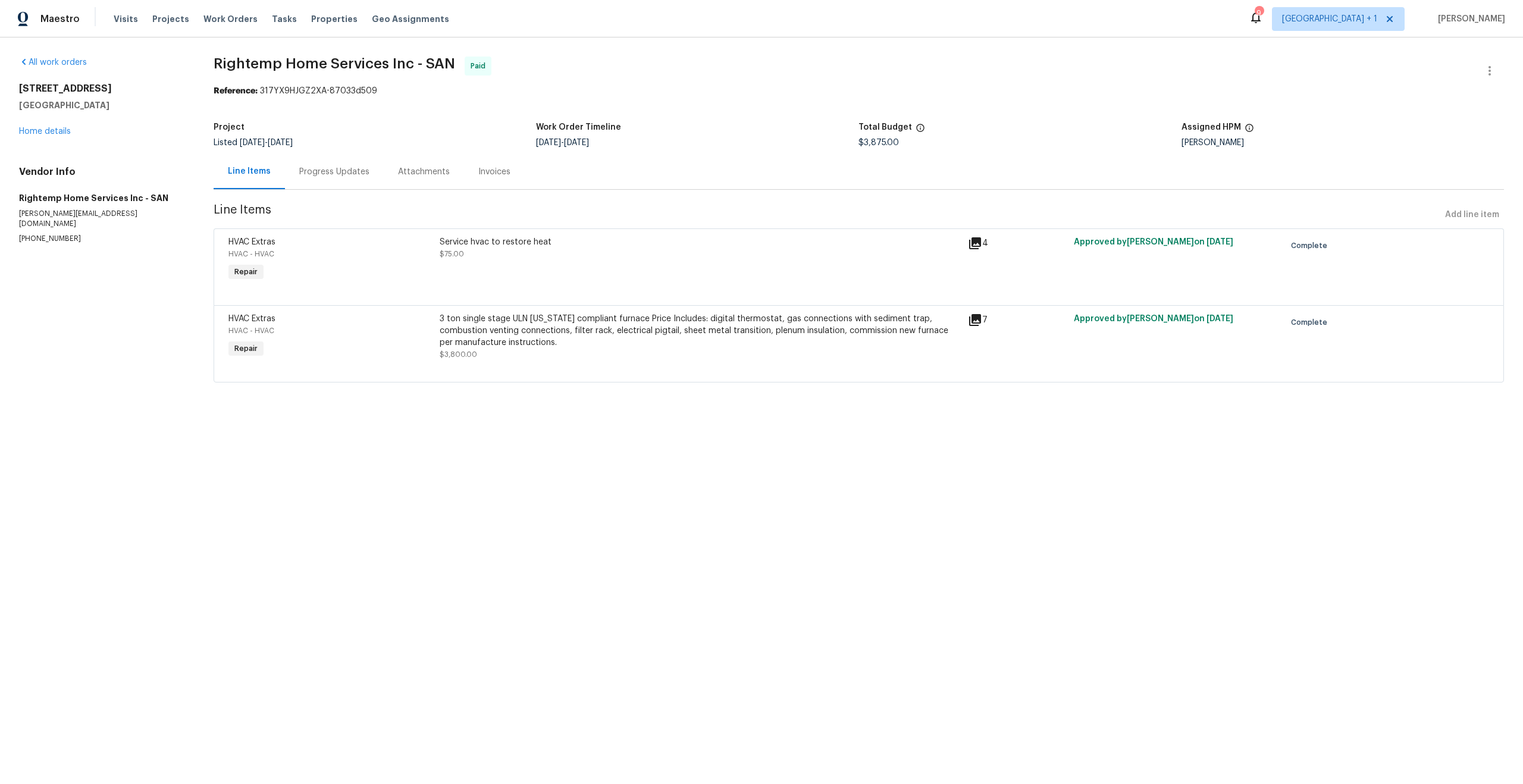
click at [343, 170] on div "Progress Updates" at bounding box center [334, 172] width 70 height 12
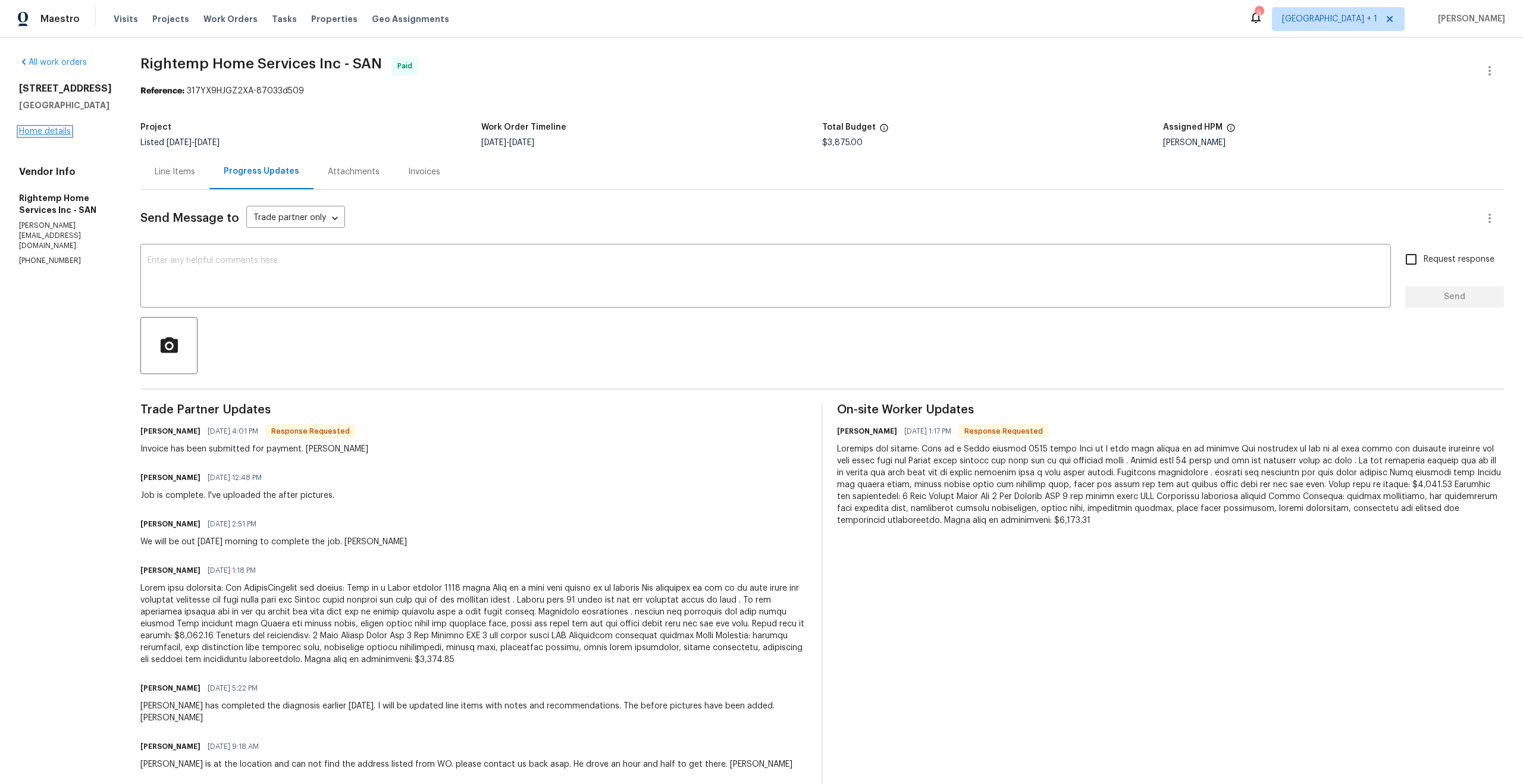
click at [60, 133] on link "Home details" at bounding box center [45, 131] width 52 height 9
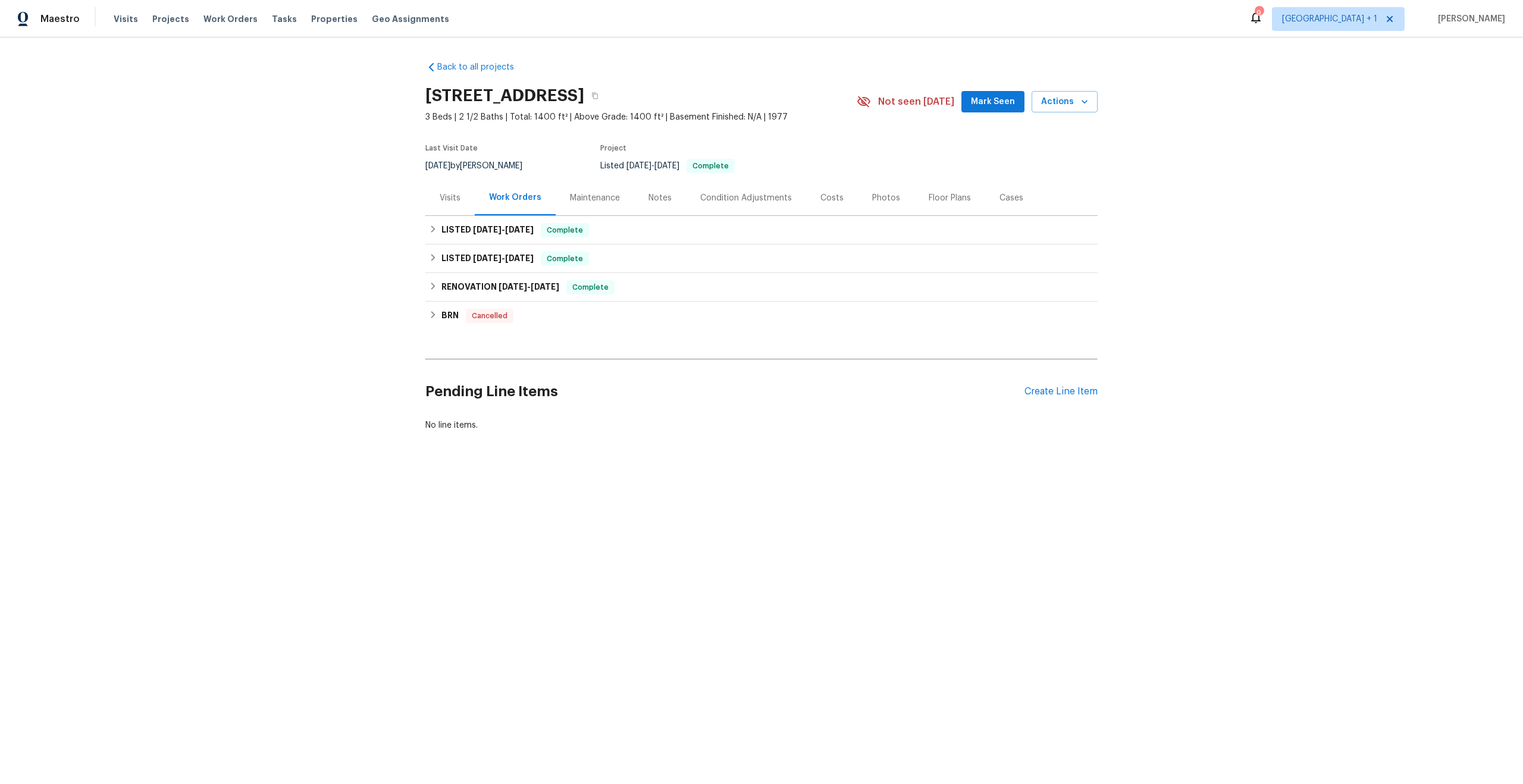
click at [450, 199] on div "Visits" at bounding box center [450, 198] width 21 height 12
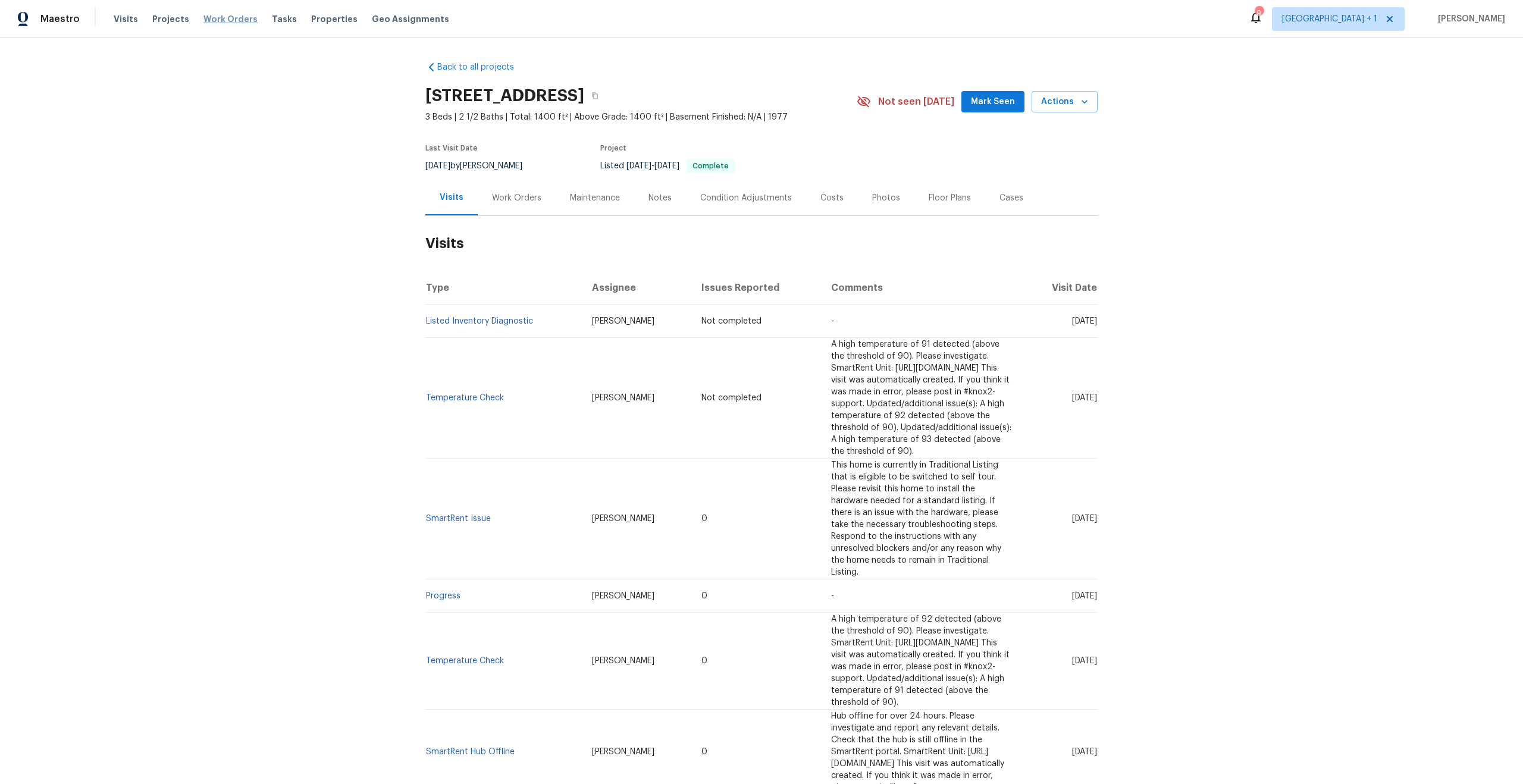
click at [233, 16] on span "Work Orders" at bounding box center [230, 19] width 54 height 12
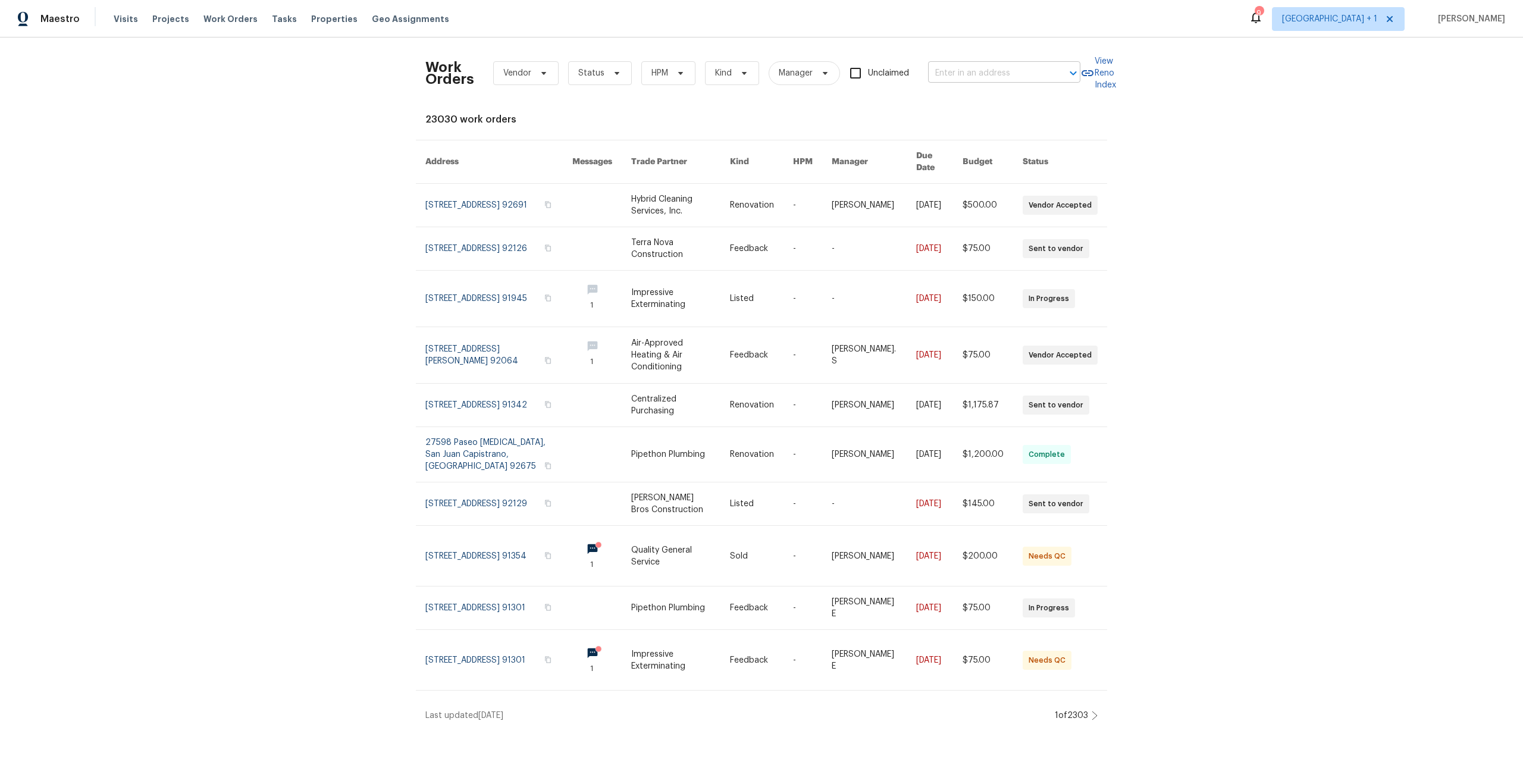
click at [942, 76] on input "text" at bounding box center [987, 73] width 119 height 18
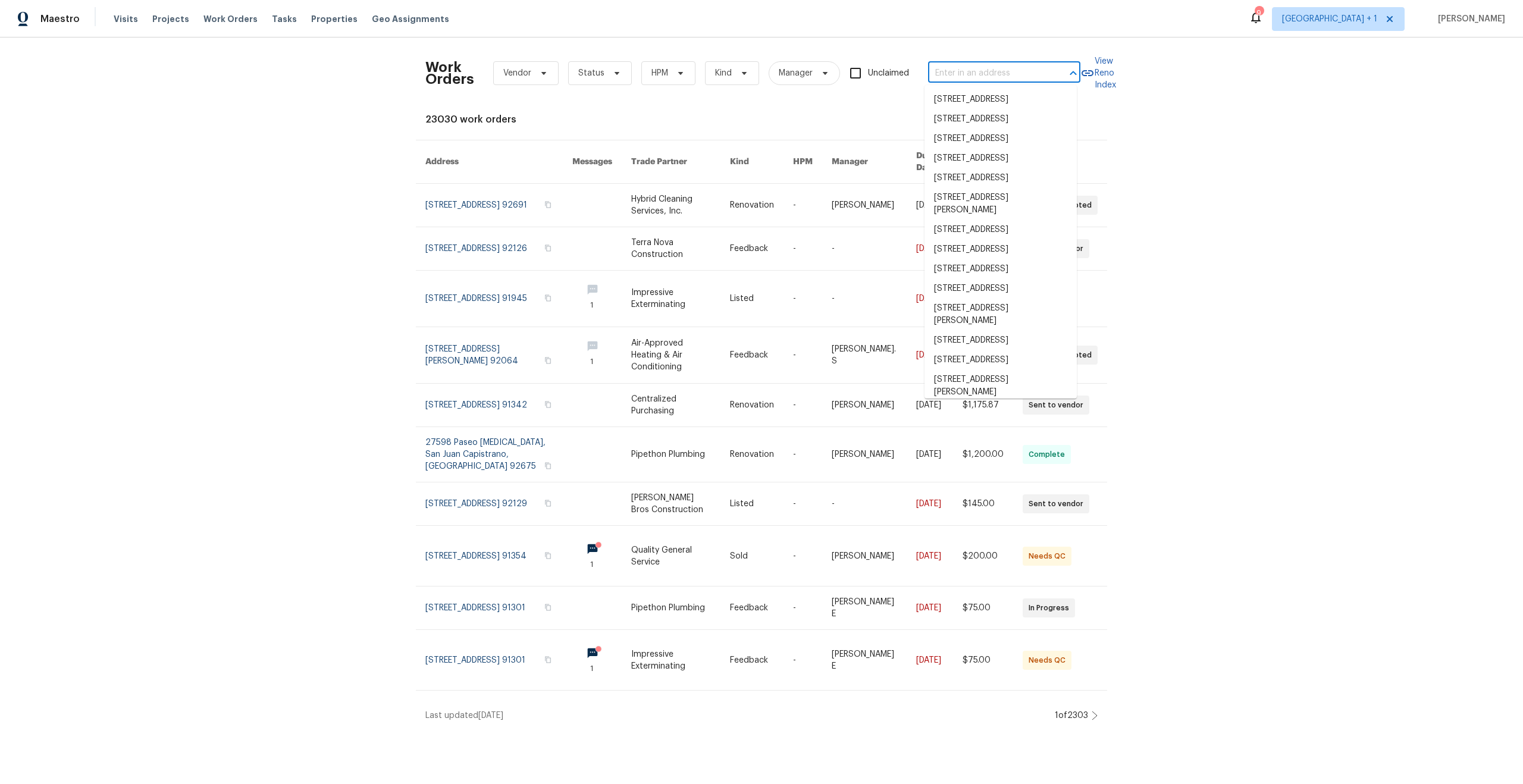
paste input "[STREET_ADDRESS][PERSON_NAME]"
type input "[STREET_ADDRESS][PERSON_NAME]"
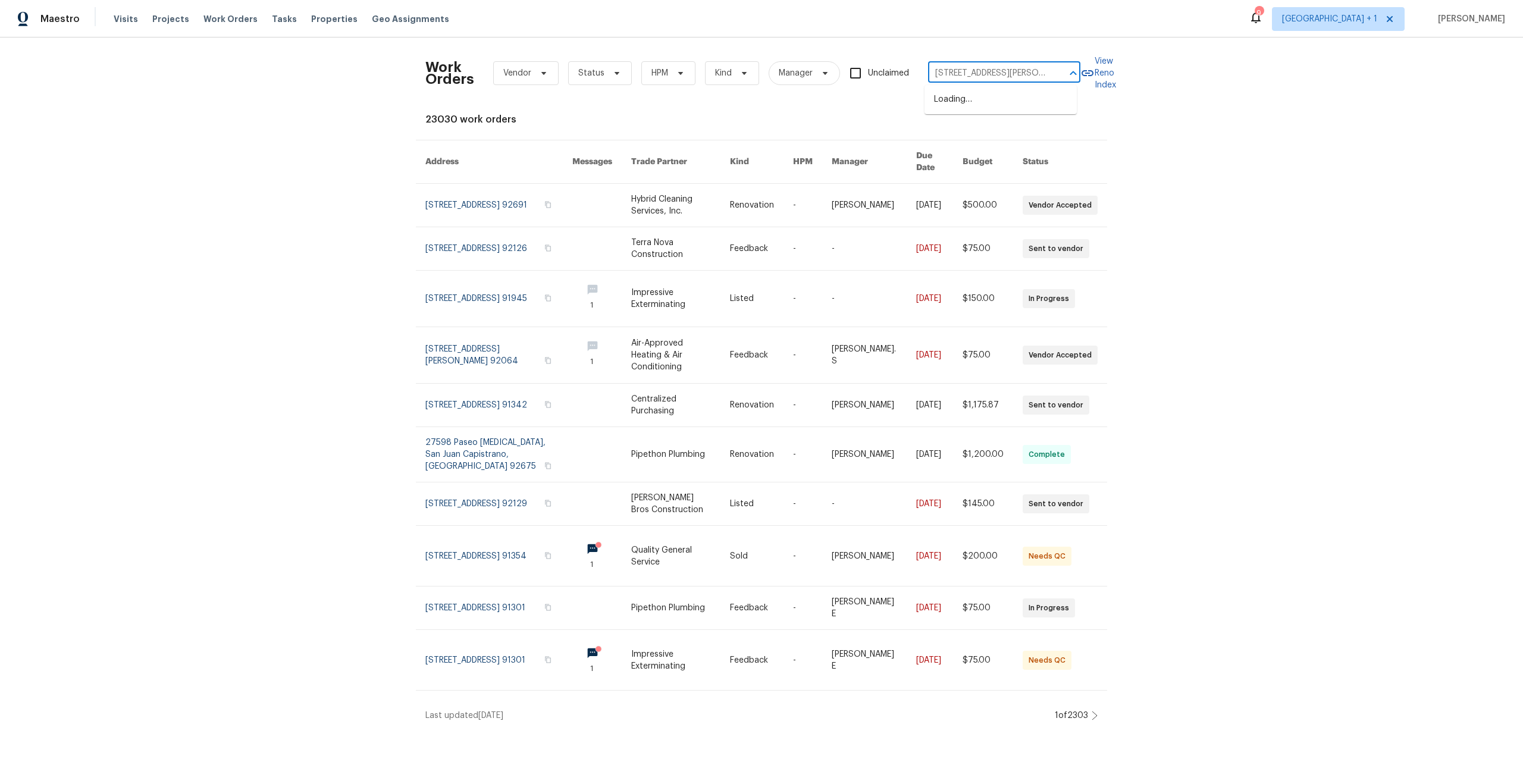
scroll to position [0, 41]
click at [1014, 113] on li "[STREET_ADDRESS][PERSON_NAME]" at bounding box center [1001, 106] width 152 height 32
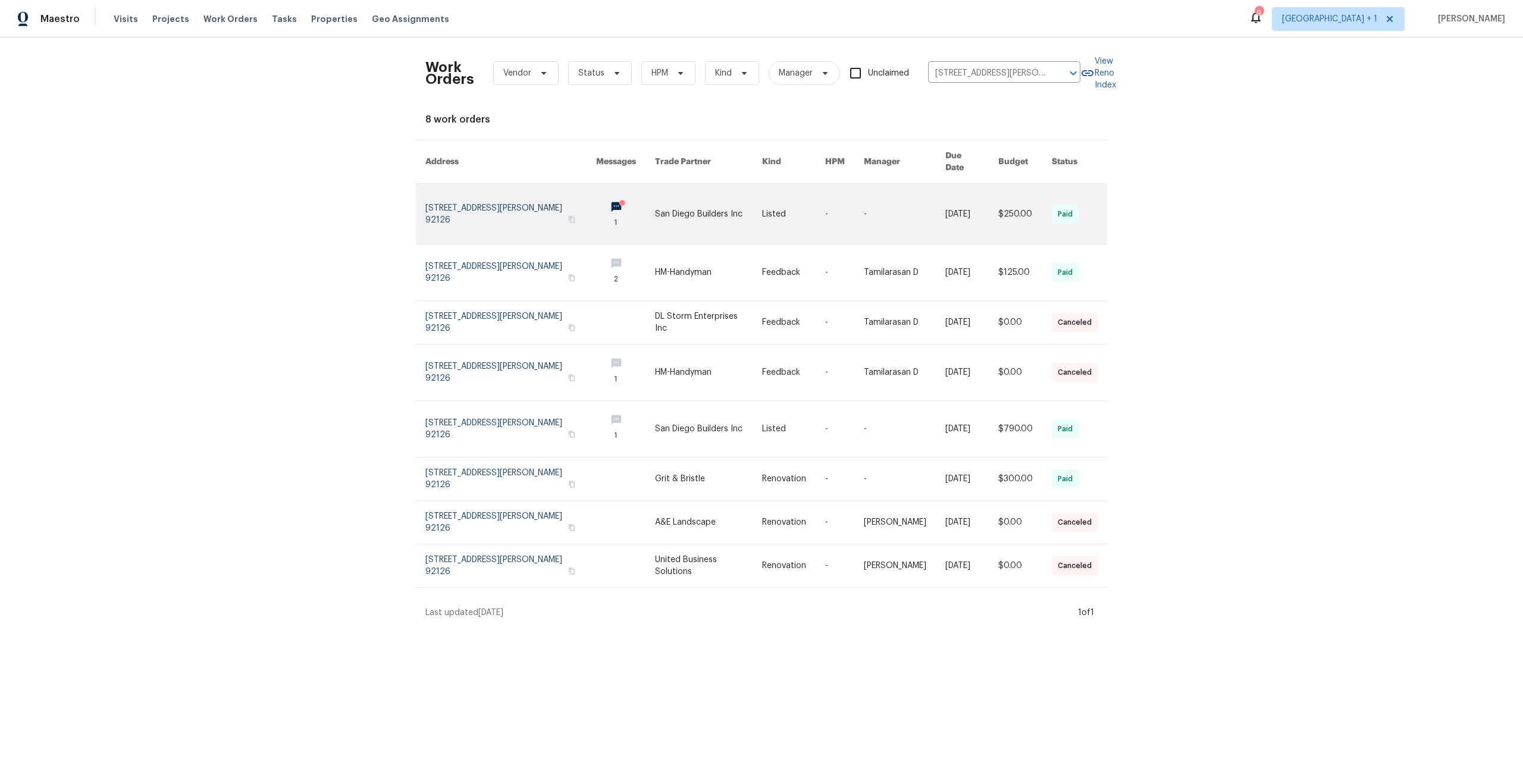
click at [502, 203] on link at bounding box center [511, 214] width 171 height 60
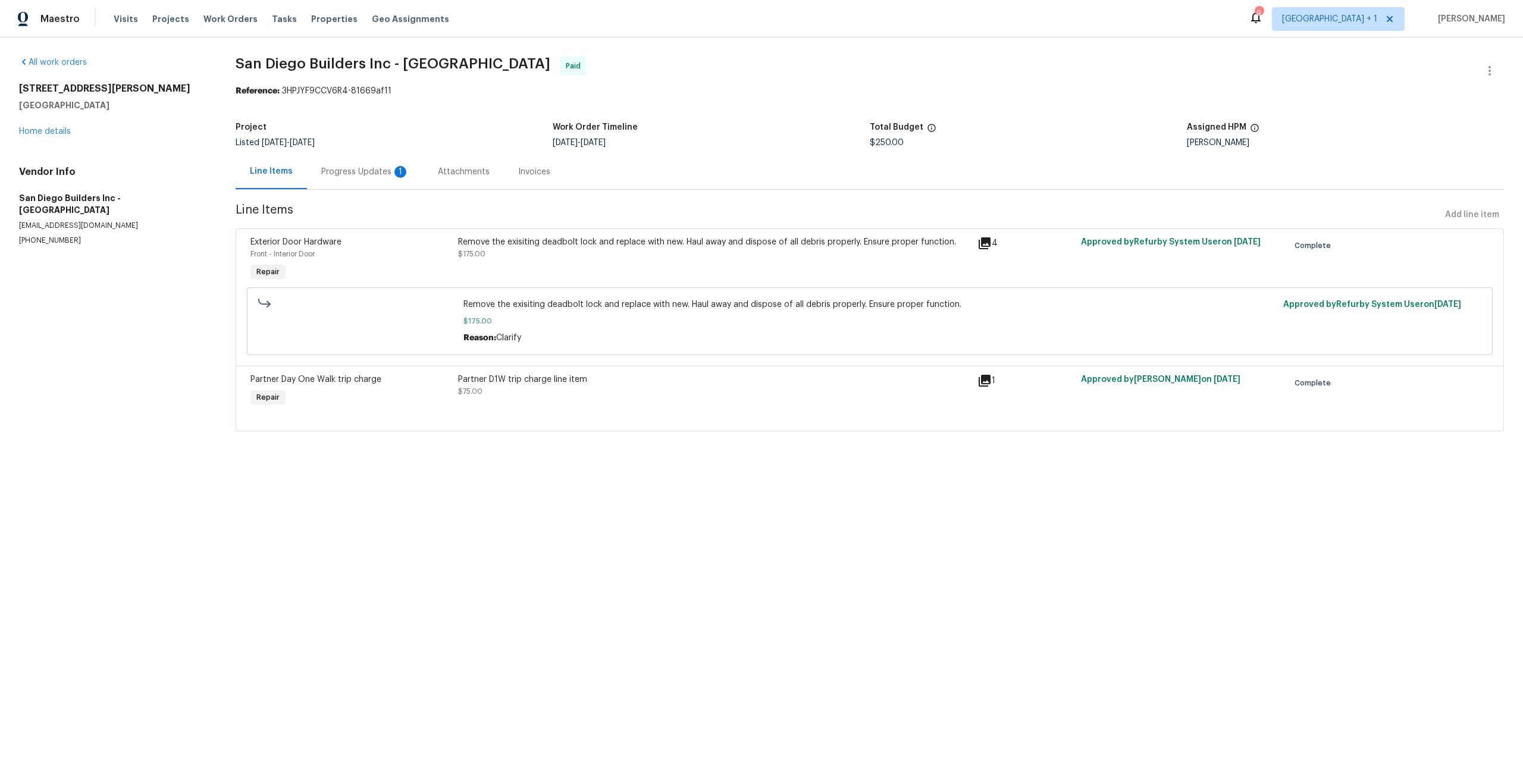
click at [356, 169] on div "Progress Updates 1" at bounding box center [365, 172] width 88 height 12
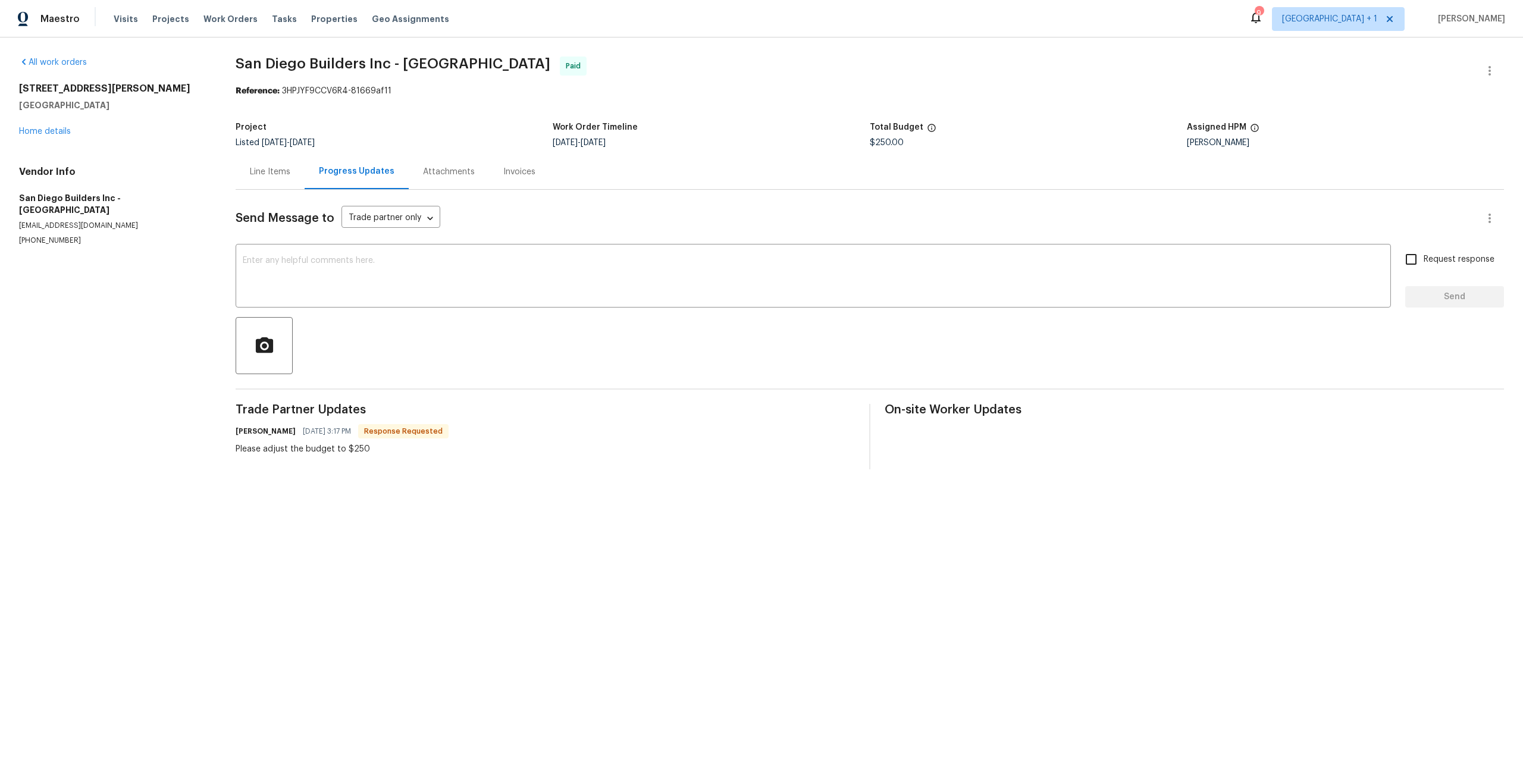
click at [274, 175] on div "Line Items" at bounding box center [270, 172] width 41 height 12
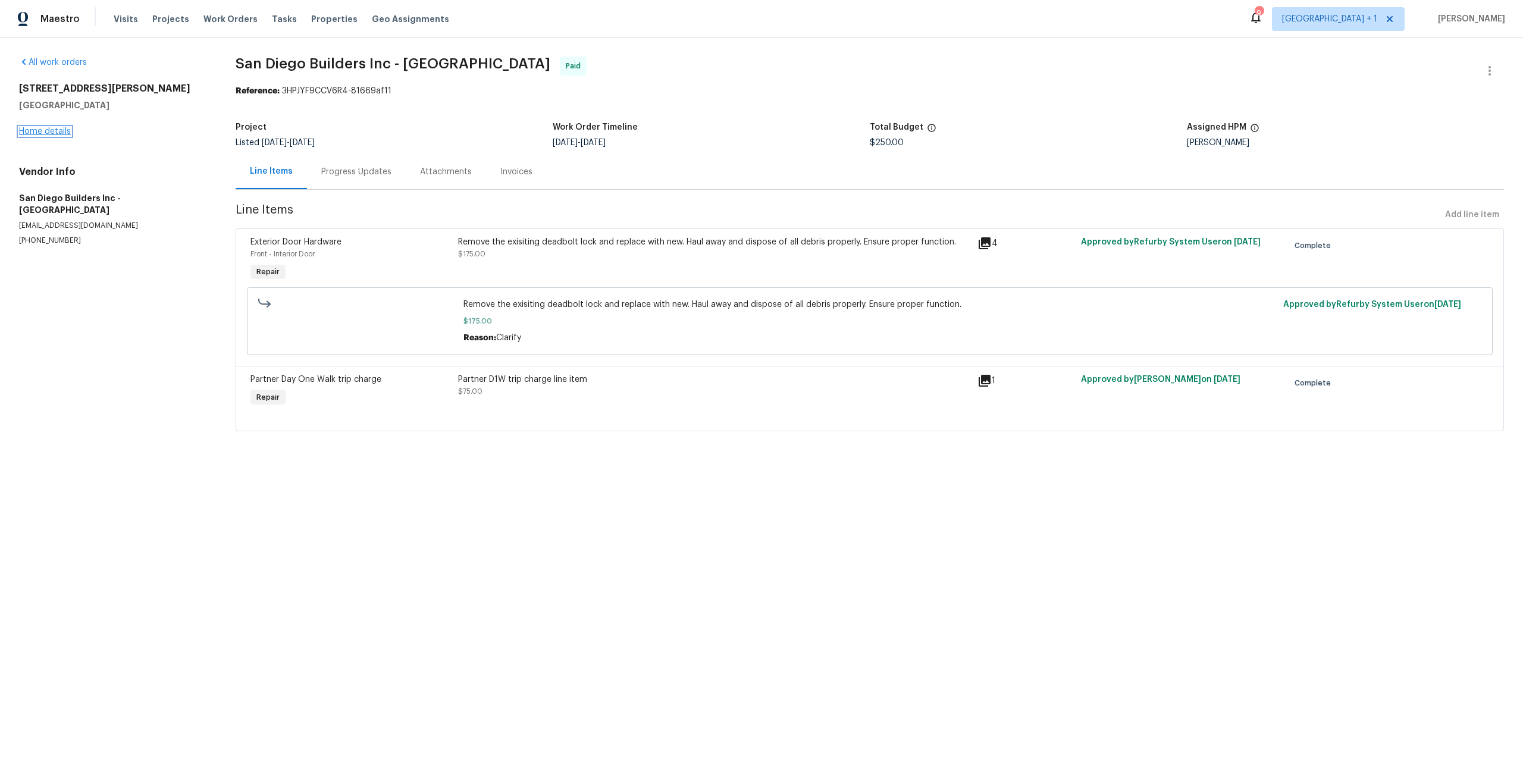
click at [36, 131] on link "Home details" at bounding box center [45, 131] width 52 height 9
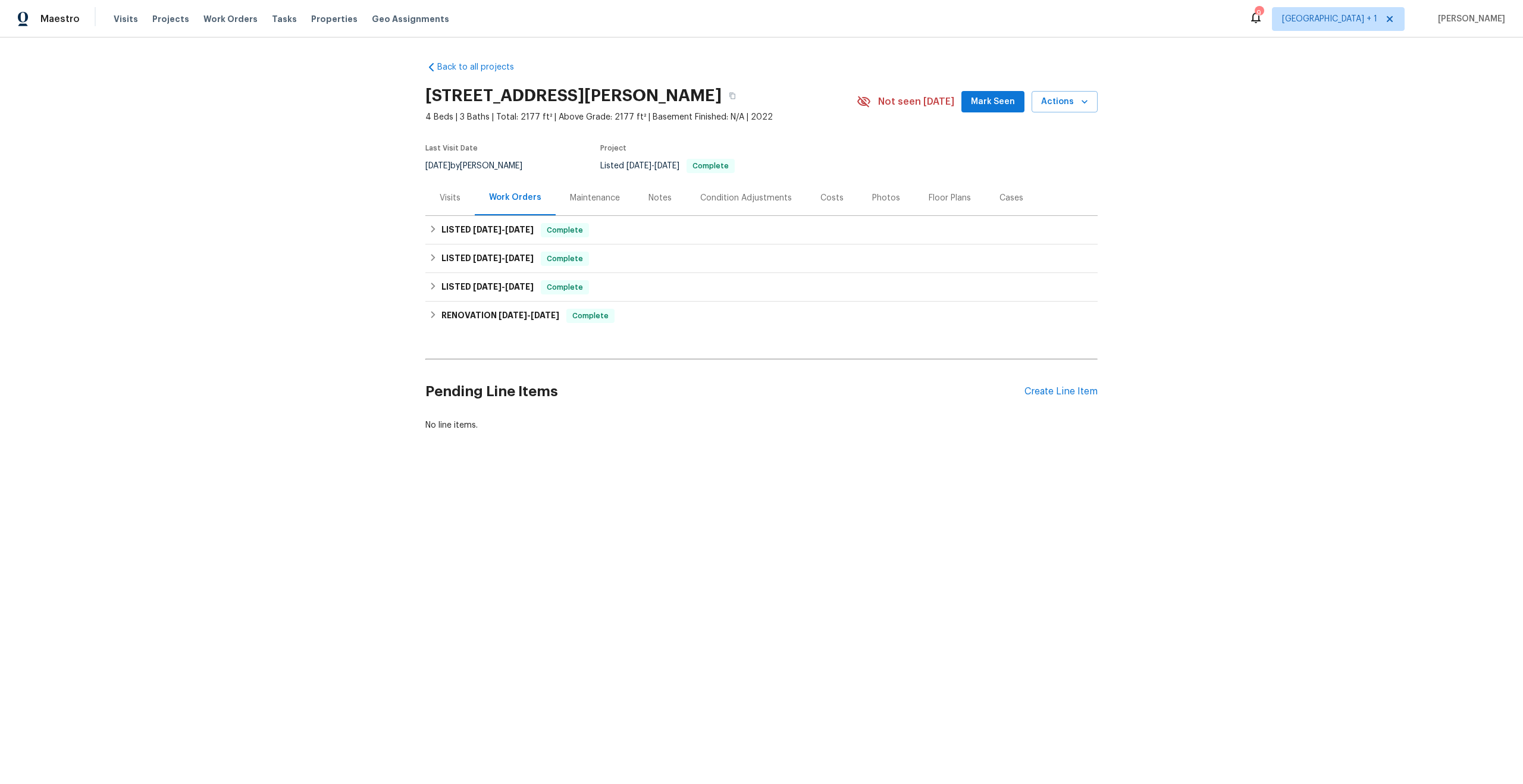
click at [458, 200] on div "Visits" at bounding box center [449, 197] width 49 height 35
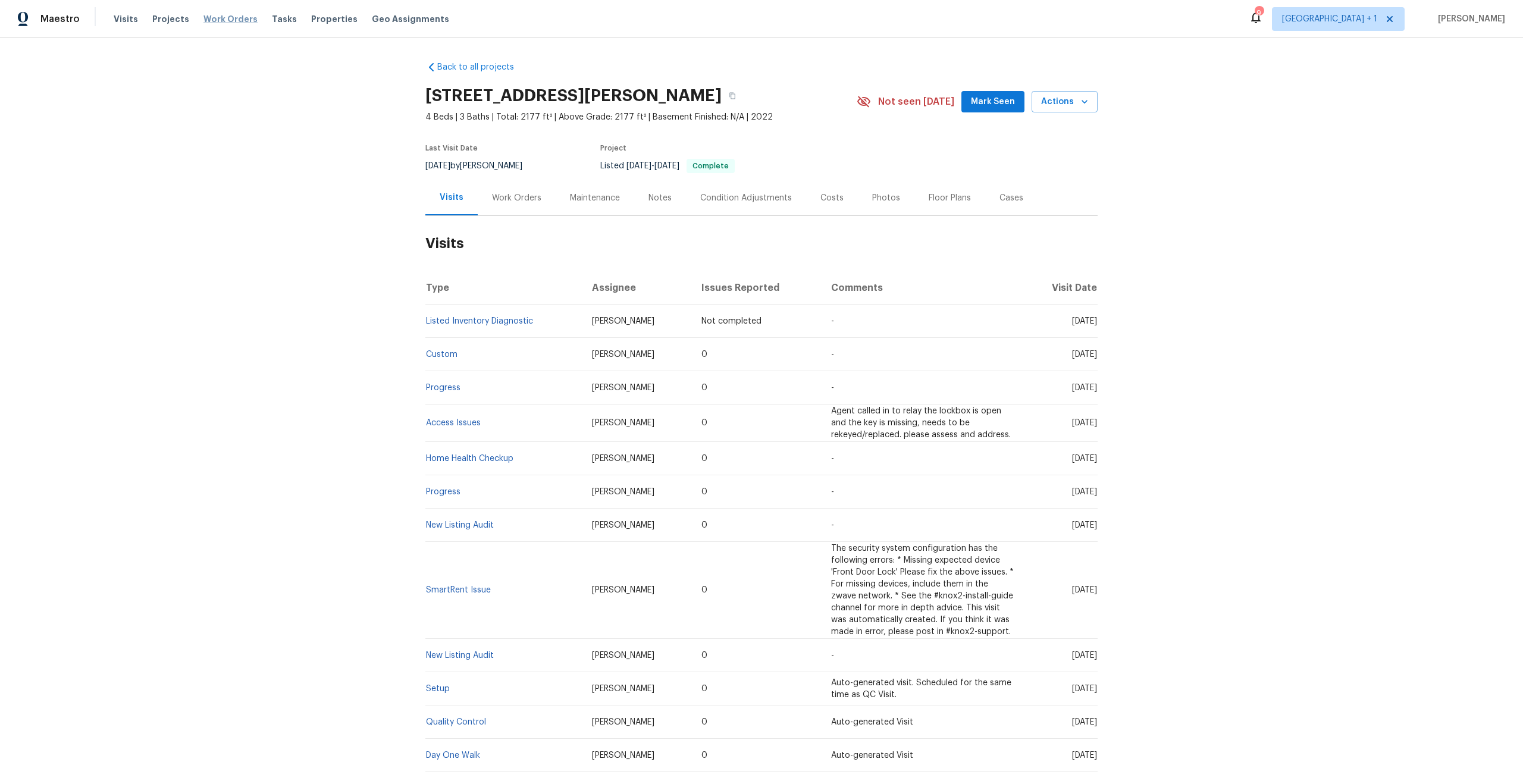
click at [220, 21] on span "Work Orders" at bounding box center [230, 19] width 54 height 12
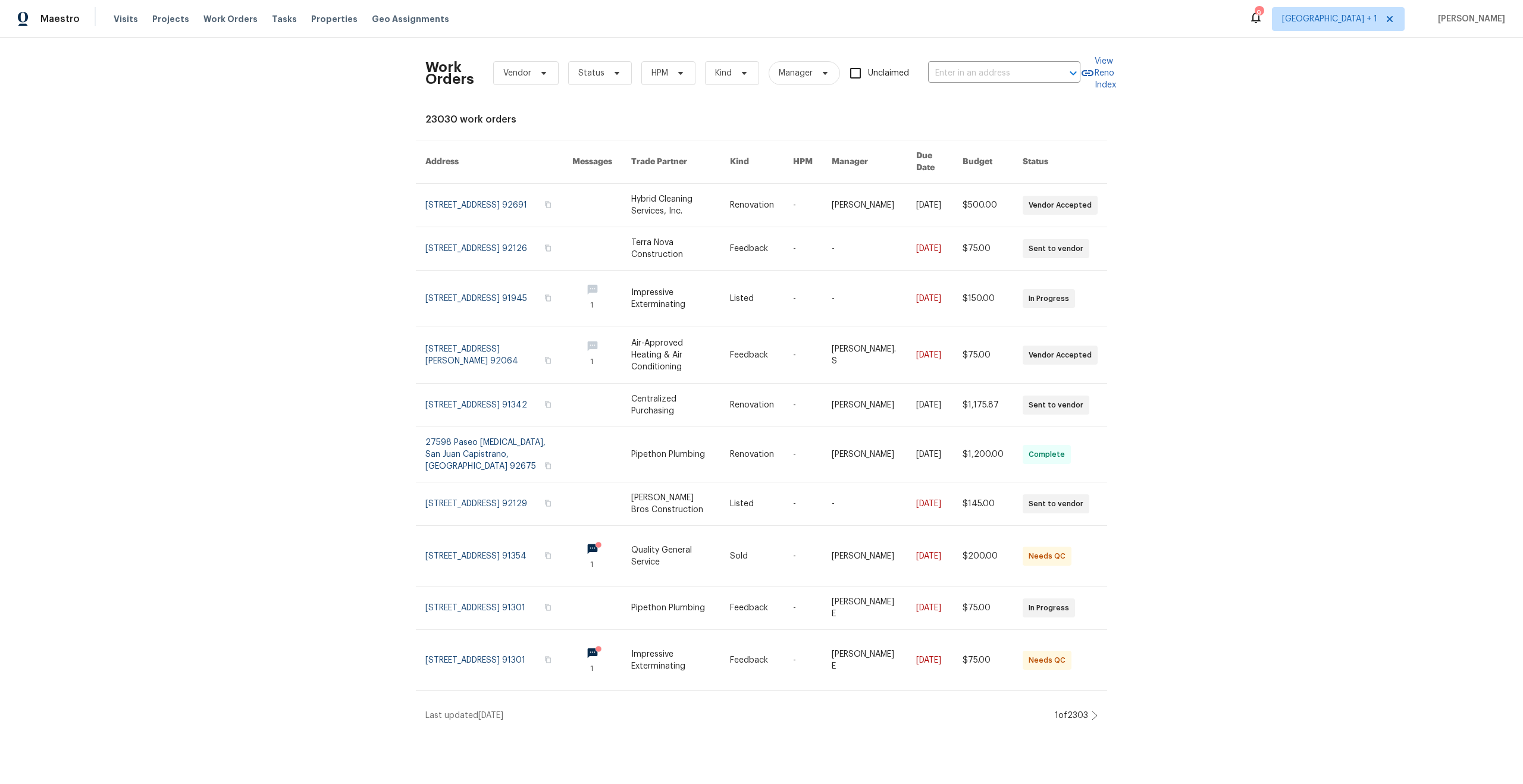
click at [959, 83] on div "Work Orders Vendor Status HPM Kind Manager Unclaimed ​" at bounding box center [753, 73] width 655 height 52
click at [959, 77] on input "text" at bounding box center [987, 73] width 119 height 18
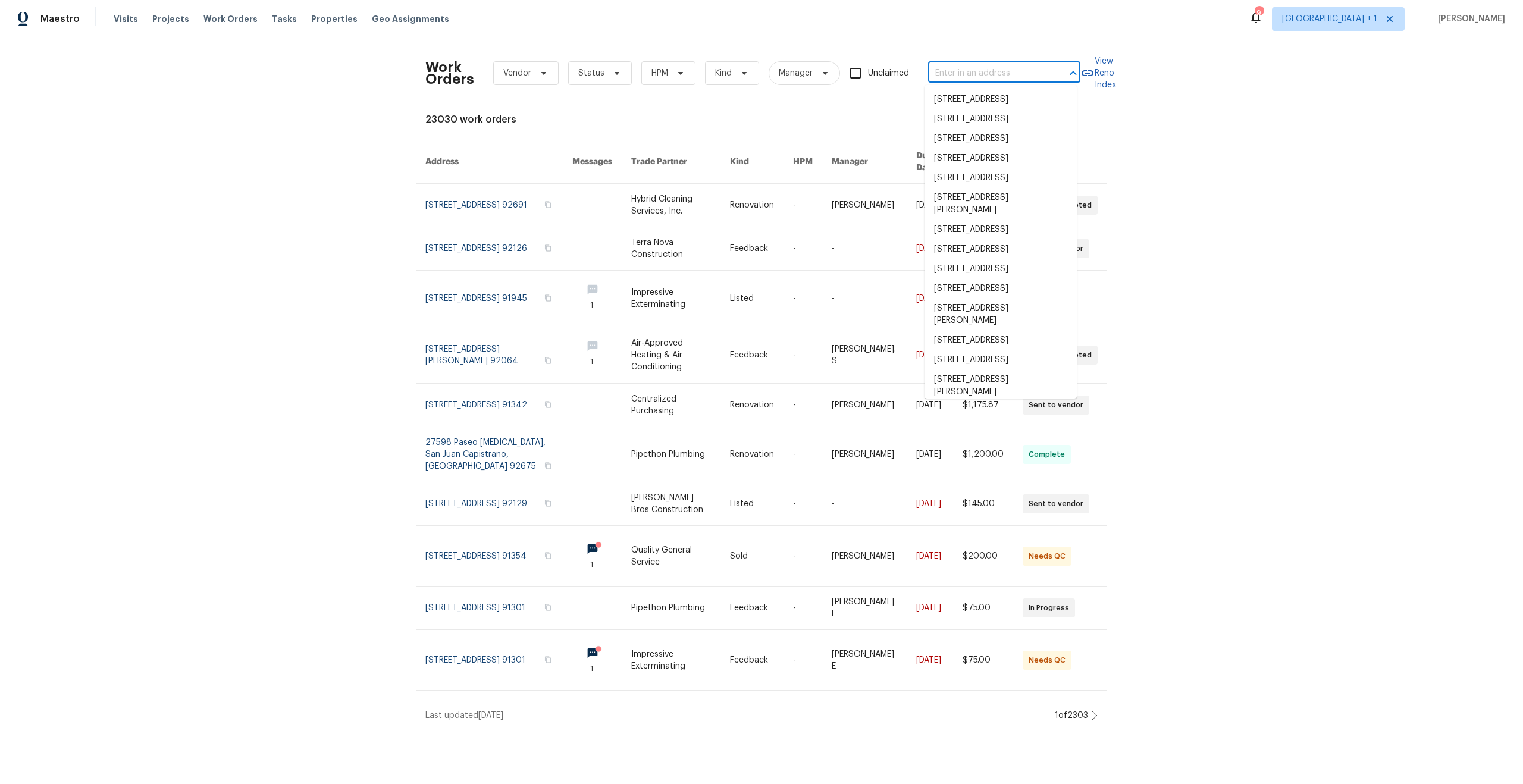
paste input "[STREET_ADDRESS][PERSON_NAME]"
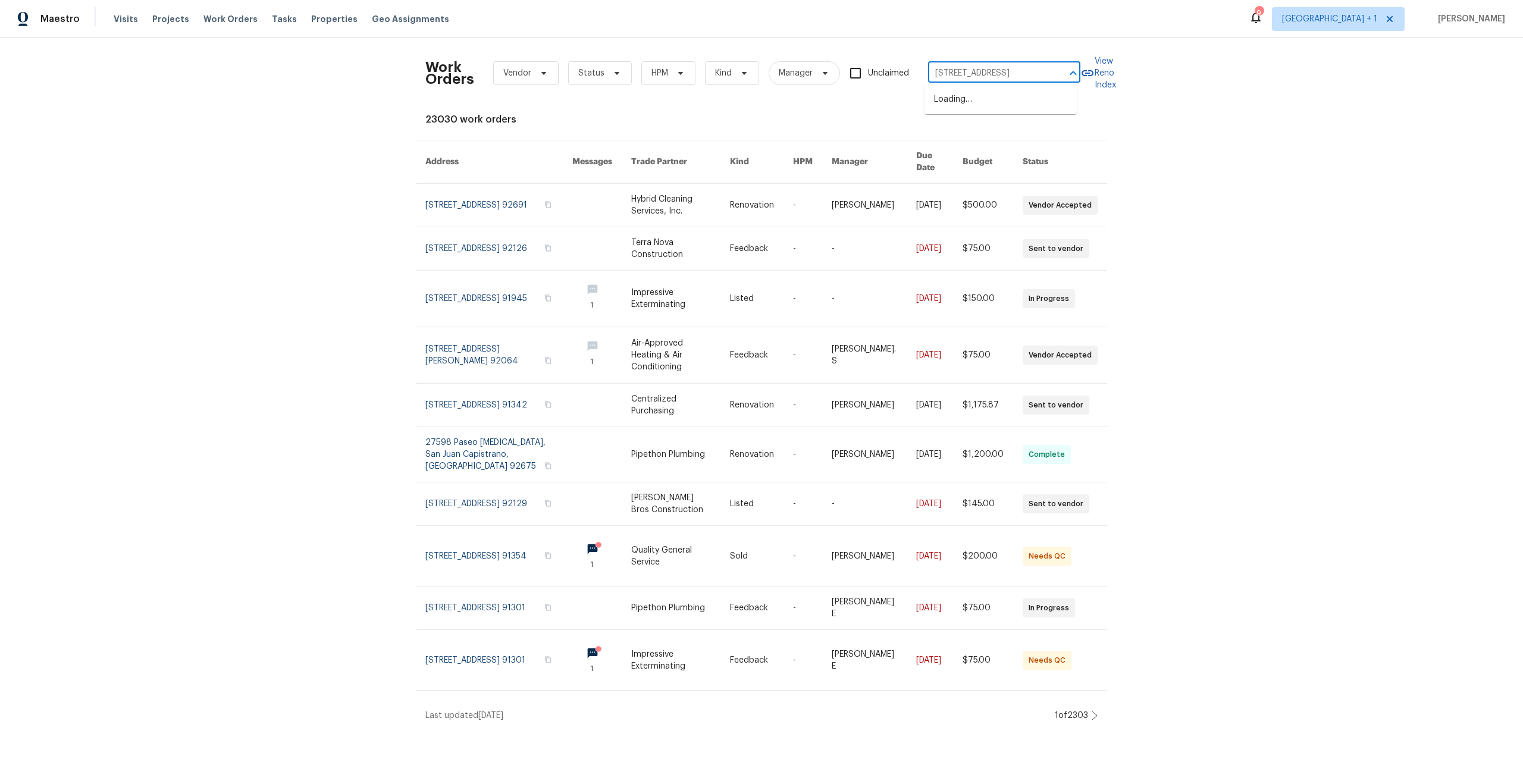
type input "[STREET_ADDRESS]"
click at [971, 104] on li "[STREET_ADDRESS][PERSON_NAME]" at bounding box center [1001, 106] width 152 height 32
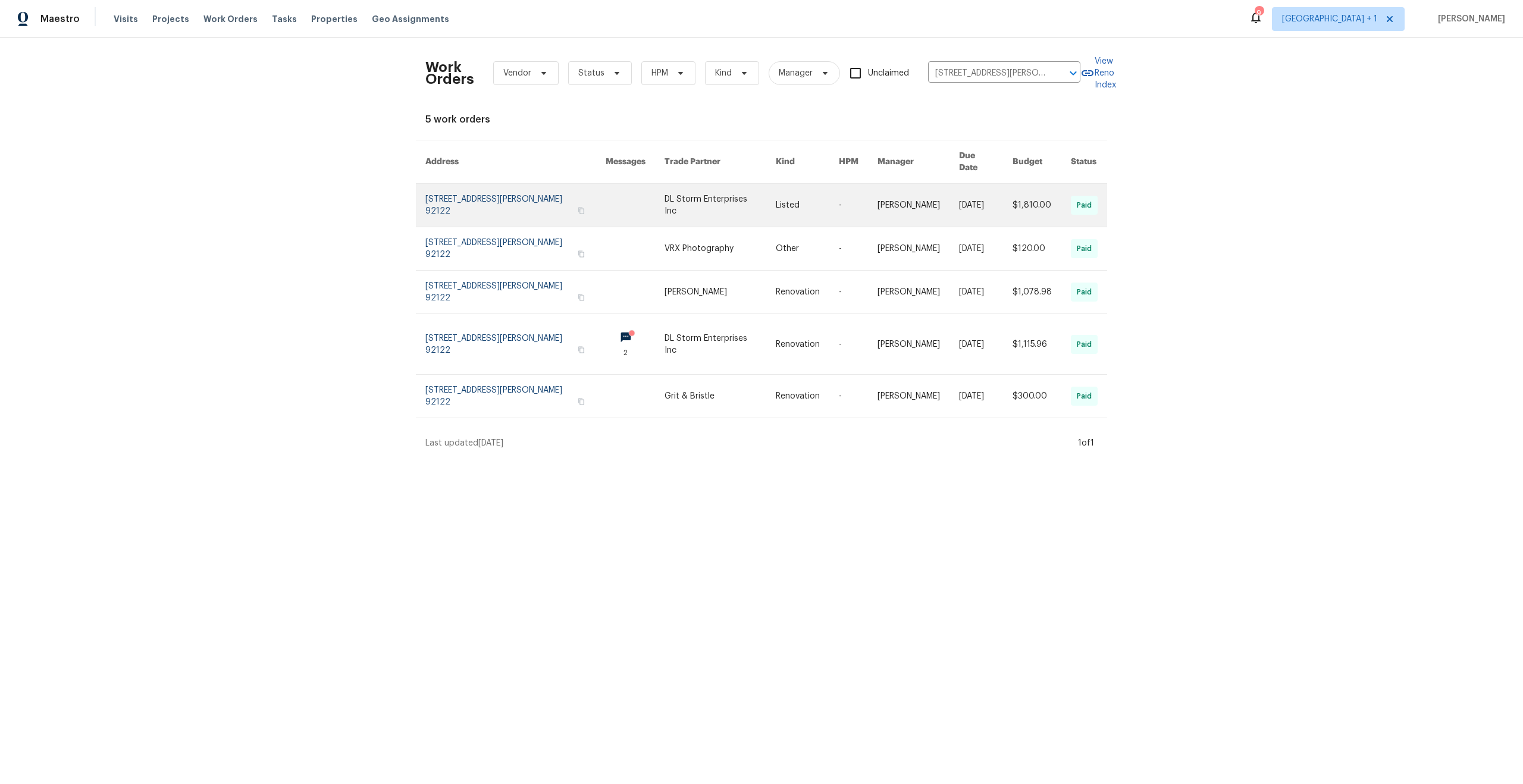
click at [450, 190] on link at bounding box center [515, 205] width 180 height 43
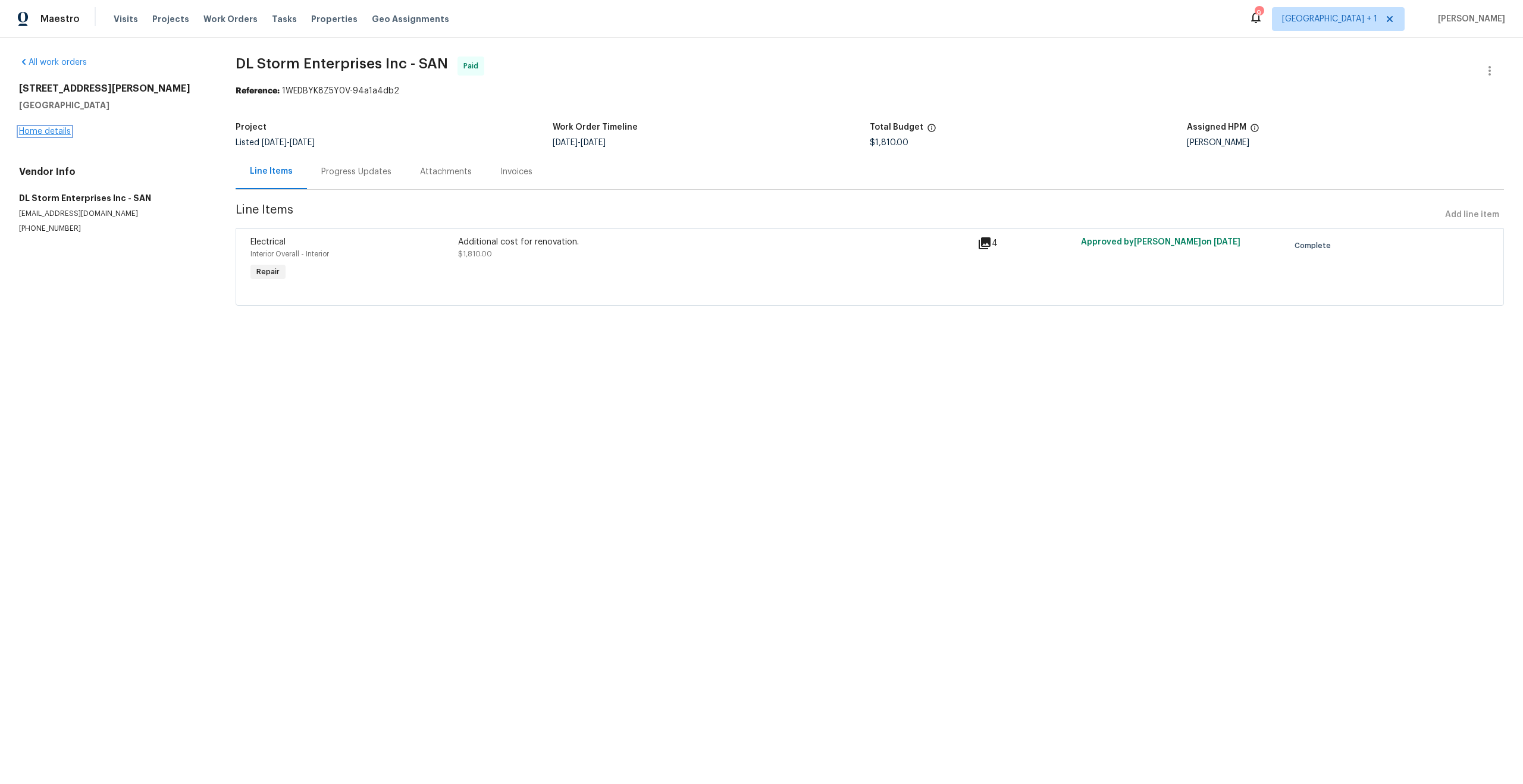
click at [63, 132] on link "Home details" at bounding box center [45, 131] width 52 height 9
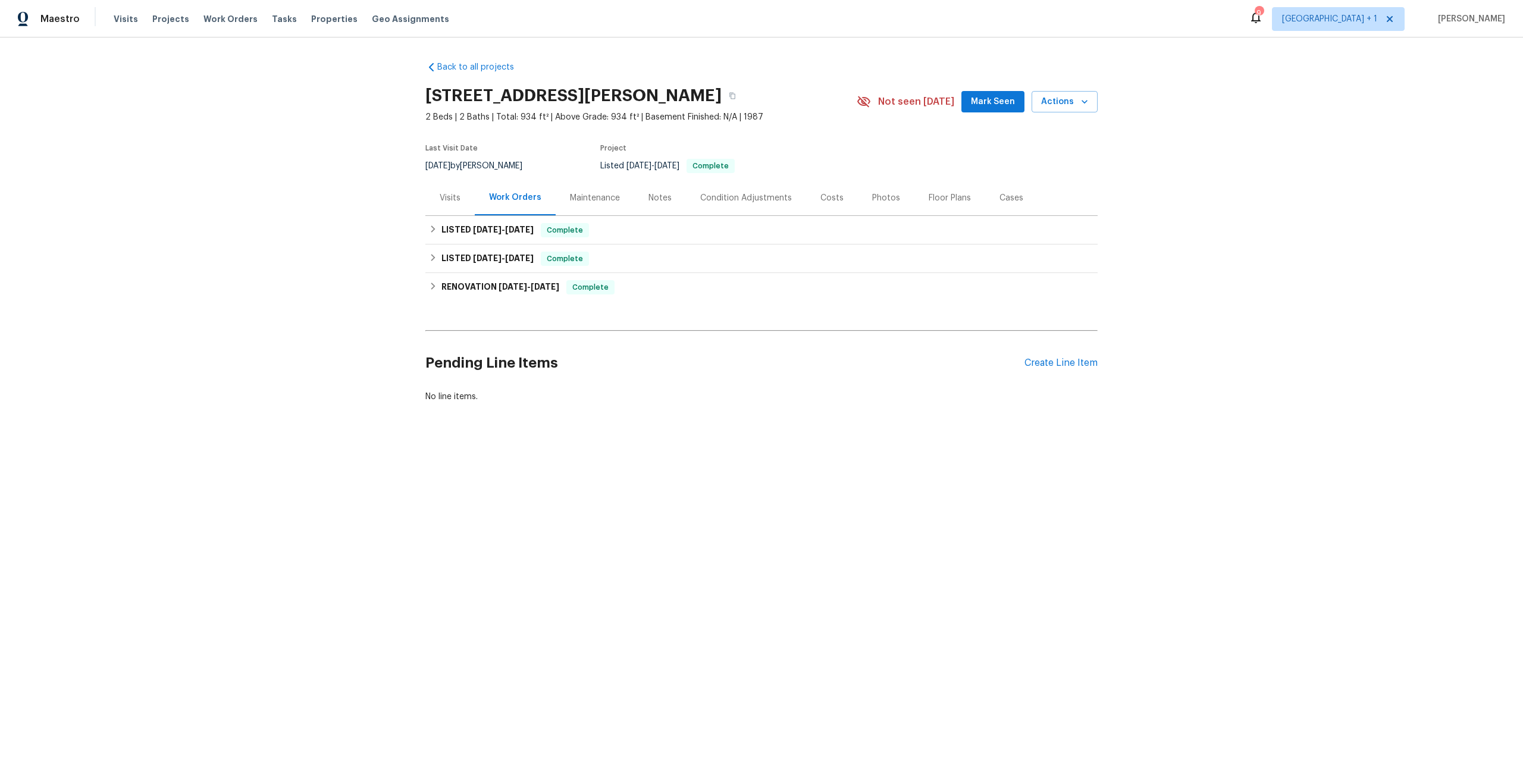
click at [451, 201] on div "Visits" at bounding box center [450, 198] width 21 height 12
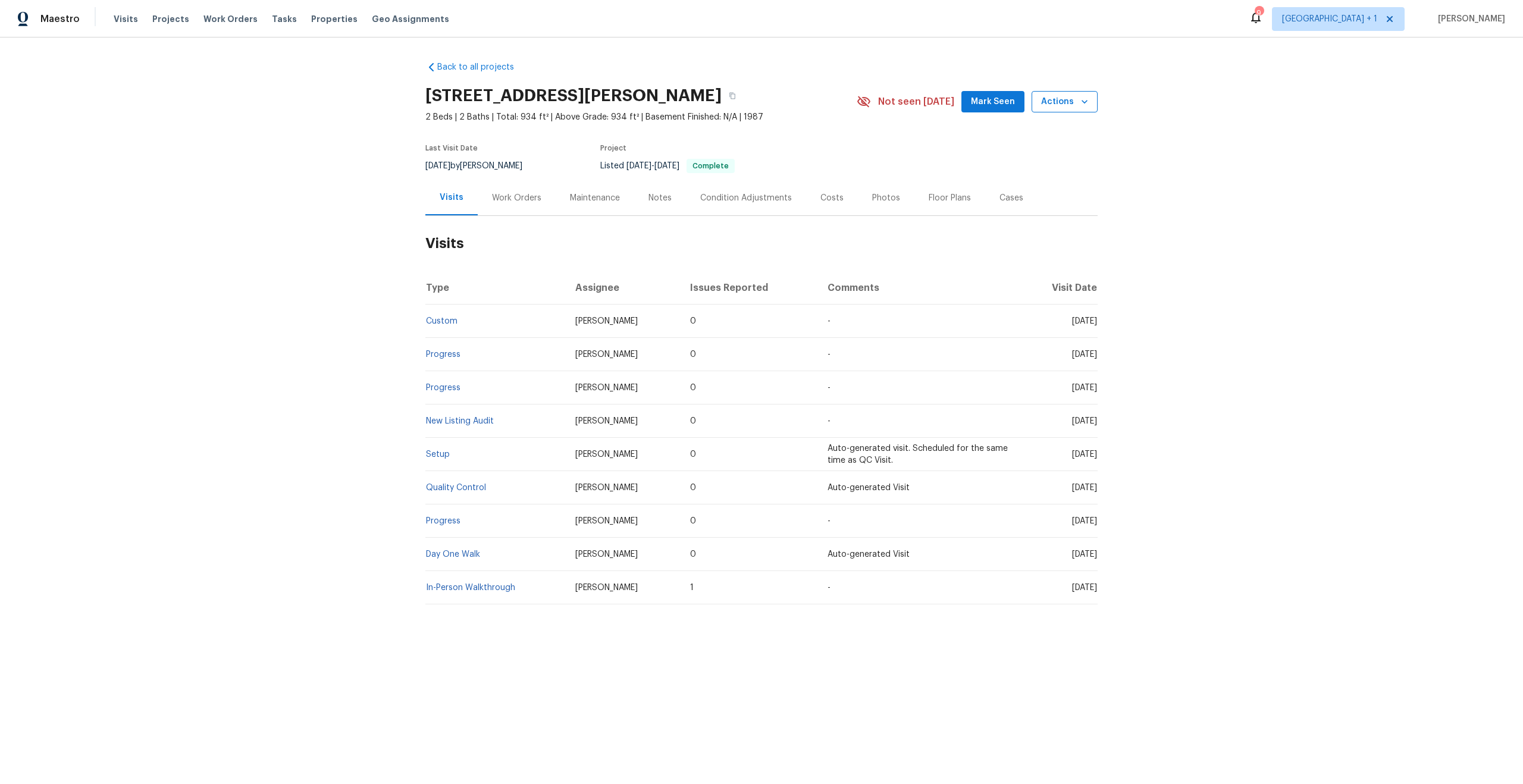
click at [1066, 102] on span "Actions" at bounding box center [1065, 102] width 47 height 15
click at [1030, 150] on p "Schedule a visit" at bounding box center [1016, 146] width 61 height 12
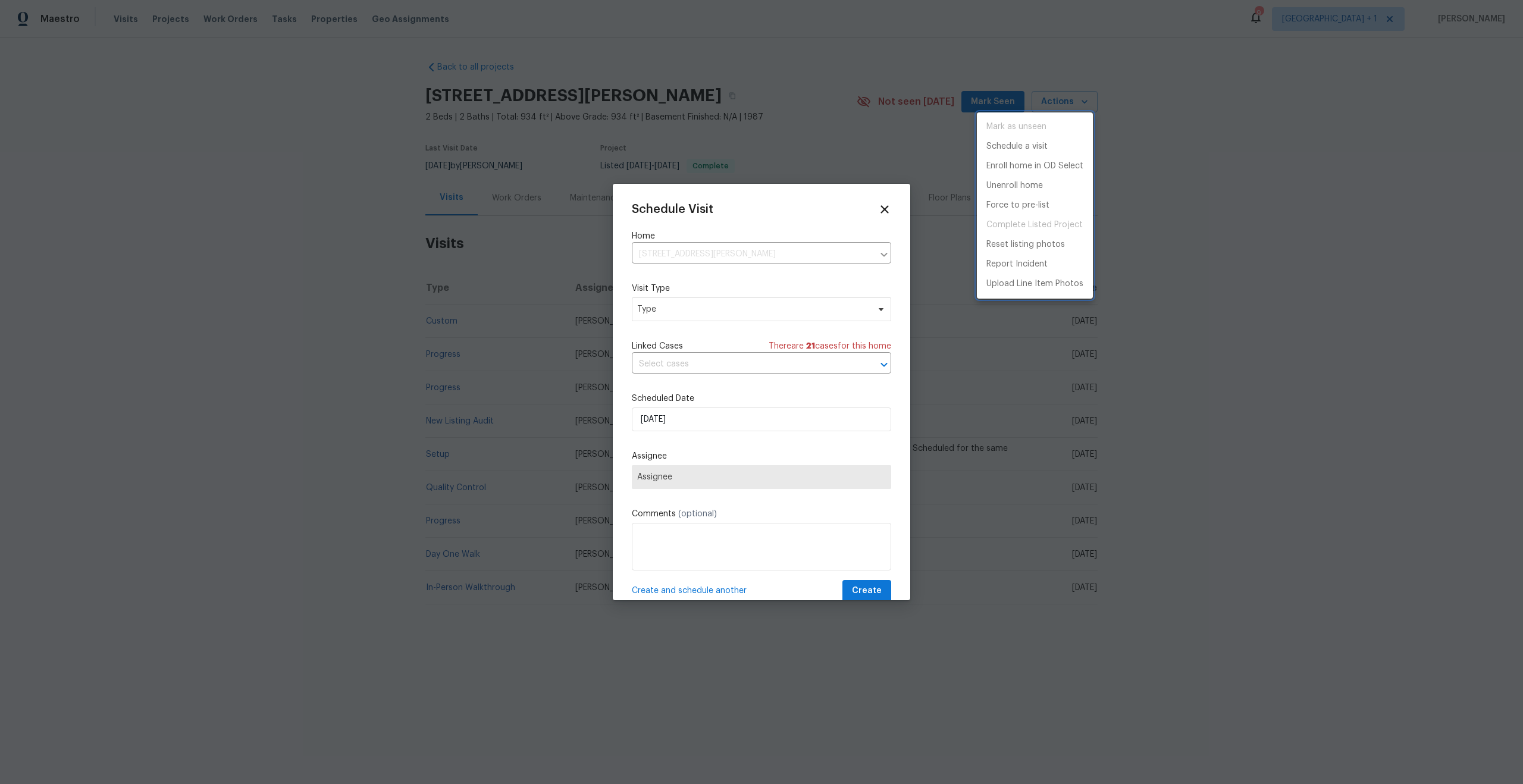
click at [736, 319] on div at bounding box center [761, 392] width 1523 height 784
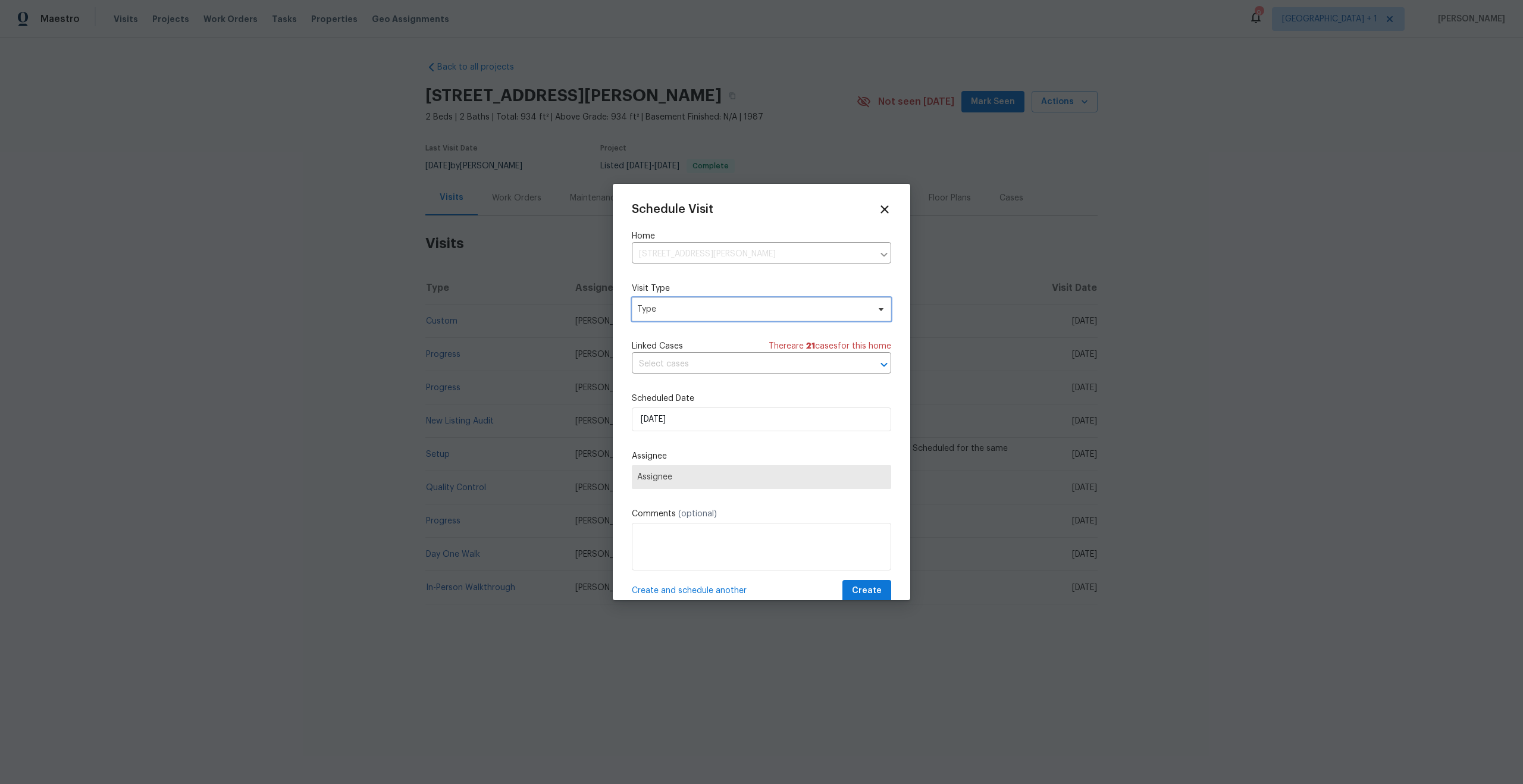
click at [734, 312] on span "Type" at bounding box center [753, 309] width 232 height 12
type input "home"
click at [707, 415] on div "Home Health Checkup" at bounding box center [682, 416] width 87 height 12
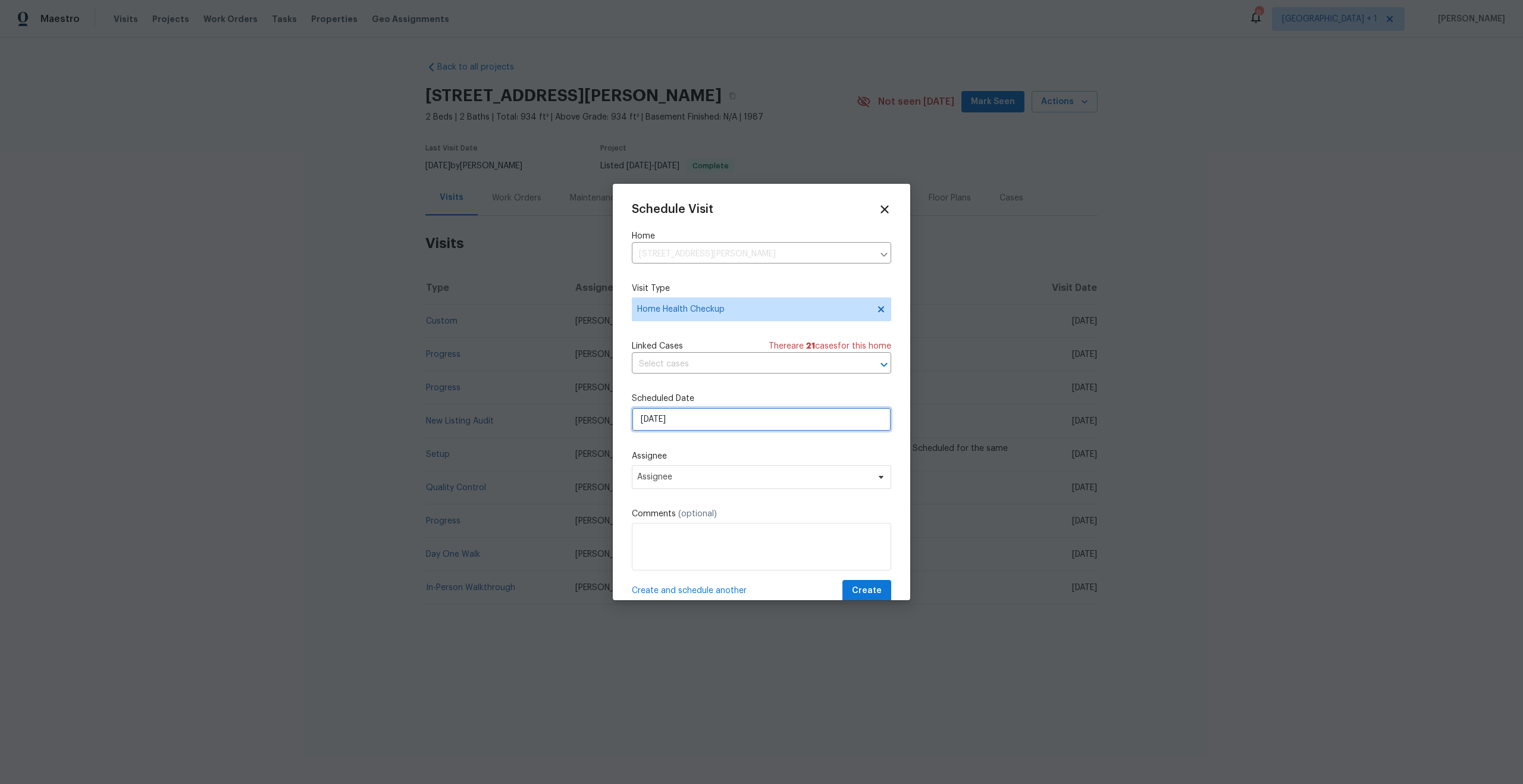
click at [692, 419] on input "[DATE]" at bounding box center [761, 419] width 259 height 24
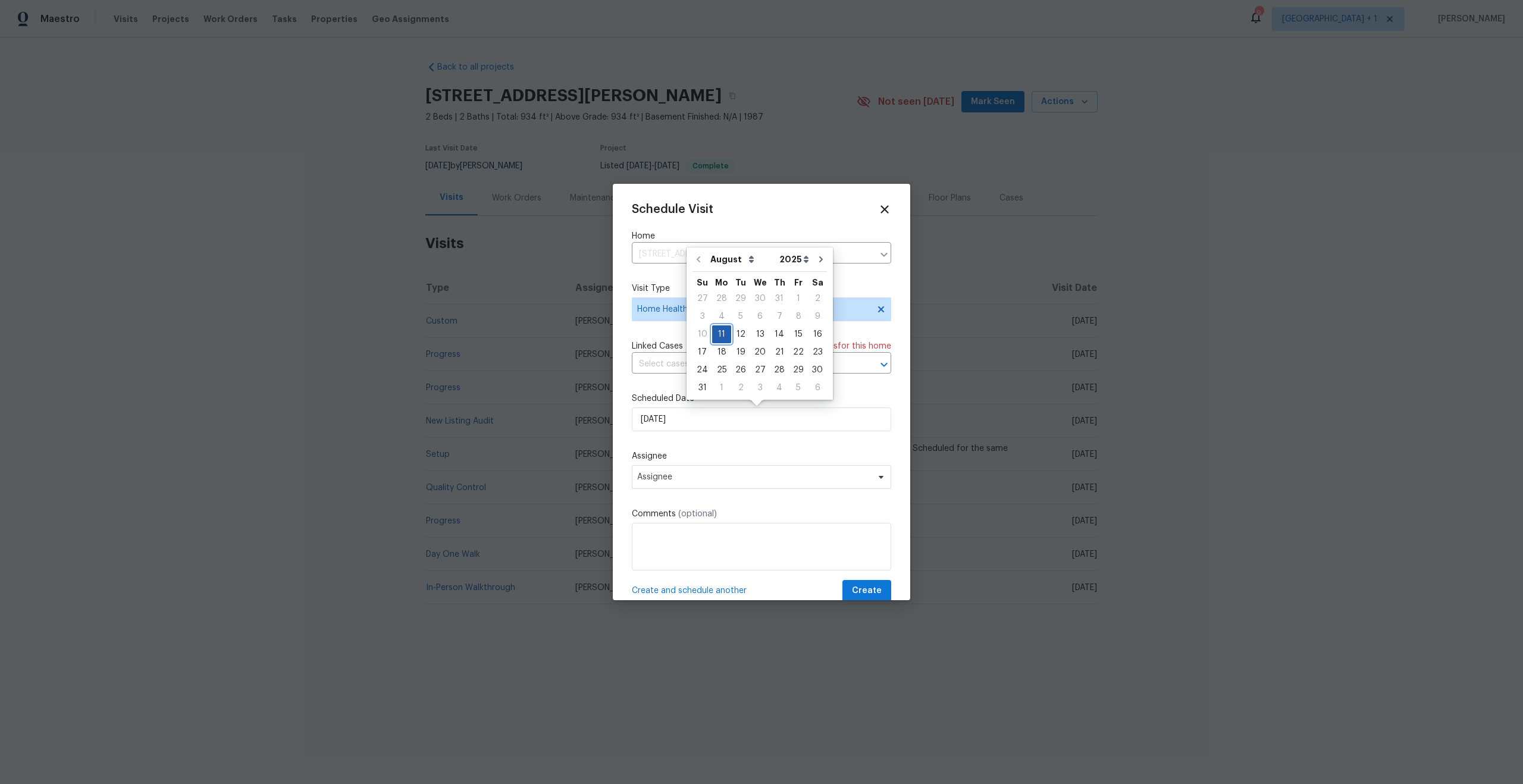
click at [717, 335] on div "11" at bounding box center [721, 334] width 19 height 16
click at [682, 487] on span "Assignee" at bounding box center [761, 477] width 259 height 24
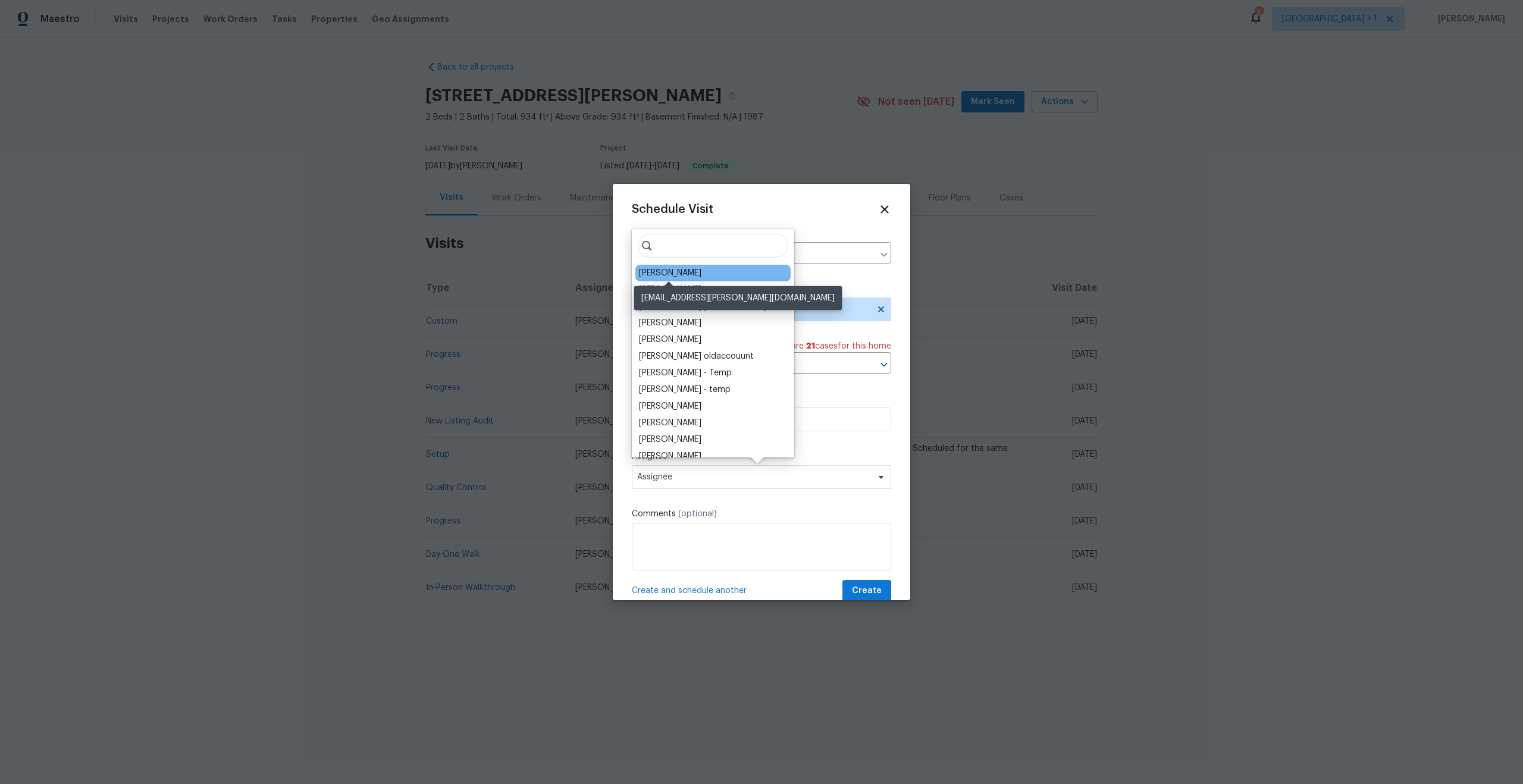
click at [684, 276] on div "[PERSON_NAME]" at bounding box center [670, 273] width 62 height 12
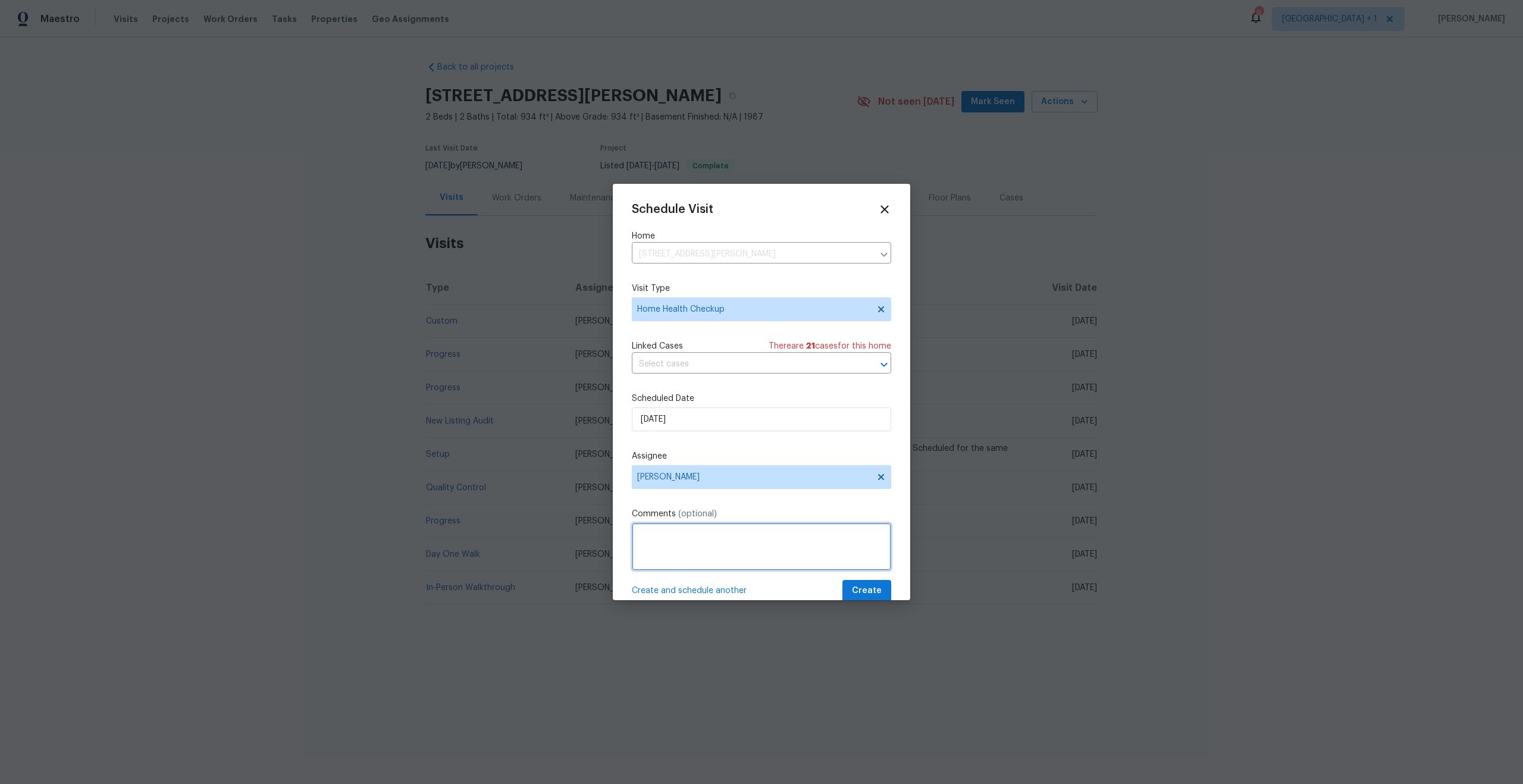
click at [681, 551] on textarea at bounding box center [761, 547] width 259 height 48
paste textarea "Home has not been walked in over 30 days."
type textarea "Home has not been walked in over 30 days."
click at [857, 585] on span "Create" at bounding box center [866, 590] width 30 height 15
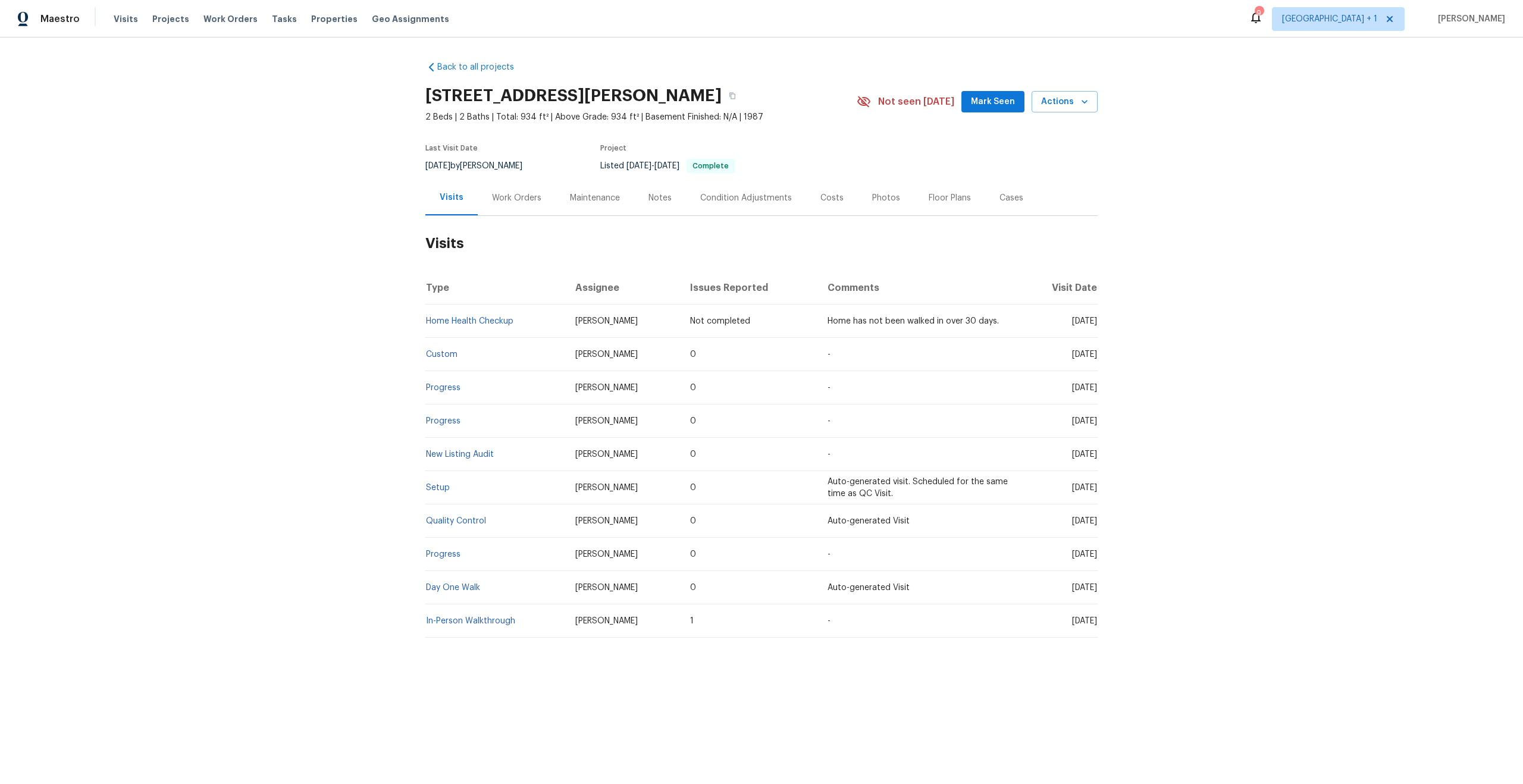
click at [218, 25] on div "Visits Projects Work Orders Tasks Properties Geo Assignments" at bounding box center [288, 19] width 350 height 24
click at [216, 19] on span "Work Orders" at bounding box center [230, 19] width 54 height 12
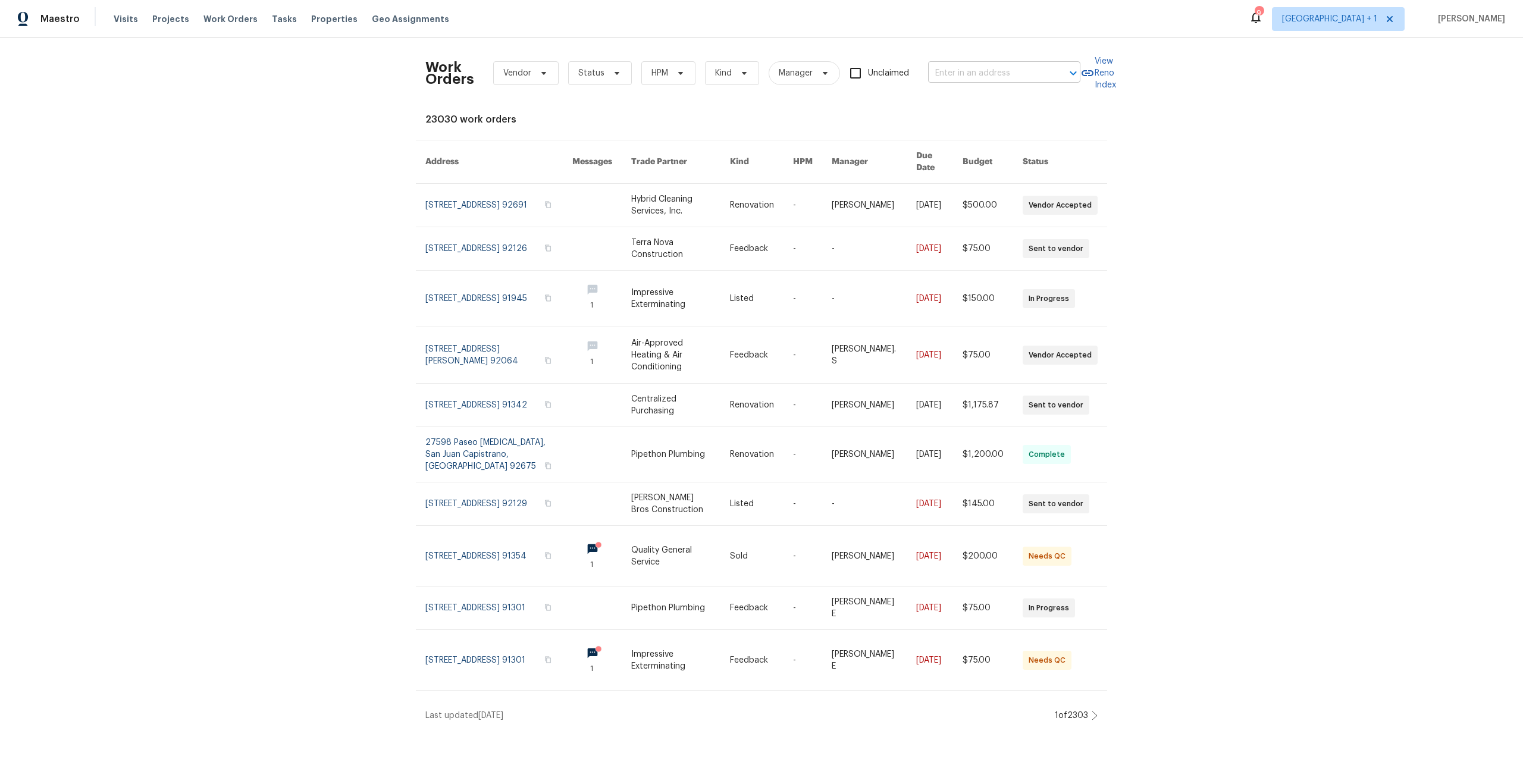
click at [994, 77] on input "text" at bounding box center [987, 73] width 119 height 18
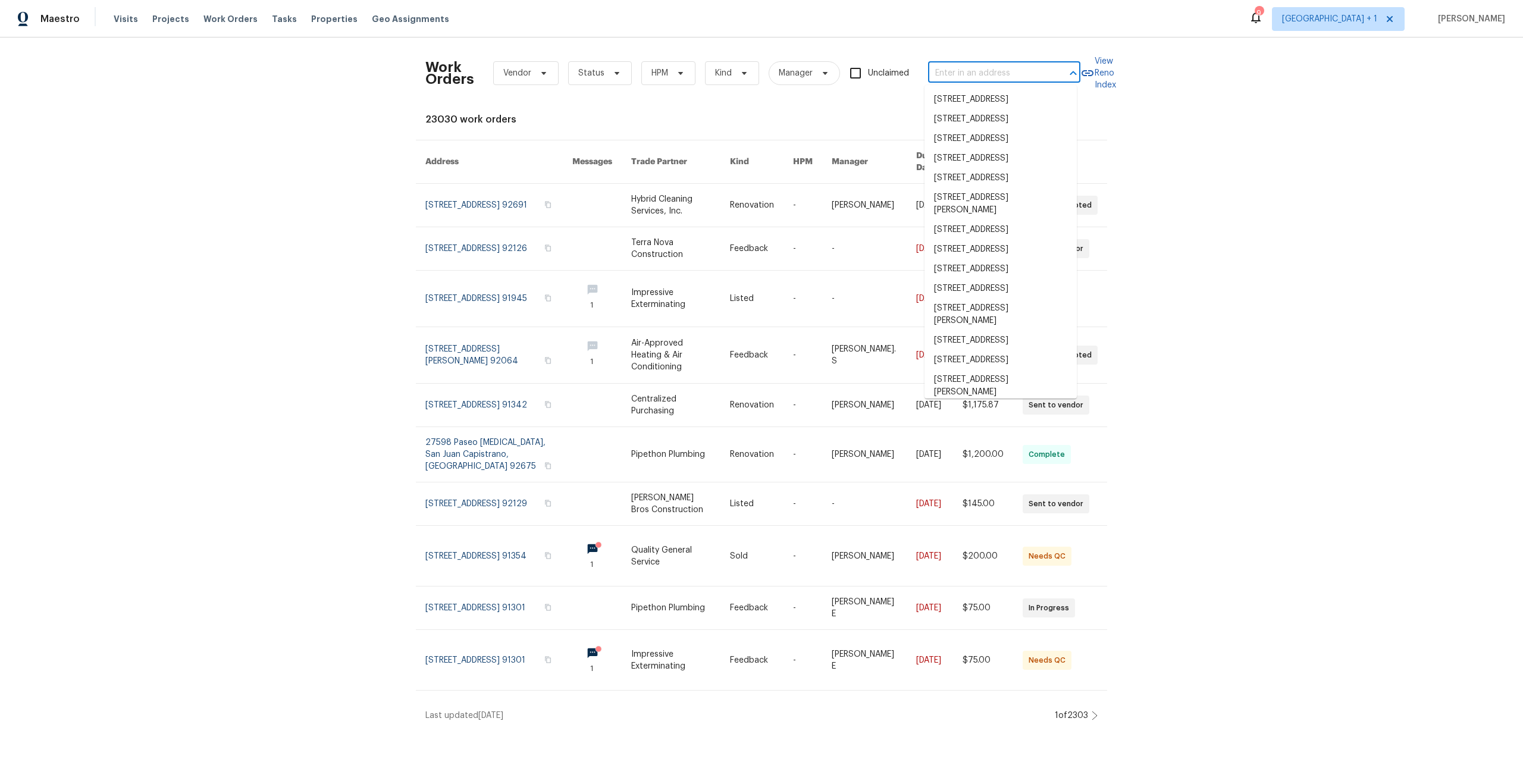
paste input "[STREET_ADDRESS]"
type input "[STREET_ADDRESS]"
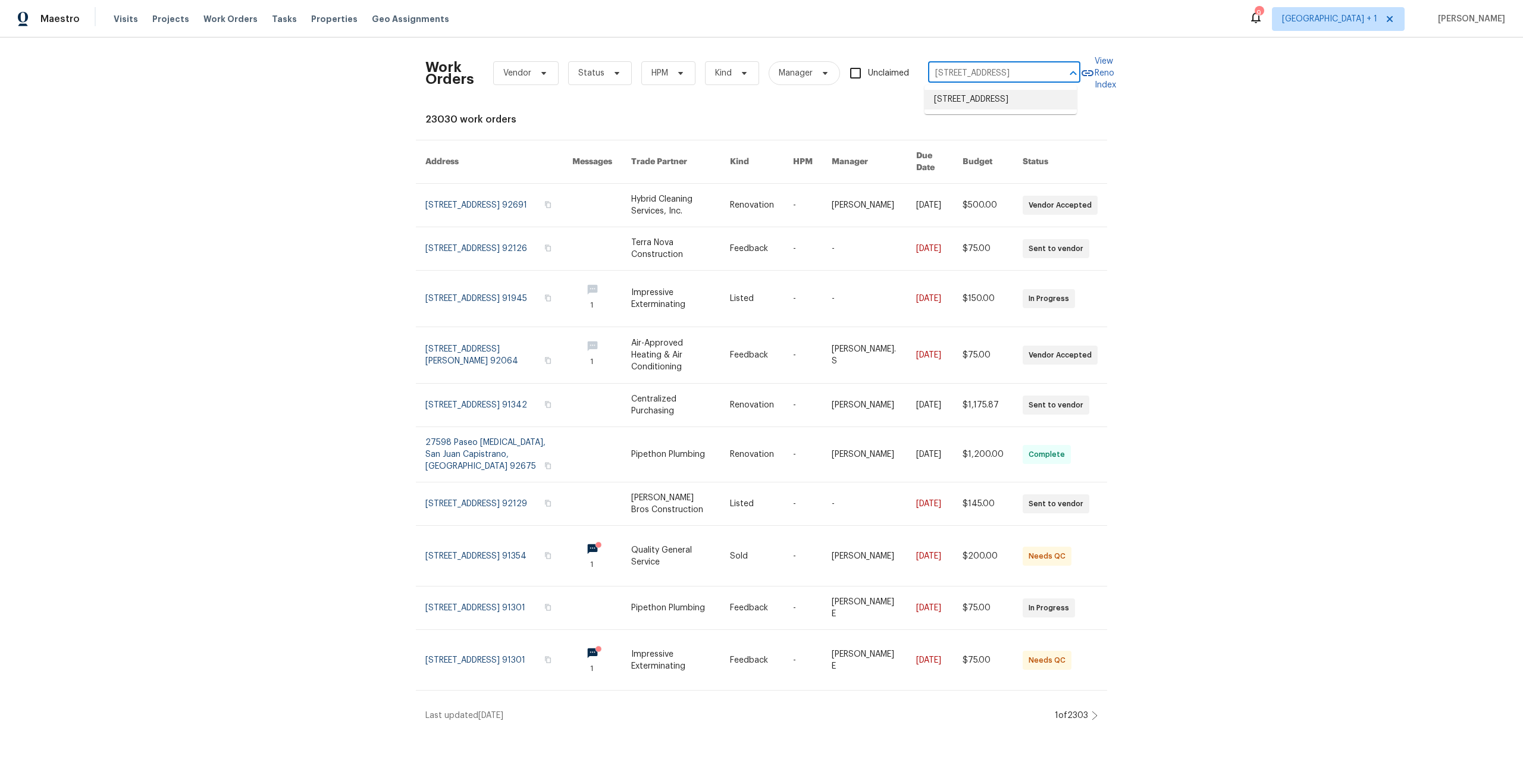
click at [965, 100] on li "[STREET_ADDRESS]" at bounding box center [1001, 100] width 152 height 20
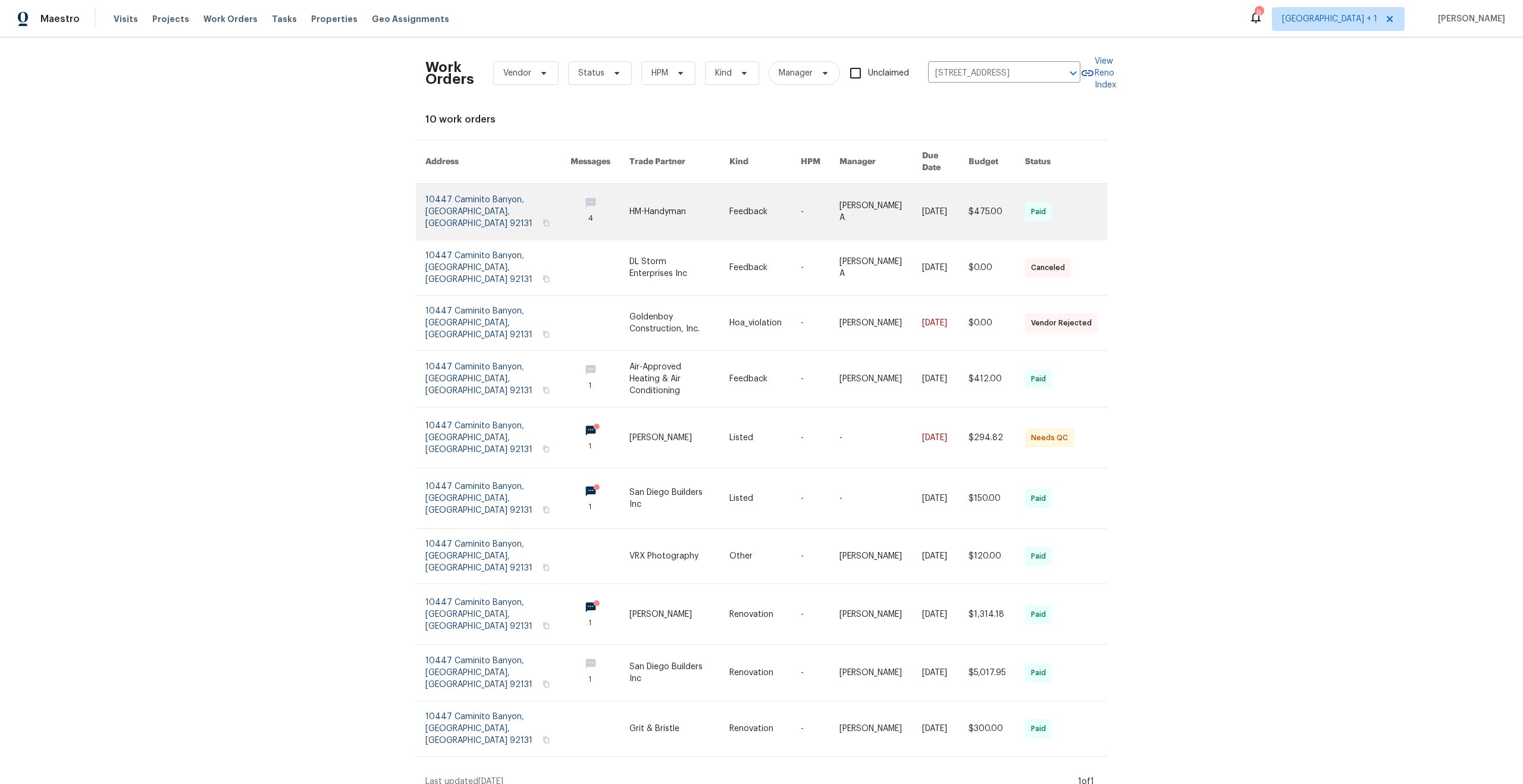
click at [478, 203] on link at bounding box center [497, 211] width 145 height 56
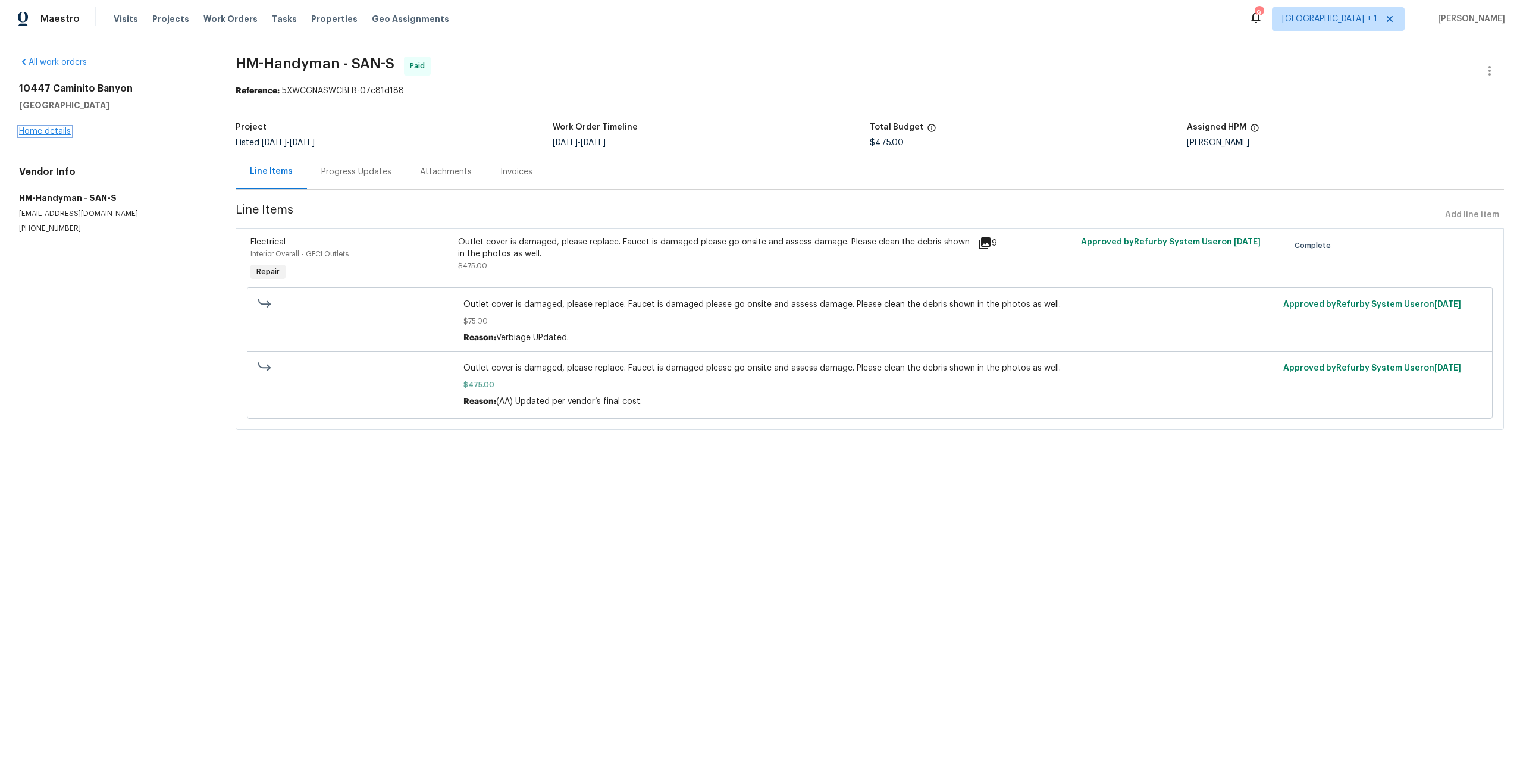
click at [64, 133] on link "Home details" at bounding box center [45, 131] width 52 height 9
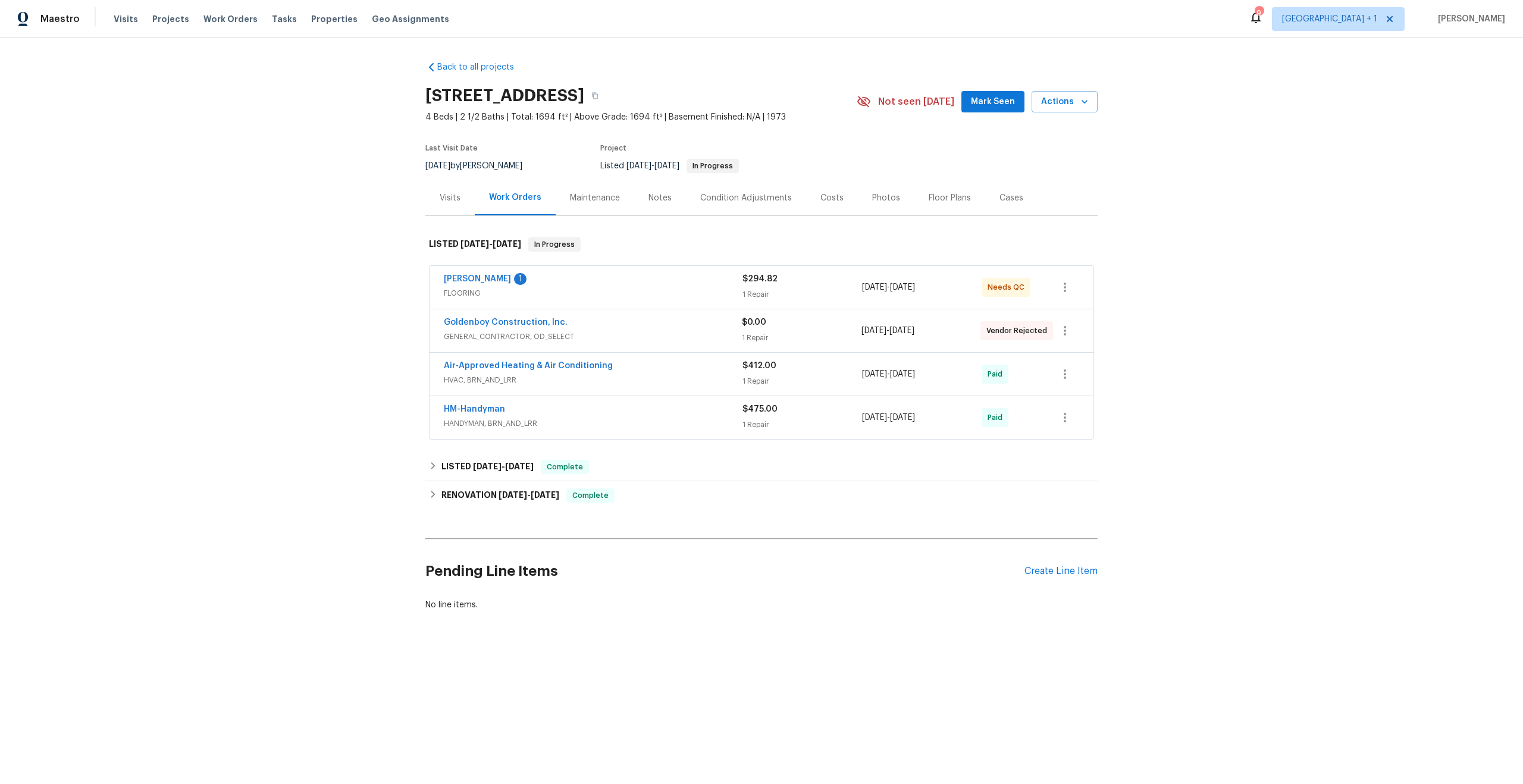
click at [459, 201] on div "Visits" at bounding box center [449, 197] width 49 height 35
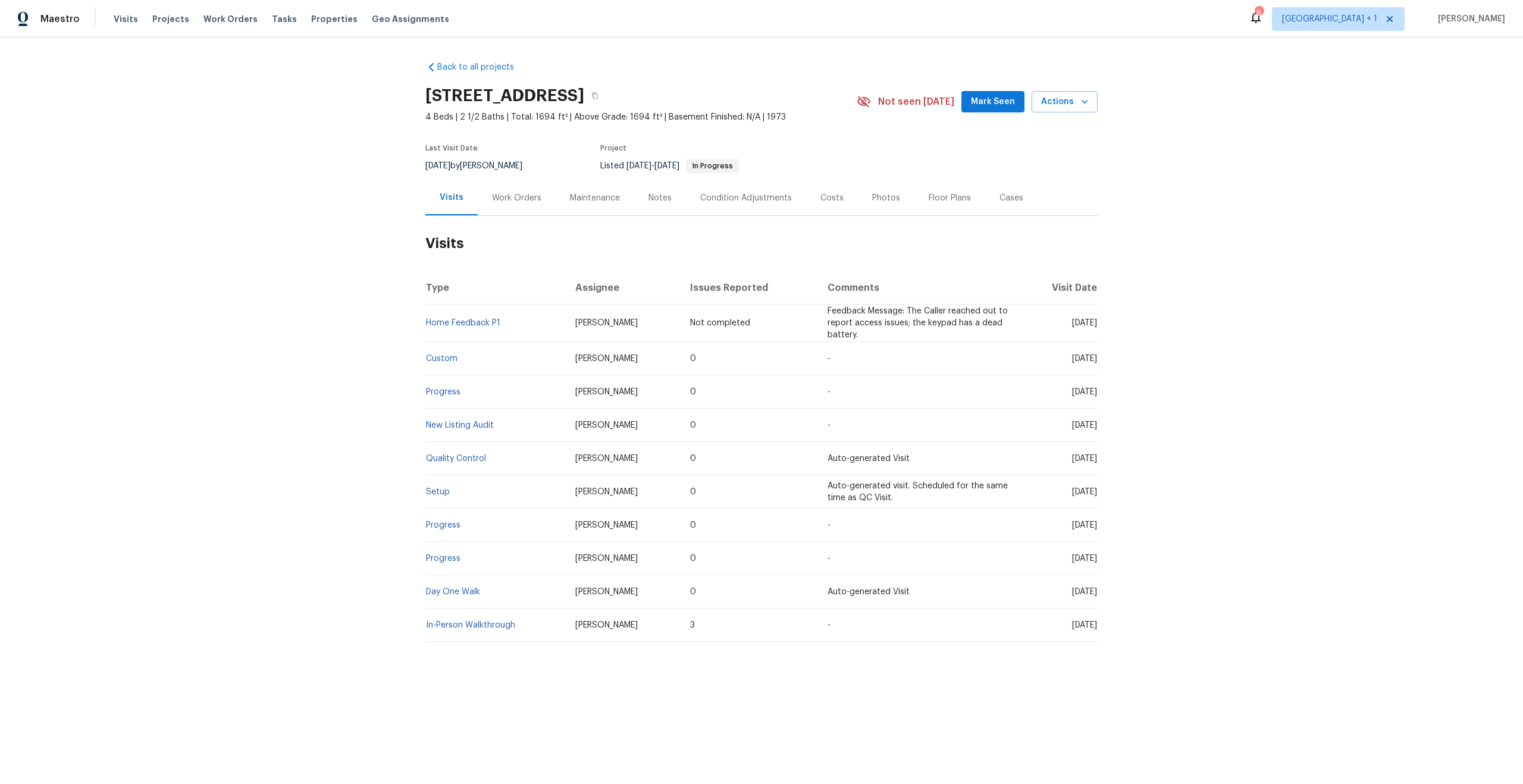
click at [864, 335] on td "Feedback Message: The Caller reached out to report access issues; the keypad ha…" at bounding box center [919, 323] width 201 height 37
click at [1048, 105] on span "Actions" at bounding box center [1065, 102] width 47 height 15
click at [1030, 143] on p "Schedule a visit" at bounding box center [1016, 146] width 61 height 12
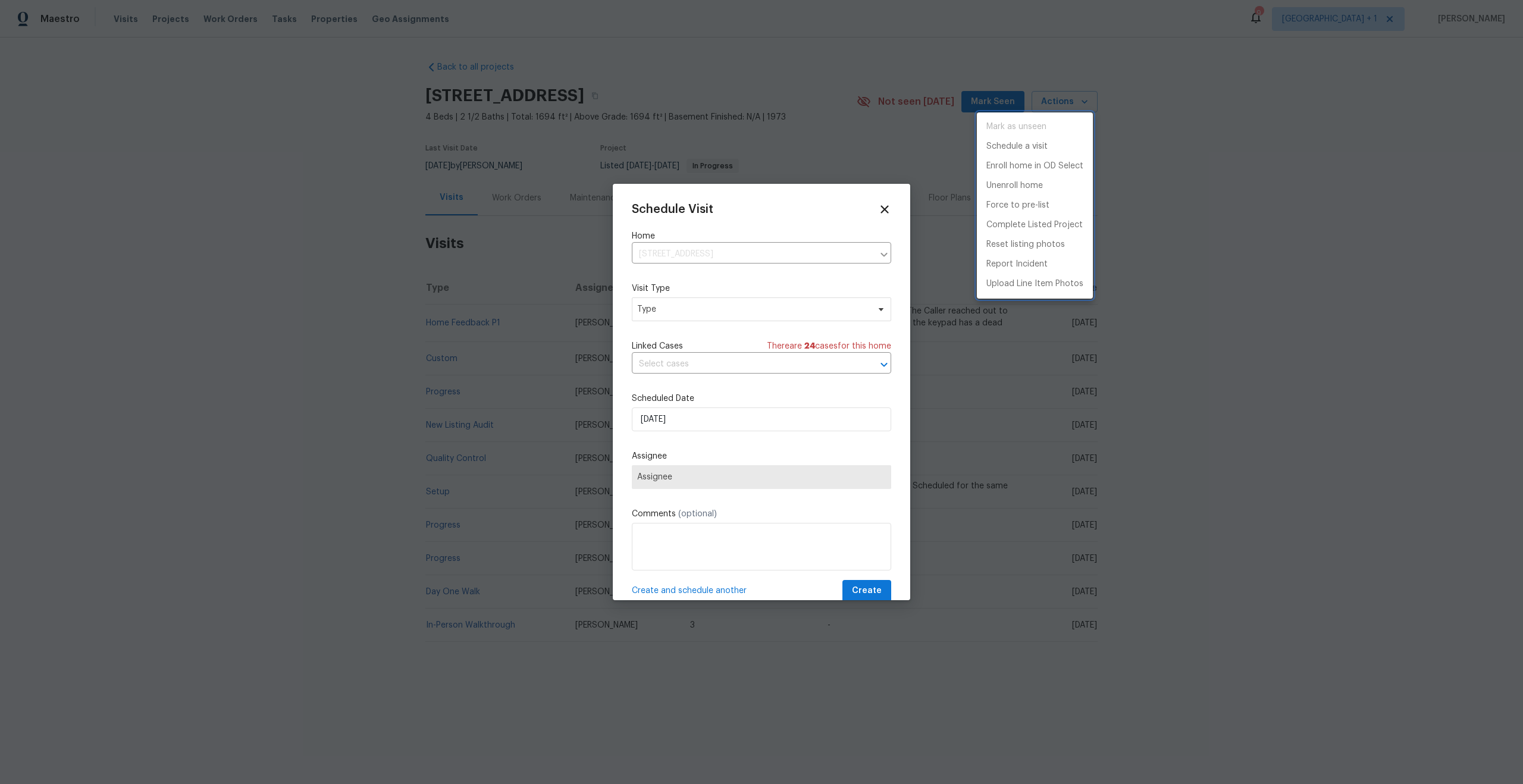
click at [701, 309] on div at bounding box center [761, 392] width 1523 height 784
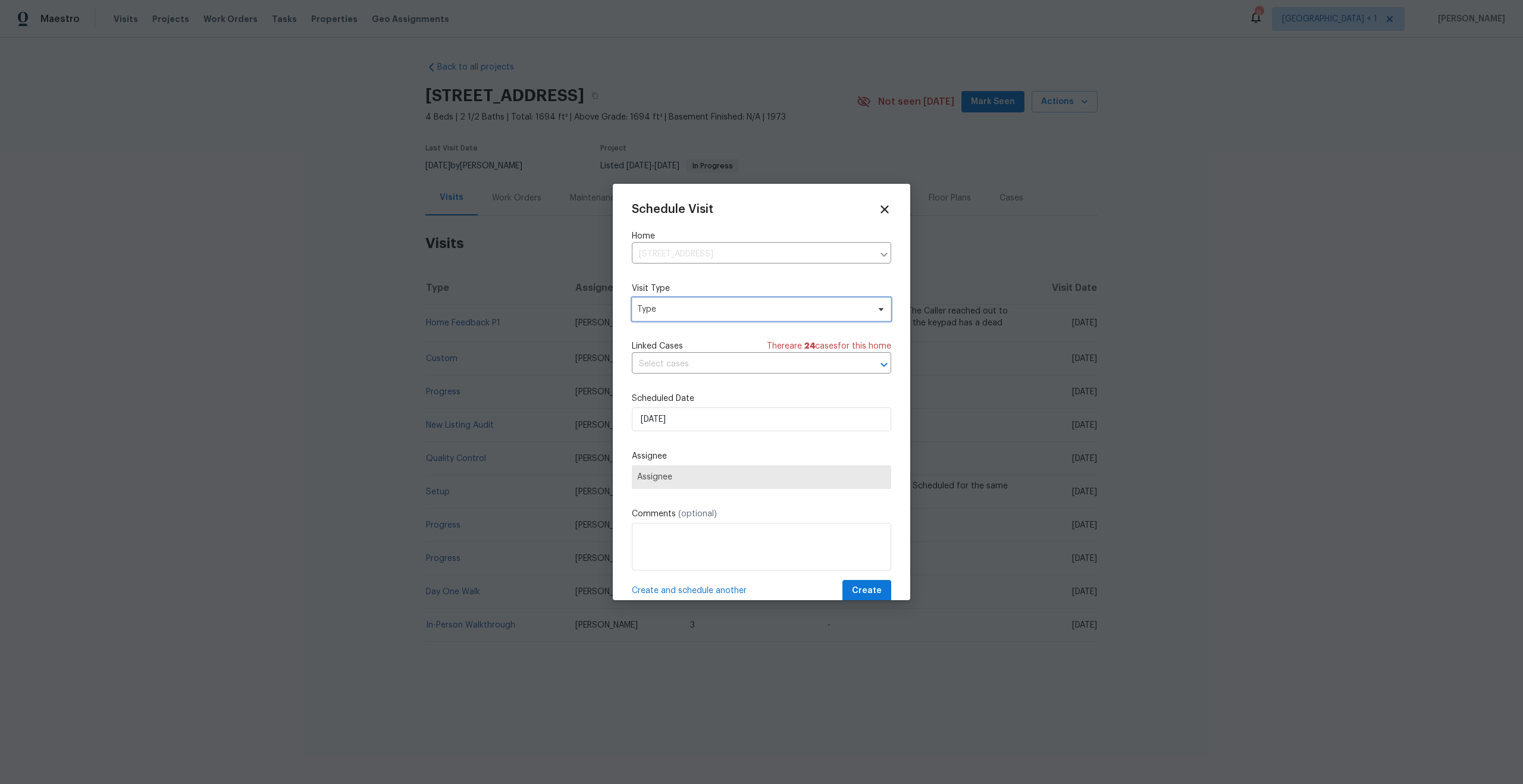
click at [698, 314] on span "Type" at bounding box center [753, 309] width 232 height 12
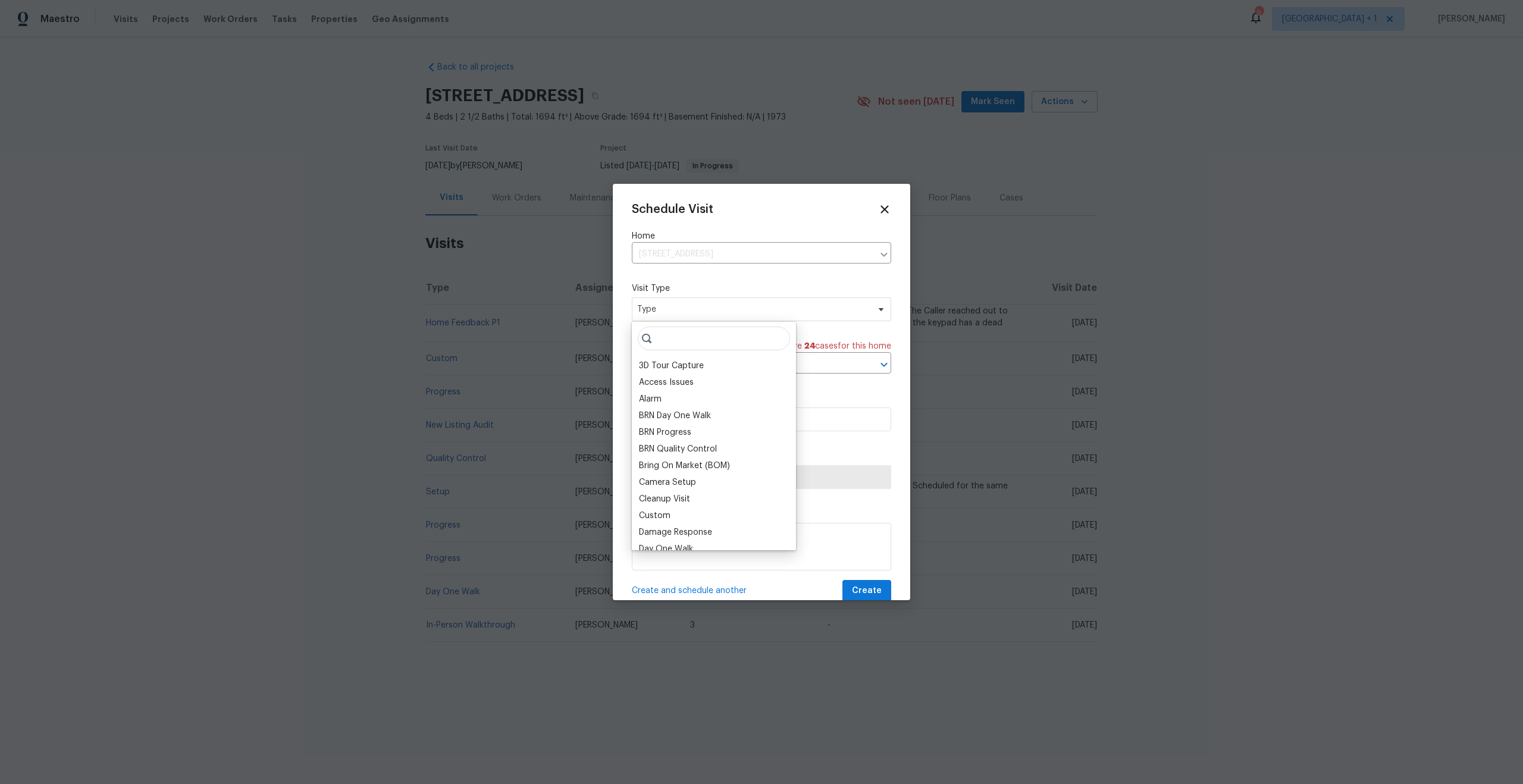
type input "j"
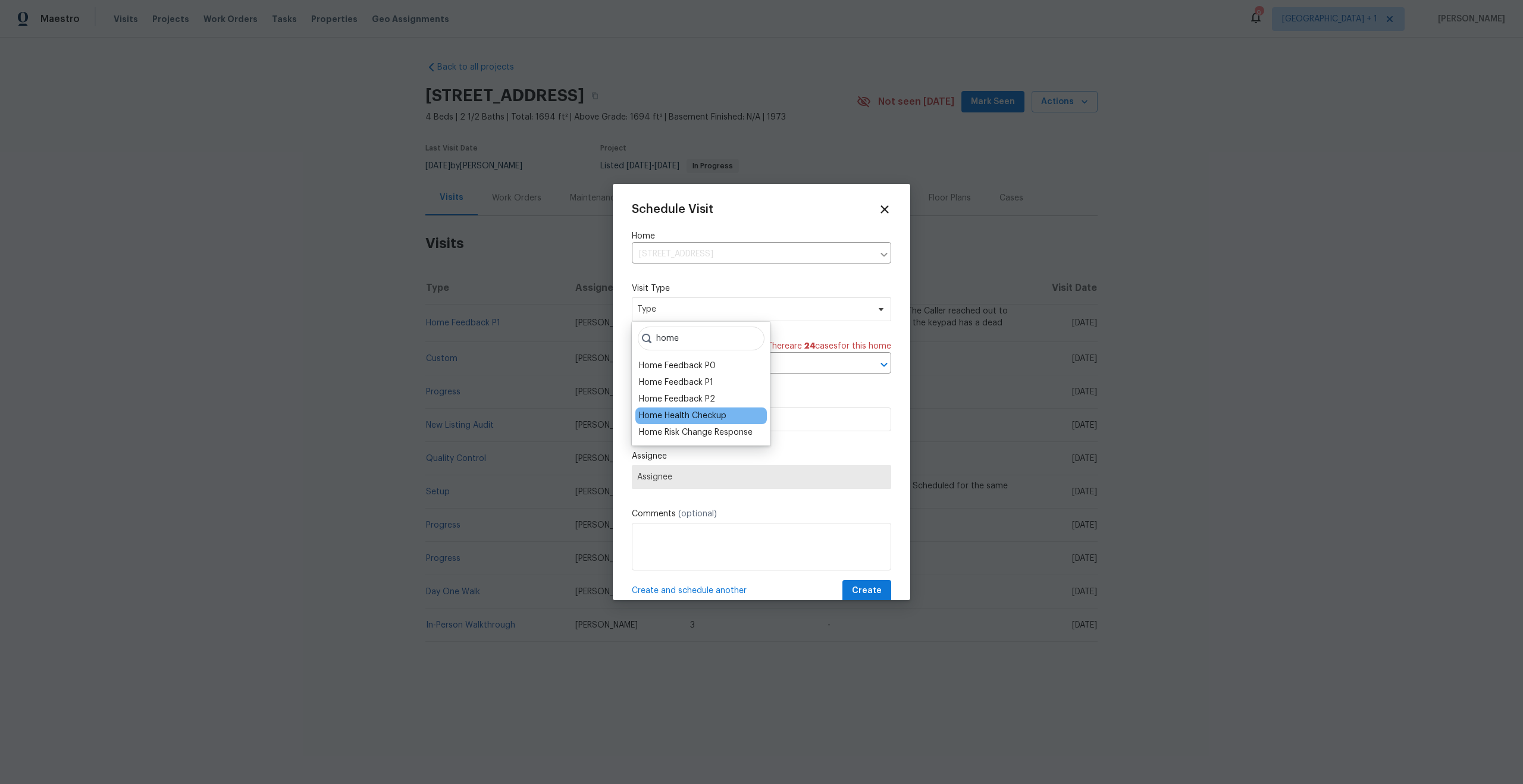
type input "home"
click at [694, 409] on div "Home Health Checkup" at bounding box center [701, 415] width 131 height 16
click at [694, 411] on div "Home Health Checkup" at bounding box center [682, 416] width 87 height 12
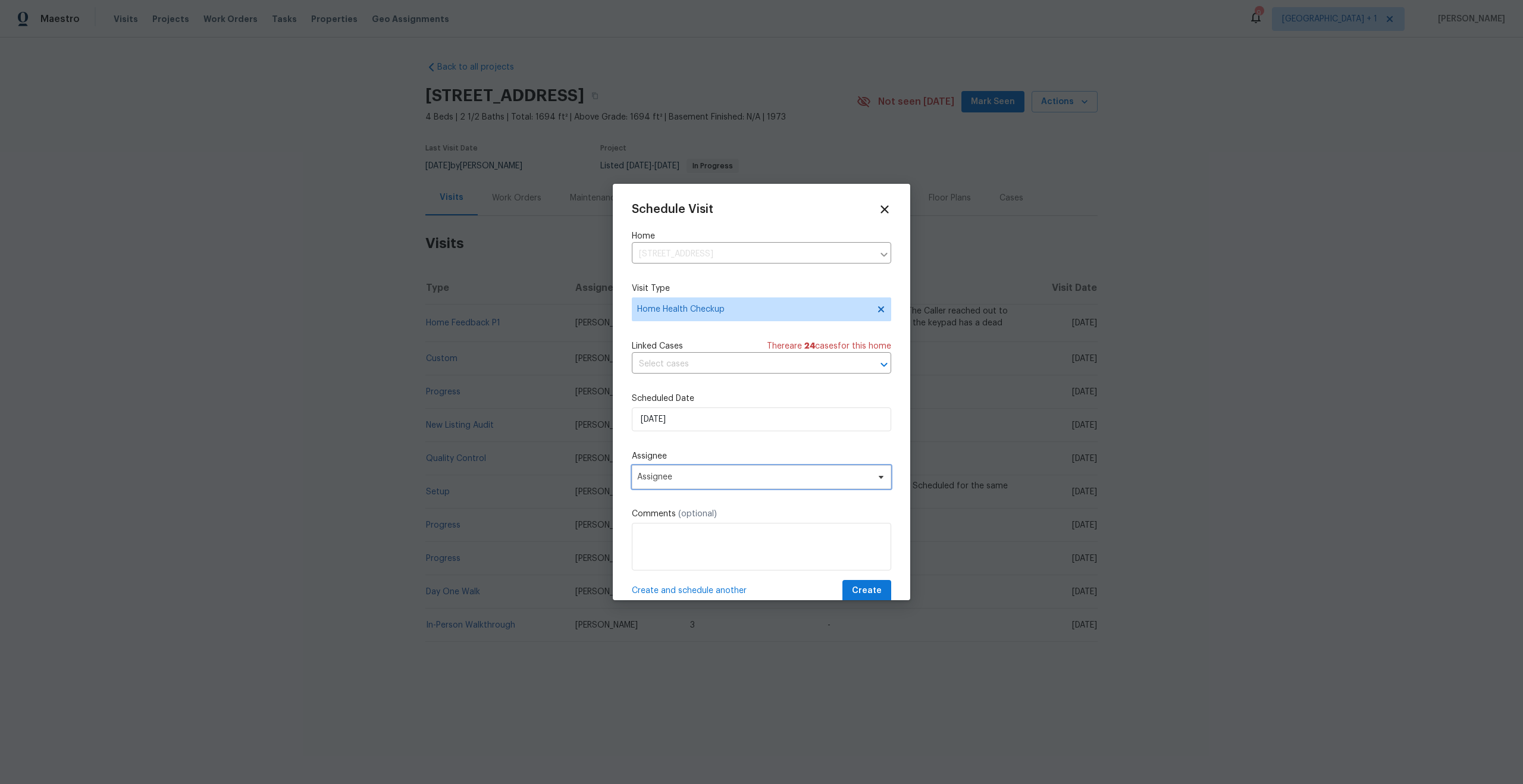
click at [728, 481] on span "Assignee" at bounding box center [753, 477] width 233 height 10
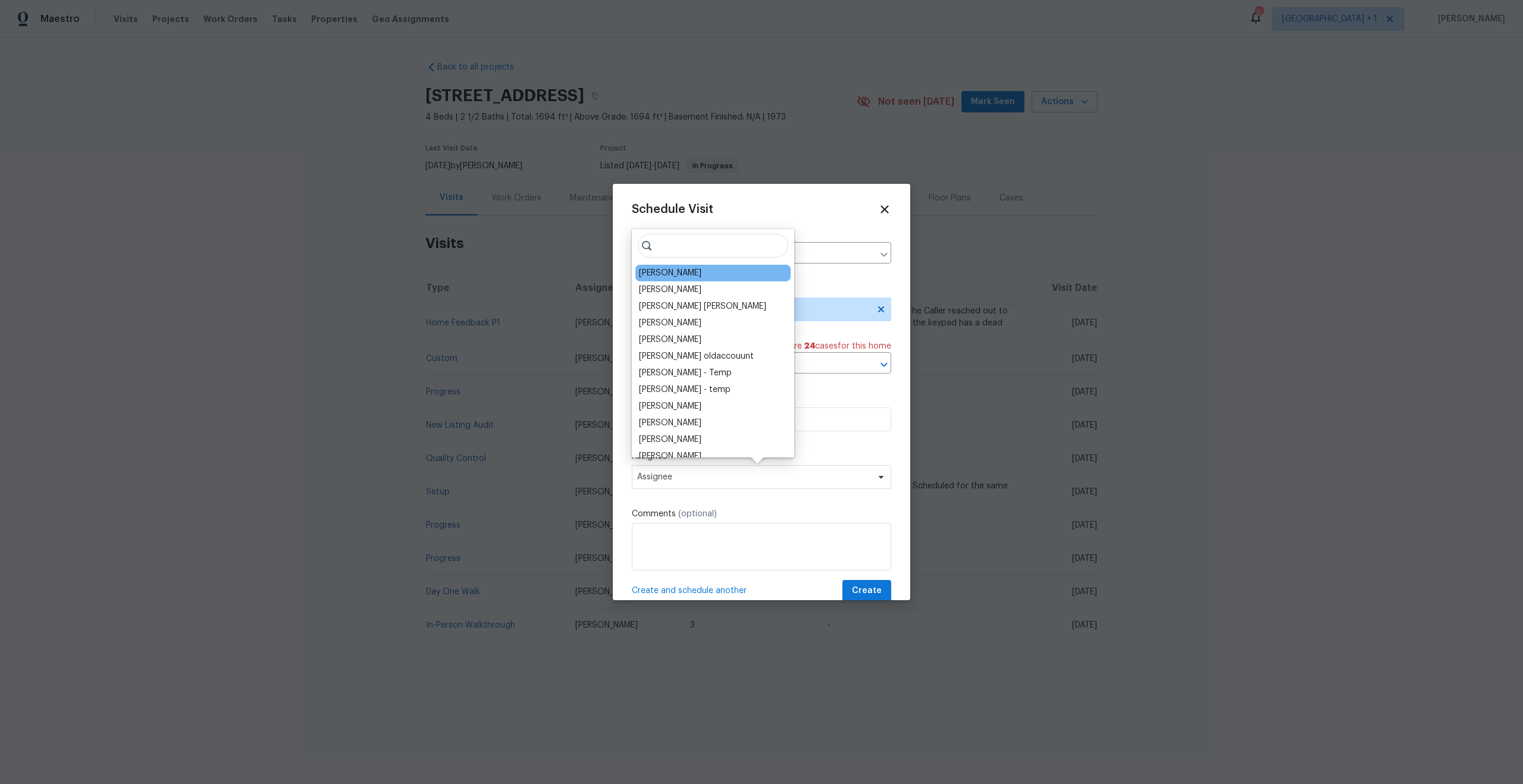
click at [679, 267] on div "[PERSON_NAME]" at bounding box center [670, 273] width 62 height 12
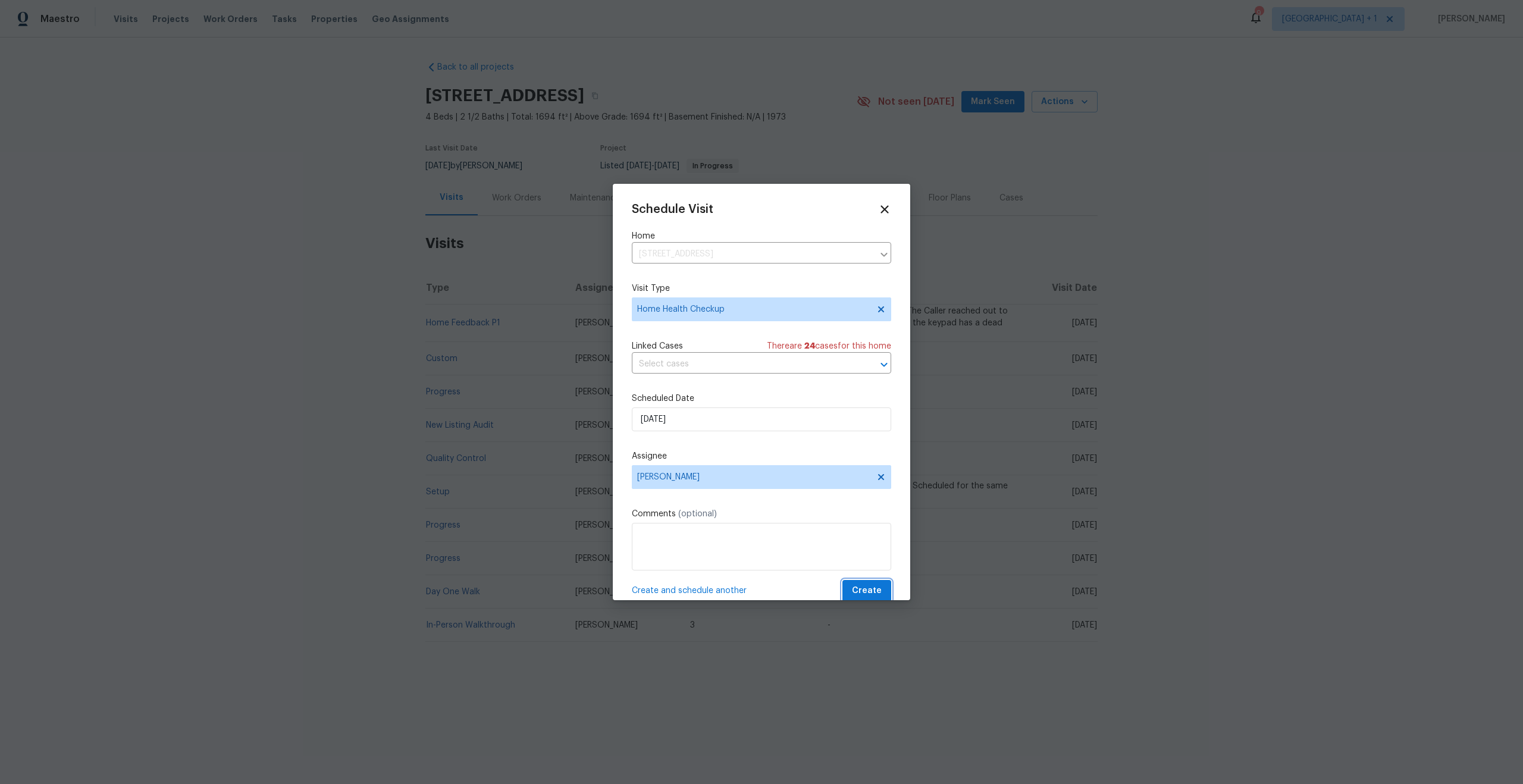
click at [865, 593] on span "Create" at bounding box center [866, 590] width 30 height 15
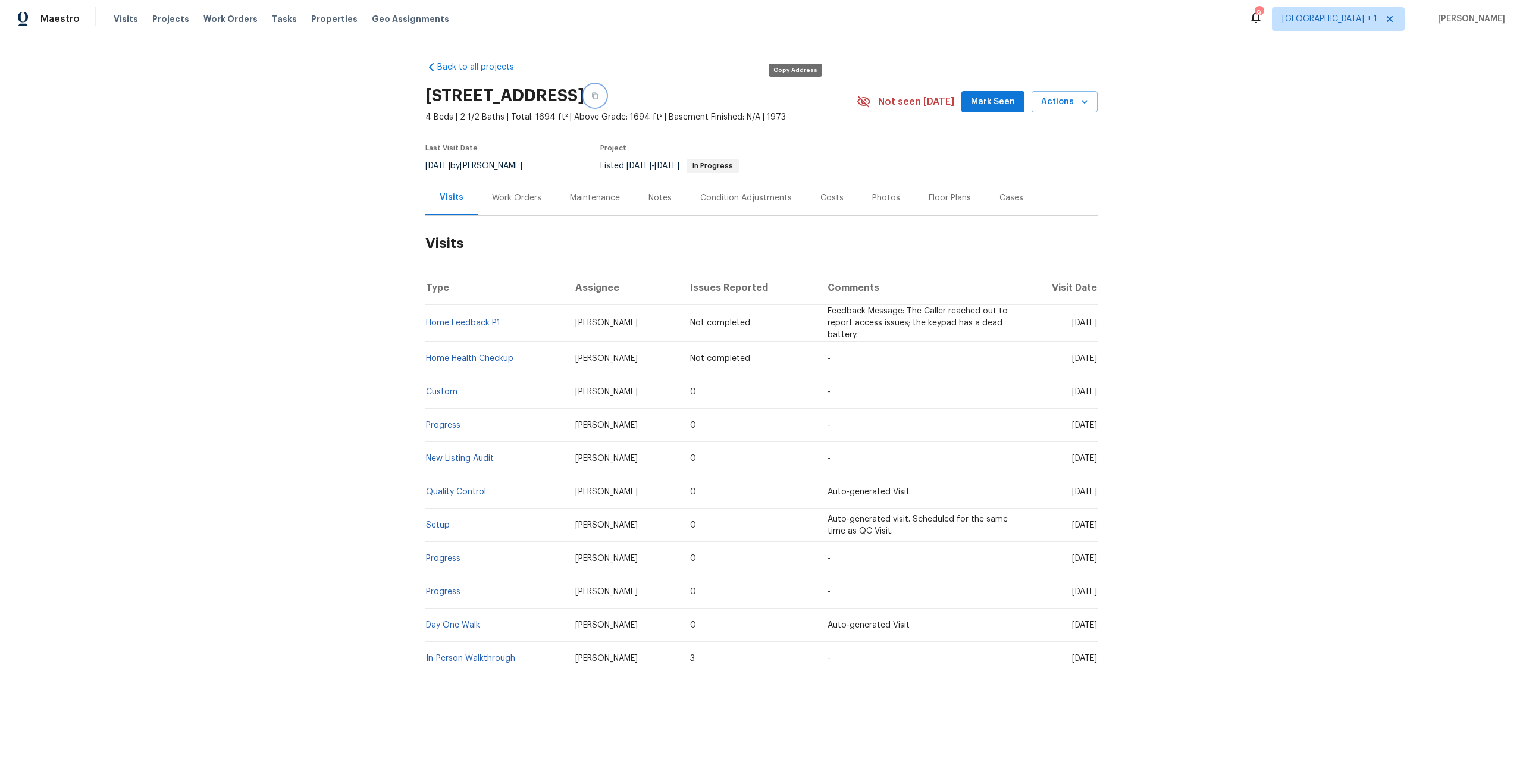
click at [598, 97] on icon "button" at bounding box center [595, 96] width 6 height 7
click at [131, 23] on span "Visits" at bounding box center [125, 19] width 24 height 12
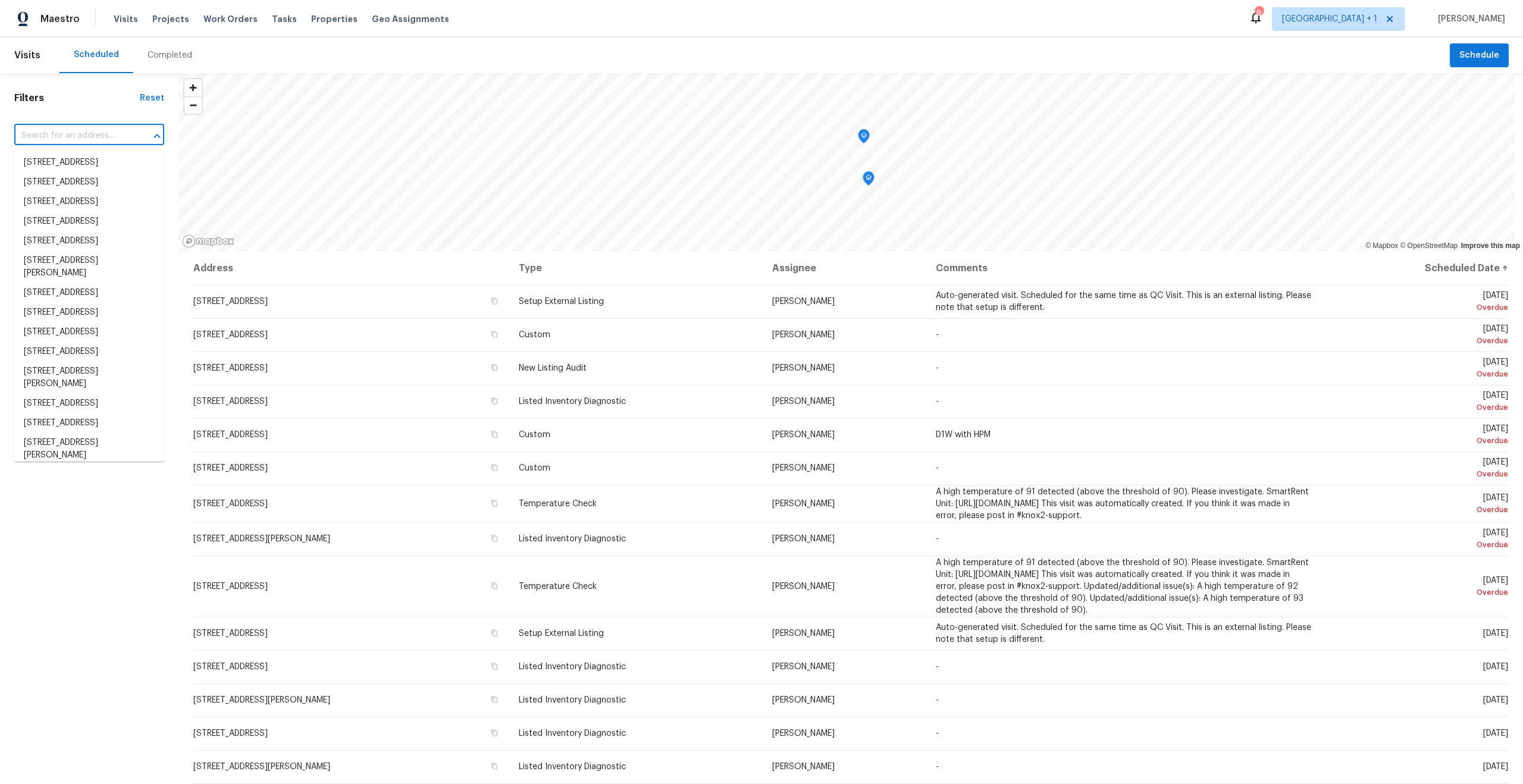
click at [48, 137] on input "text" at bounding box center [73, 136] width 117 height 18
paste input "[STREET_ADDRESS]"
type input "[STREET_ADDRESS]"
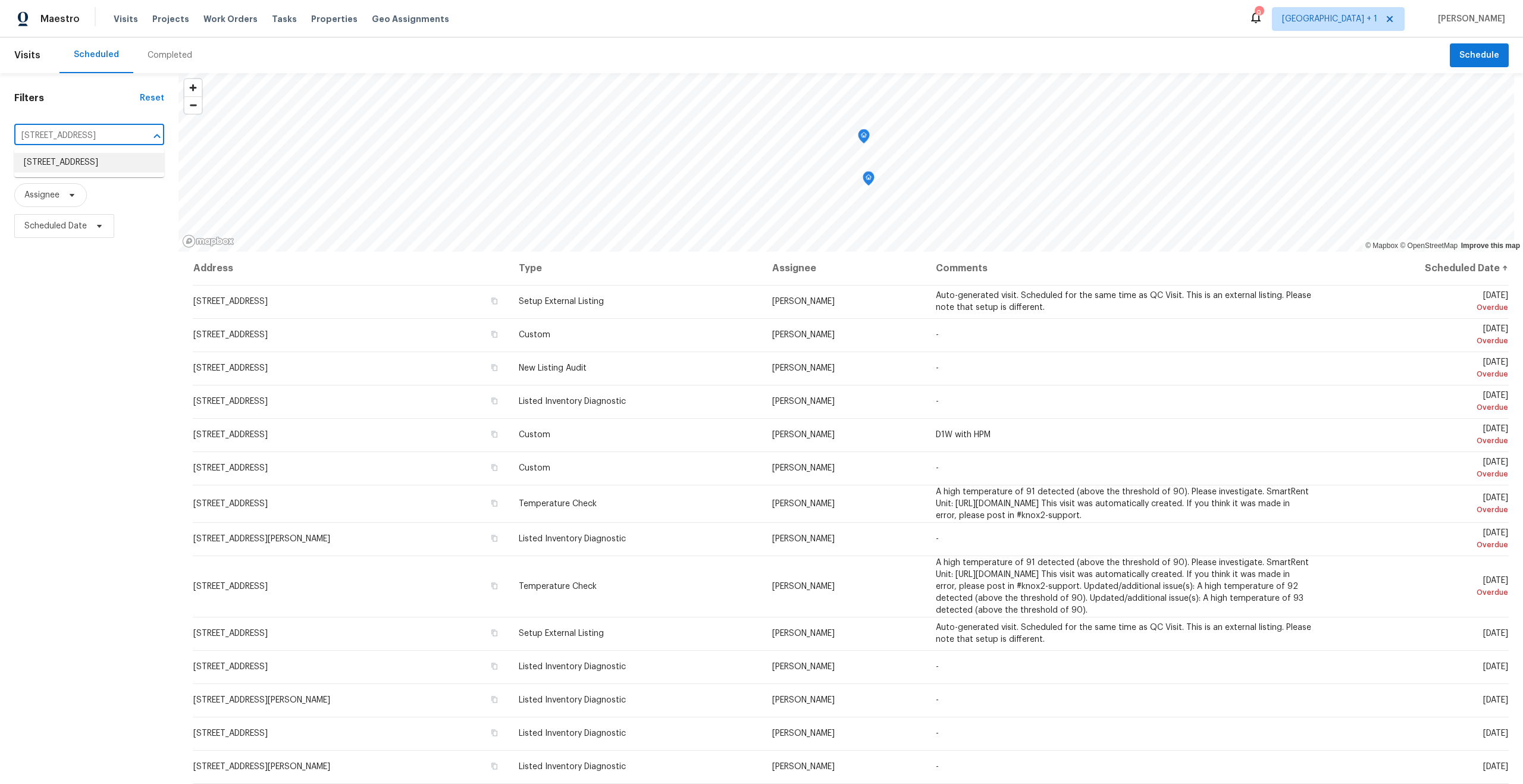
click at [29, 173] on li "[STREET_ADDRESS]" at bounding box center [89, 163] width 150 height 20
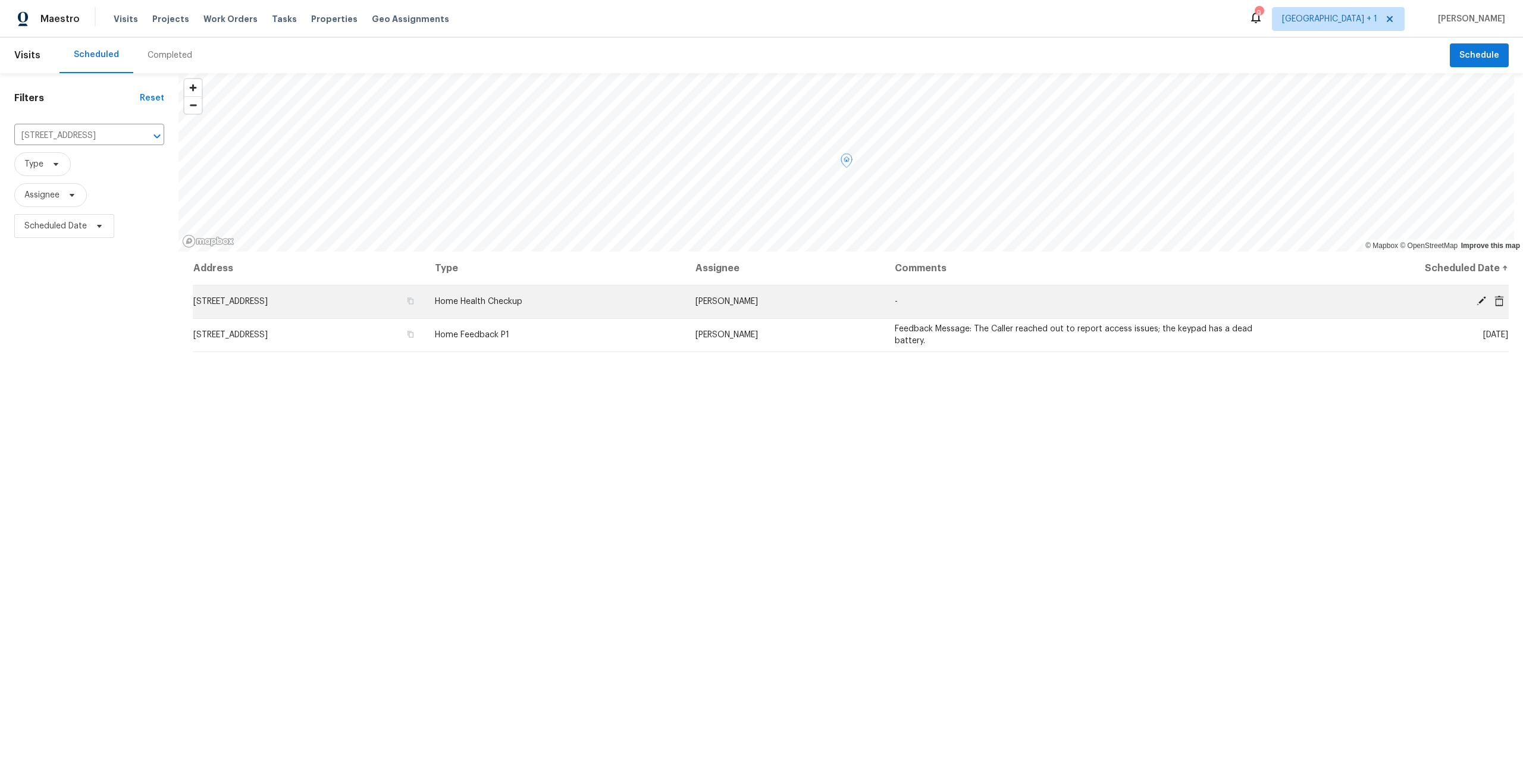
click at [885, 309] on td "[PERSON_NAME]" at bounding box center [785, 301] width 199 height 33
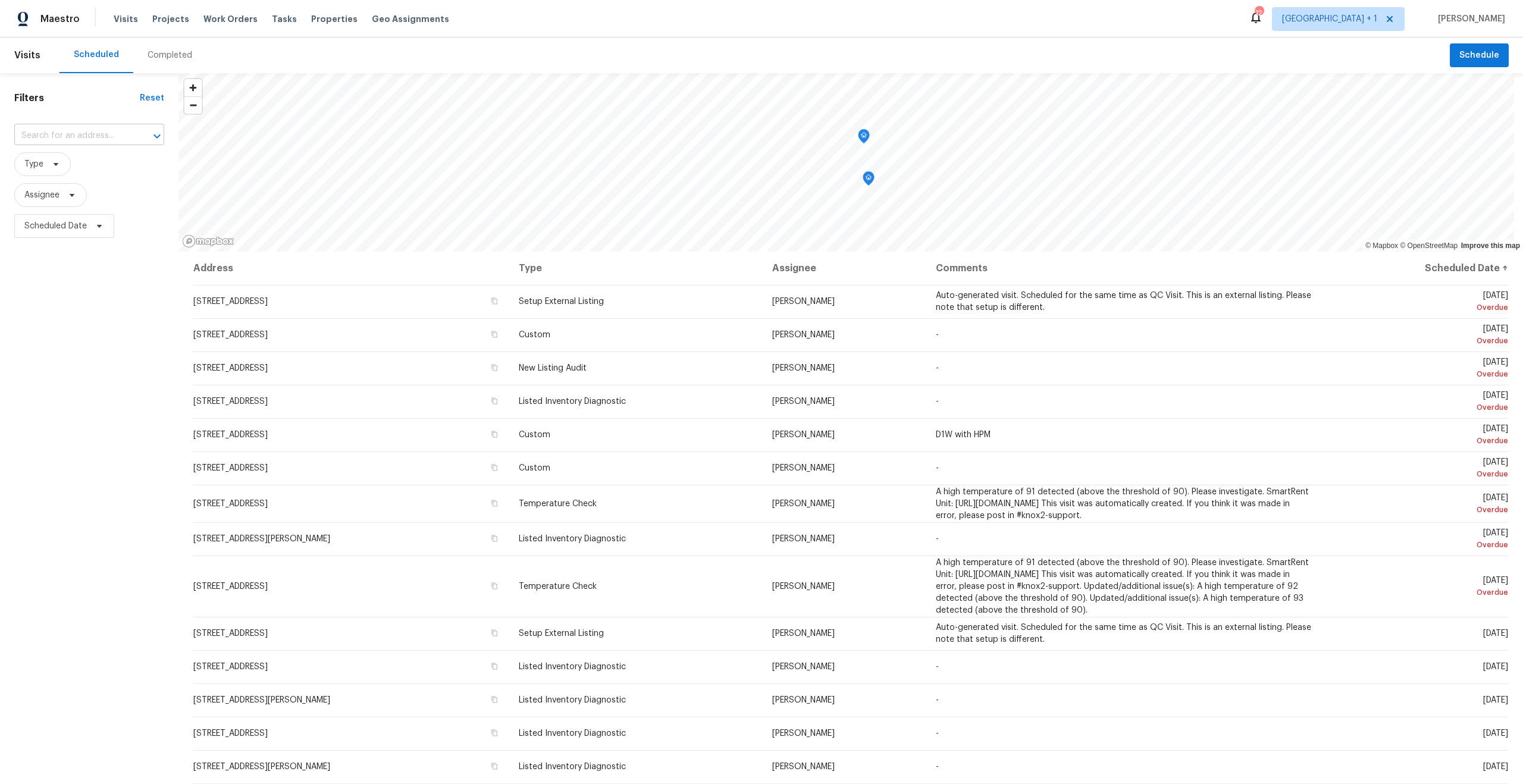
click at [90, 139] on input "text" at bounding box center [73, 136] width 117 height 18
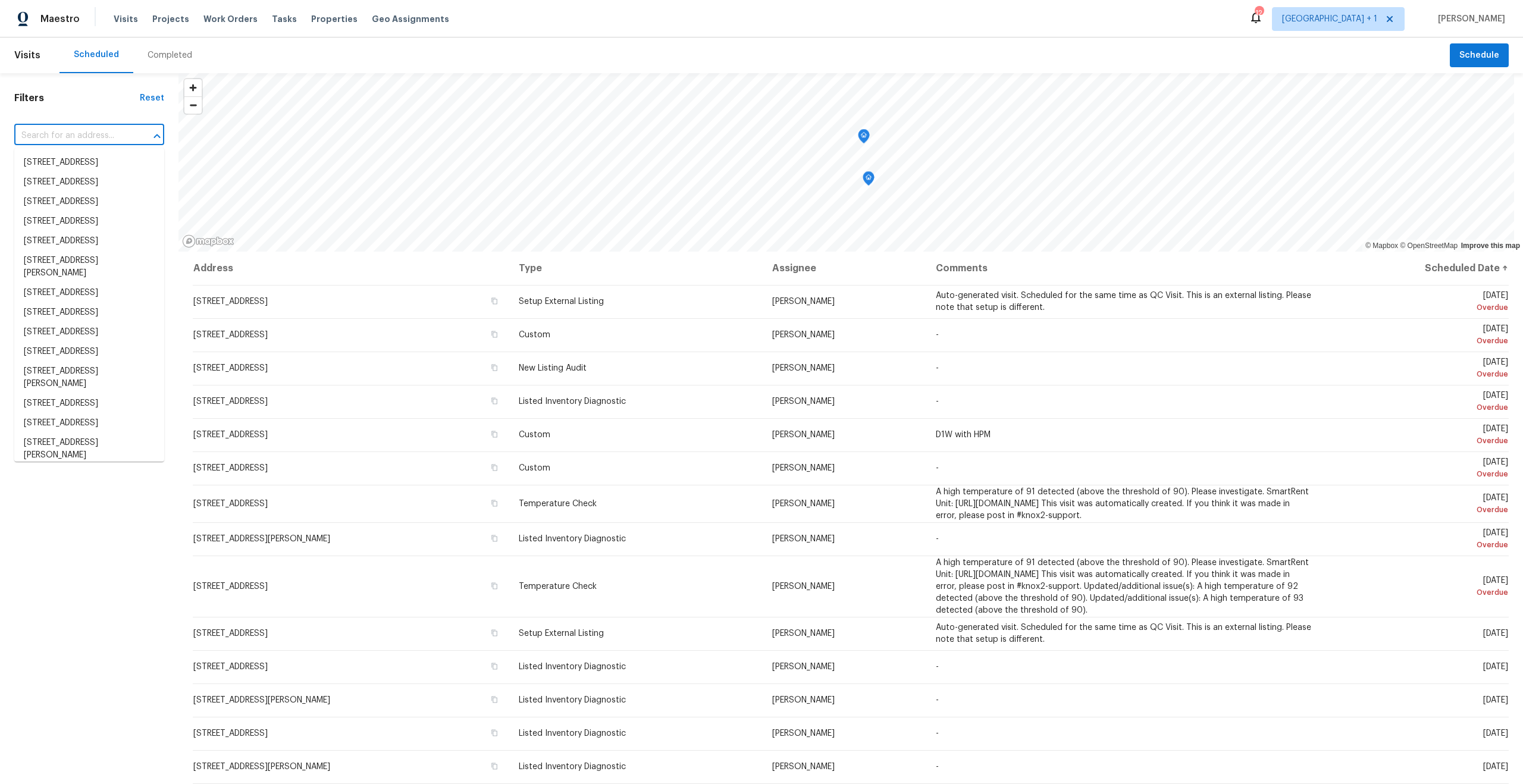
paste input "[STREET_ADDRESS]"
type input "[STREET_ADDRESS]"
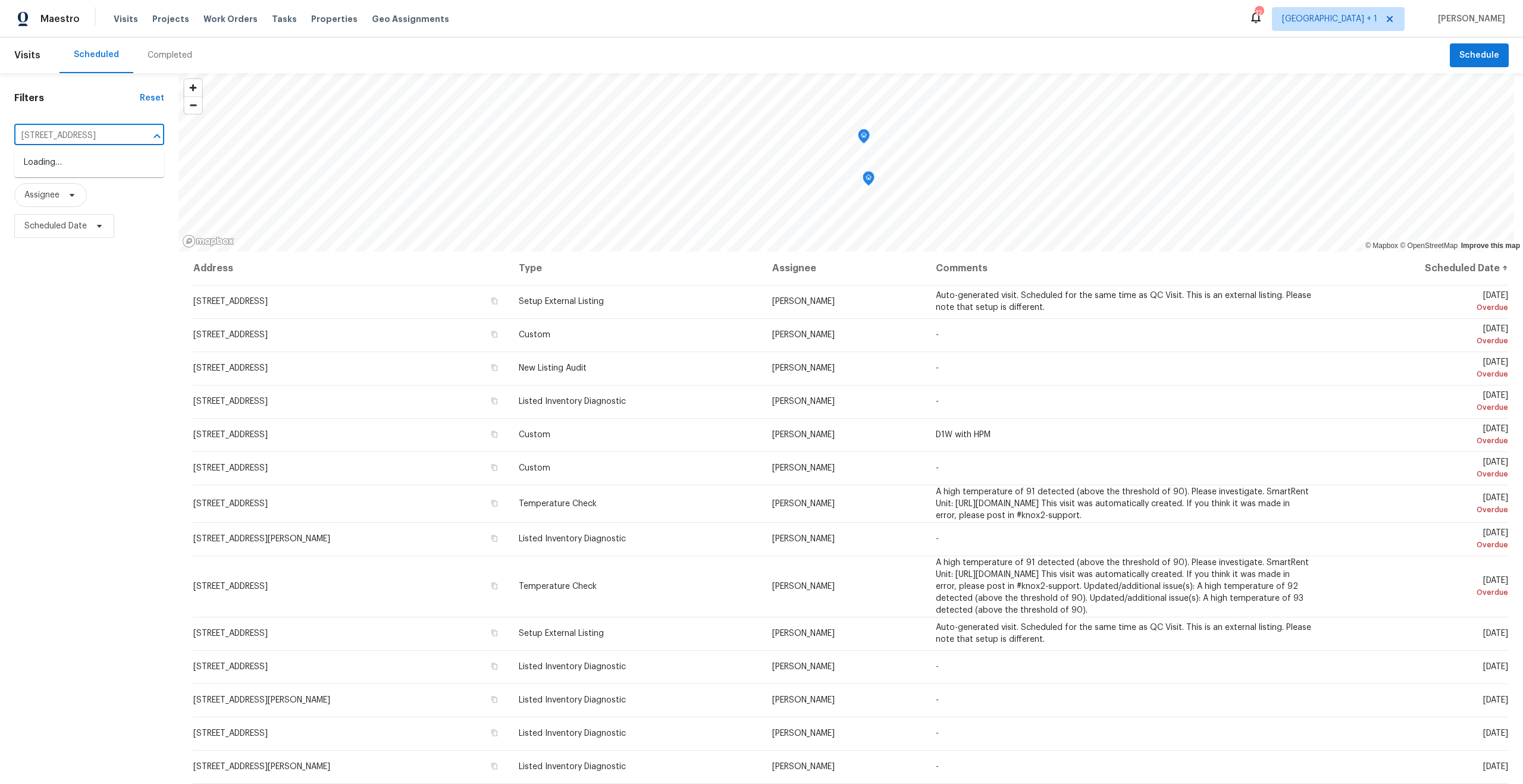
scroll to position [0, 66]
click at [125, 159] on li "[STREET_ADDRESS]" at bounding box center [89, 163] width 150 height 20
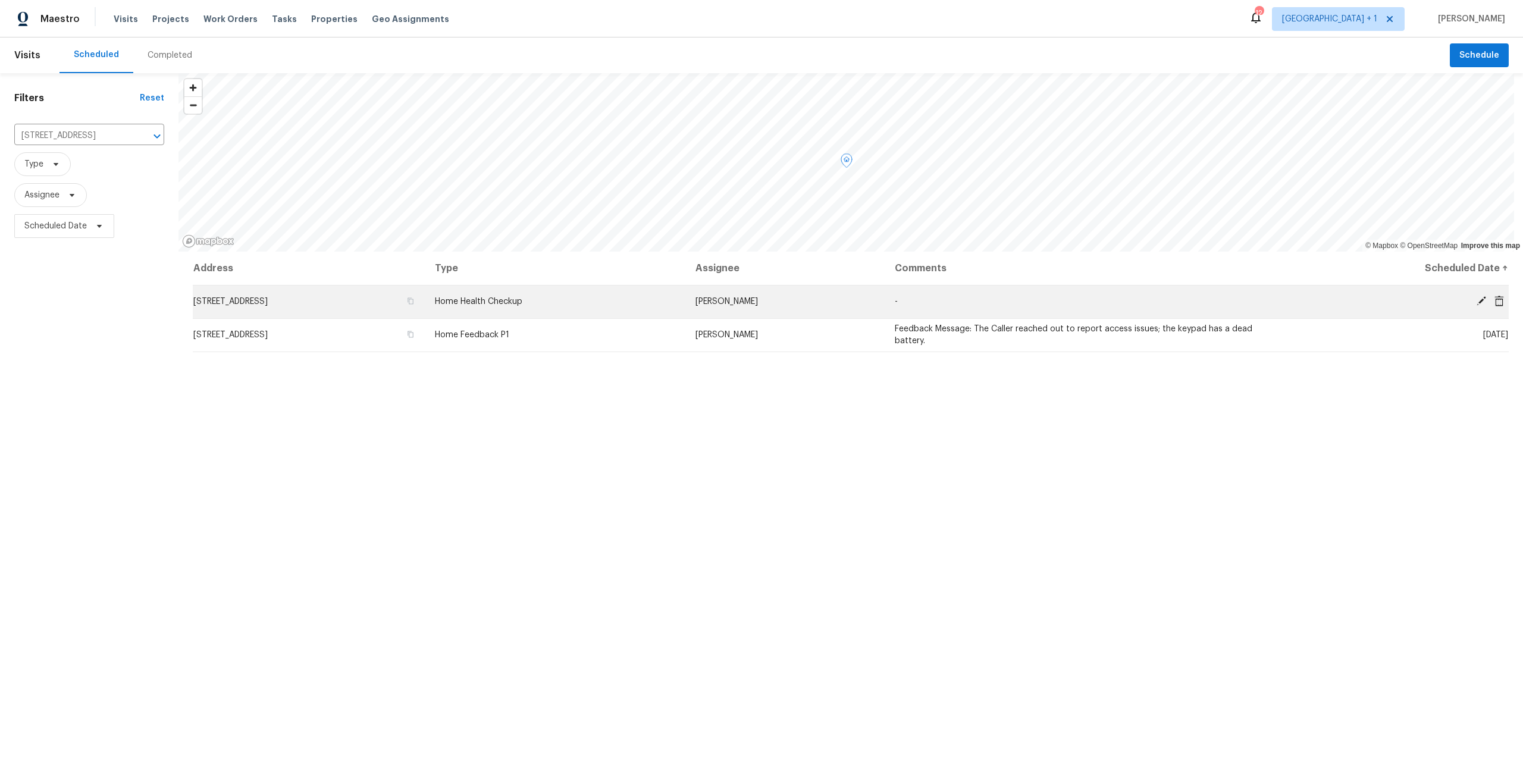
click at [1462, 302] on div at bounding box center [1399, 302] width 219 height 12
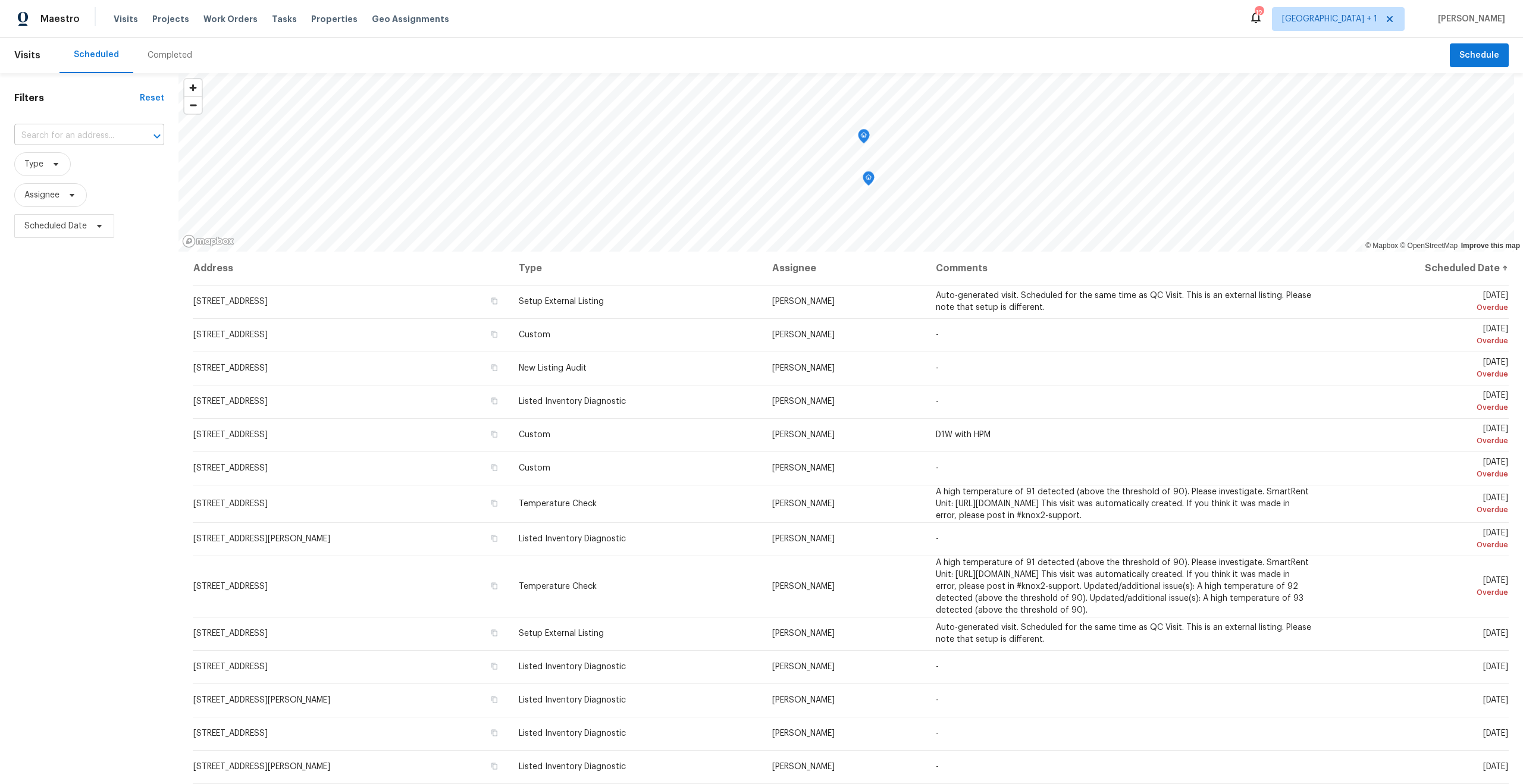
click at [70, 134] on input "text" at bounding box center [73, 136] width 117 height 18
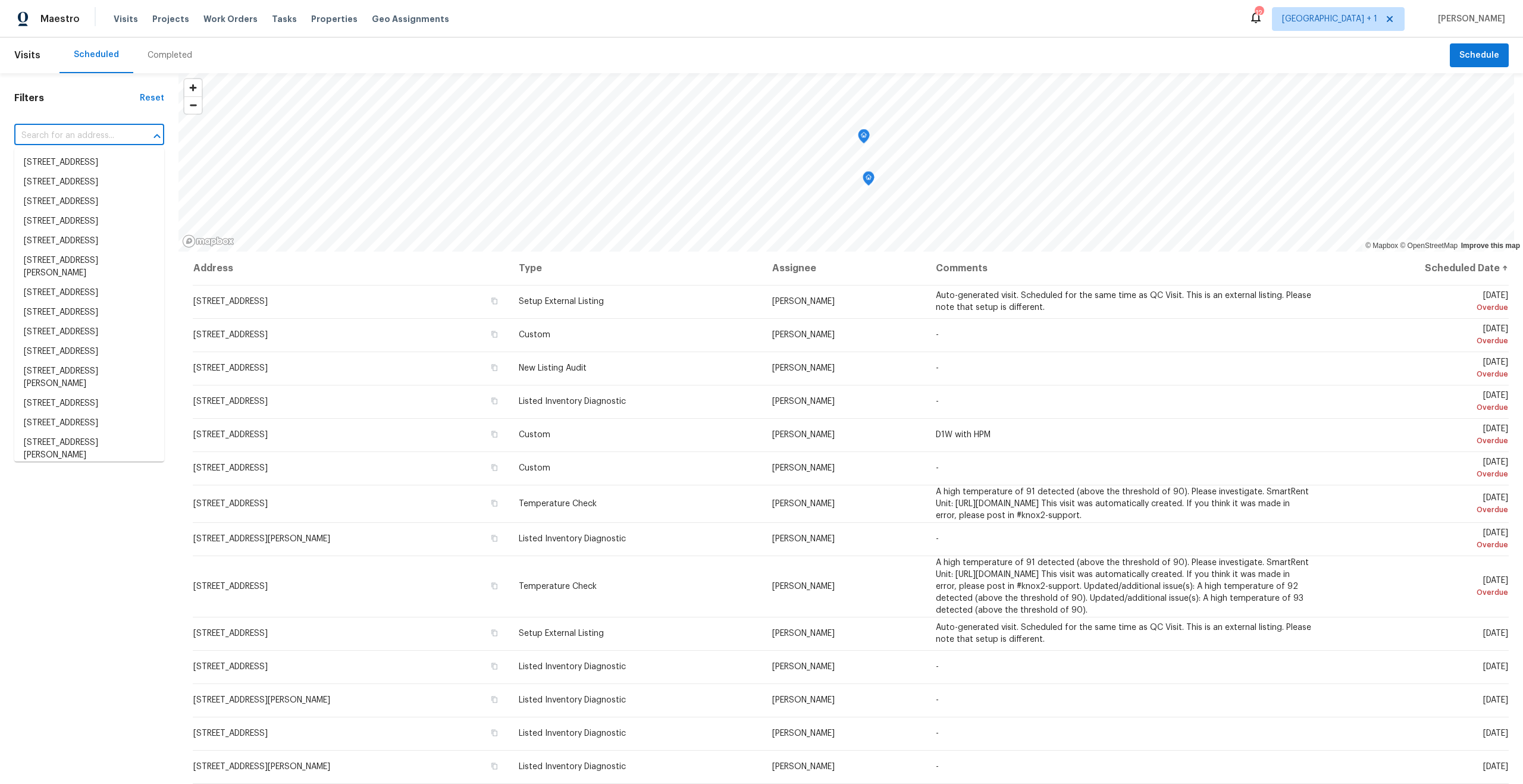
paste input "[STREET_ADDRESS]"
type input "[STREET_ADDRESS]"
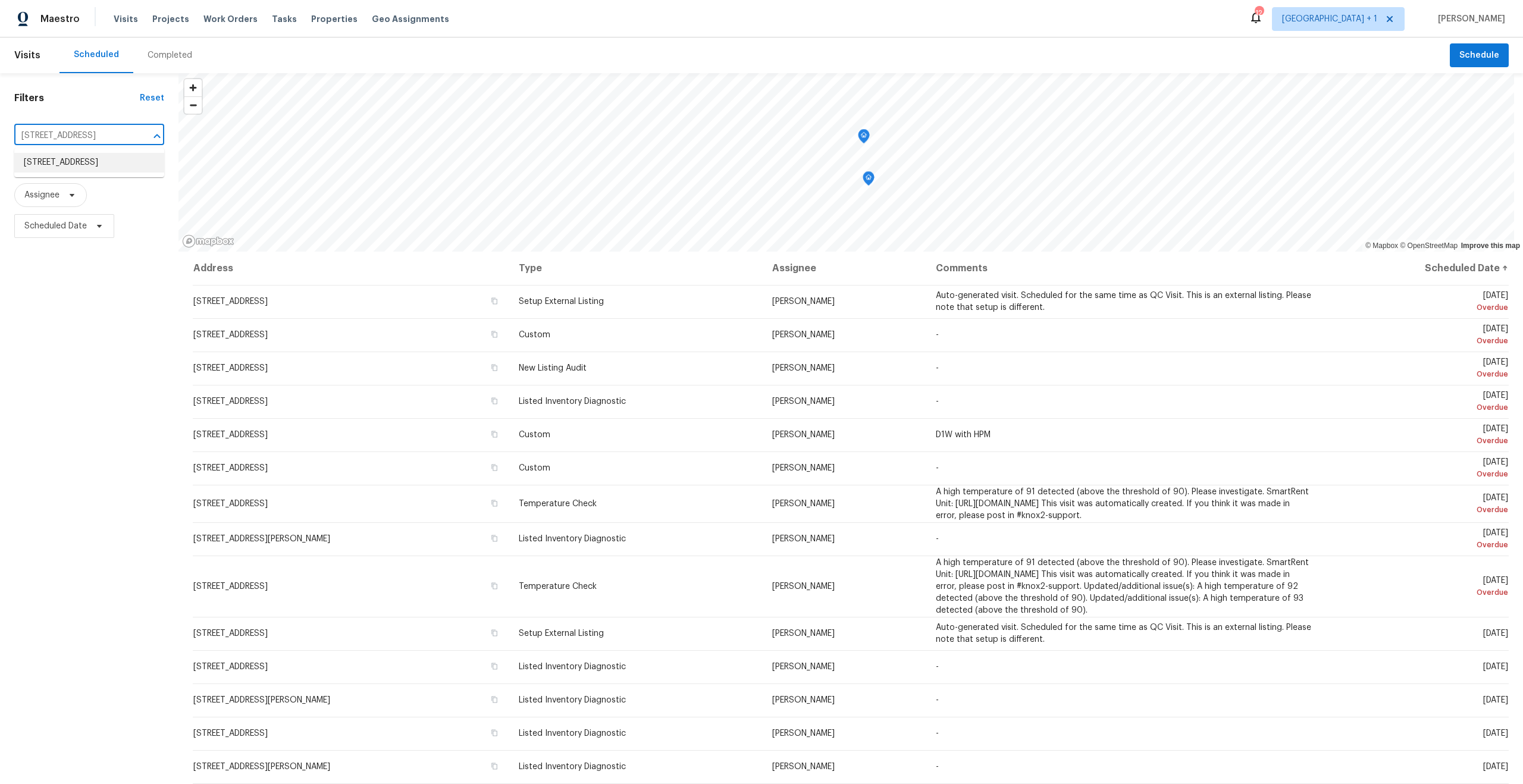
click at [95, 167] on li "[STREET_ADDRESS]" at bounding box center [89, 163] width 150 height 20
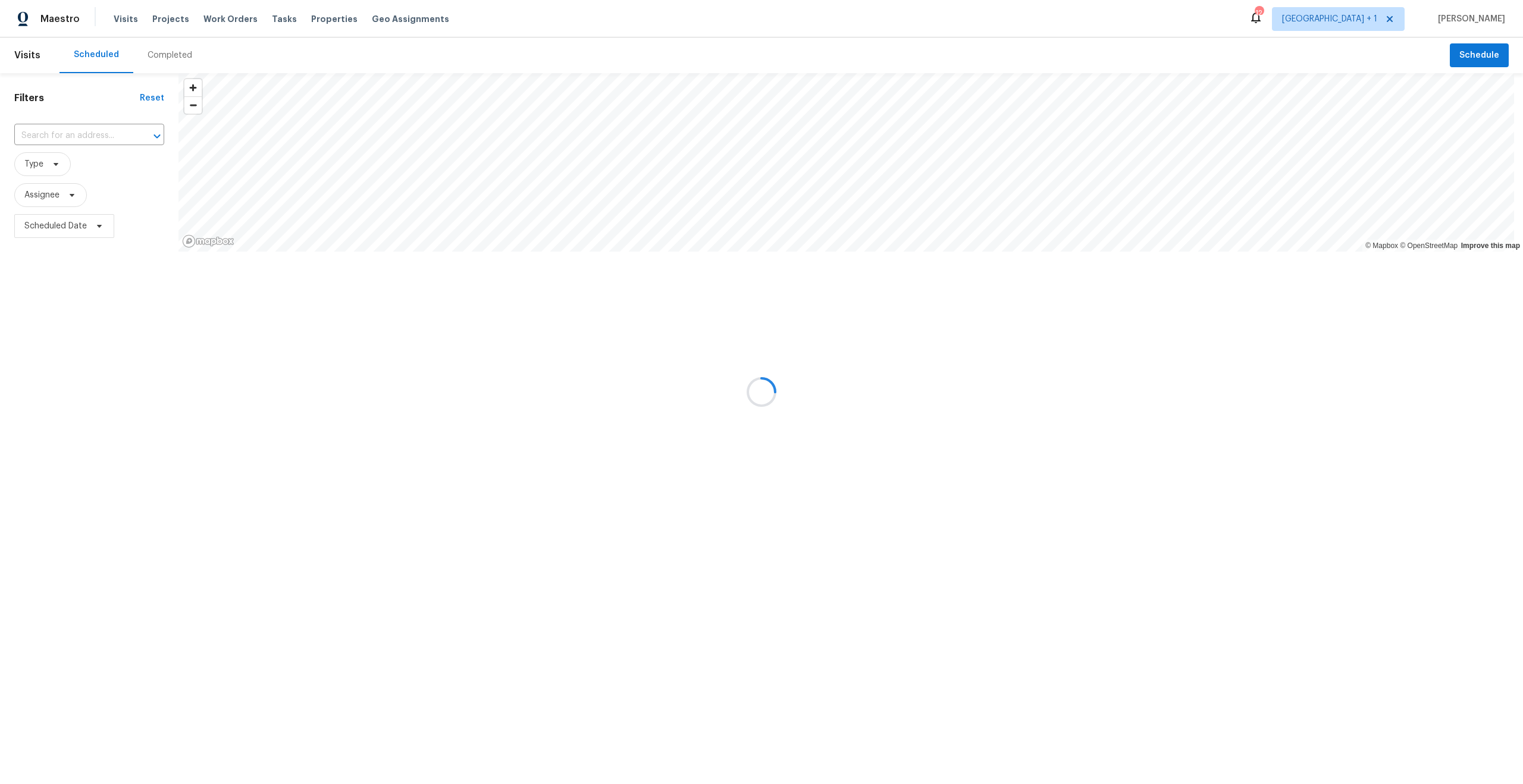
type input "[STREET_ADDRESS]"
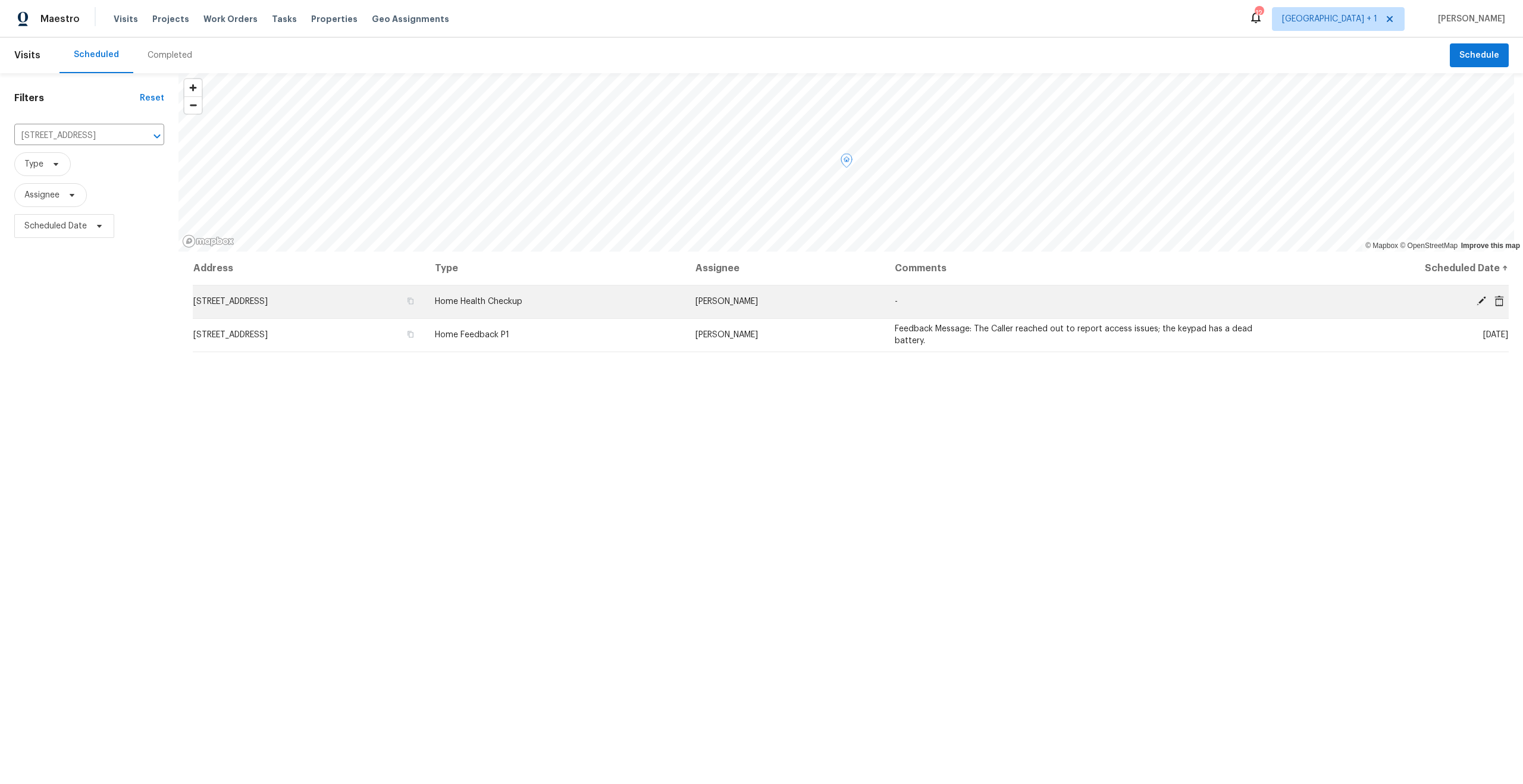
click at [1476, 297] on icon at bounding box center [1481, 301] width 10 height 10
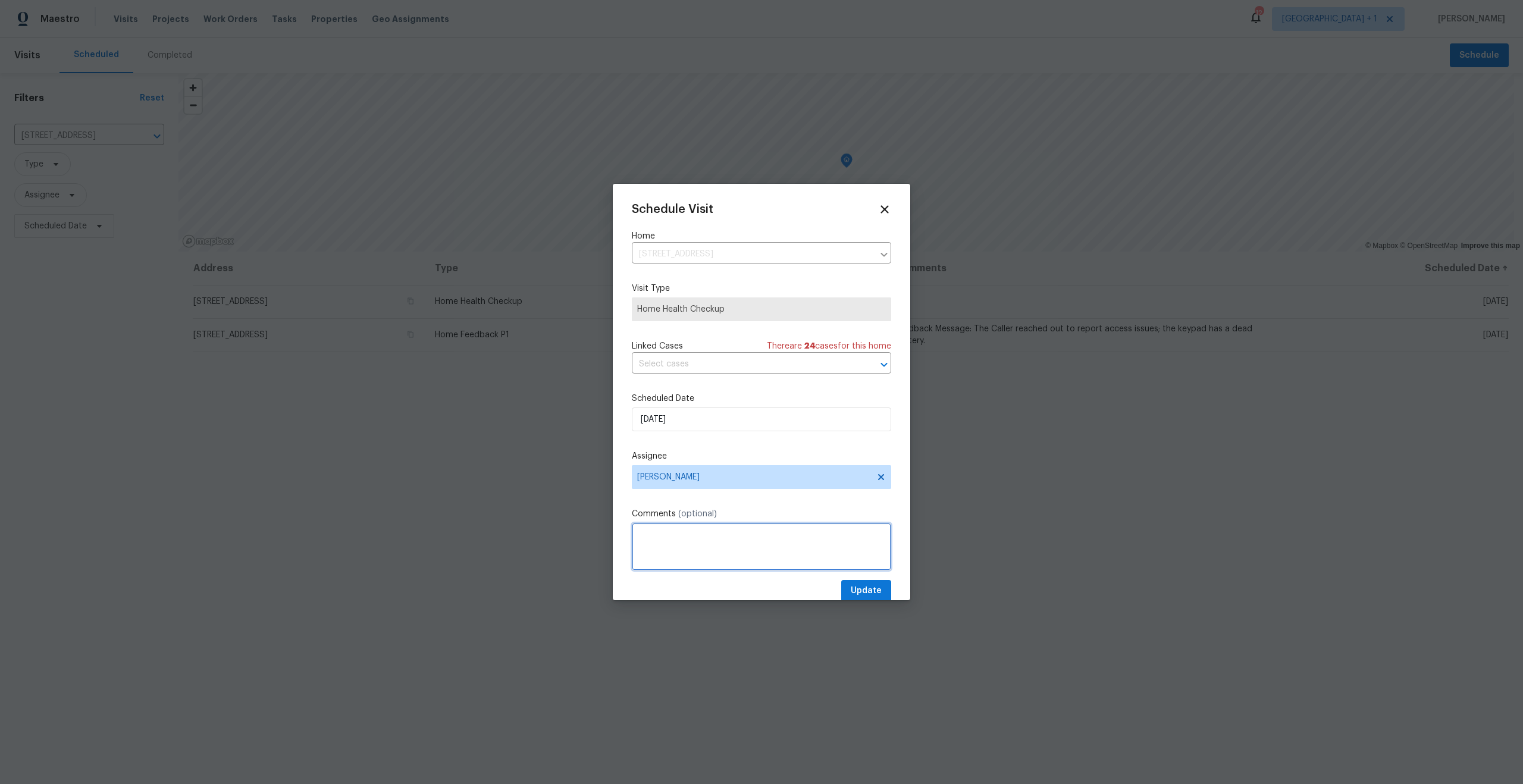
click at [768, 539] on textarea at bounding box center [761, 547] width 259 height 48
paste textarea "Home has not been walked in over 30 days."
type textarea "Home has not been walked in over 30 days."
click at [853, 589] on span "Update" at bounding box center [866, 590] width 31 height 15
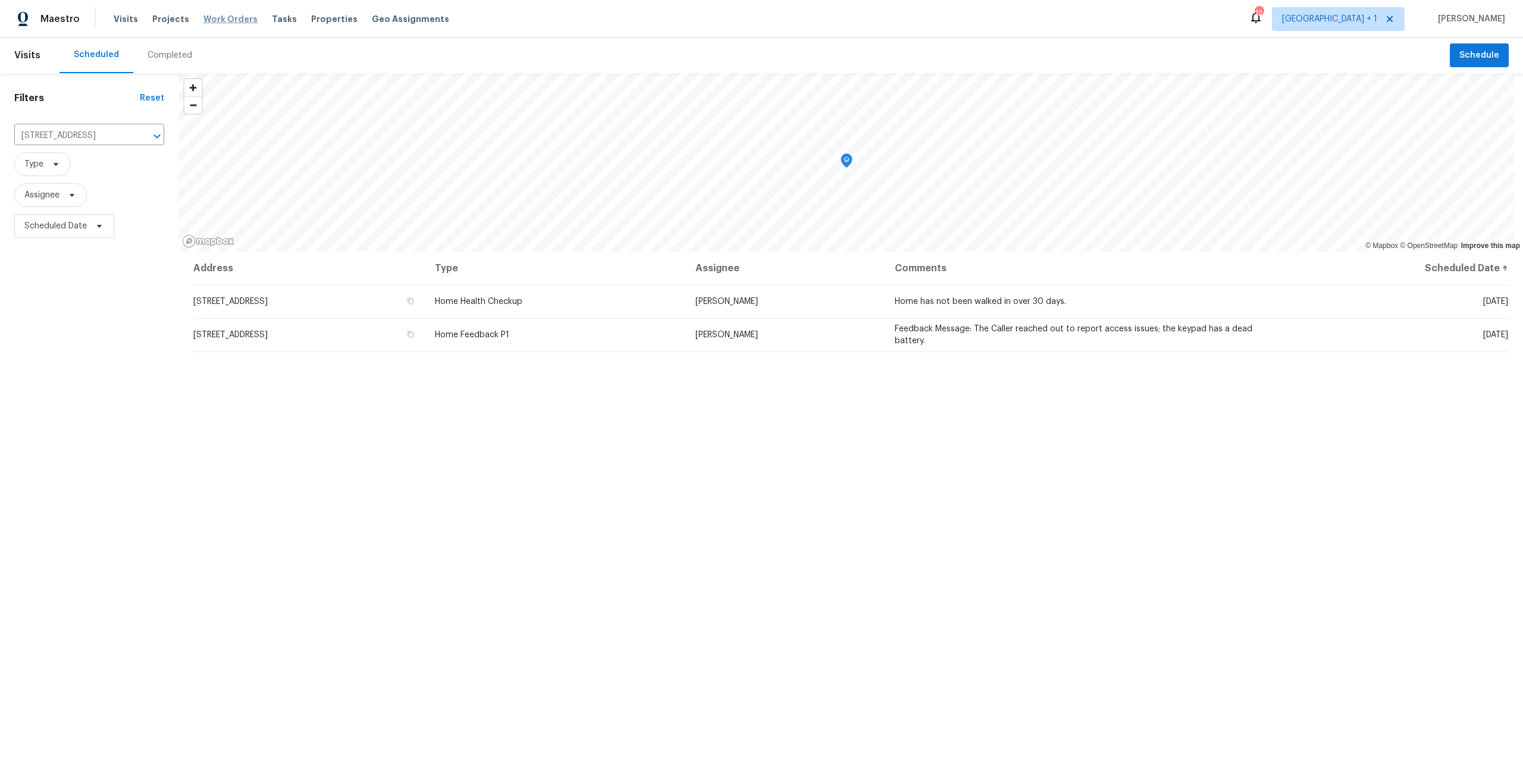
click at [210, 23] on span "Work Orders" at bounding box center [230, 19] width 54 height 12
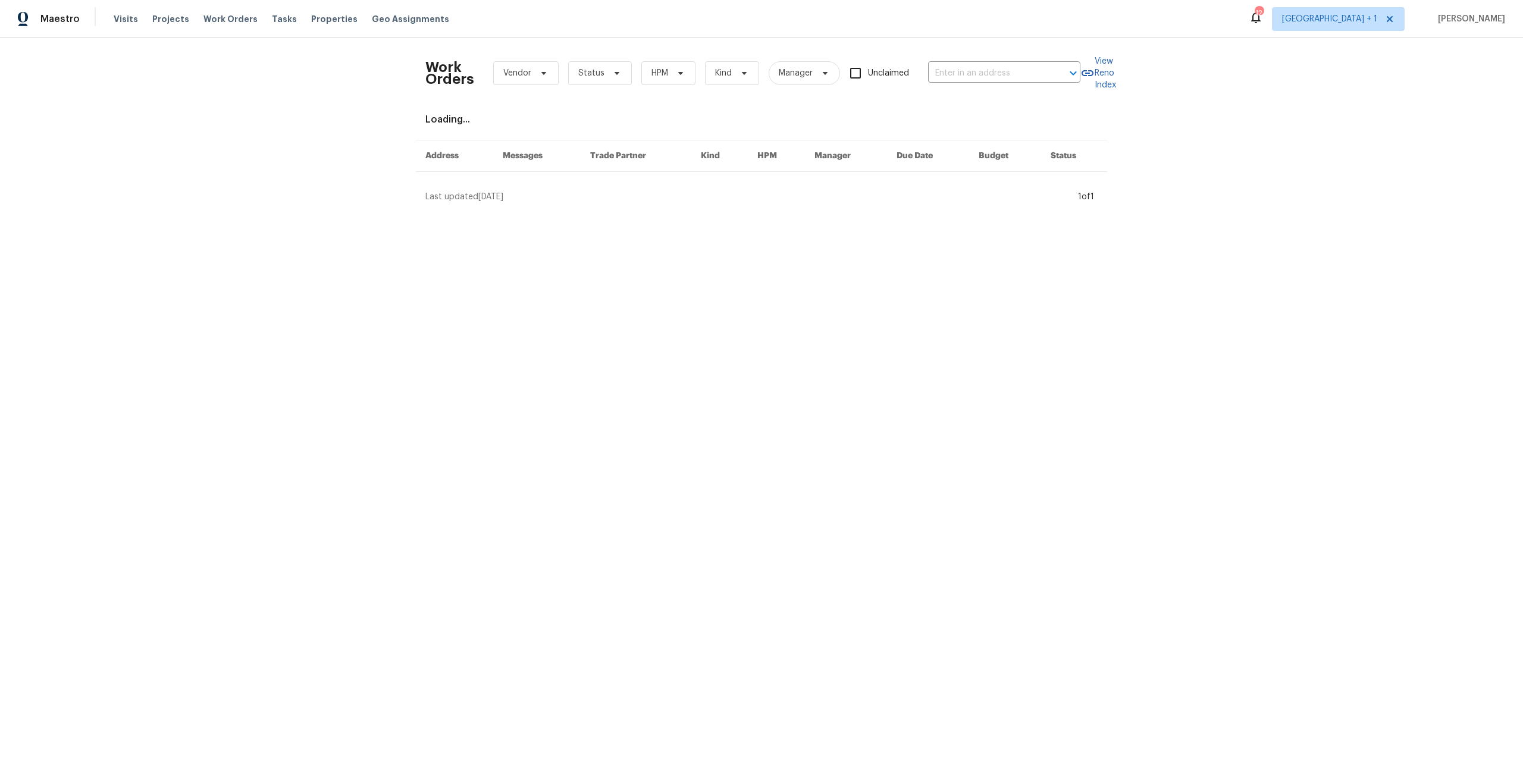
drag, startPoint x: 245, startPoint y: 90, endPoint x: 242, endPoint y: 70, distance: 20.2
click at [245, 90] on div "Work Orders Vendor Status HPM Kind Manager Unclaimed ​ View Reno Index Loading.…" at bounding box center [761, 125] width 1523 height 175
click at [232, 20] on span "Work Orders" at bounding box center [230, 19] width 54 height 12
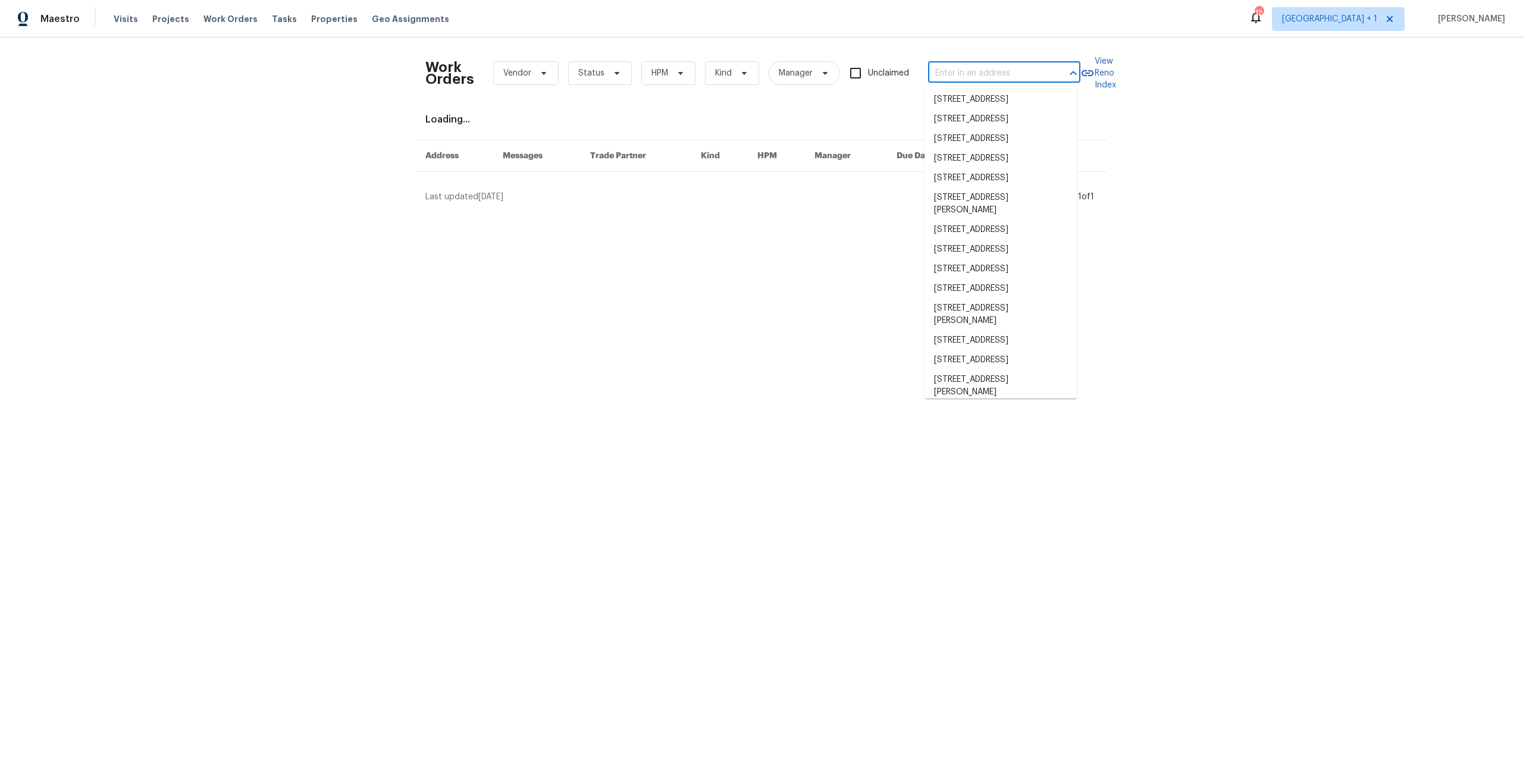
click at [1005, 80] on input "text" at bounding box center [987, 73] width 119 height 18
paste input "6767 Parkside Ave , San Diego, CA 92139"
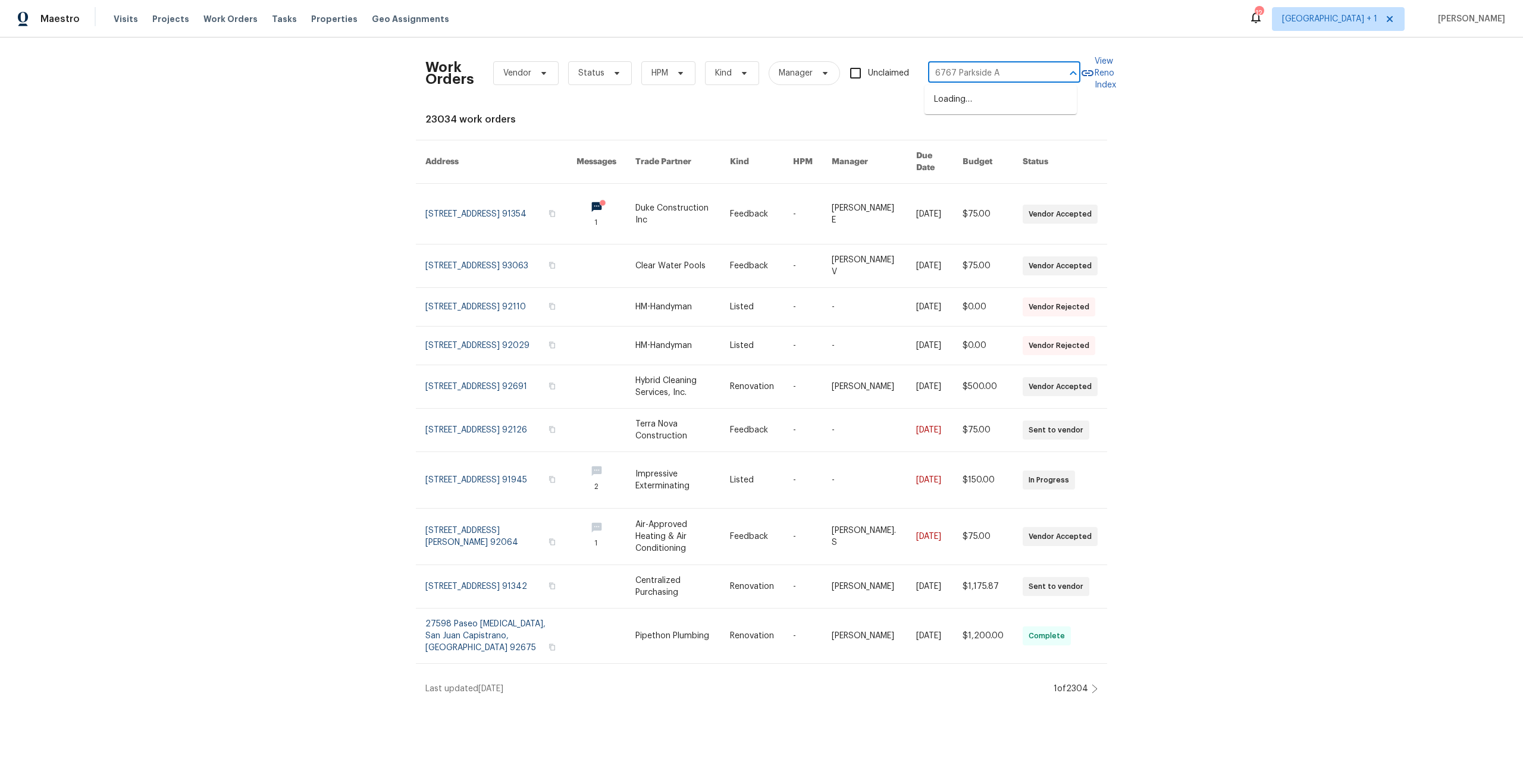
type input "6767 Parkside"
click at [952, 105] on li "[STREET_ADDRESS]" at bounding box center [1001, 100] width 152 height 20
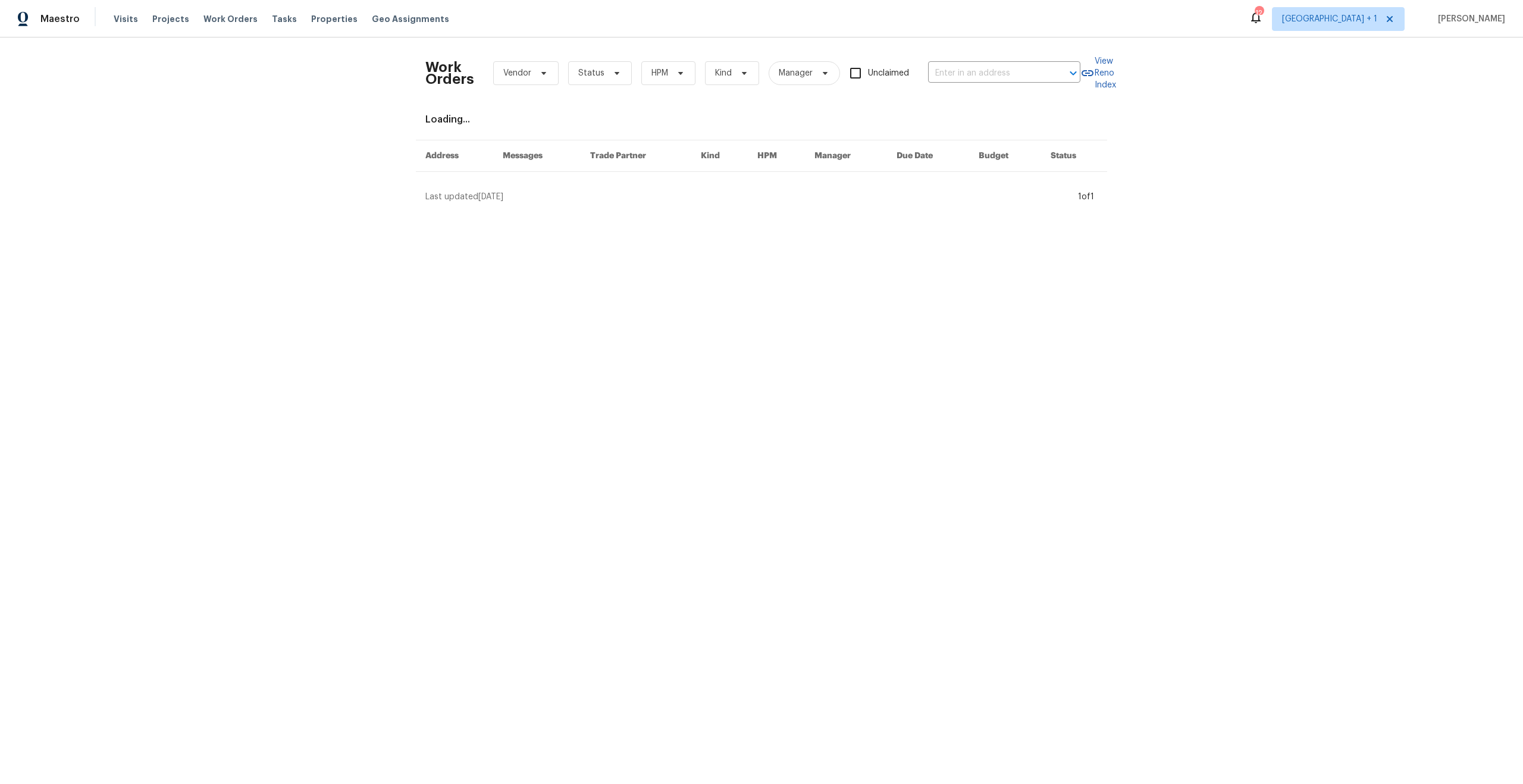
type input "[STREET_ADDRESS]"
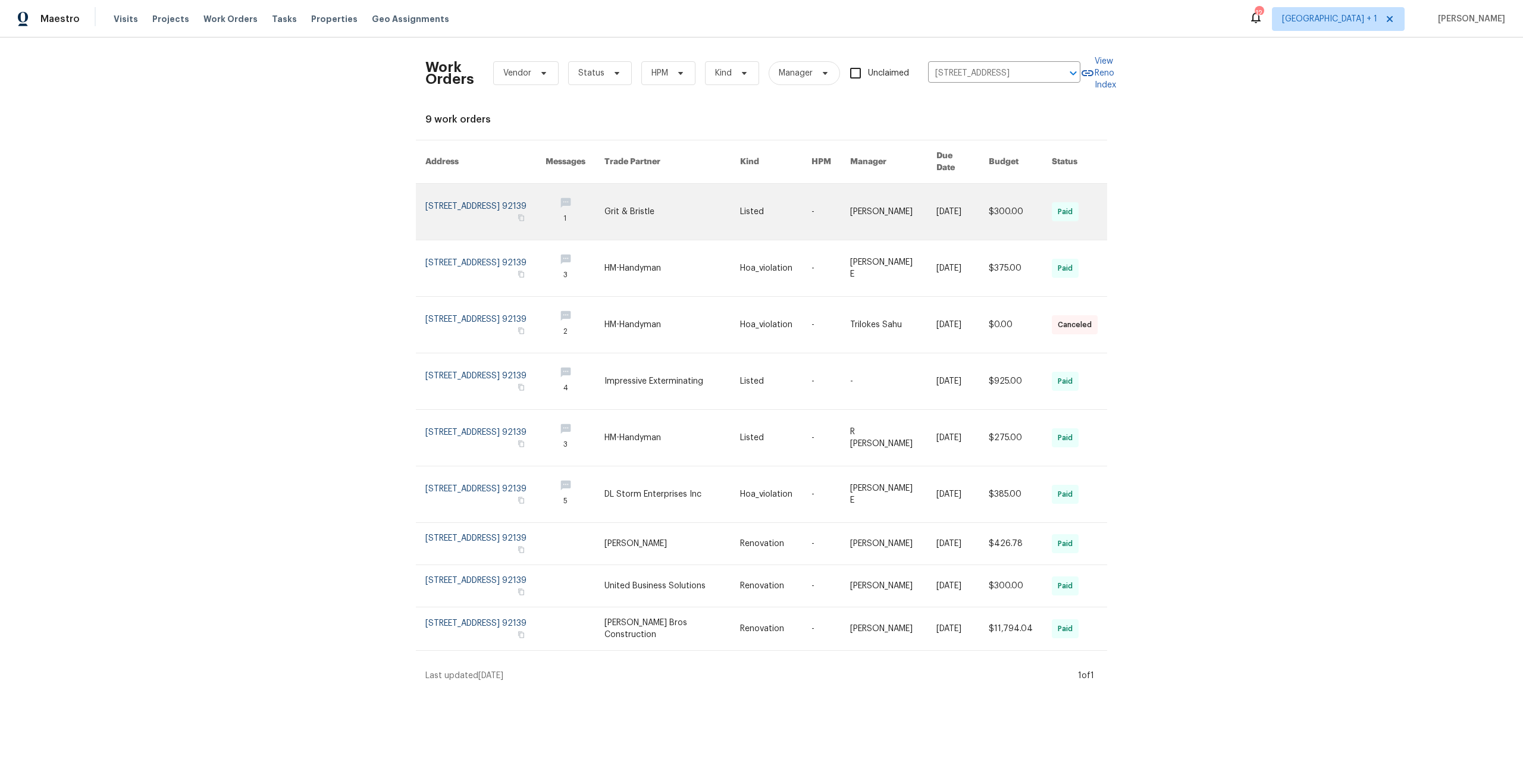
click at [478, 193] on link at bounding box center [485, 211] width 120 height 56
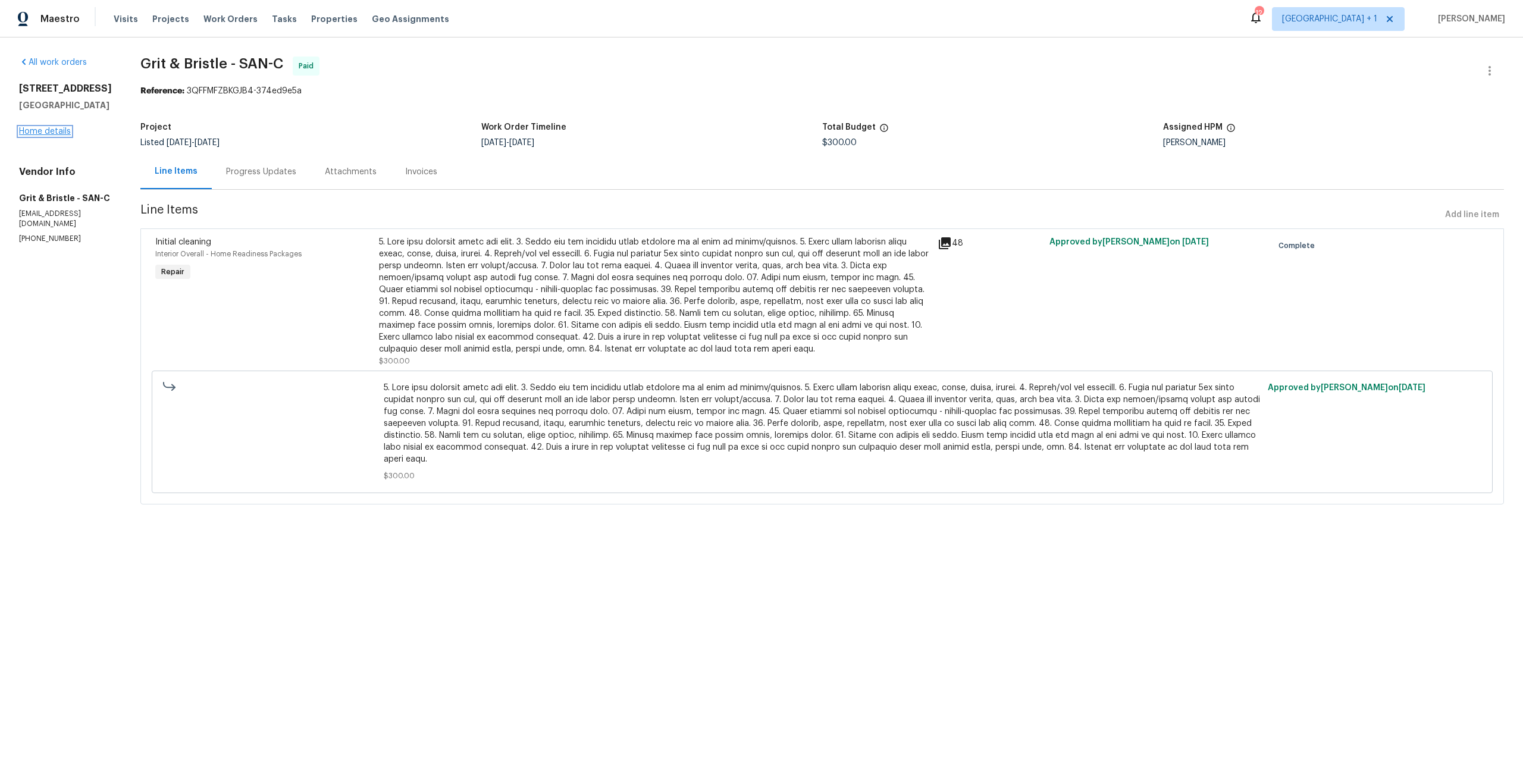
click at [60, 131] on link "Home details" at bounding box center [45, 131] width 52 height 9
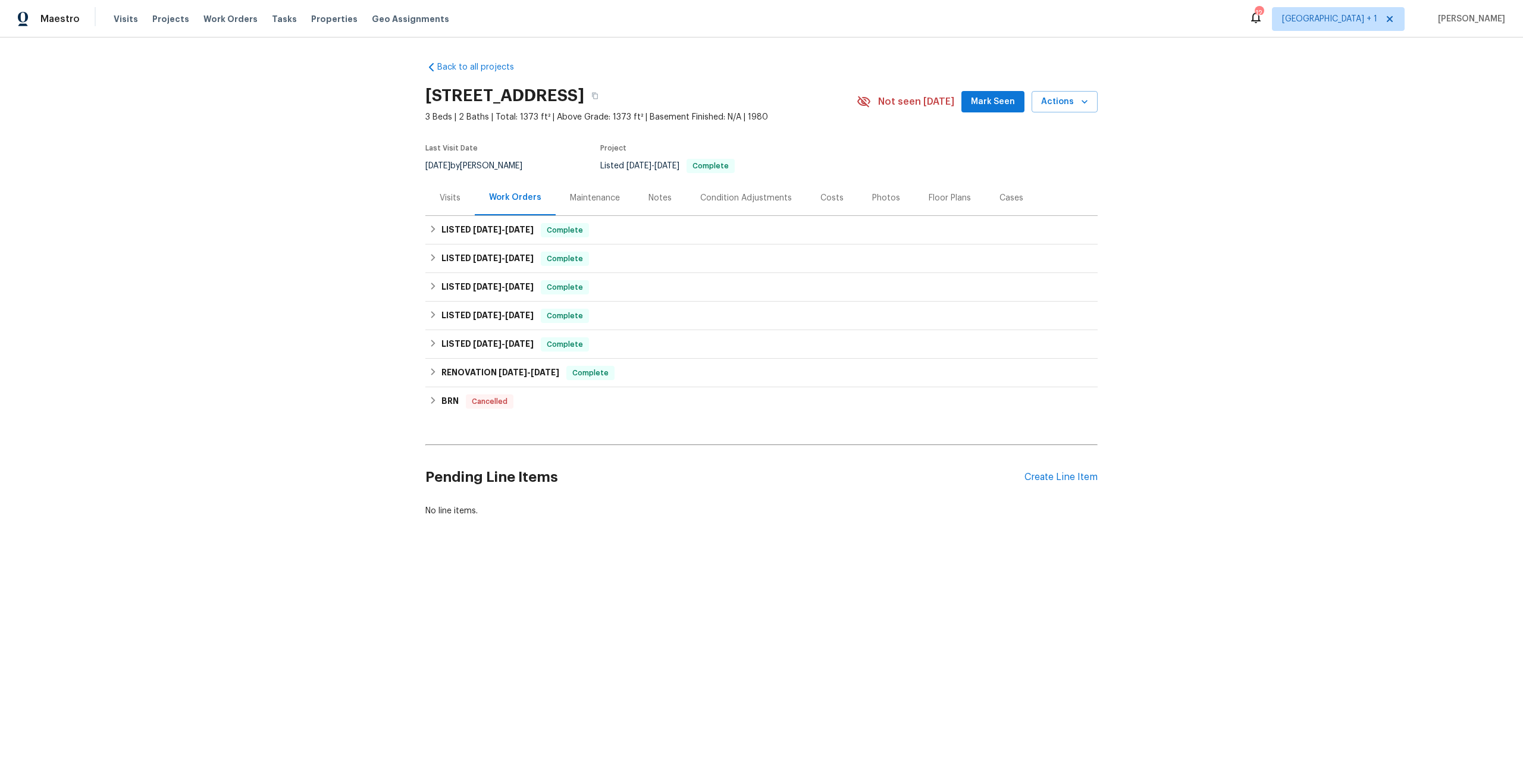
click at [440, 191] on div "Visits" at bounding box center [449, 197] width 49 height 35
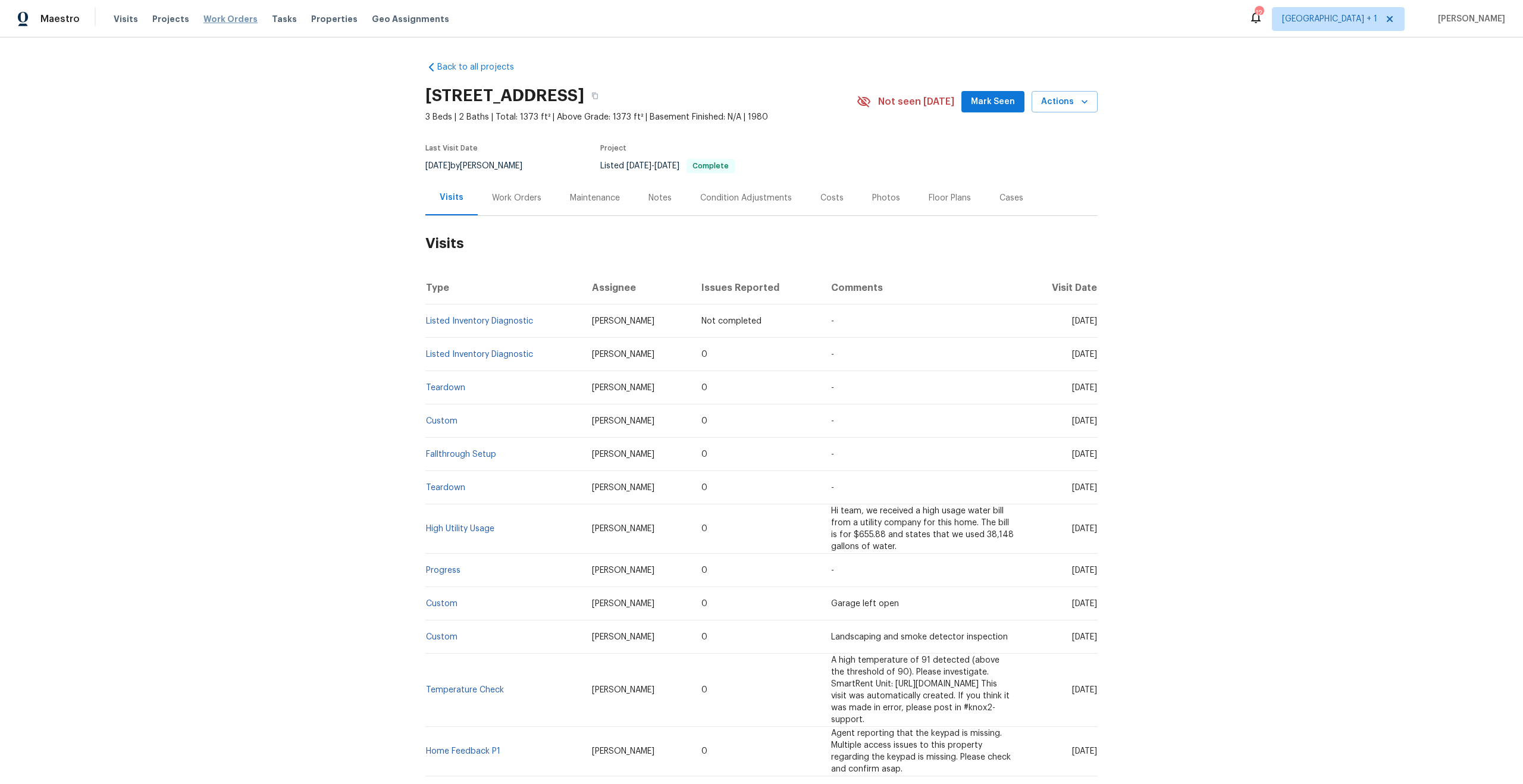
click at [222, 13] on span "Work Orders" at bounding box center [230, 19] width 54 height 12
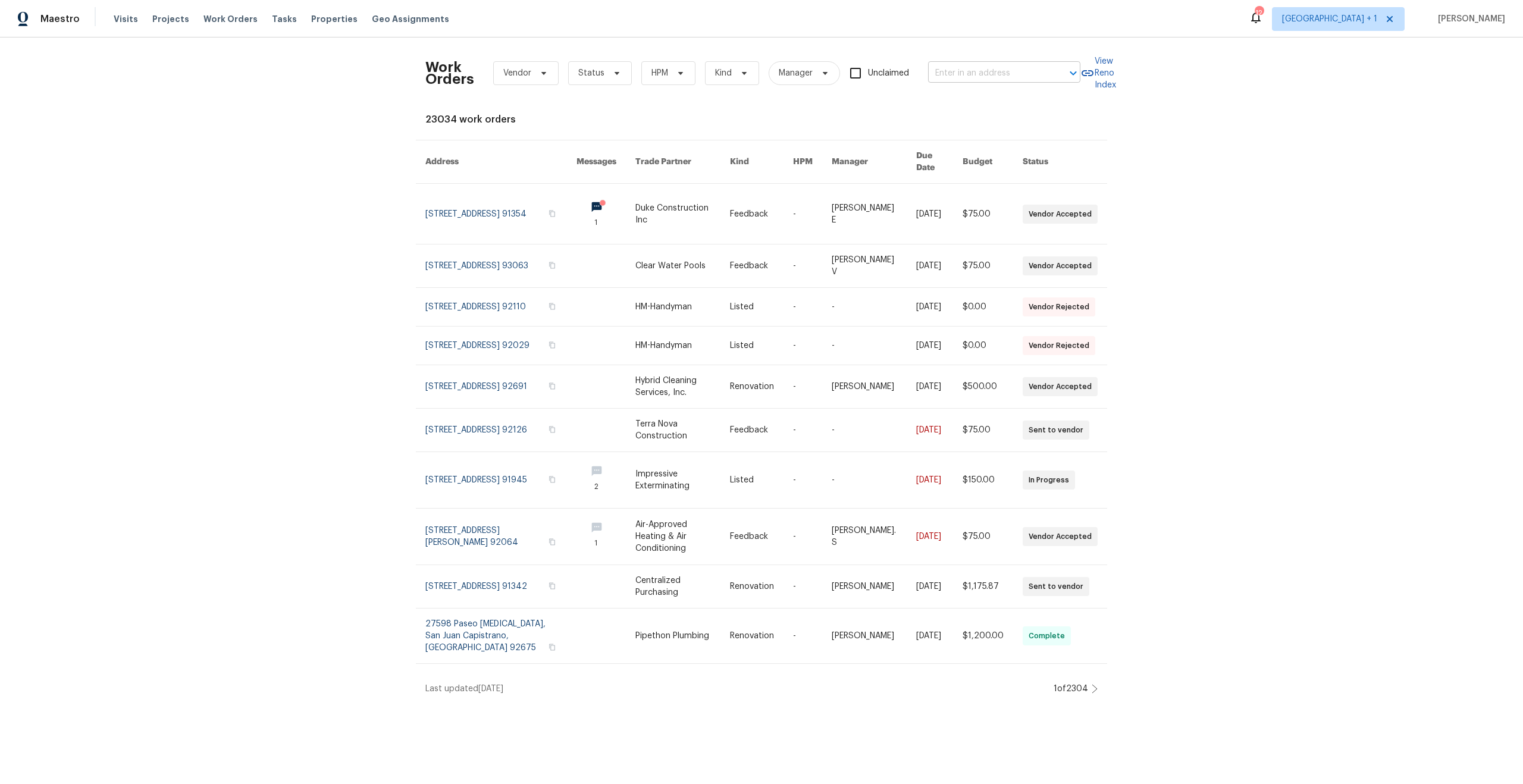
click at [976, 68] on input "text" at bounding box center [987, 73] width 119 height 18
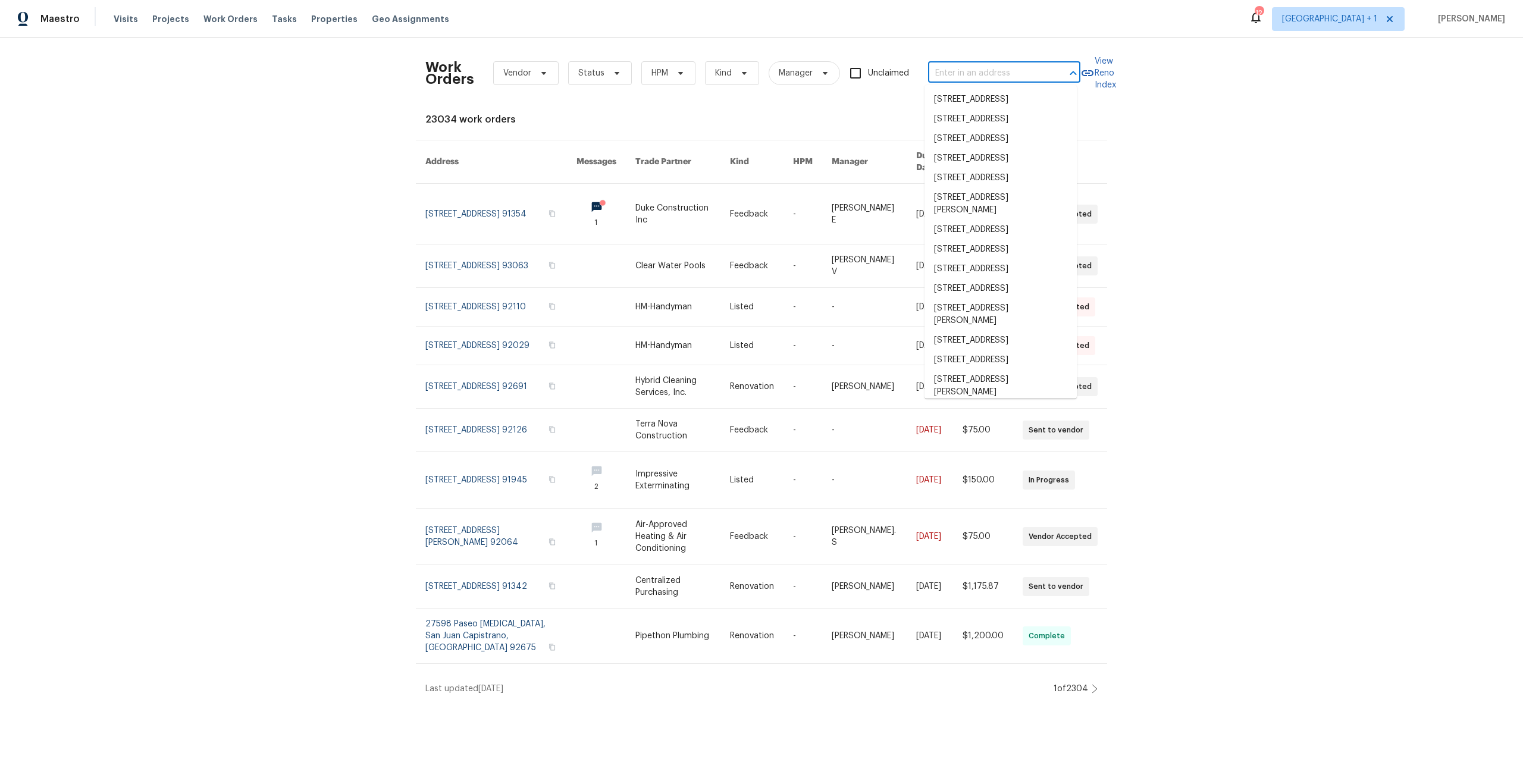
paste input "5750 Amaya Dr Unit 10, La Mesa, CA 91942"
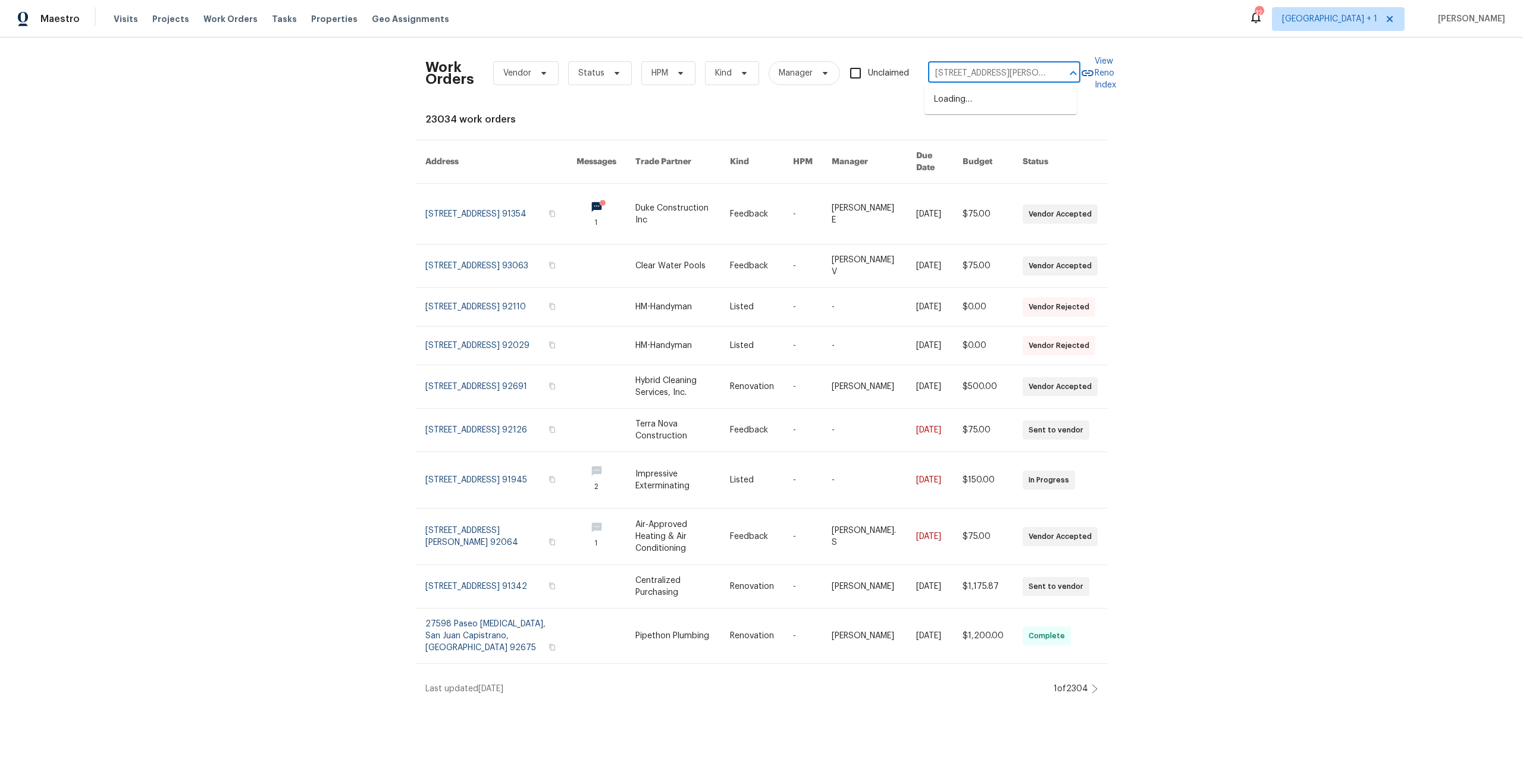
type input "5750 Amaya Dr"
click at [972, 141] on li "5750 Amaya Dr Unit 10, La Mesa, CA 91942" at bounding box center [1001, 138] width 152 height 32
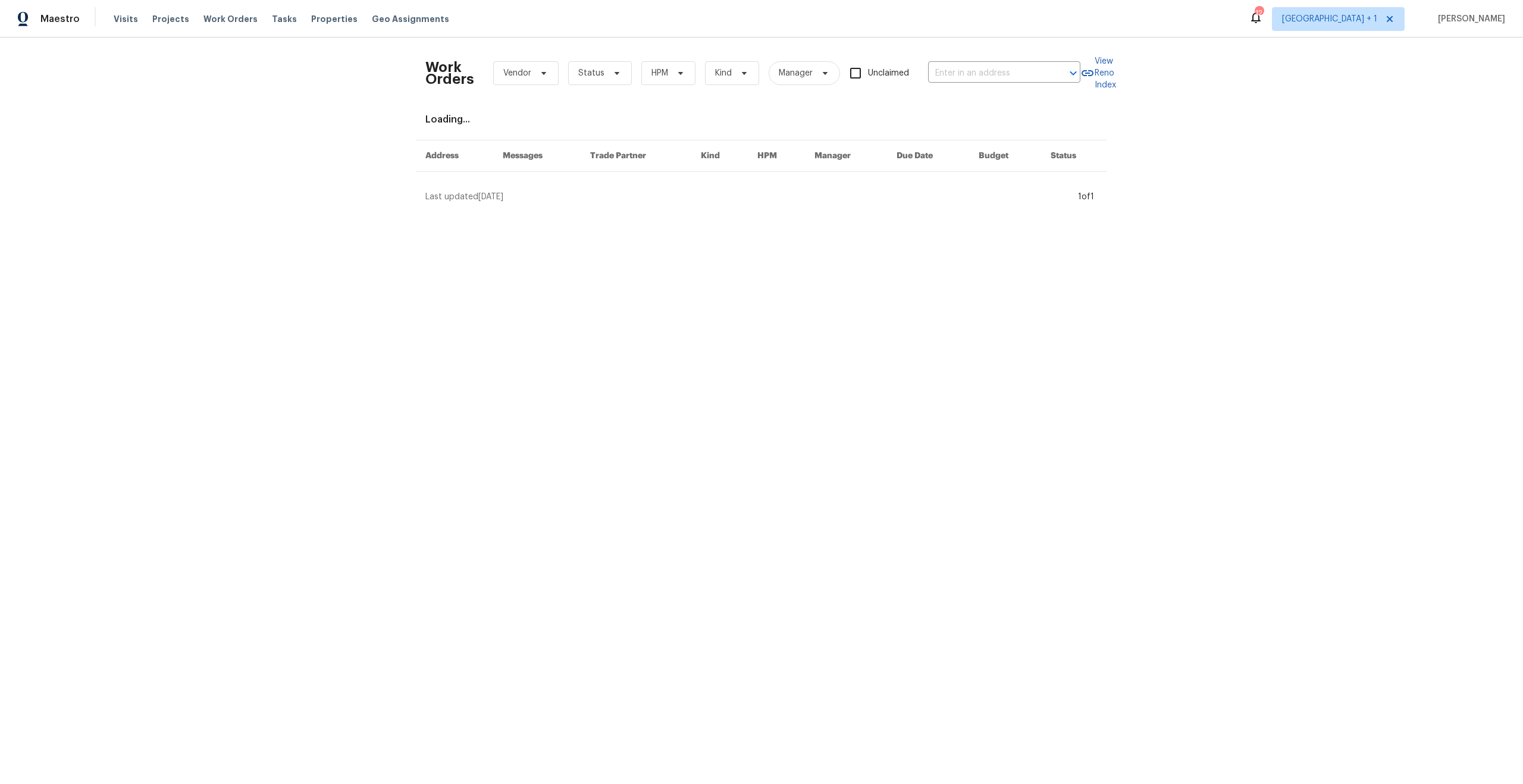
type input "5750 Amaya Dr Unit 10, La Mesa, CA 91942"
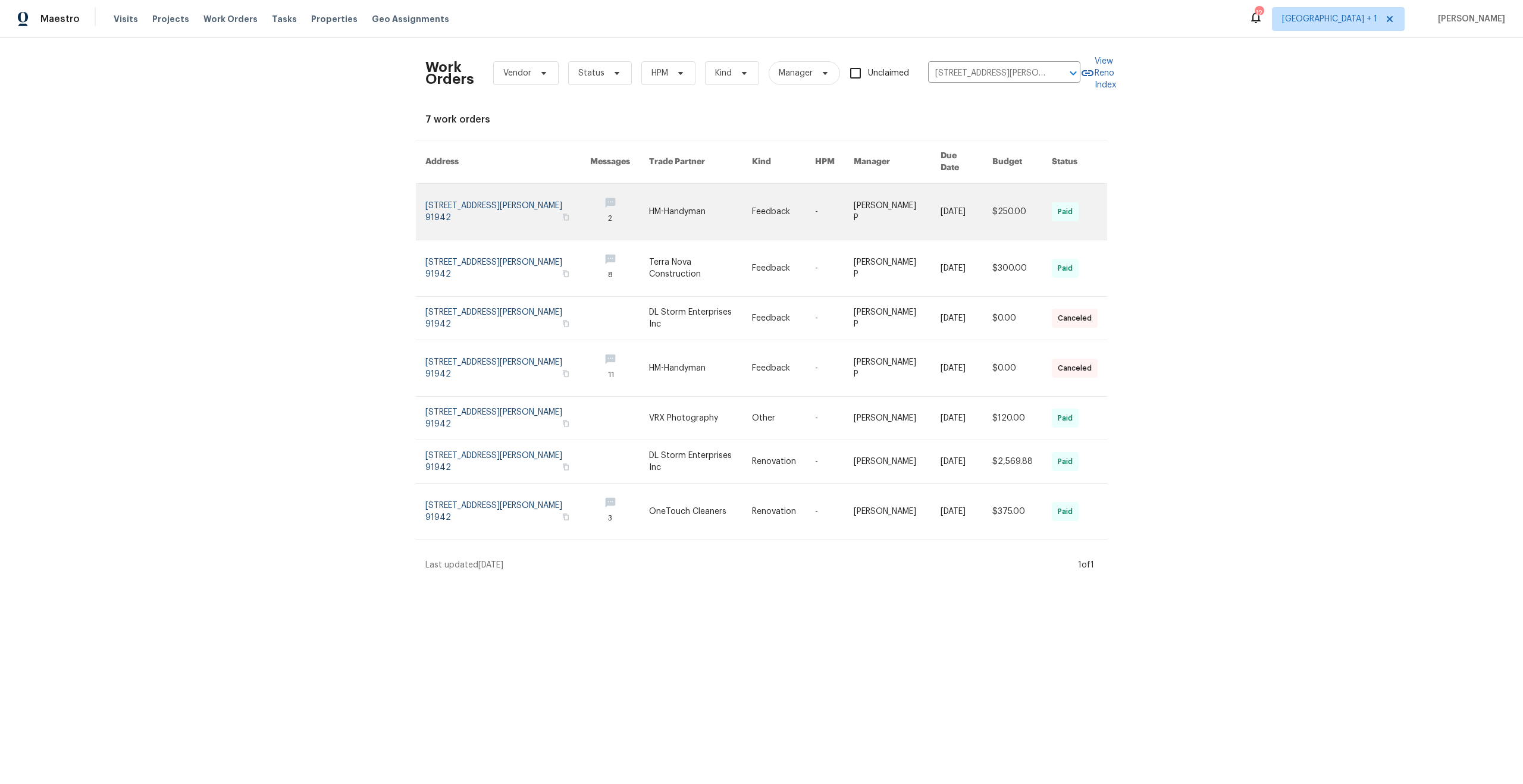
click at [515, 204] on link at bounding box center [507, 211] width 165 height 56
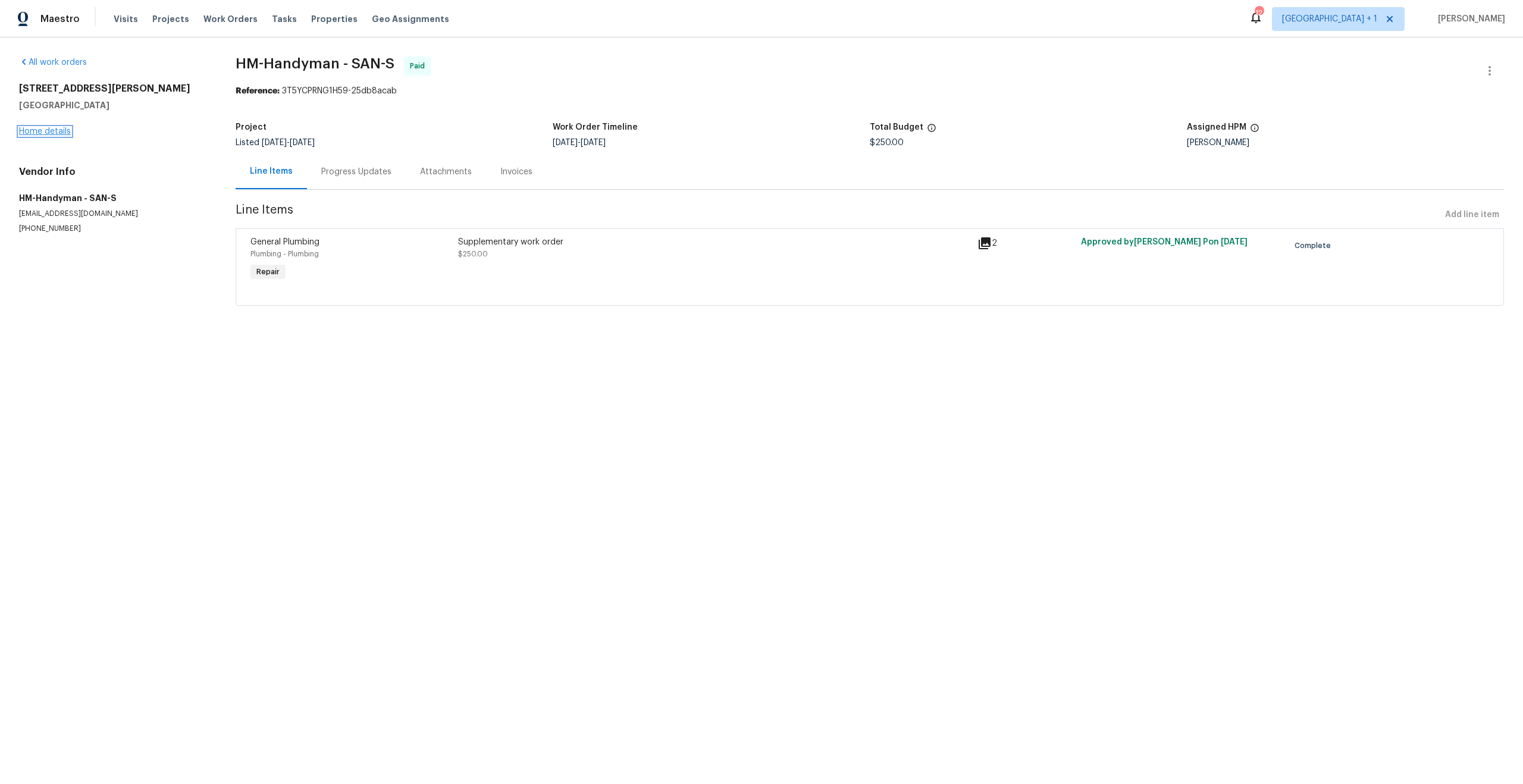
click at [42, 134] on link "Home details" at bounding box center [45, 131] width 52 height 9
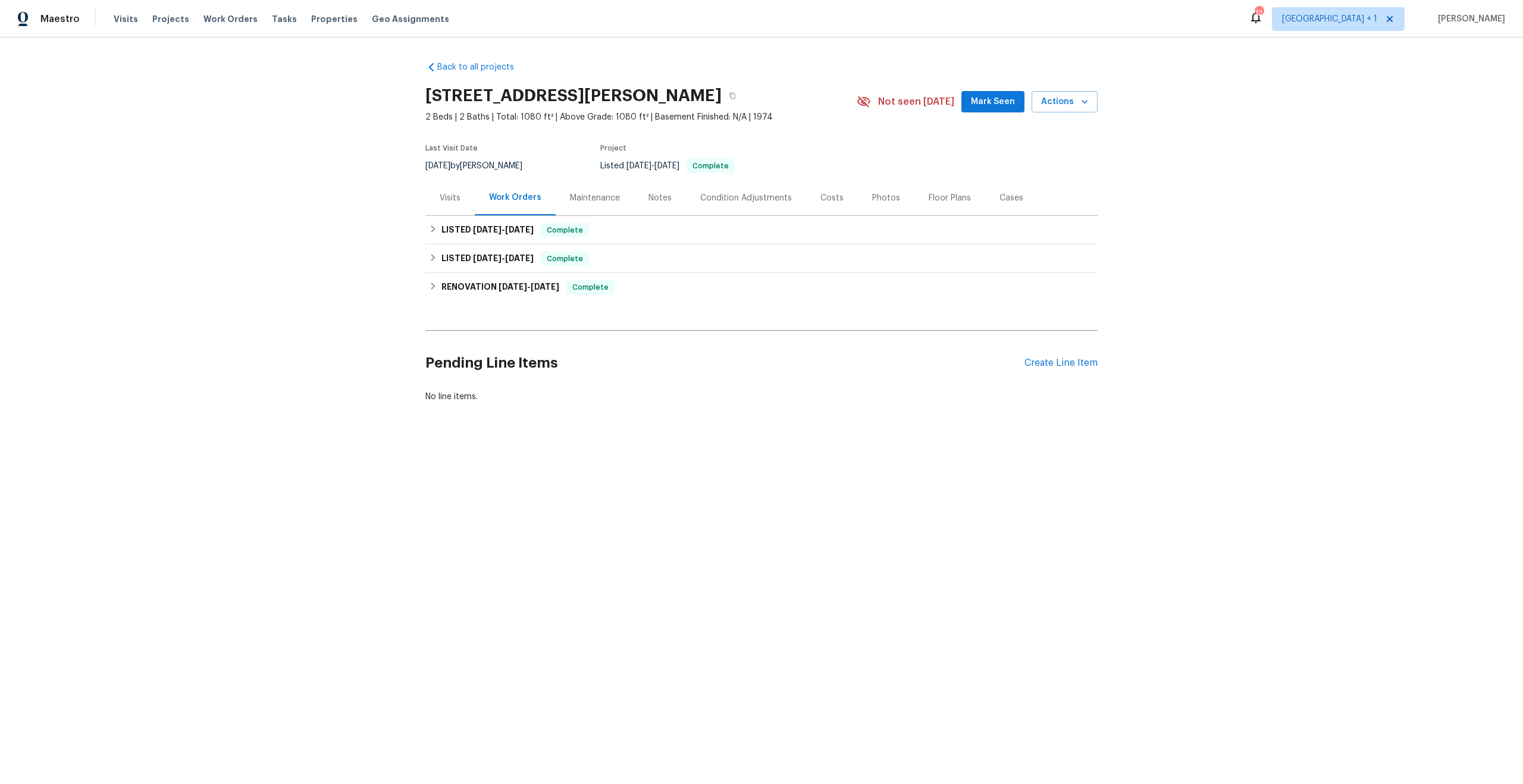
click at [449, 196] on div "Visits" at bounding box center [450, 198] width 21 height 12
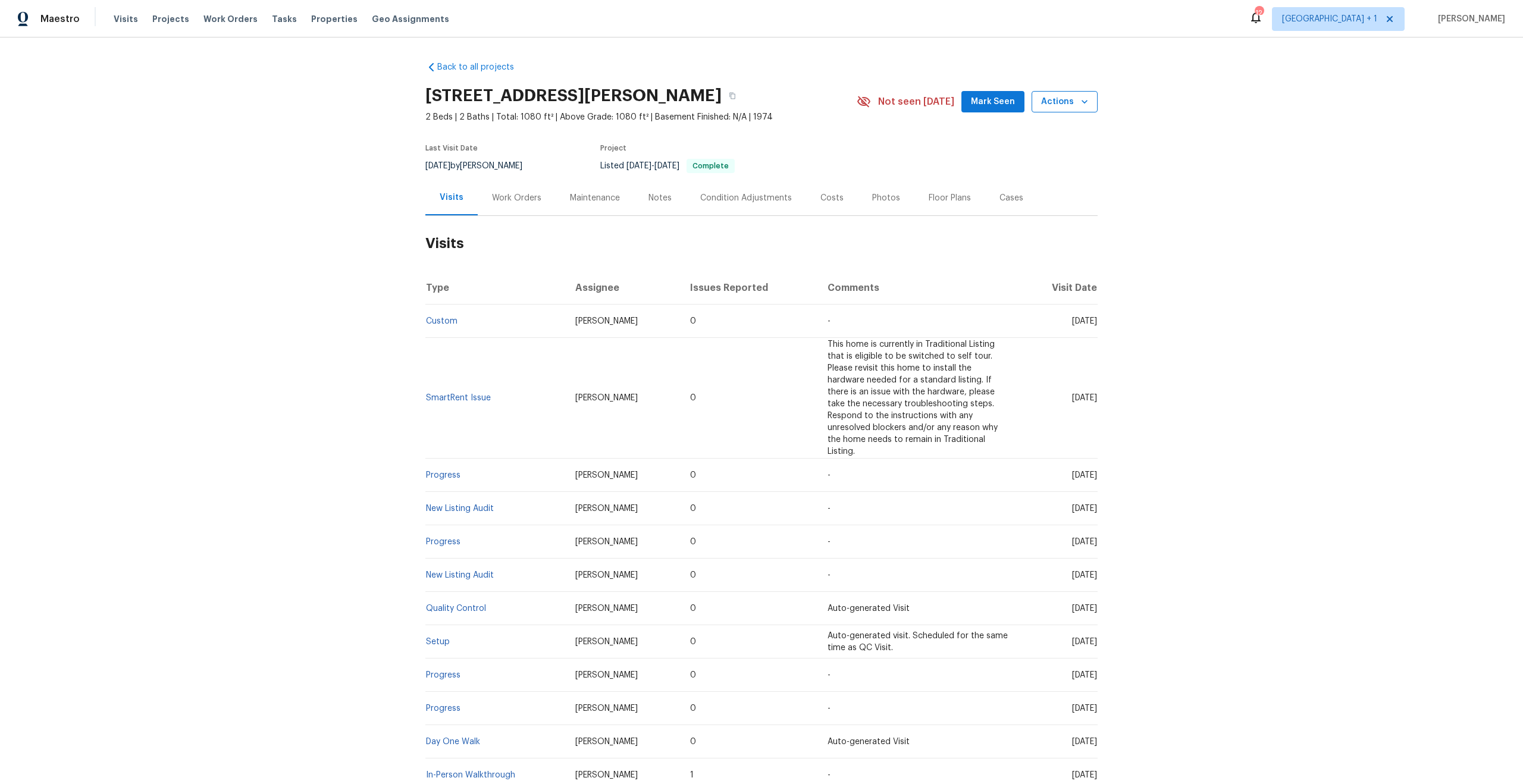
click at [1056, 109] on button "Actions" at bounding box center [1064, 102] width 66 height 22
click at [1022, 150] on p "Schedule a visit" at bounding box center [1016, 146] width 61 height 12
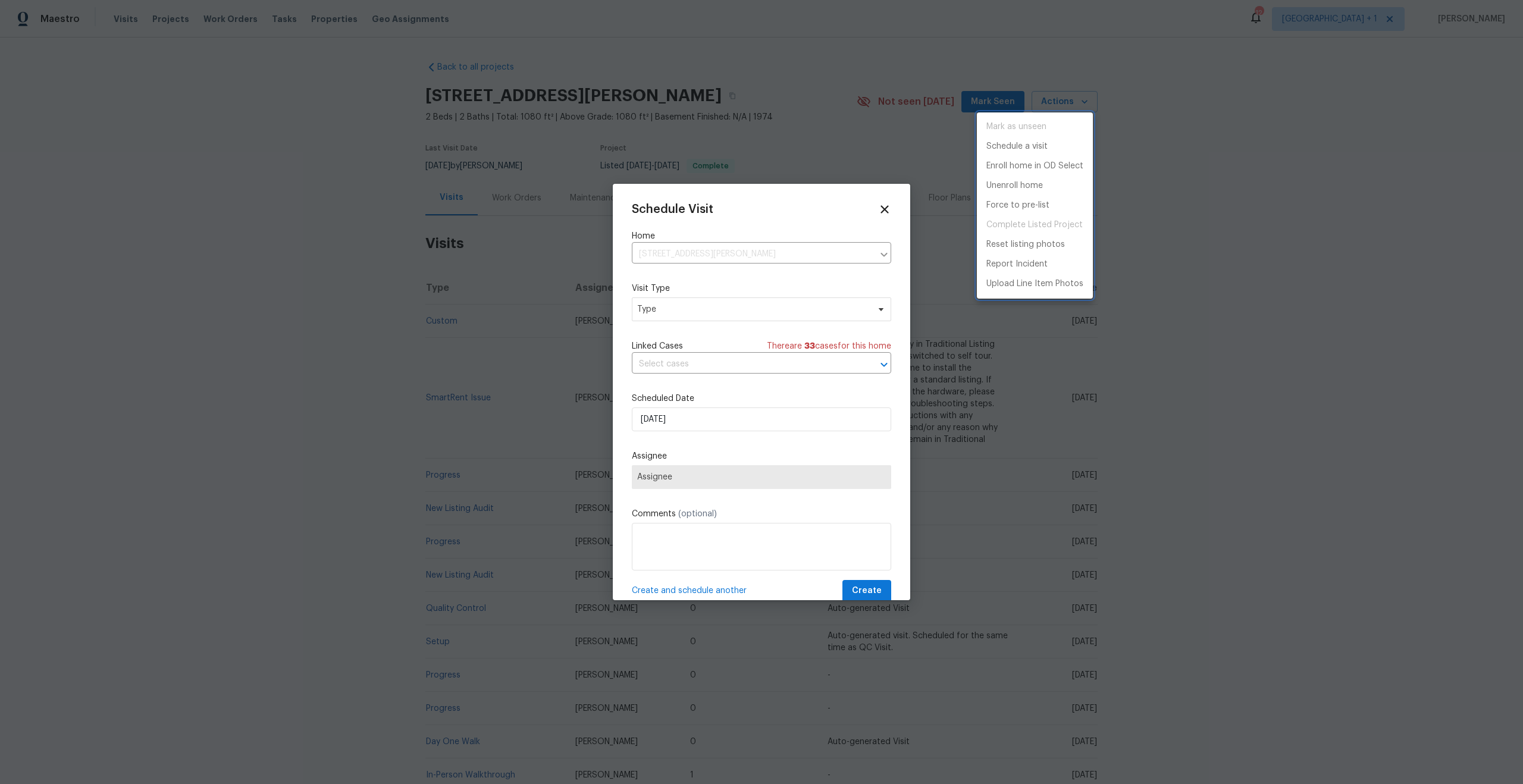
click at [690, 301] on div at bounding box center [761, 392] width 1523 height 784
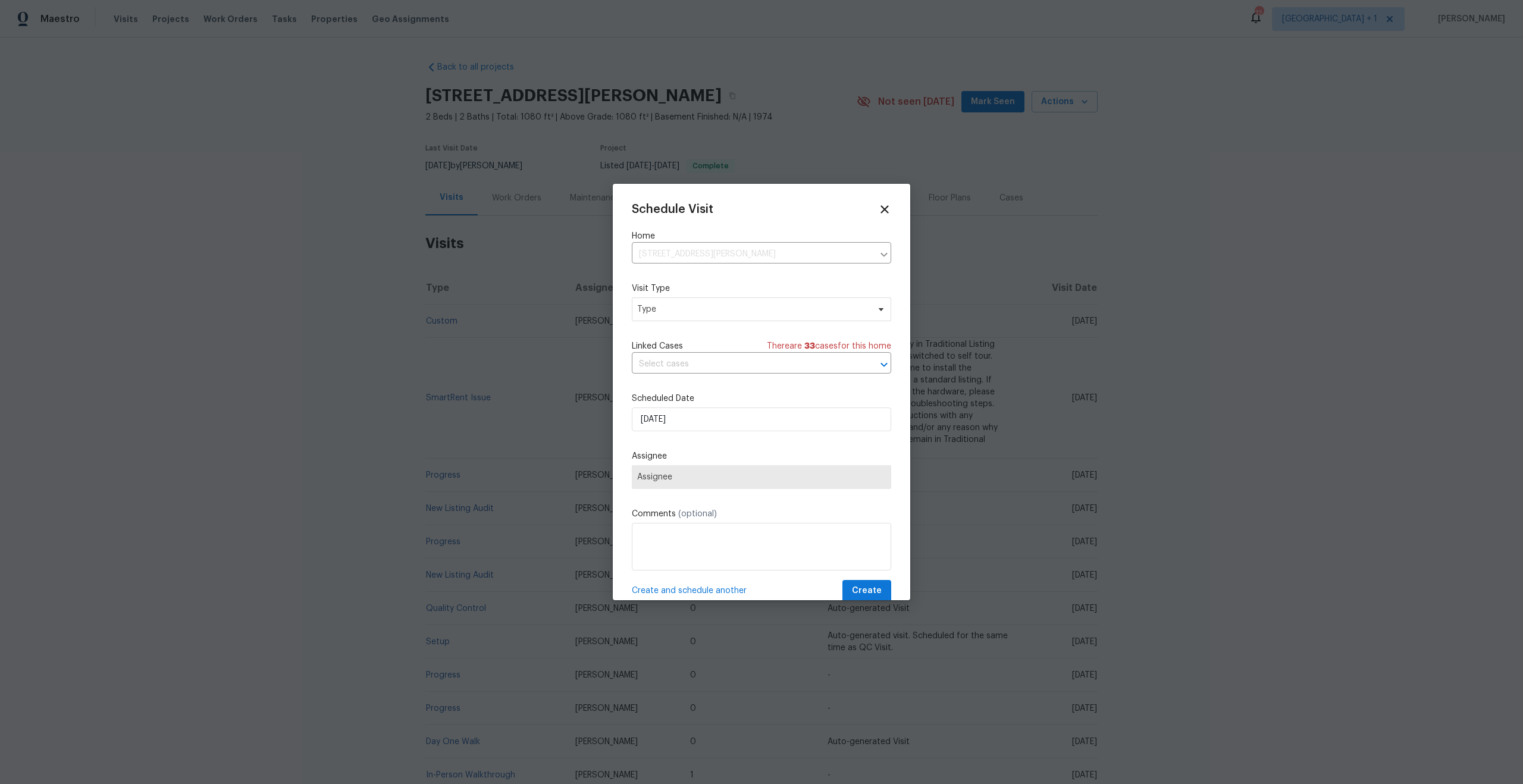
click at [690, 302] on div "Mark as unseen Schedule a visit Enroll home in OD Select Unenroll home Force to…" at bounding box center [761, 392] width 1523 height 784
click at [689, 304] on span "Type" at bounding box center [753, 309] width 232 height 12
type input "home"
click at [696, 413] on div "Home Health Checkup" at bounding box center [682, 416] width 87 height 12
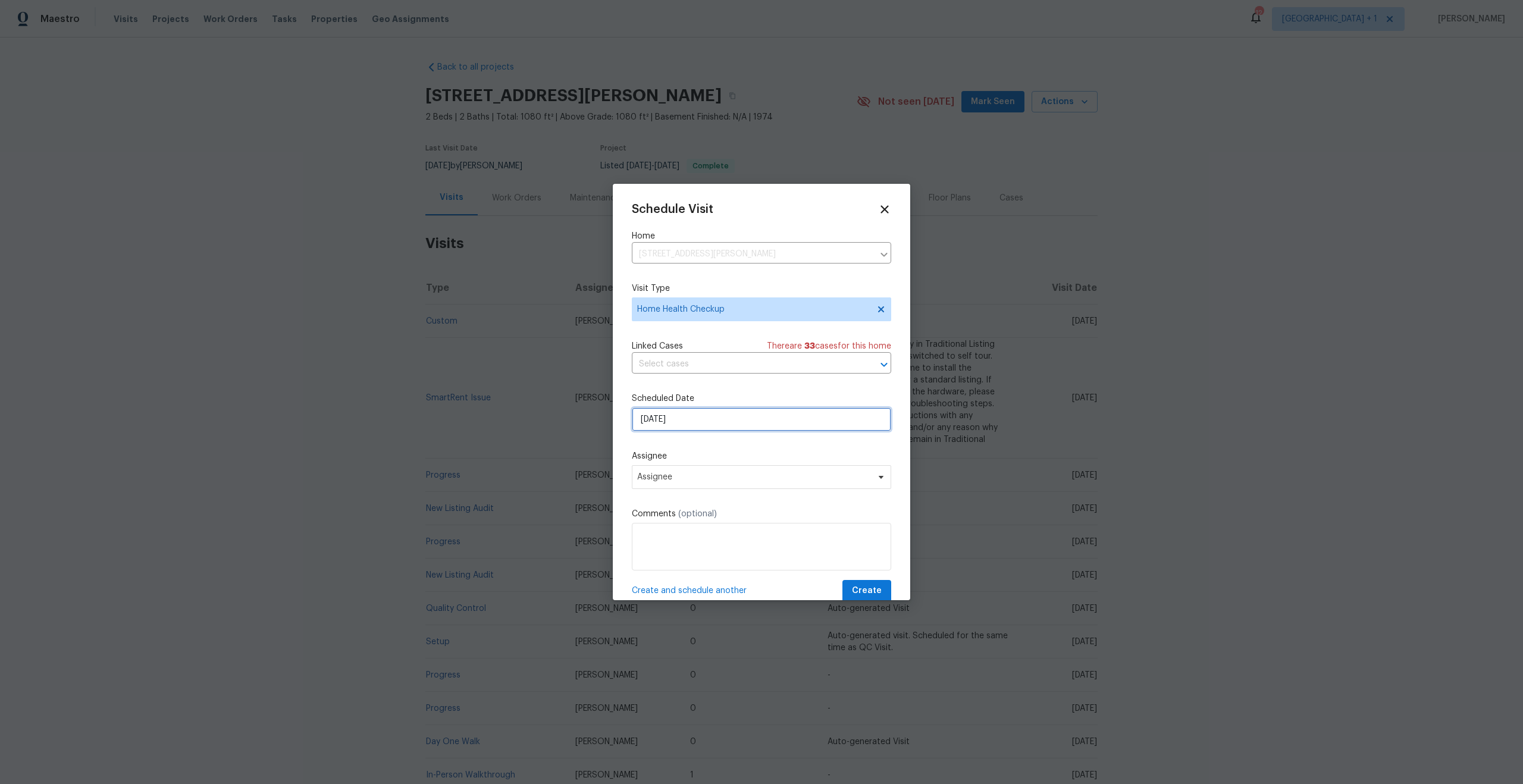
click at [722, 430] on input "[DATE]" at bounding box center [761, 419] width 259 height 24
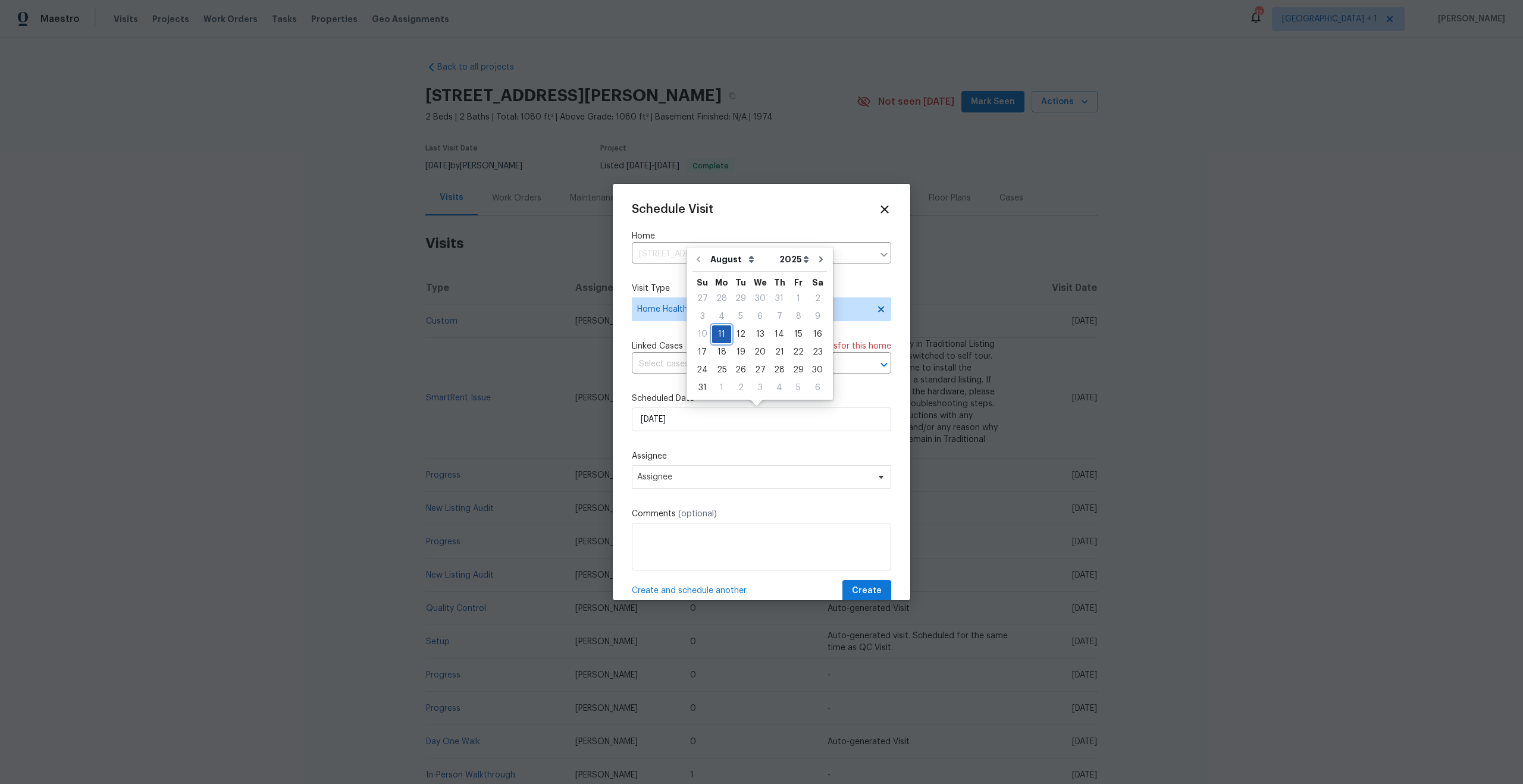
click at [723, 333] on div "11" at bounding box center [721, 334] width 19 height 16
click at [736, 482] on span "Assignee" at bounding box center [753, 477] width 233 height 10
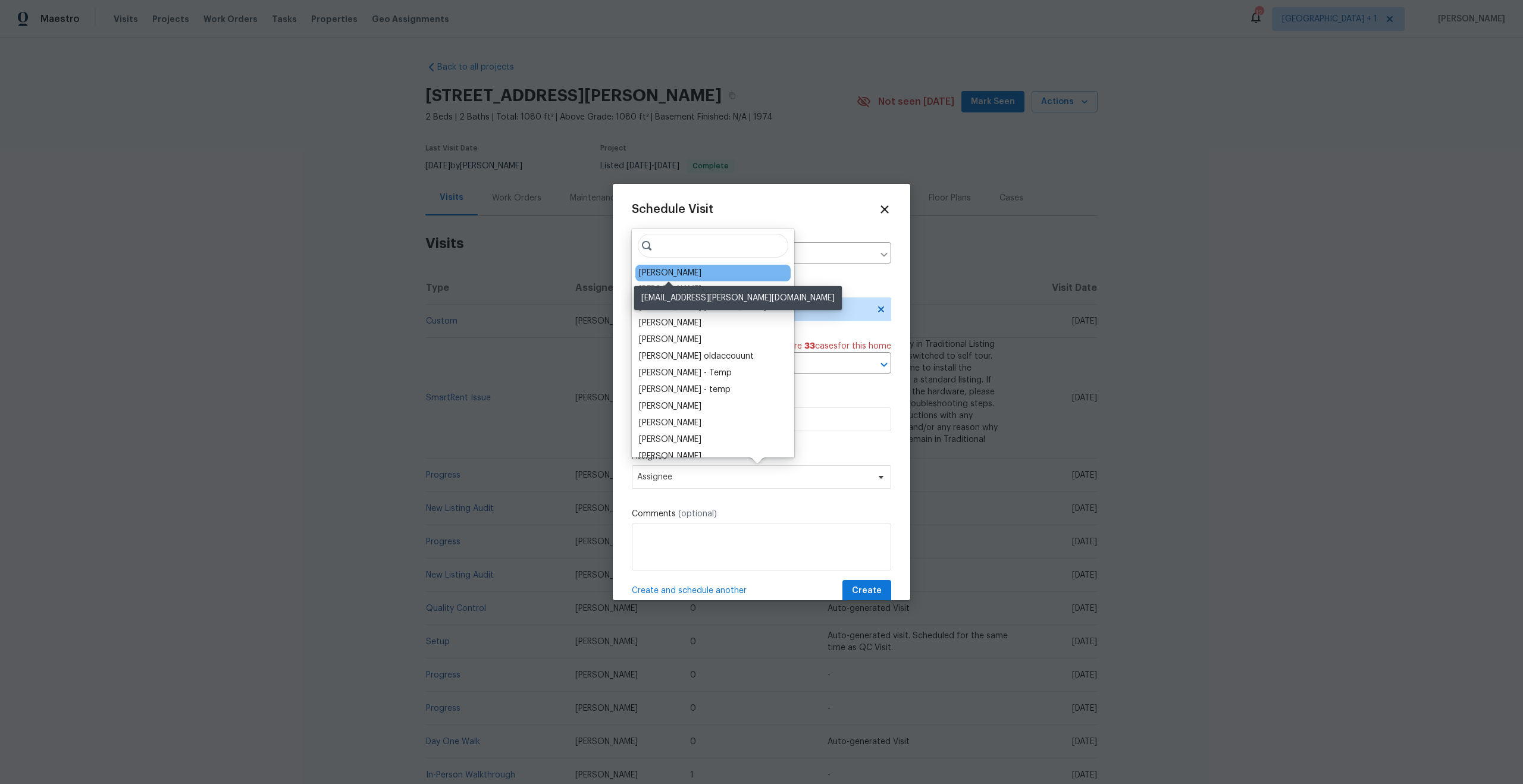
click at [680, 277] on div "[PERSON_NAME]" at bounding box center [670, 273] width 62 height 12
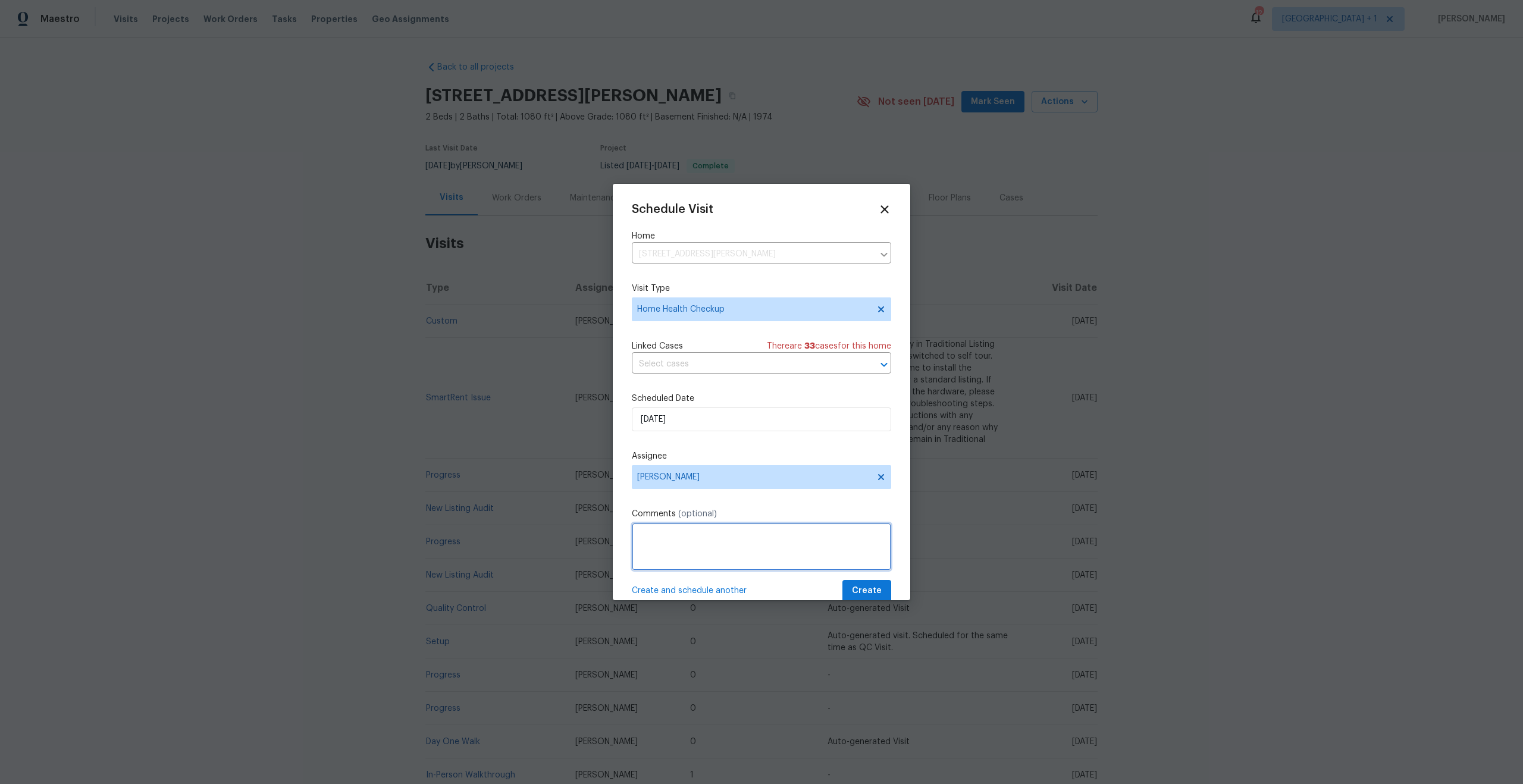
click at [680, 546] on textarea at bounding box center [761, 547] width 259 height 48
paste textarea "Home has not been walked in over 30 days."
type textarea "Home has not been walked in over 30 days."
click at [860, 590] on span "Create" at bounding box center [866, 590] width 30 height 15
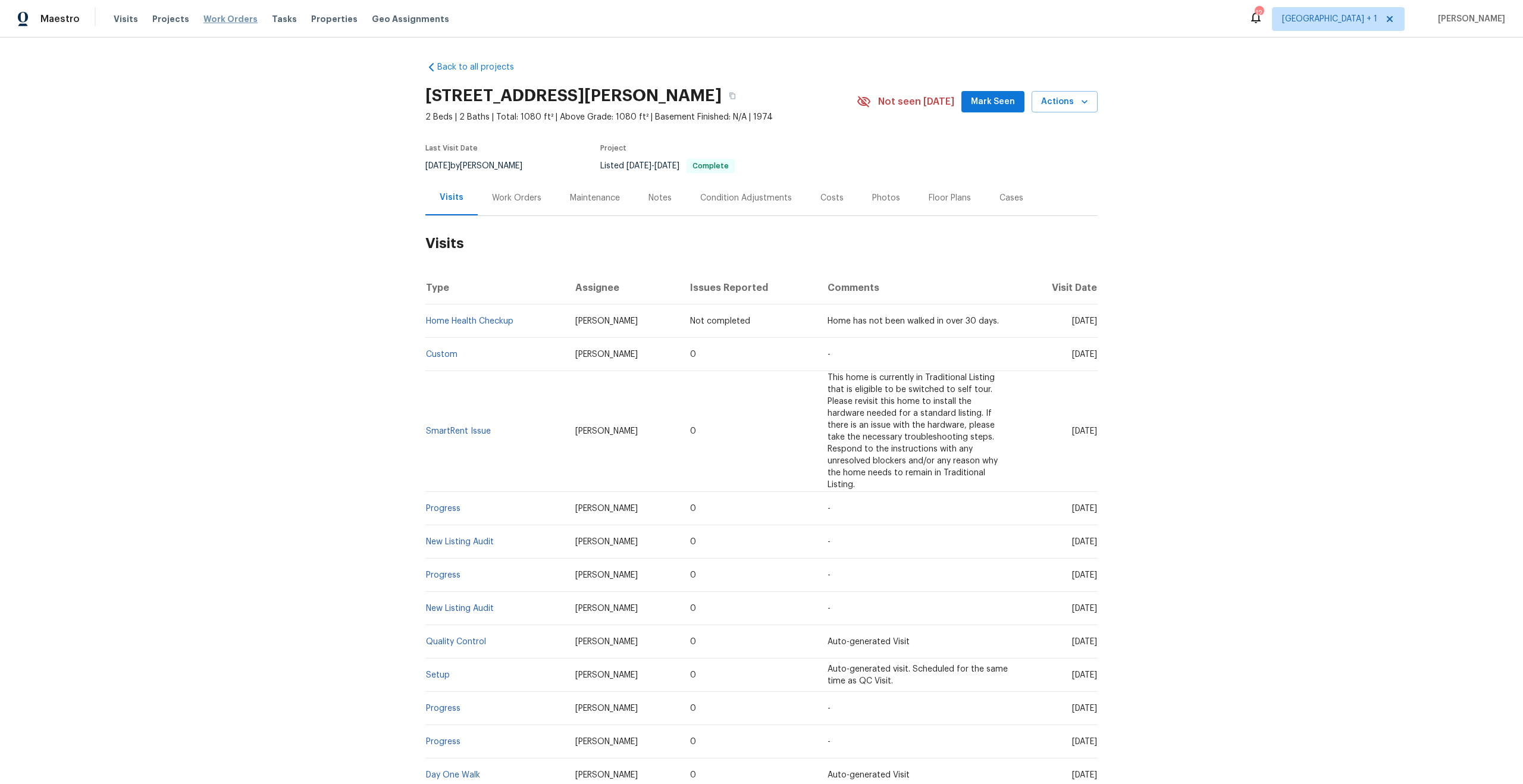
click at [228, 21] on span "Work Orders" at bounding box center [230, 19] width 54 height 12
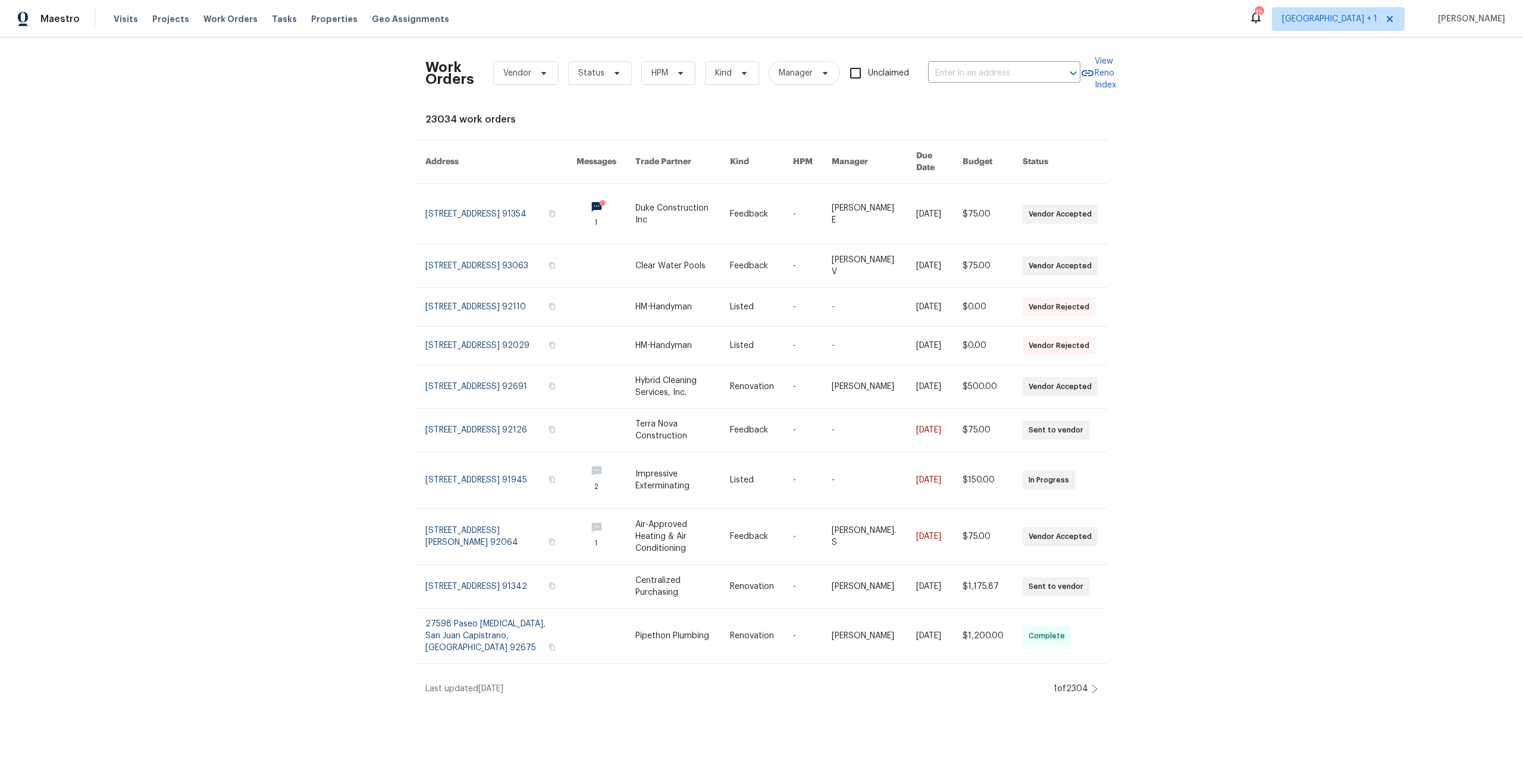
click at [955, 58] on div "Work Orders Vendor Status HPM Kind Manager Unclaimed ​" at bounding box center [753, 73] width 655 height 52
click at [953, 63] on div "Work Orders Vendor Status HPM Kind Manager Unclaimed ​" at bounding box center [753, 73] width 655 height 52
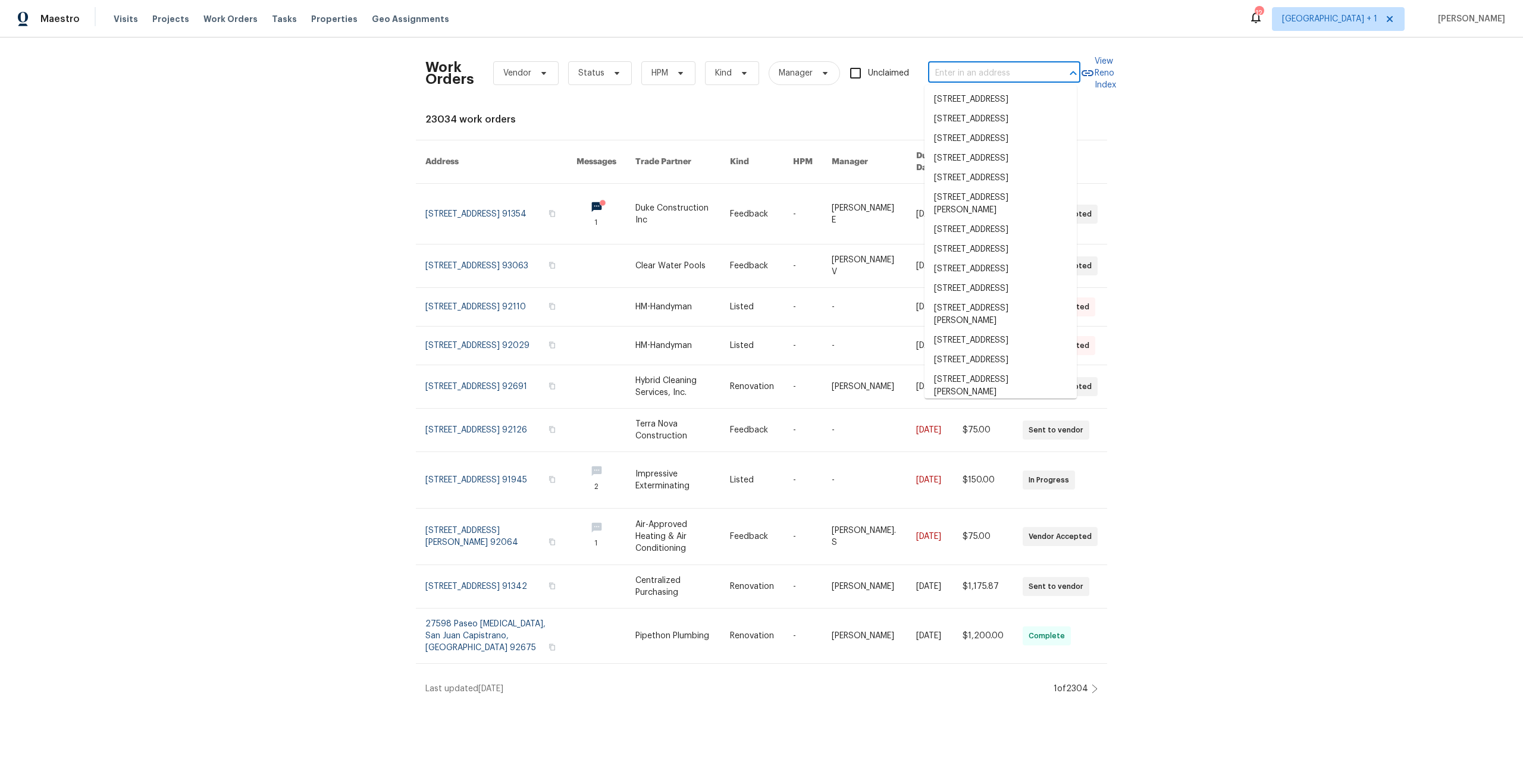
click at [951, 70] on input "text" at bounding box center [987, 73] width 119 height 18
paste input "4462 52nd St San Diego, CA 92115"
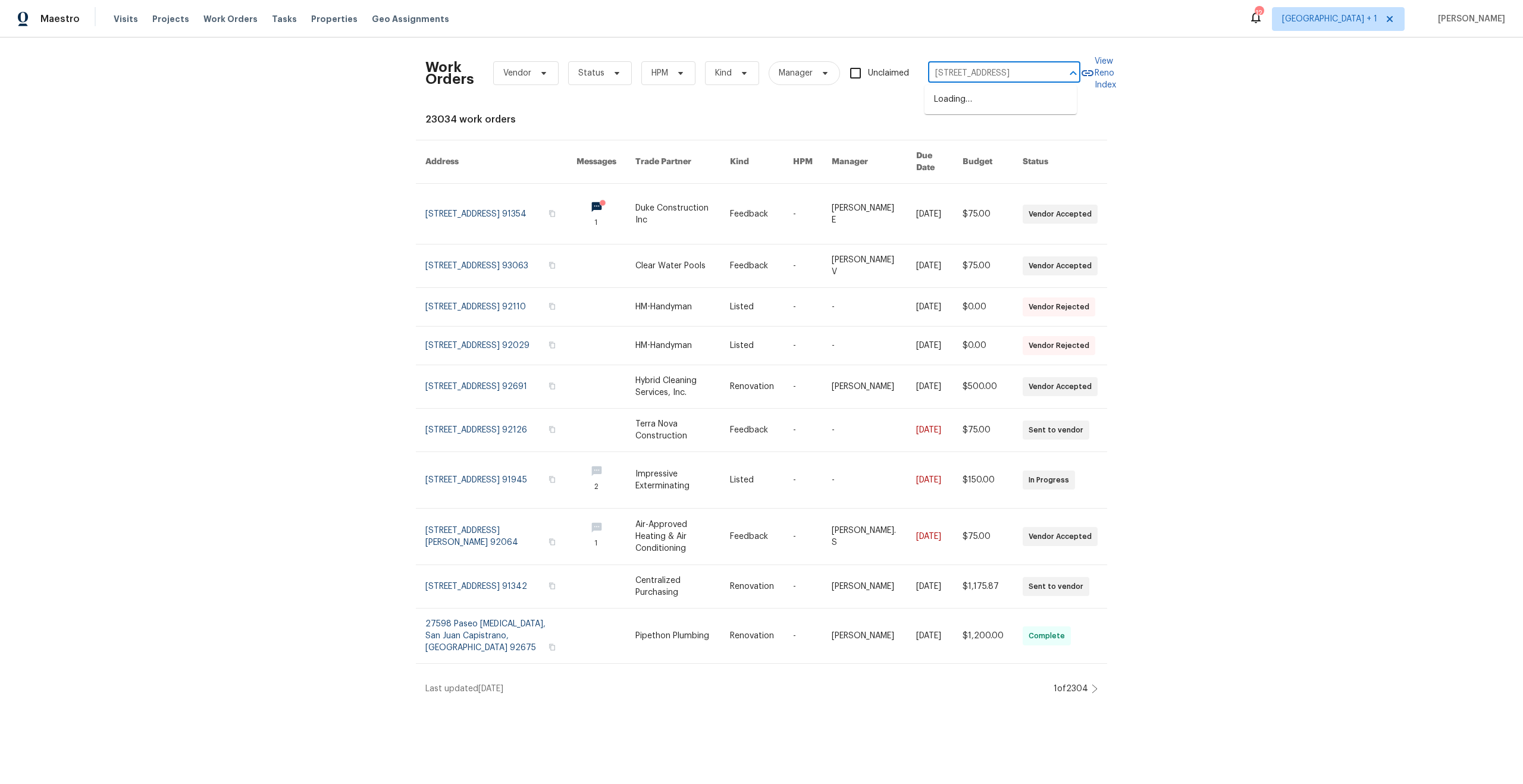
scroll to position [0, 22]
type input "4462 52nd St San Diego, CA 92115"
click at [978, 98] on li "4462 52nd St, San Diego, CA 92115" at bounding box center [1001, 100] width 152 height 20
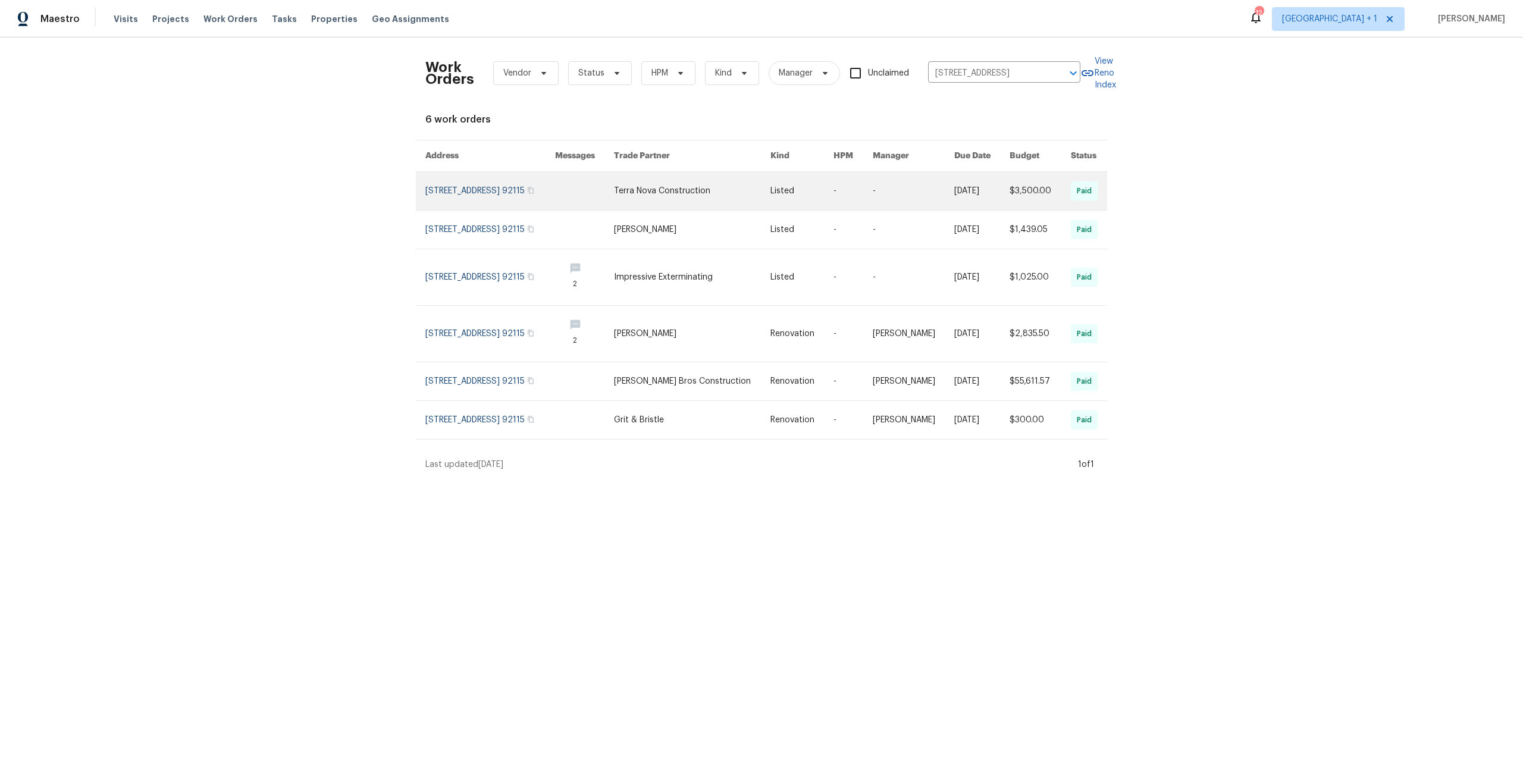
click at [438, 198] on link at bounding box center [490, 191] width 130 height 38
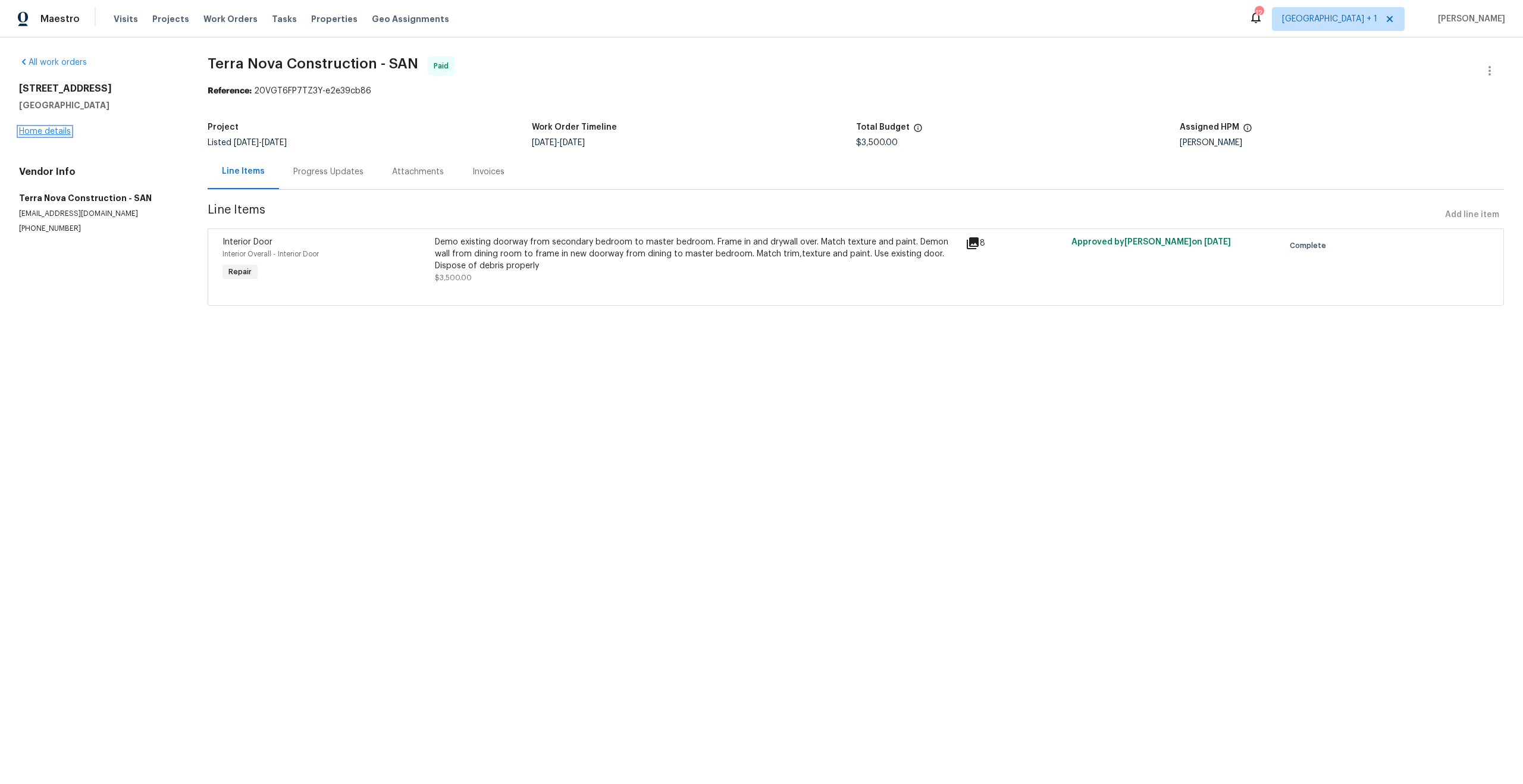
click at [57, 131] on link "Home details" at bounding box center [45, 131] width 52 height 9
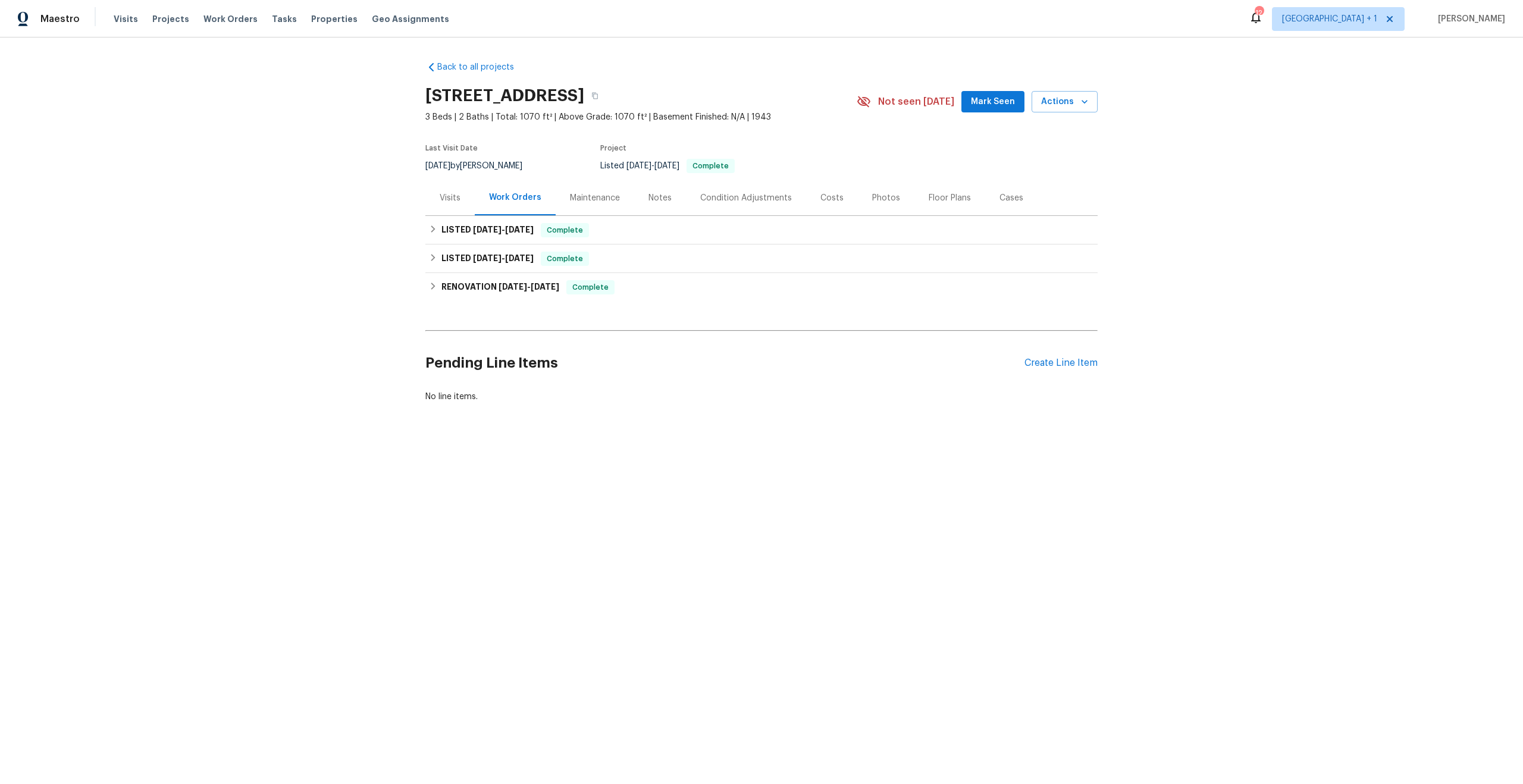
click at [440, 198] on div "Visits" at bounding box center [450, 198] width 21 height 12
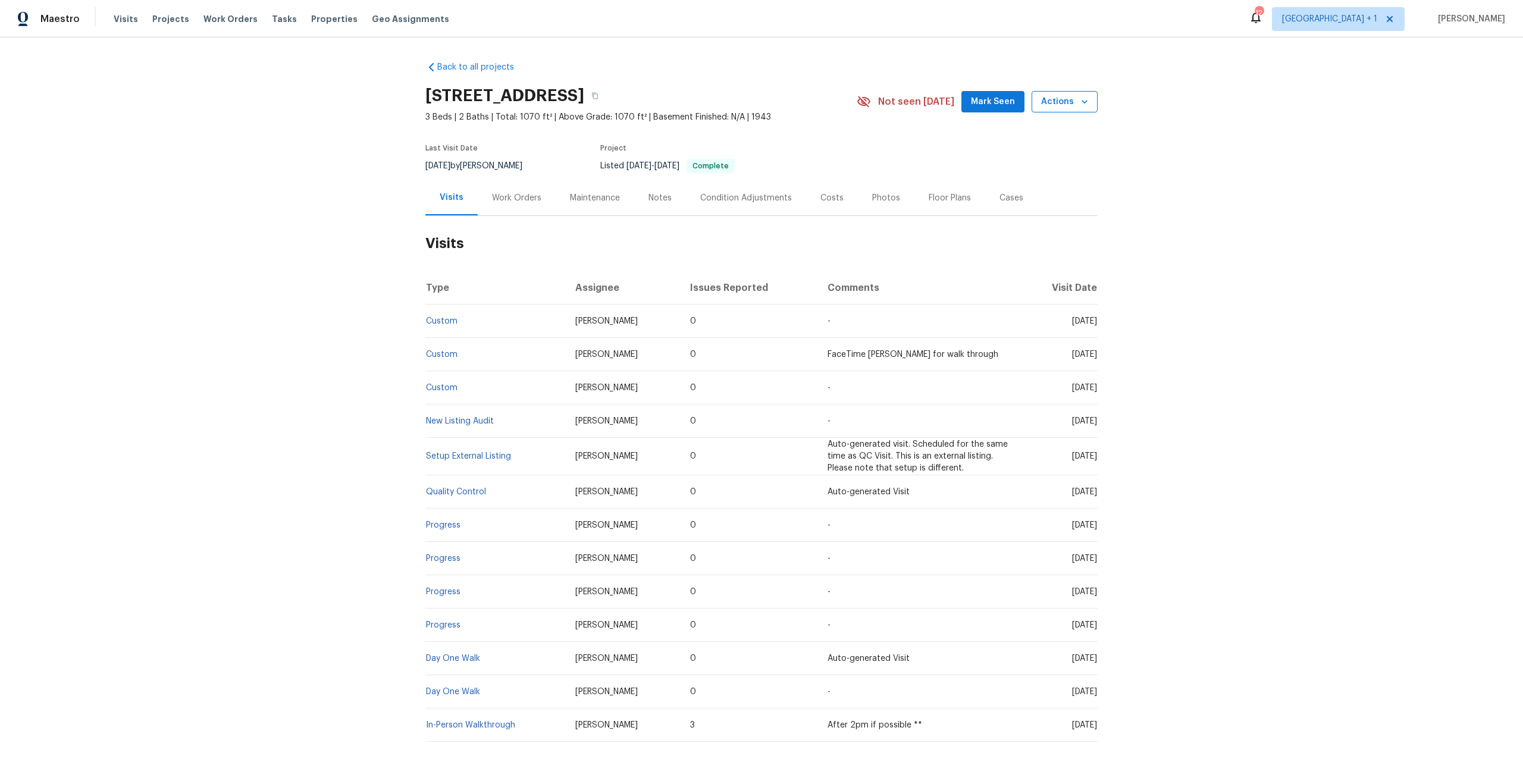
click at [1062, 104] on span "Actions" at bounding box center [1065, 102] width 47 height 15
click at [1015, 149] on p "Schedule a visit" at bounding box center [1016, 146] width 61 height 12
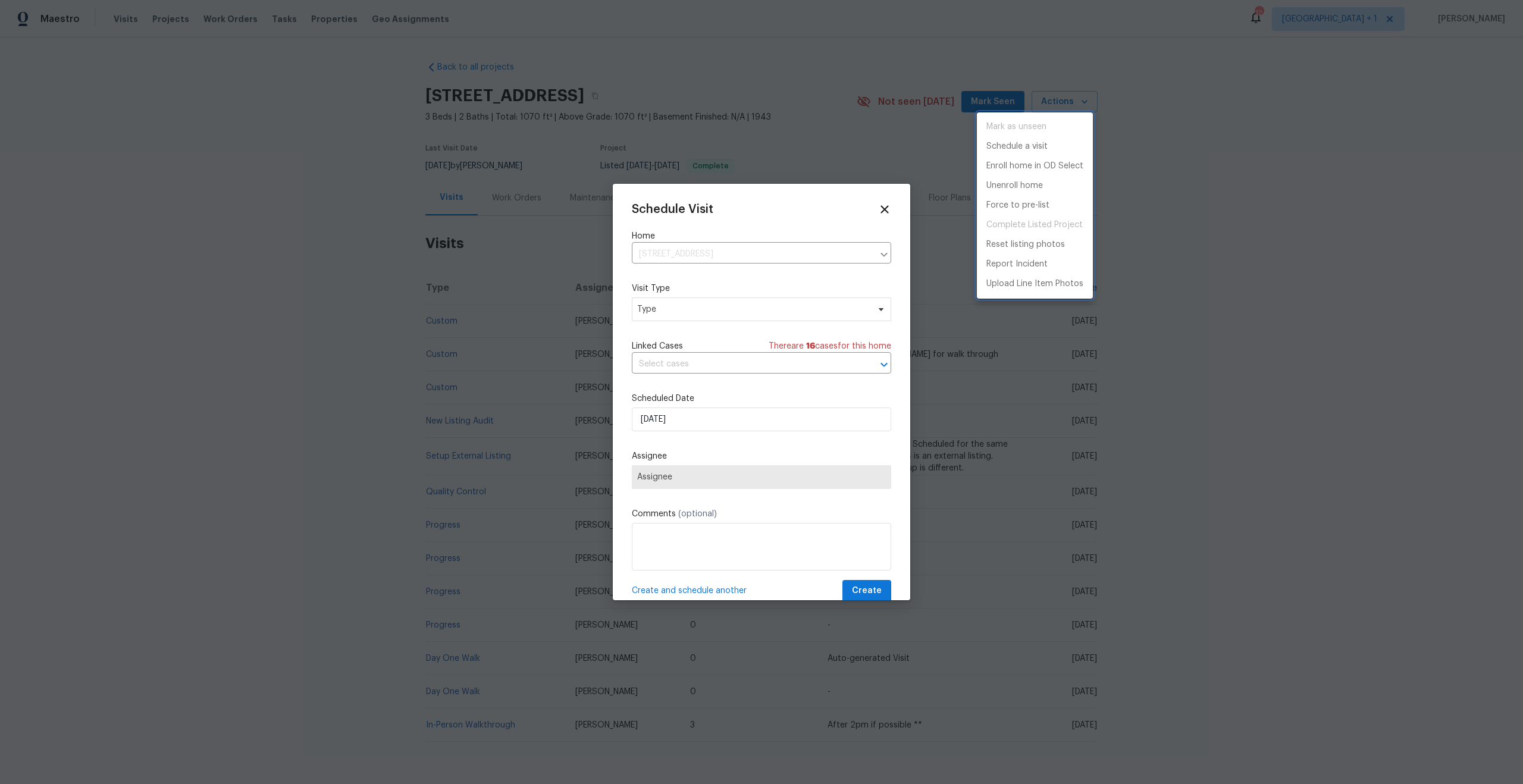
click at [655, 309] on div at bounding box center [761, 392] width 1523 height 784
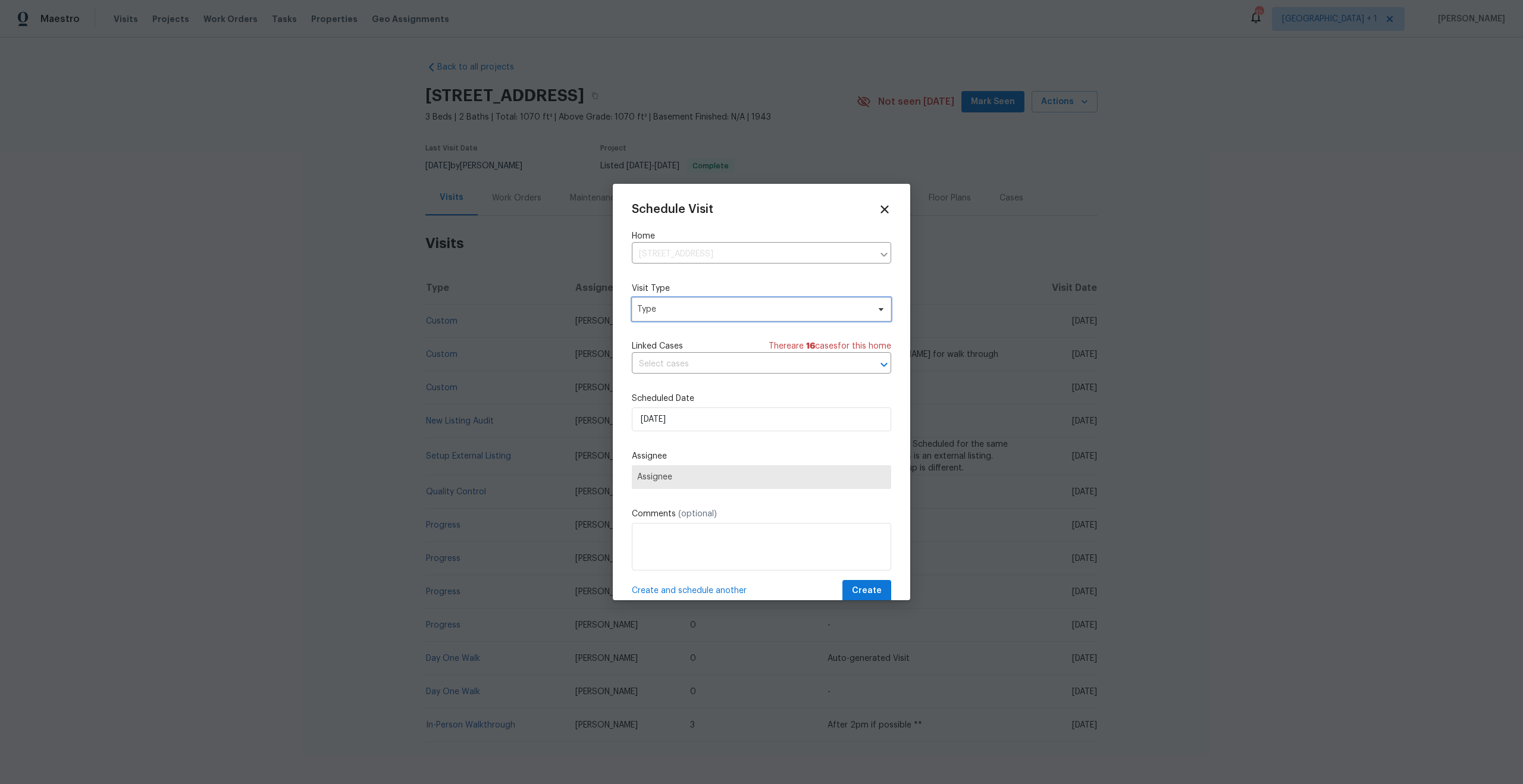
click at [667, 312] on span "Type" at bounding box center [753, 309] width 232 height 12
type input "home"
click at [656, 416] on div "Home Health Checkup" at bounding box center [682, 416] width 87 height 12
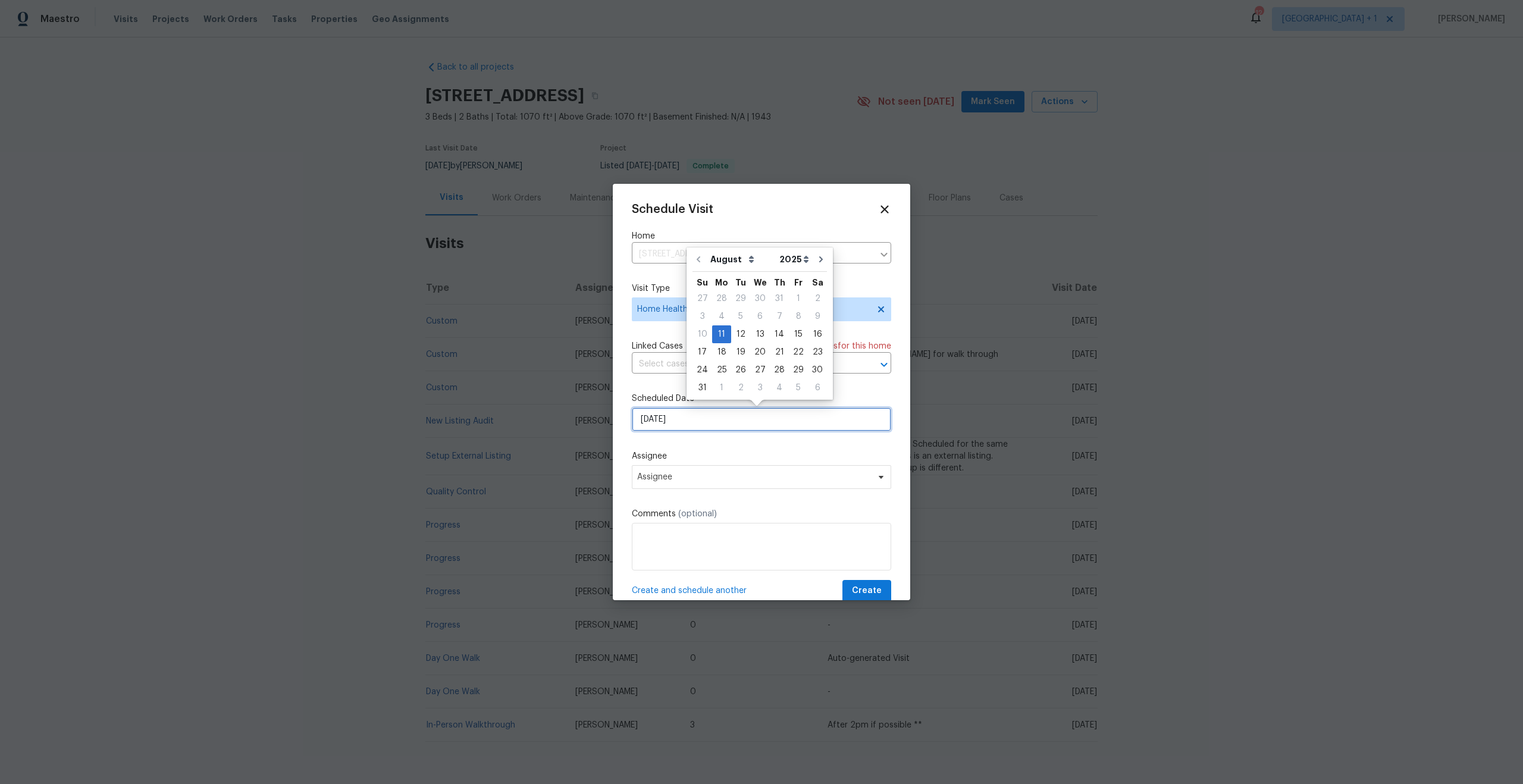
click at [713, 422] on input "[DATE]" at bounding box center [761, 419] width 259 height 24
click at [726, 334] on div "11" at bounding box center [721, 334] width 19 height 16
click at [716, 481] on span "Assignee" at bounding box center [753, 477] width 233 height 10
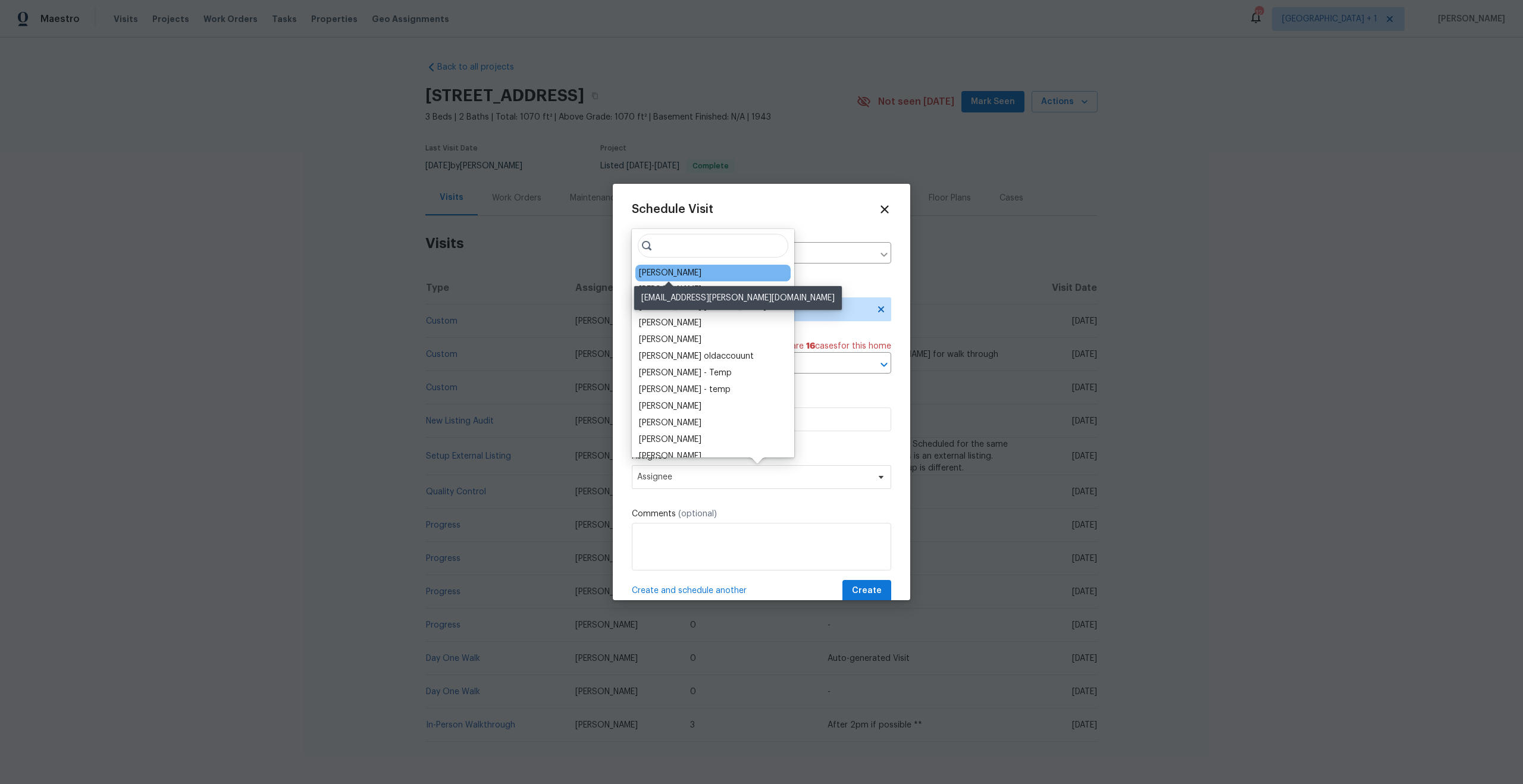
click at [668, 270] on div "[PERSON_NAME]" at bounding box center [670, 273] width 62 height 12
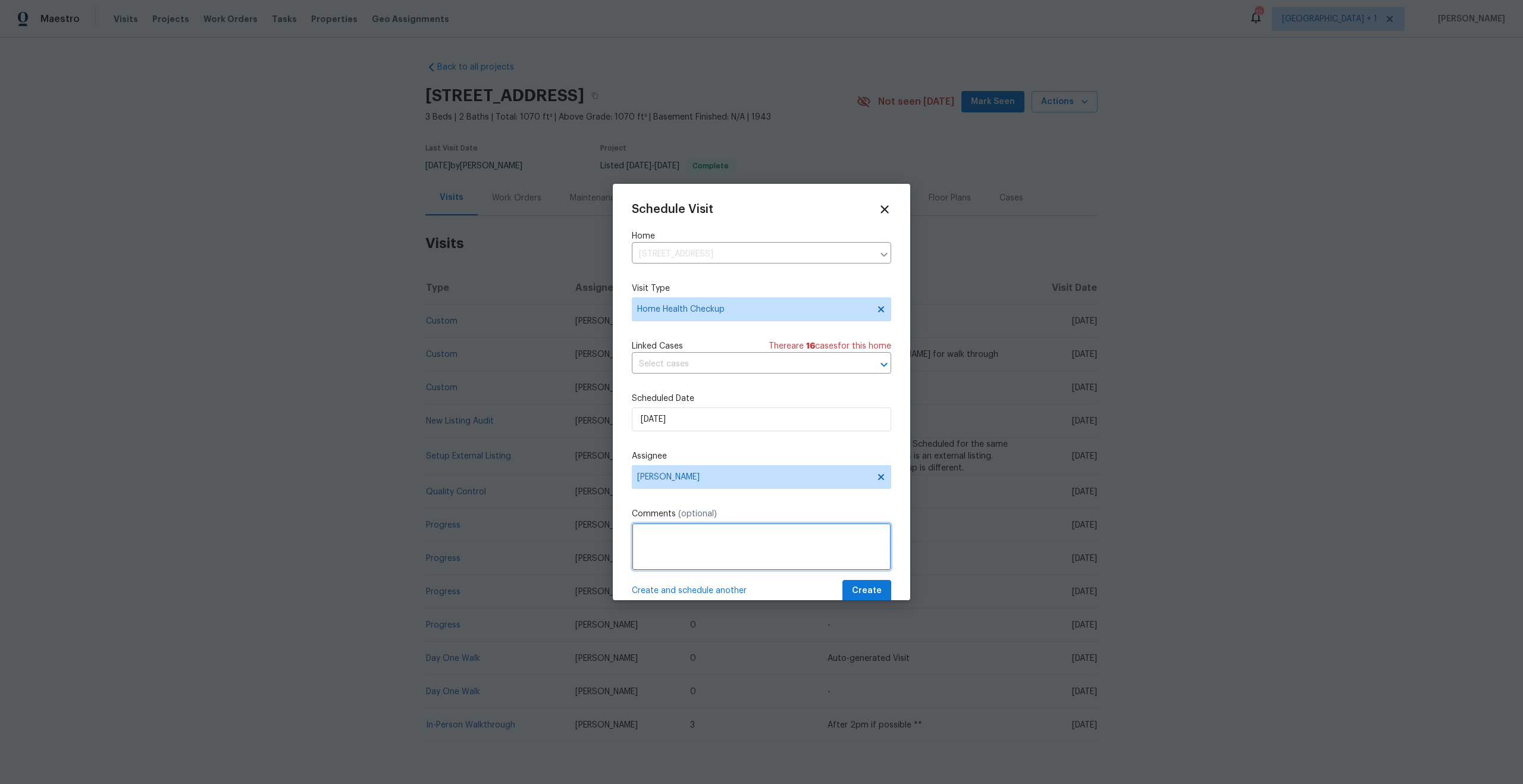
click at [748, 562] on textarea at bounding box center [761, 547] width 259 height 48
paste textarea "Home has not been walked in over 30 days."
type textarea "Home has not been walked in over 30 days."
click at [851, 581] on button "Create" at bounding box center [867, 591] width 49 height 22
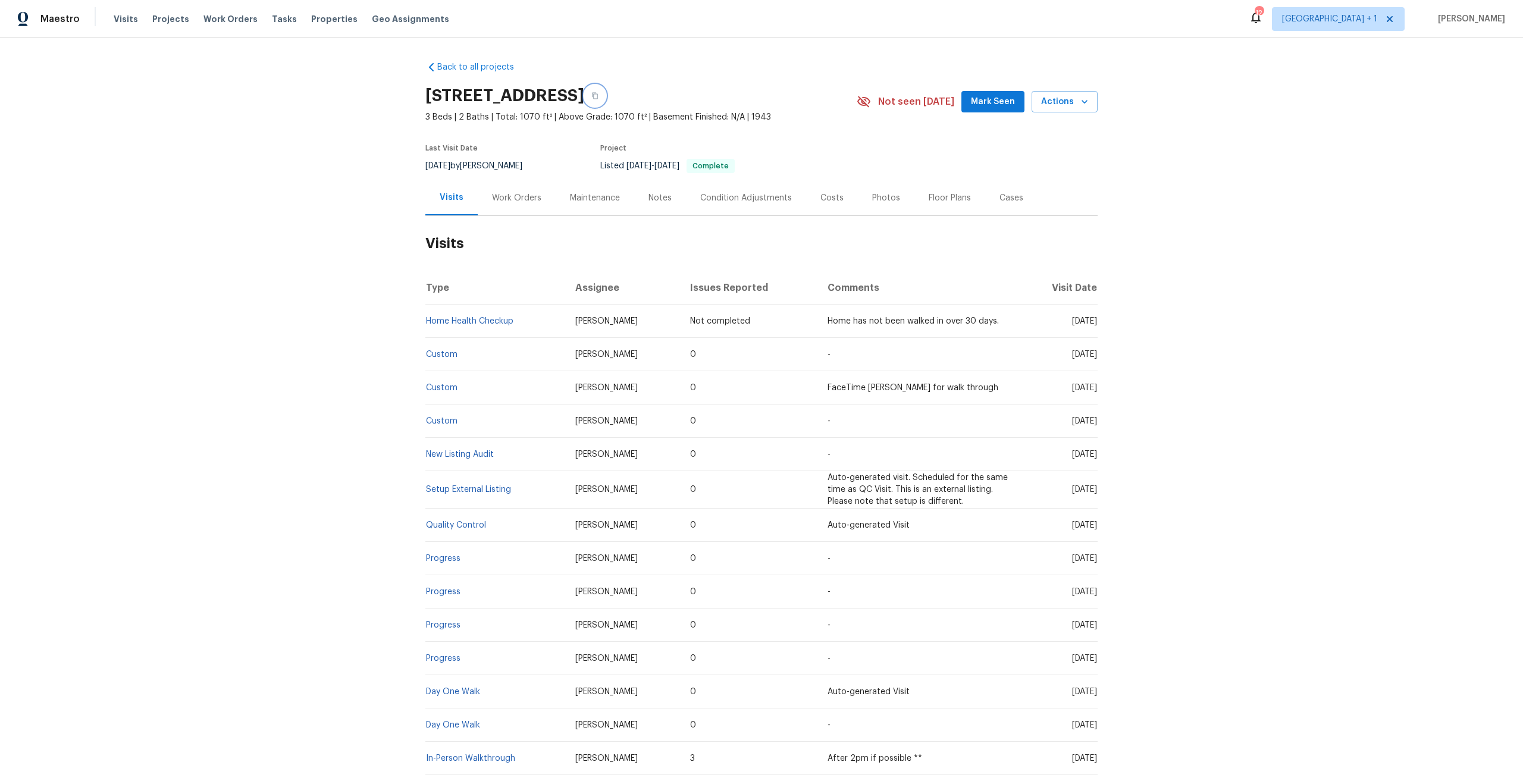
click at [598, 96] on icon "button" at bounding box center [595, 96] width 7 height 7
click at [121, 16] on span "Visits" at bounding box center [125, 19] width 24 height 12
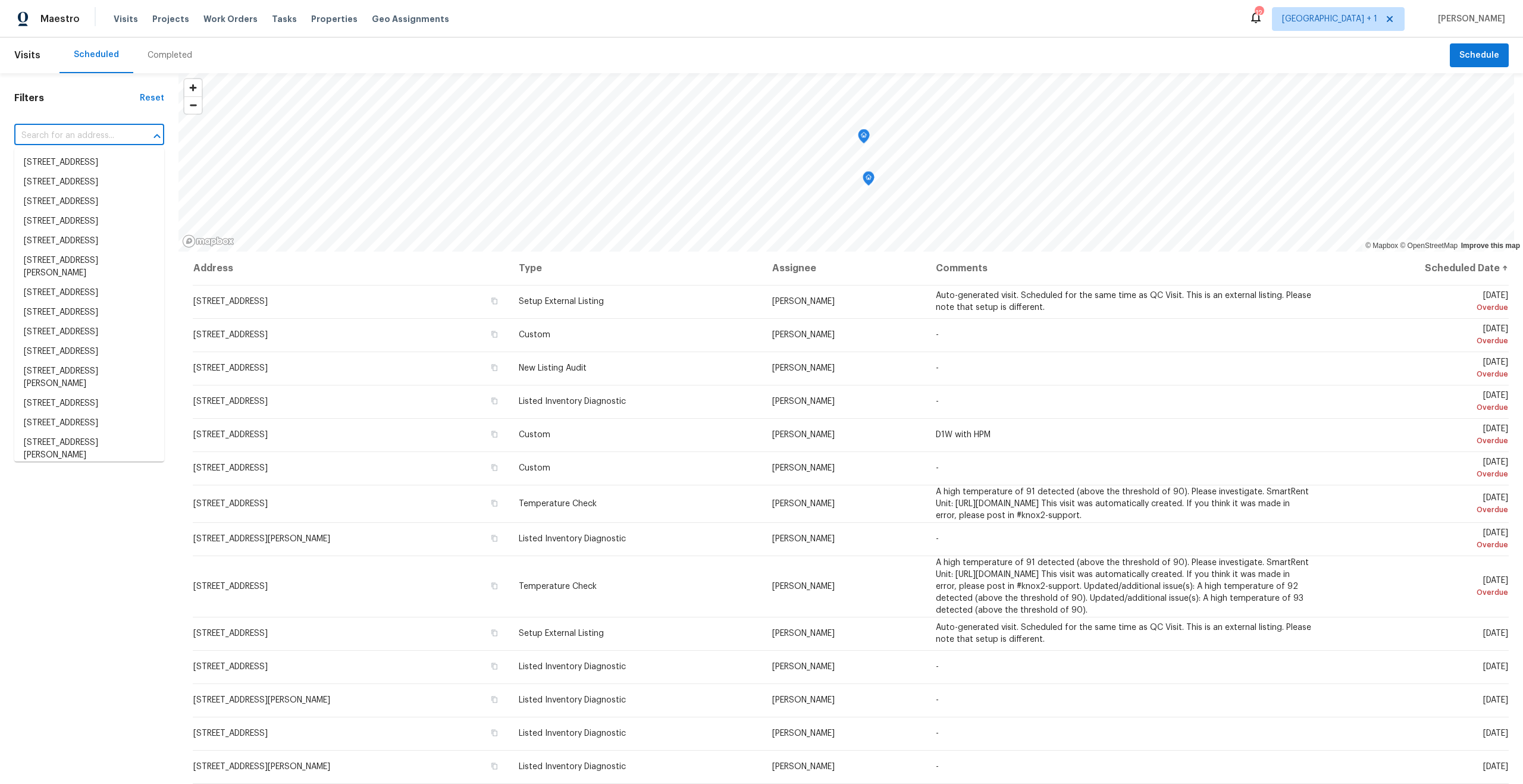
click at [68, 137] on input "text" at bounding box center [73, 136] width 117 height 18
click at [220, 14] on span "Work Orders" at bounding box center [230, 19] width 54 height 12
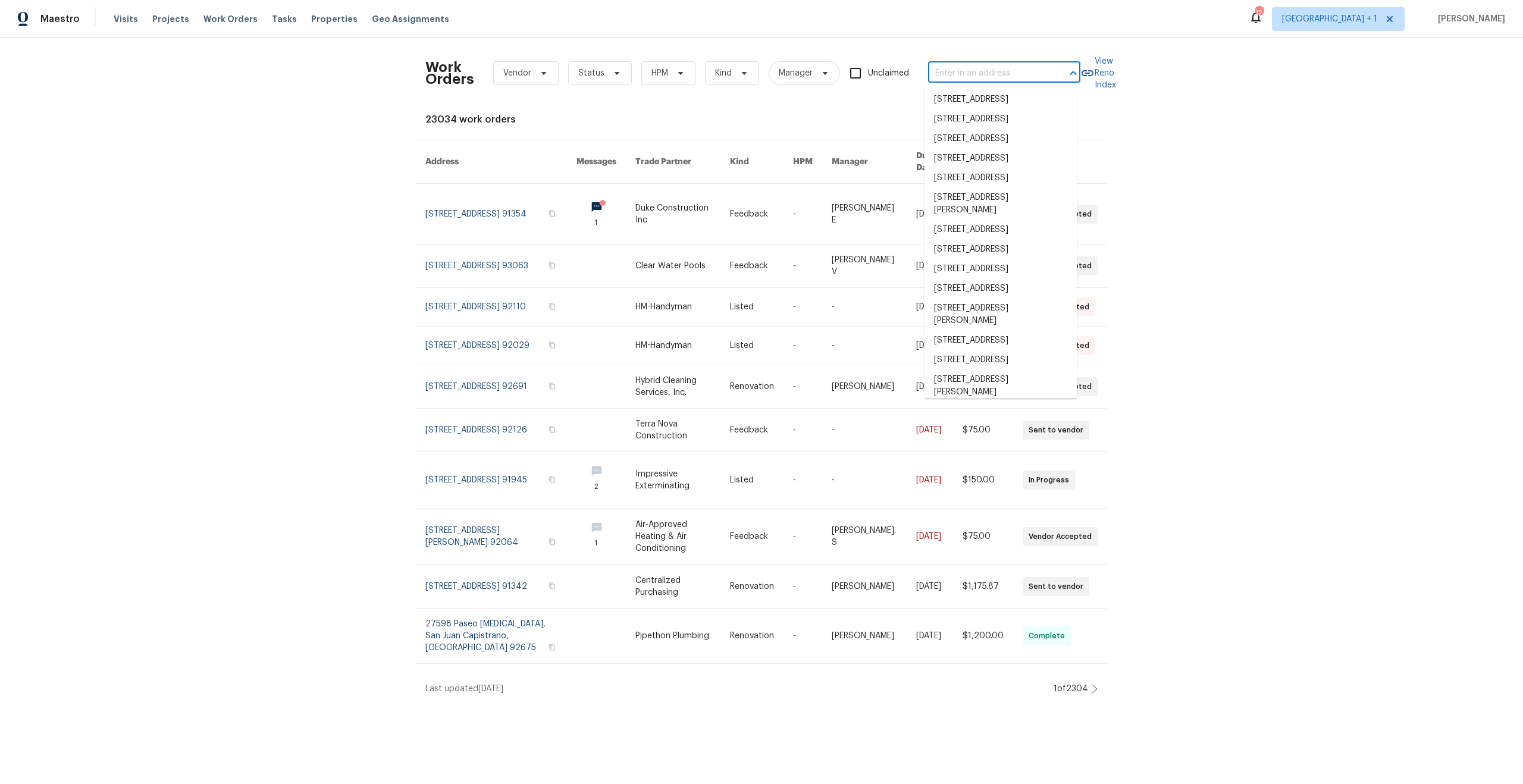
click at [980, 76] on input "text" at bounding box center [987, 73] width 119 height 18
paste input "13080 Camino Del Valle, Poway, CA 92064"
type input "13080 Camino Del Valle, Poway, CA 92064"
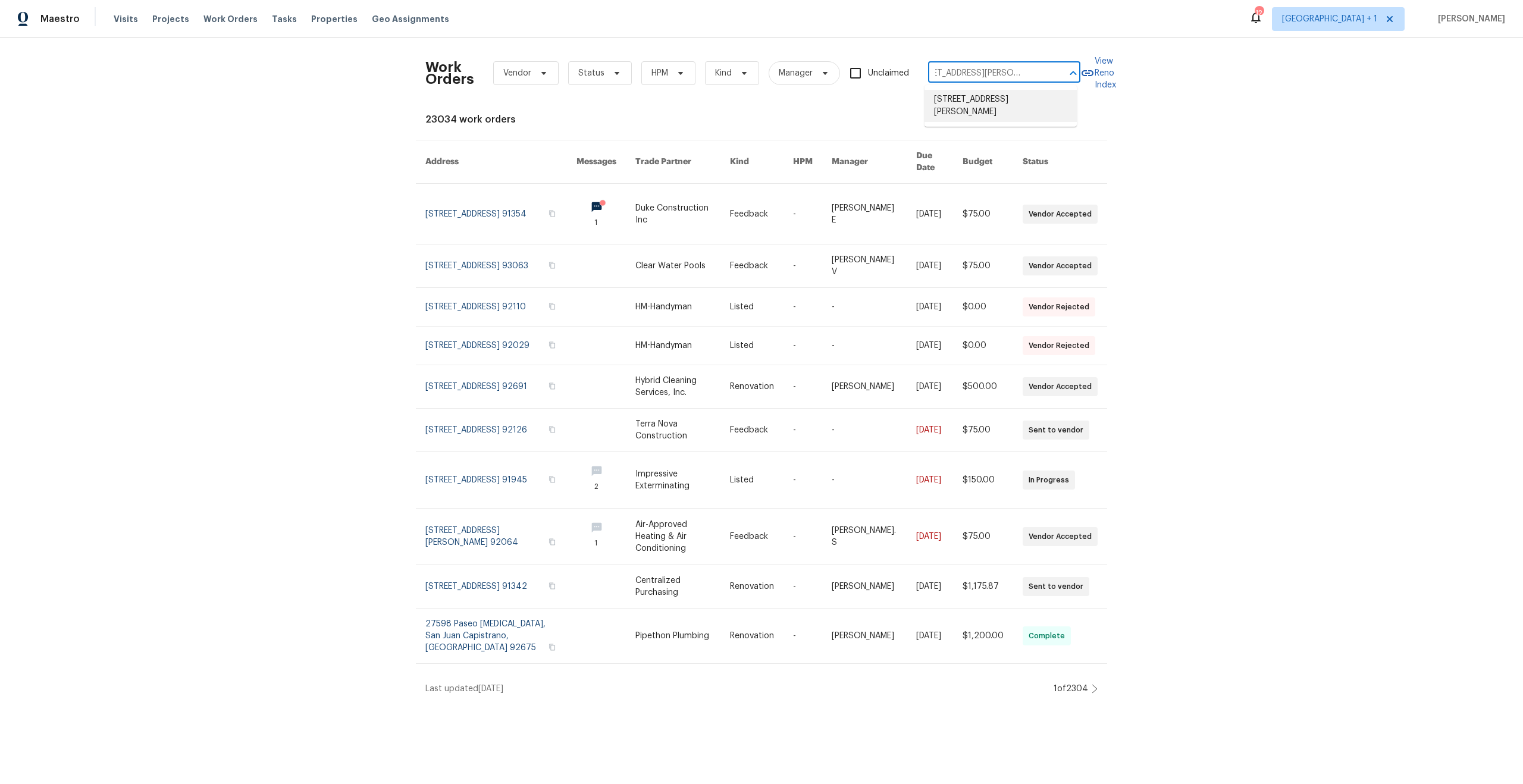
click at [969, 93] on li "13080 Camino Del Valle, Poway, CA 92064" at bounding box center [1001, 106] width 152 height 32
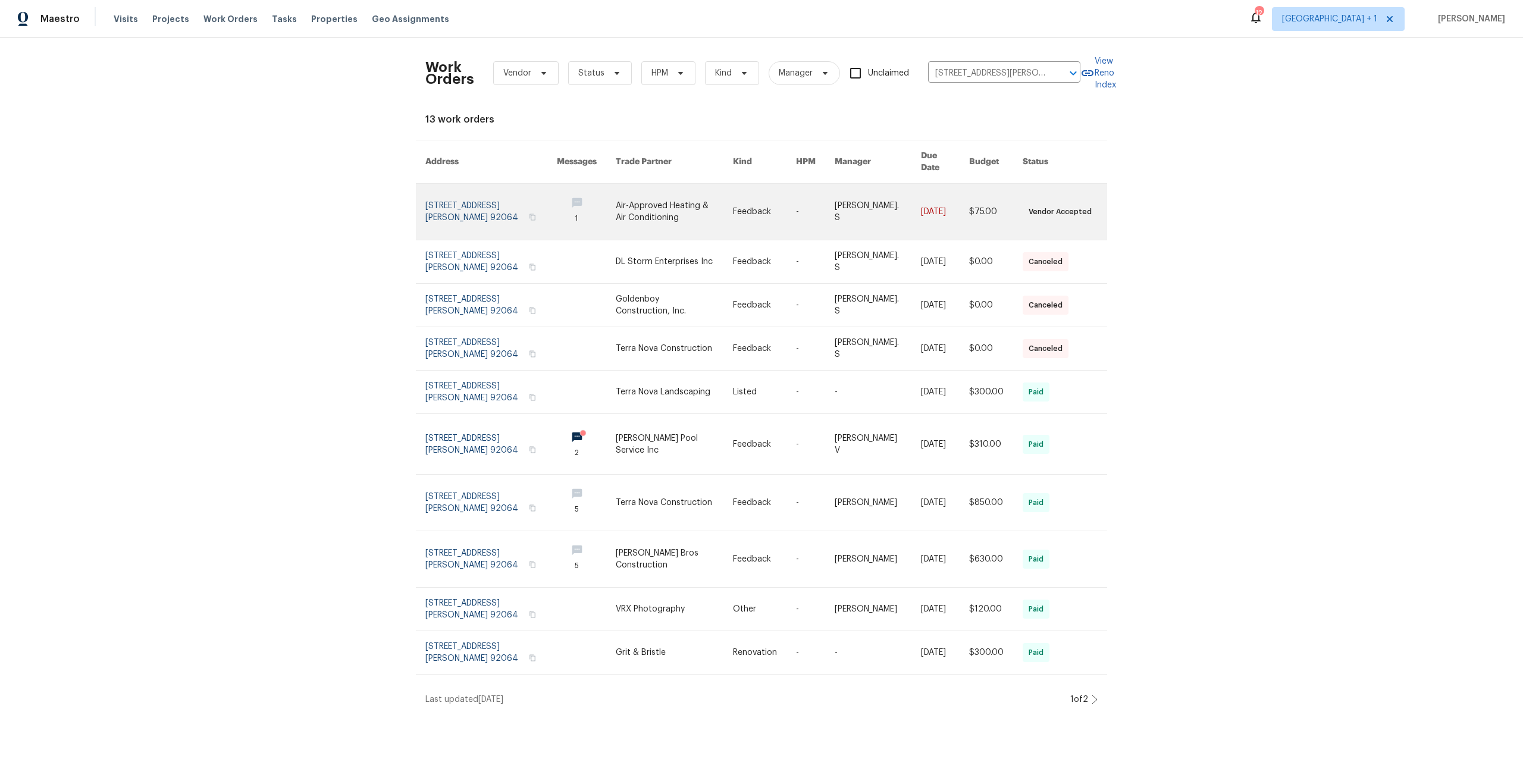
click at [433, 199] on link at bounding box center [491, 211] width 131 height 56
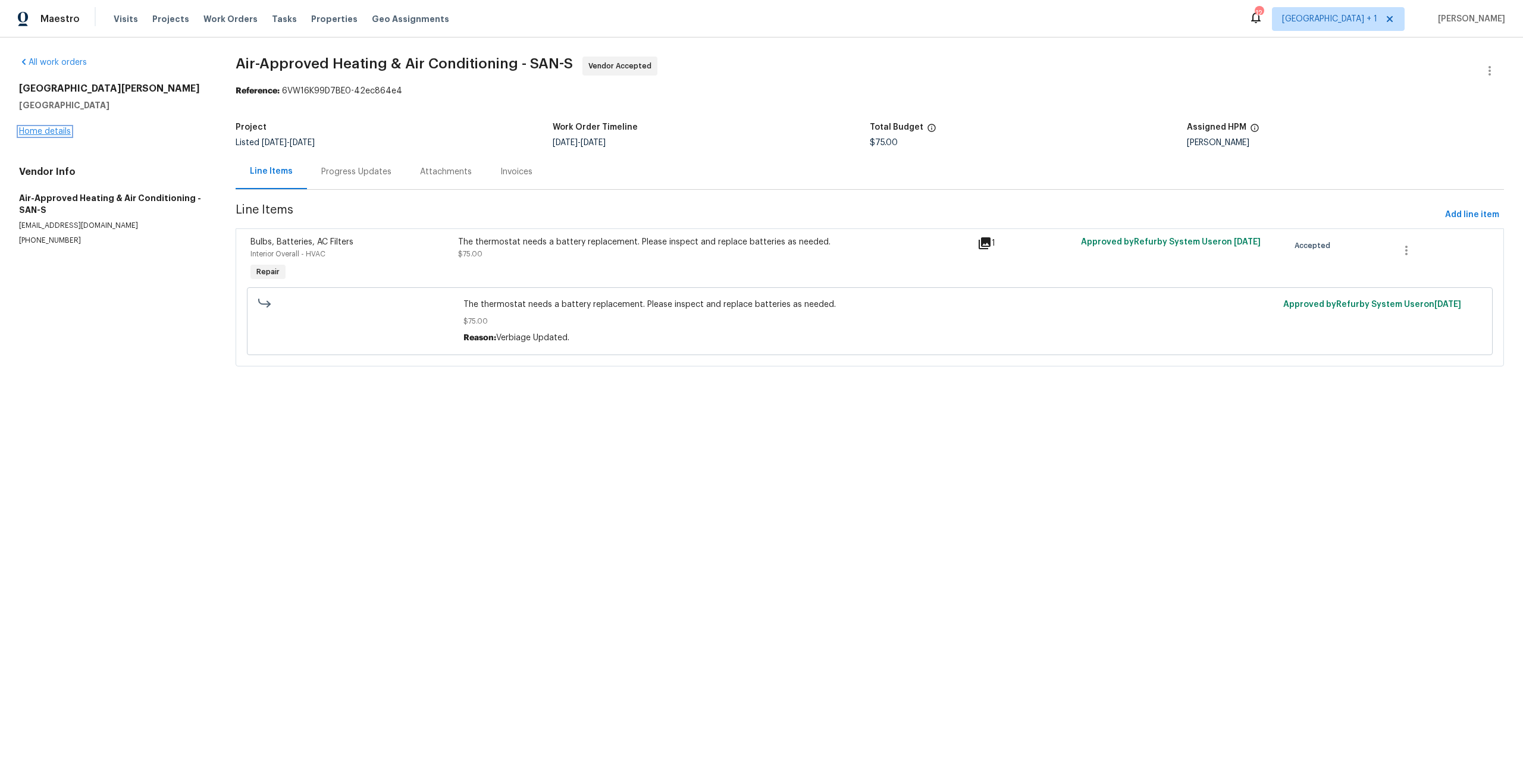
click at [62, 130] on link "Home details" at bounding box center [45, 131] width 52 height 9
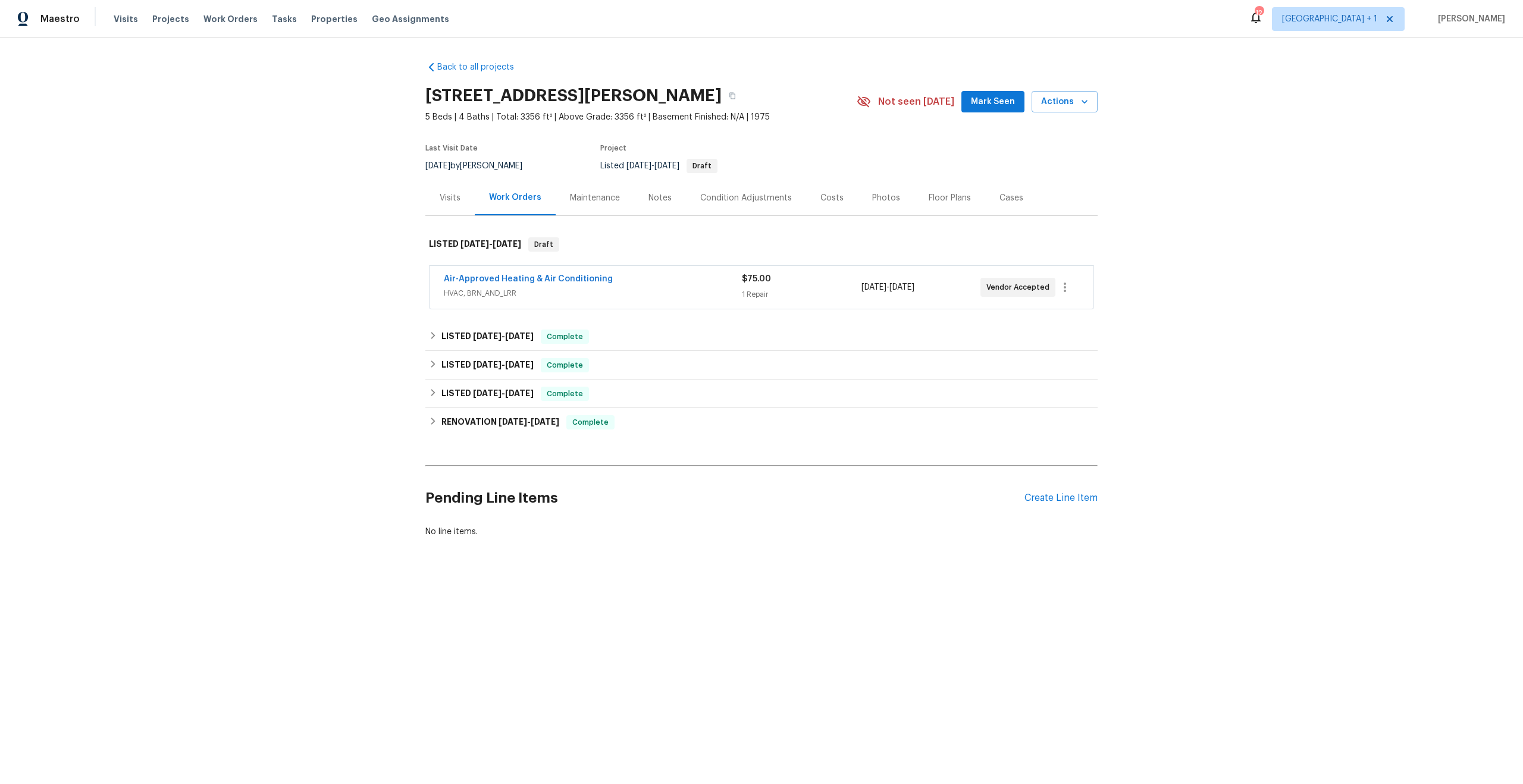
click at [448, 197] on div "Visits" at bounding box center [450, 198] width 21 height 12
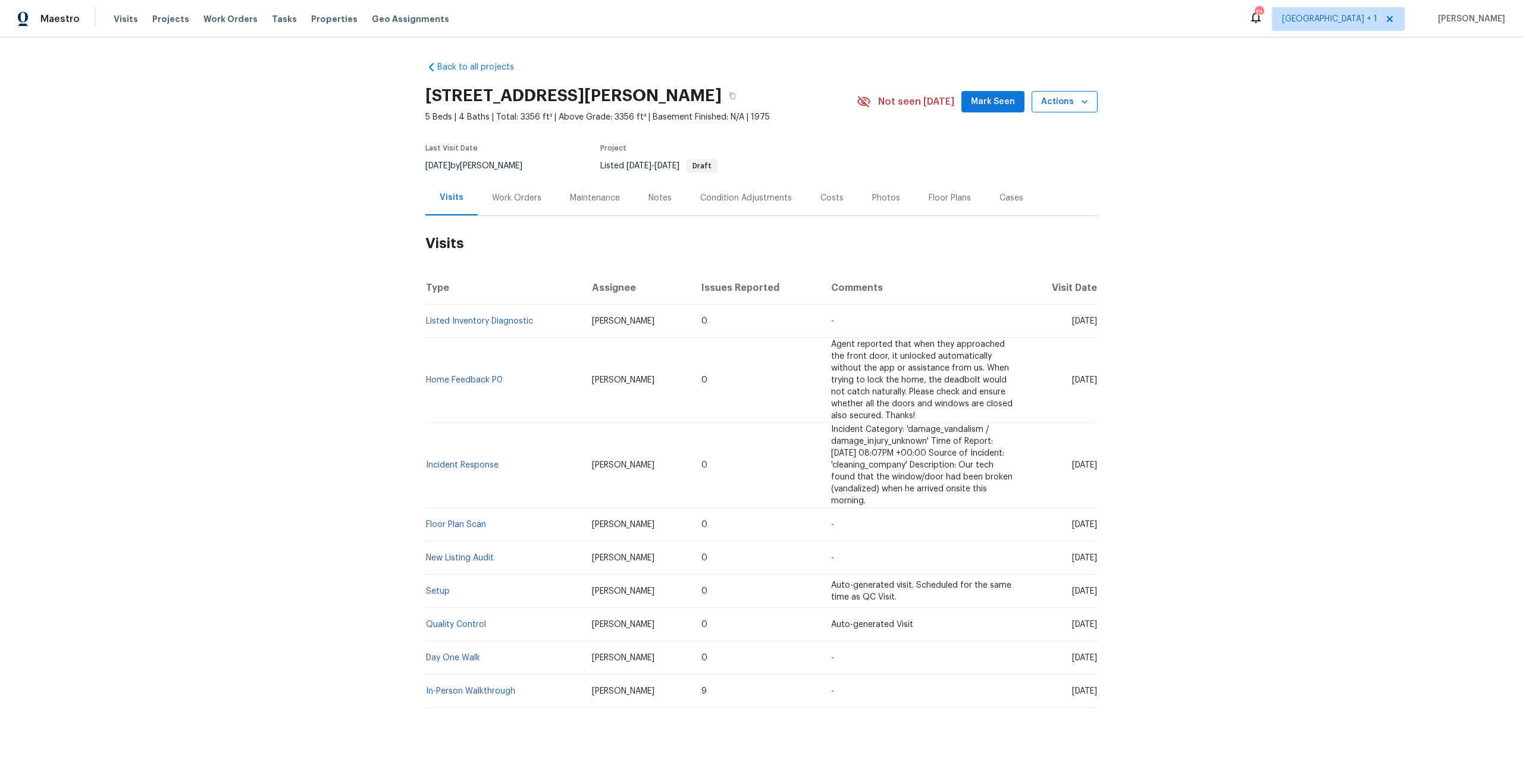
click at [1034, 99] on button "Actions" at bounding box center [1064, 102] width 66 height 22
click at [1026, 142] on p "Schedule a visit" at bounding box center [1016, 146] width 61 height 12
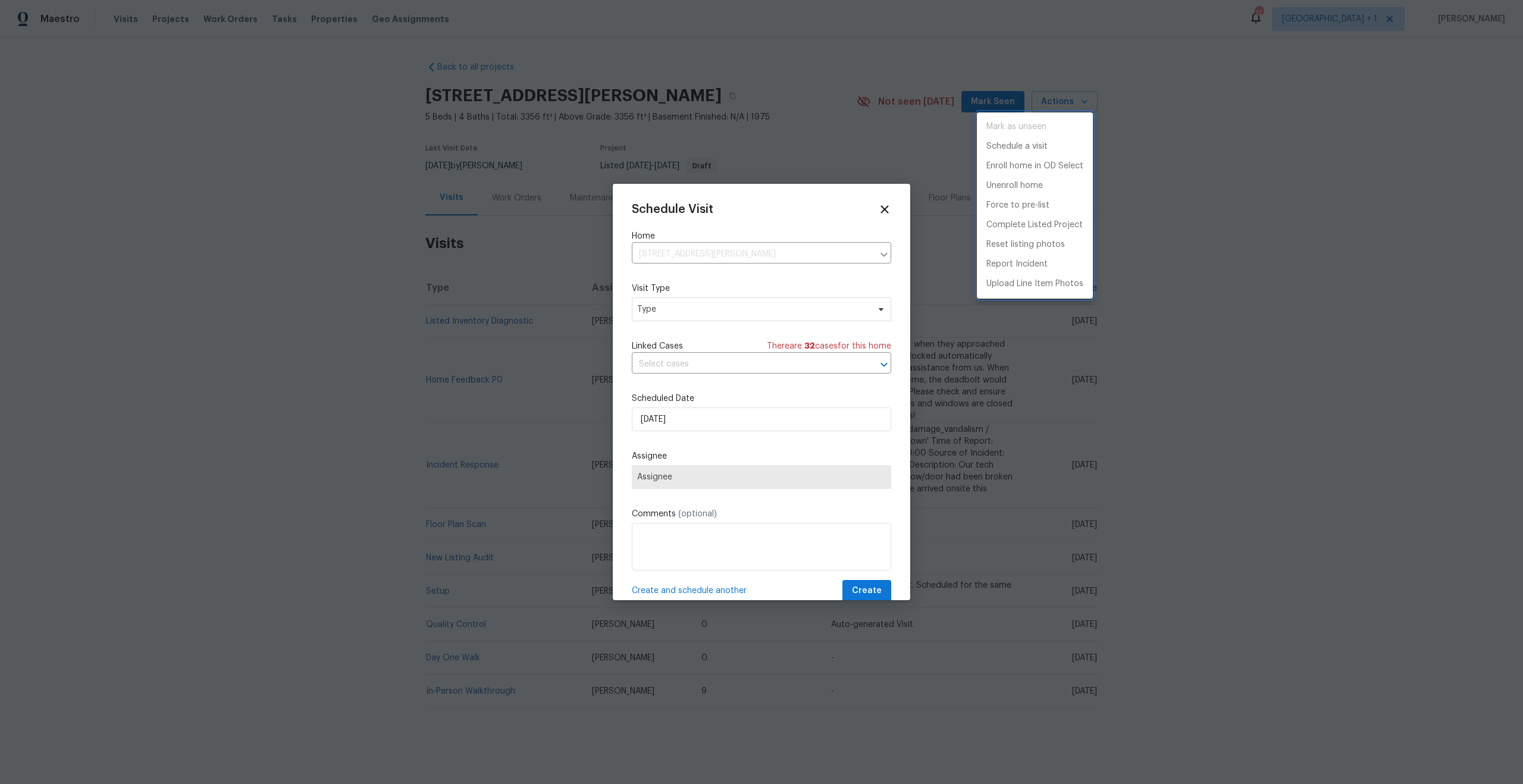
click at [717, 314] on div at bounding box center [761, 392] width 1523 height 784
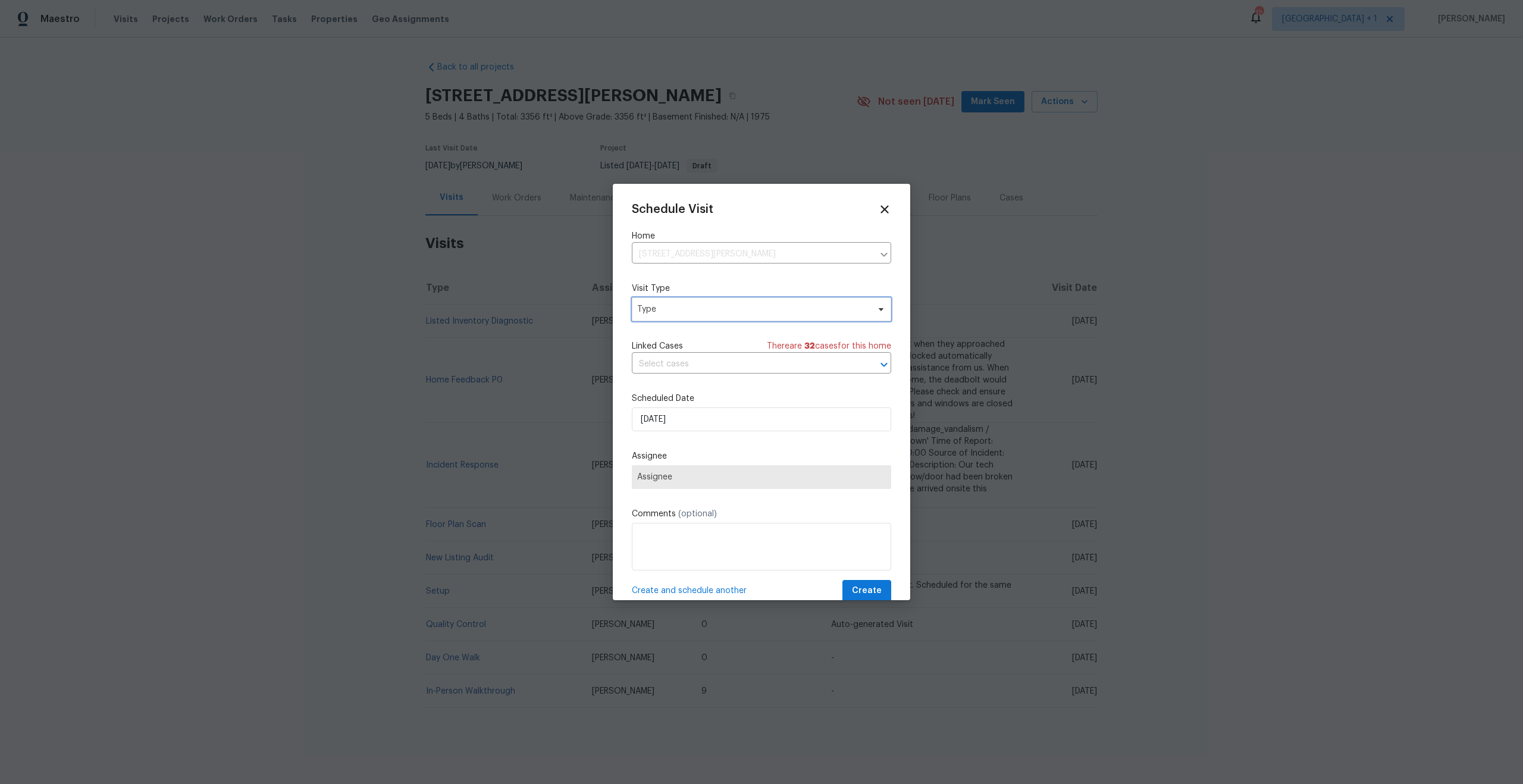
click at [718, 309] on span "Type" at bounding box center [753, 309] width 232 height 12
type input "home"
click at [682, 421] on div "Home Health Checkup" at bounding box center [682, 416] width 87 height 12
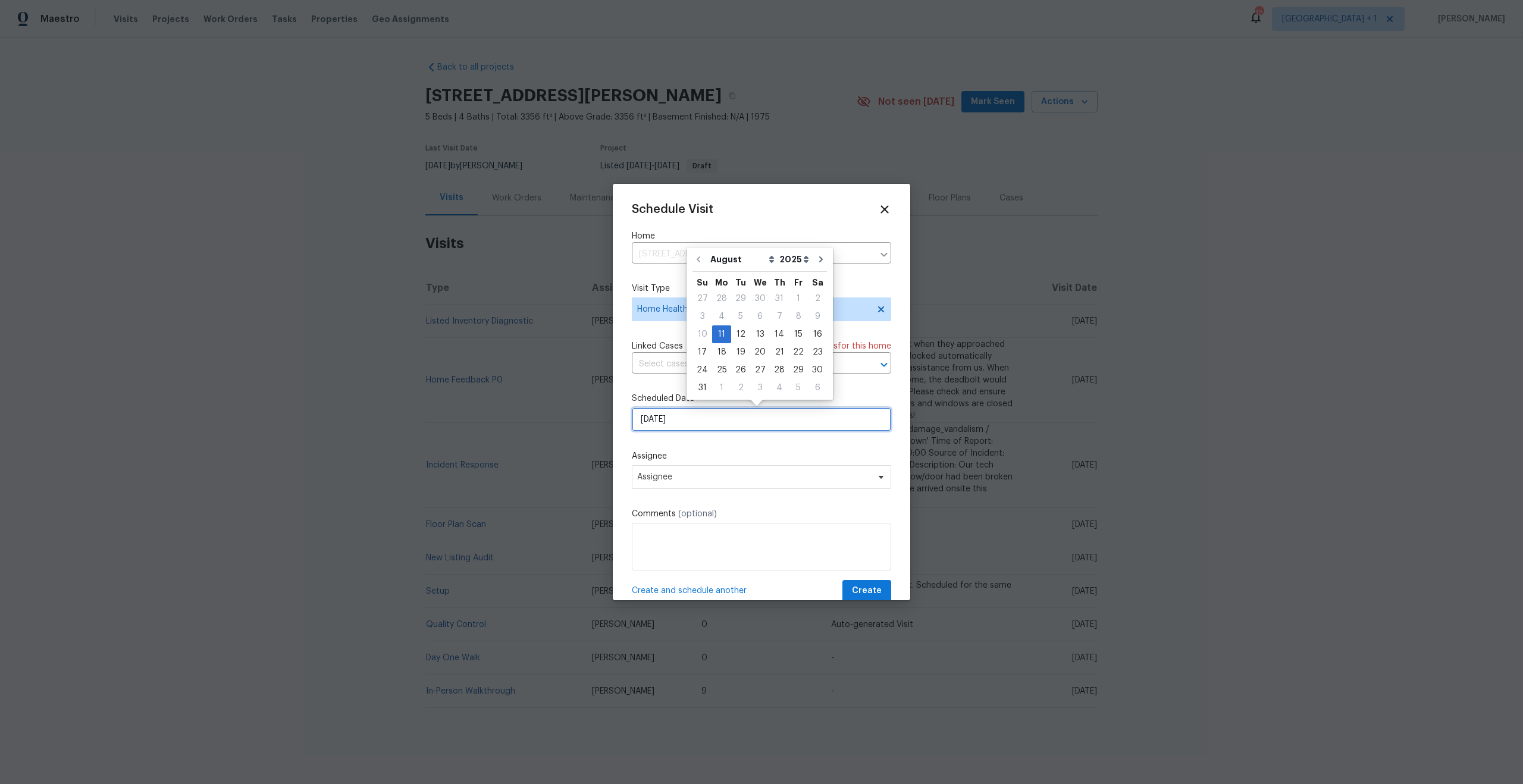
click at [712, 425] on input "[DATE]" at bounding box center [761, 419] width 259 height 24
click at [713, 339] on div "11" at bounding box center [721, 334] width 19 height 16
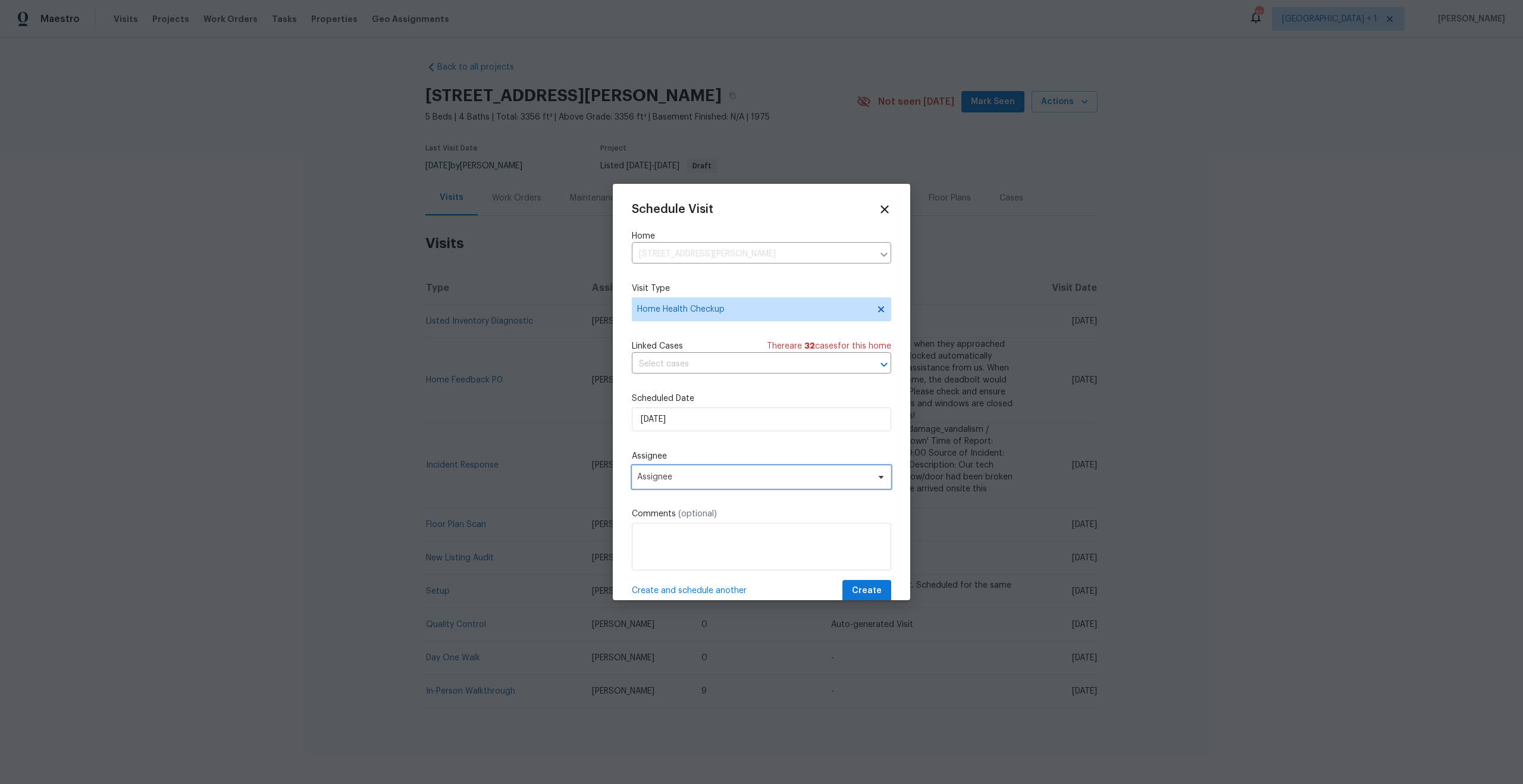
click at [711, 469] on span "Assignee" at bounding box center [761, 477] width 259 height 24
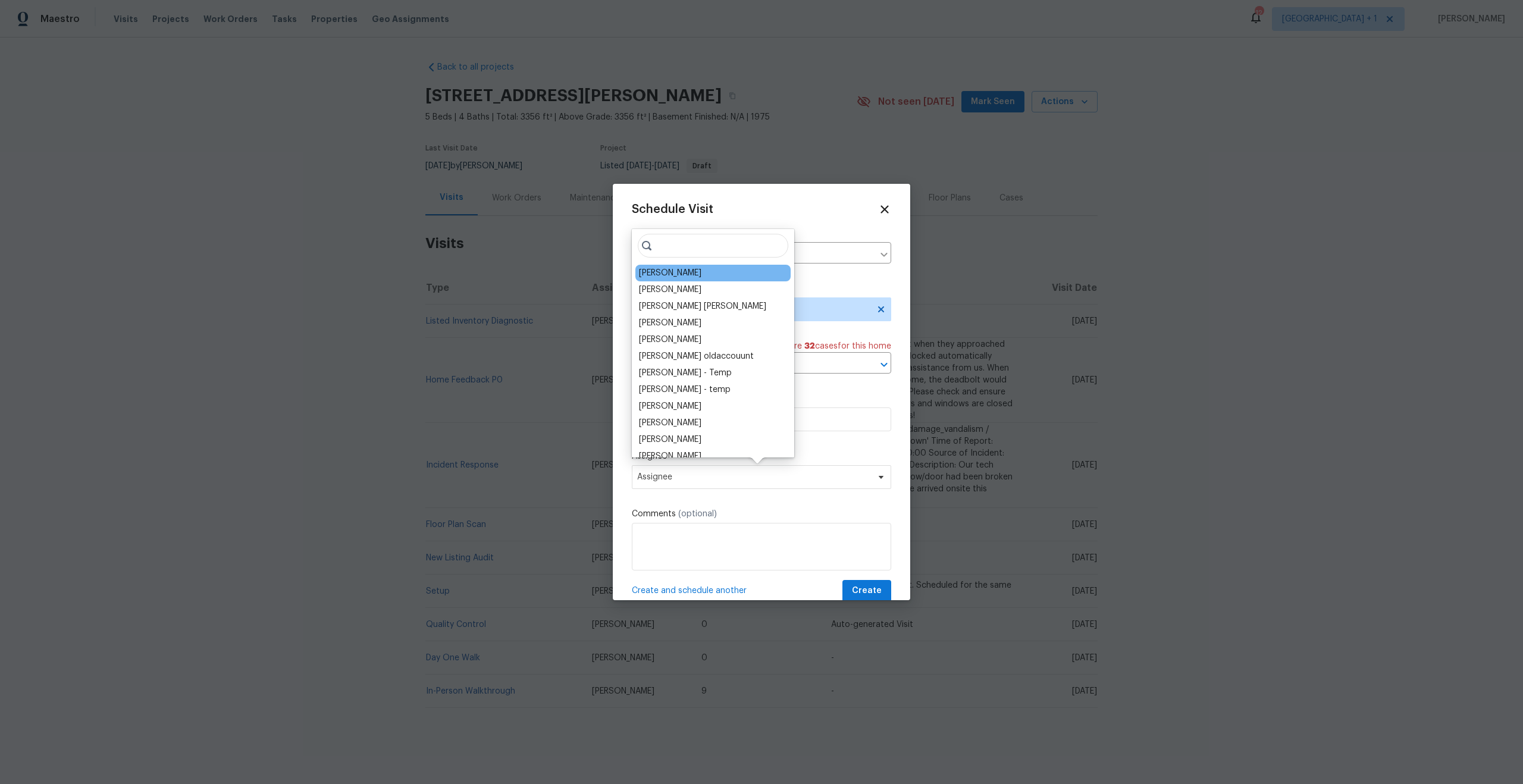
click at [680, 279] on div "[PERSON_NAME]" at bounding box center [713, 272] width 156 height 16
click at [680, 267] on div "[PERSON_NAME]" at bounding box center [670, 273] width 62 height 12
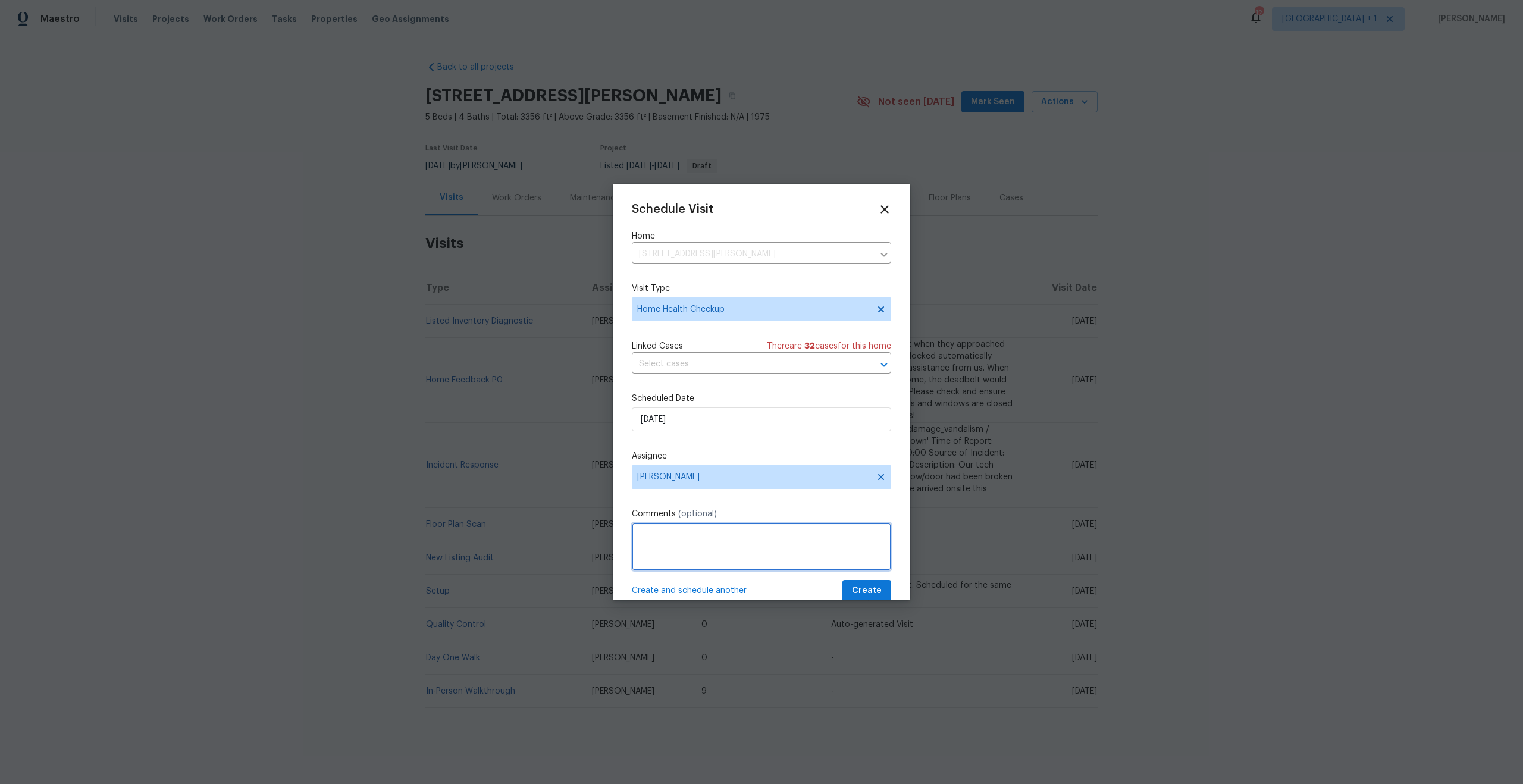
click at [676, 560] on textarea at bounding box center [761, 547] width 259 height 48
paste textarea "Home has not been walked in over 30 days."
type textarea "Home has not been walked in over 30 days."
click at [871, 590] on span "Create" at bounding box center [866, 590] width 30 height 15
